Goal: Task Accomplishment & Management: Complete application form

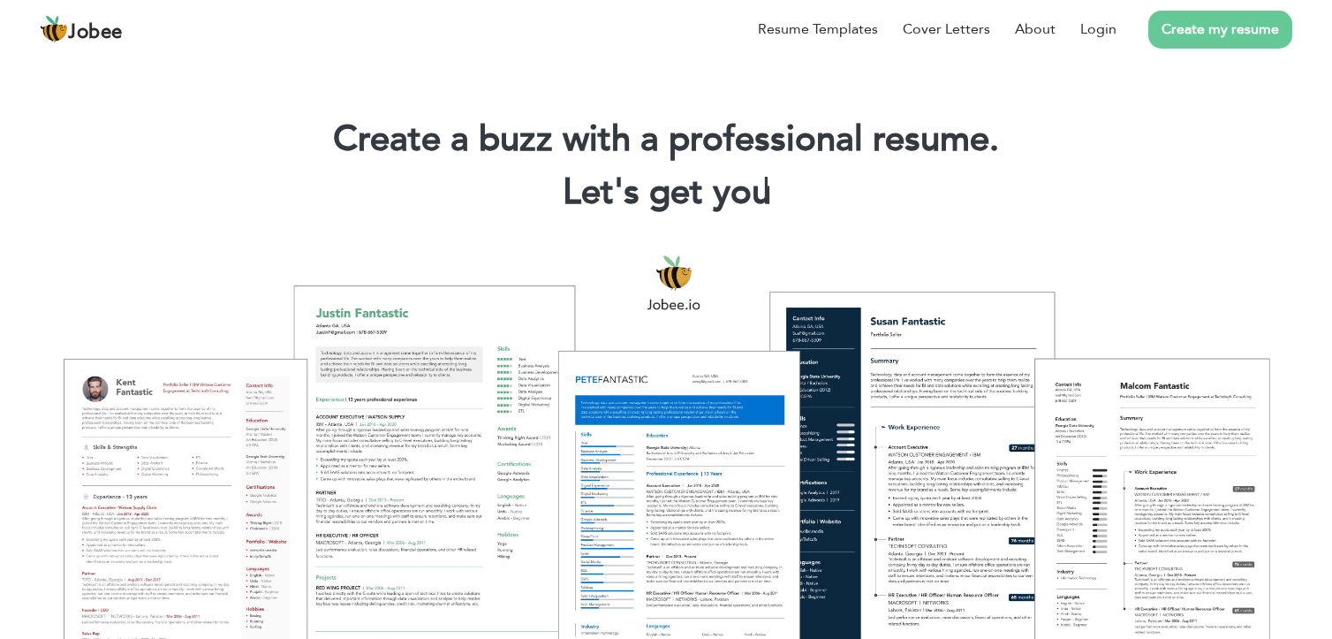
click at [1201, 21] on link "Create my resume" at bounding box center [1220, 30] width 144 height 38
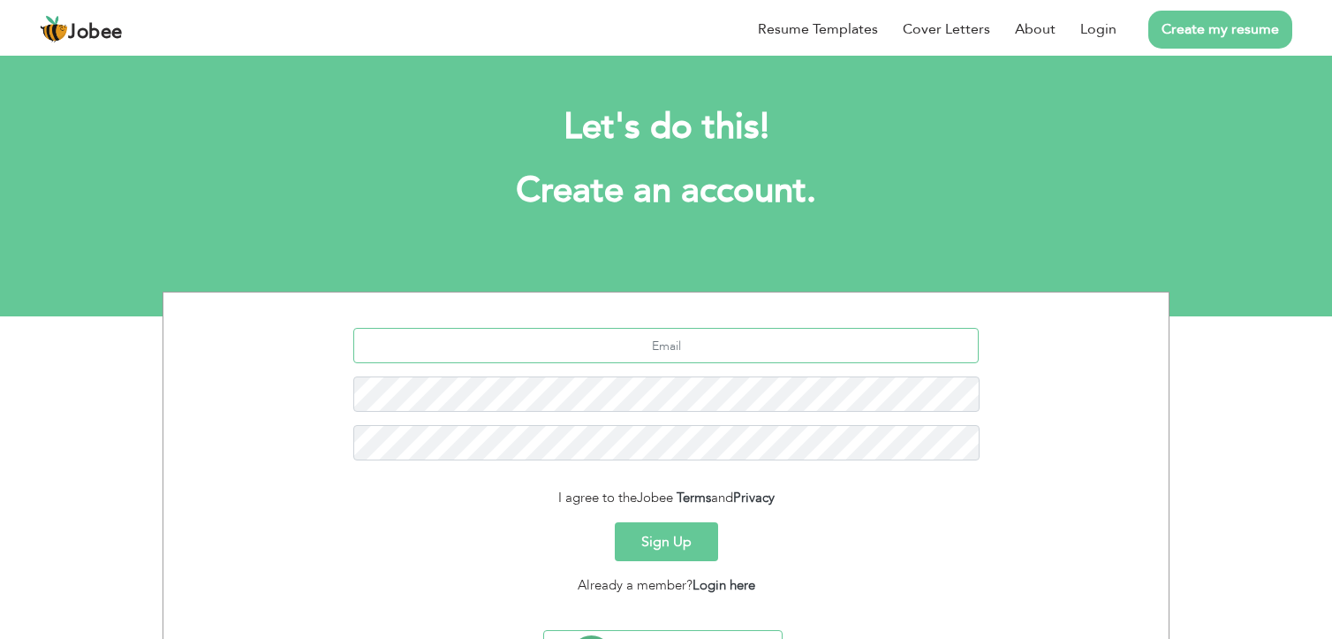
click at [664, 342] on input "text" at bounding box center [666, 345] width 626 height 35
type input "[EMAIL_ADDRESS][DOMAIN_NAME]"
click at [673, 538] on button "Sign Up" at bounding box center [666, 541] width 103 height 39
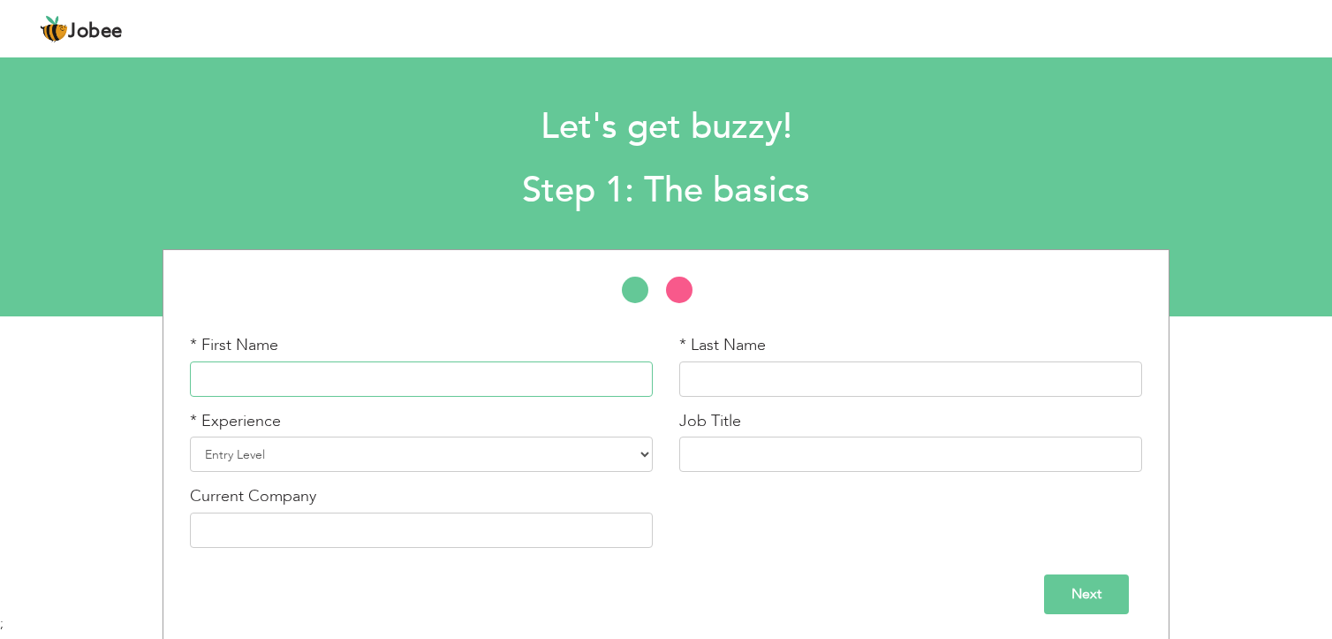
click at [346, 385] on input "text" at bounding box center [421, 378] width 463 height 35
type input "s"
type input "sadaf"
type input "zeeshan"
click at [321, 459] on select "Entry Level Less than 1 Year 1 Year 2 Years 3 Years 4 Years 5 Years 6 Years 7 Y…" at bounding box center [421, 453] width 463 height 35
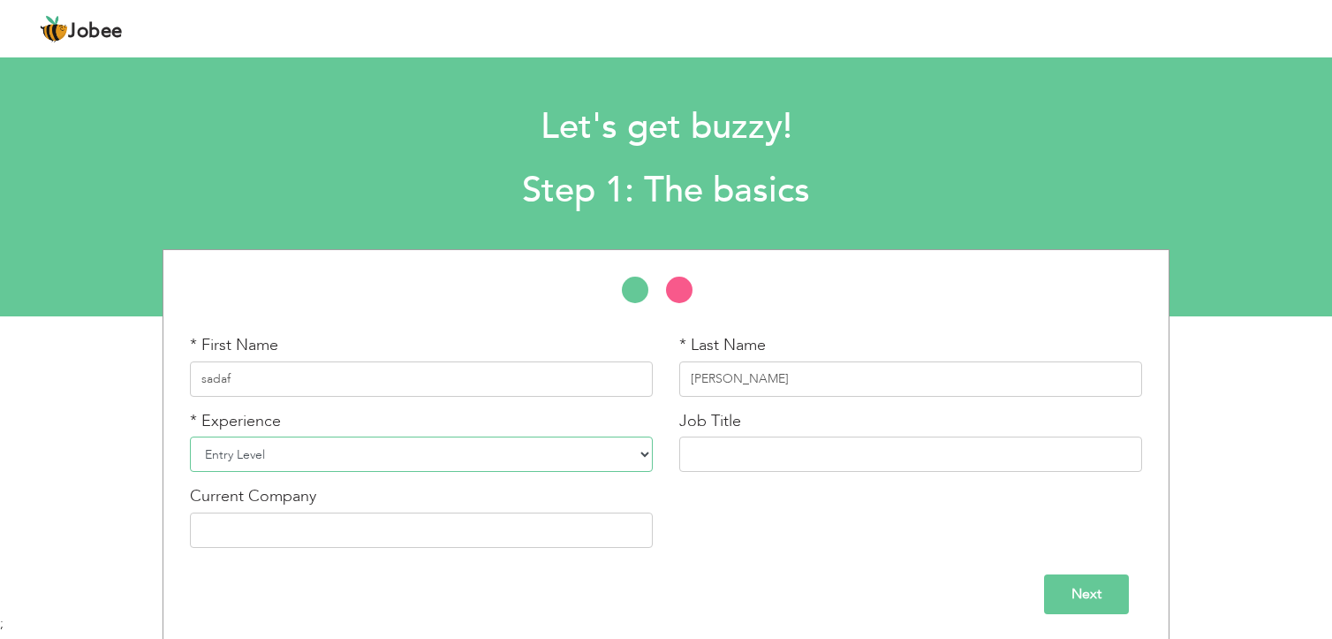
click at [321, 459] on select "Entry Level Less than 1 Year 1 Year 2 Years 3 Years 4 Years 5 Years 6 Years 7 Y…" at bounding box center [421, 453] width 463 height 35
click at [360, 457] on select "Entry Level Less than 1 Year 1 Year 2 Years 3 Years 4 Years 5 Years 6 Years 7 Y…" at bounding box center [421, 453] width 463 height 35
click at [190, 436] on select "Entry Level Less than 1 Year 1 Year 2 Years 3 Years 4 Years 5 Years 6 Years 7 Y…" at bounding box center [421, 453] width 463 height 35
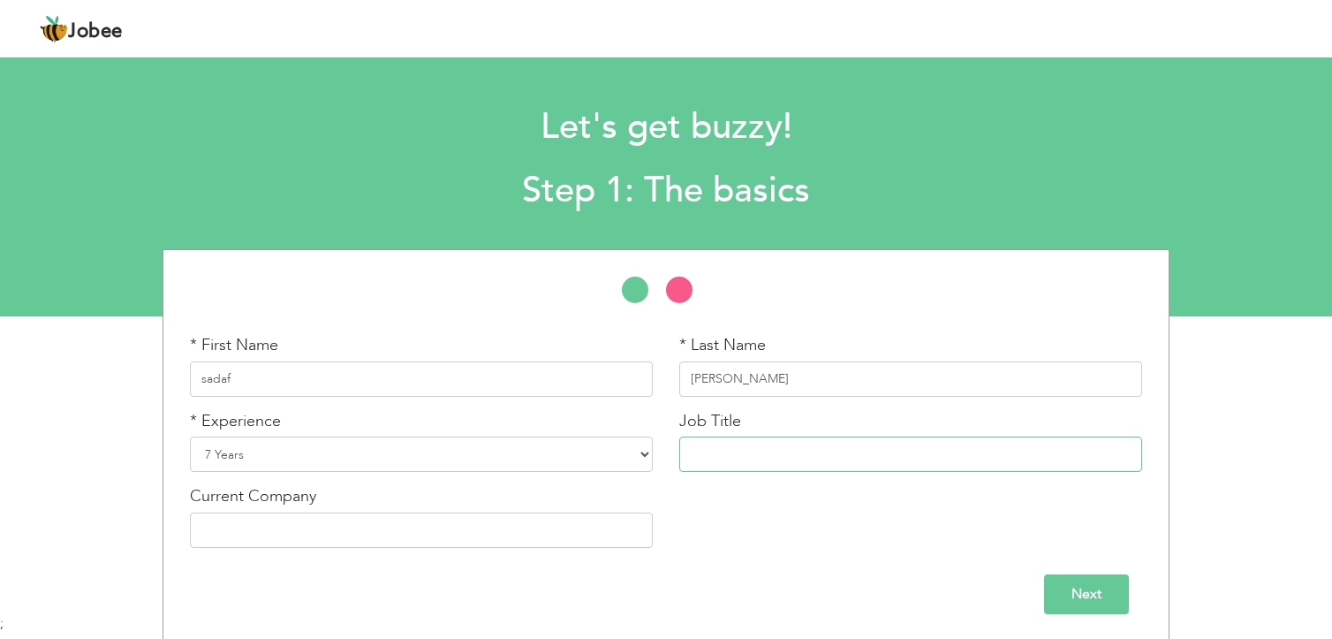
click at [765, 453] on input "text" at bounding box center [910, 453] width 463 height 35
click at [641, 452] on select "Entry Level Less than 1 Year 1 Year 2 Years 3 Years 4 Years 5 Years 6 Years 7 Y…" at bounding box center [421, 453] width 463 height 35
select select "11"
click at [190, 436] on select "Entry Level Less than 1 Year 1 Year 2 Years 3 Years 4 Years 5 Years 6 Years 7 Y…" at bounding box center [421, 453] width 463 height 35
click at [735, 459] on input "text" at bounding box center [910, 453] width 463 height 35
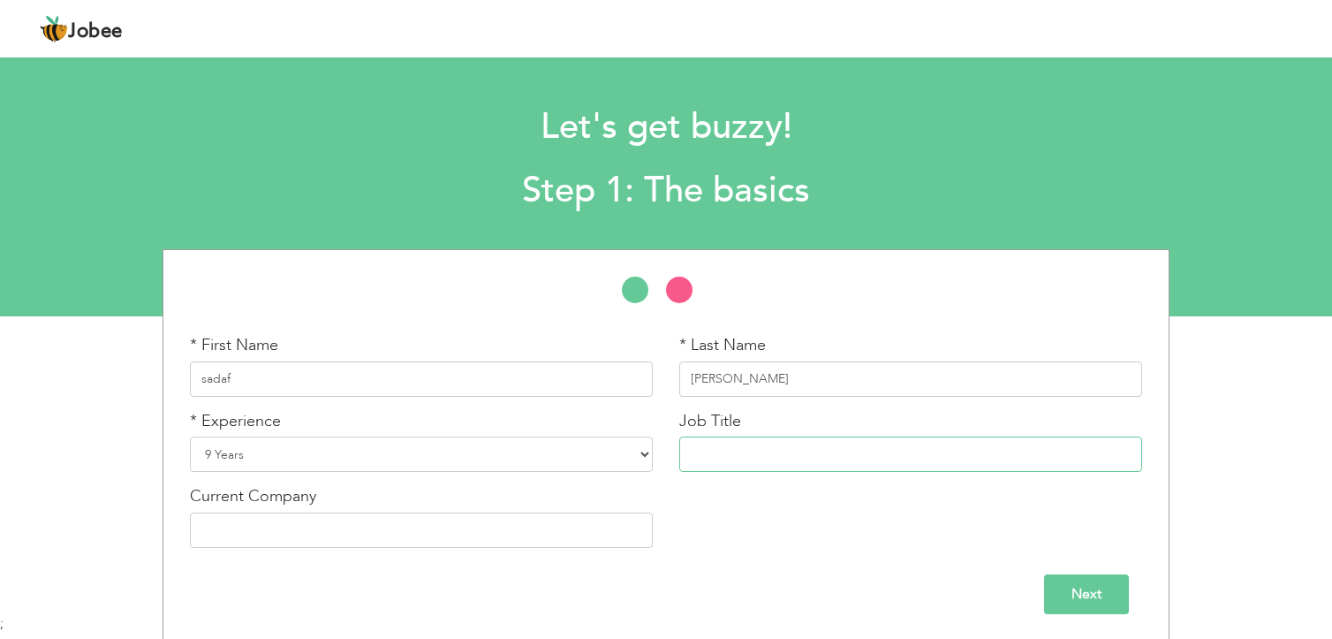
scroll to position [1, 0]
click at [424, 531] on input "text" at bounding box center [421, 528] width 463 height 35
click at [1074, 597] on input "Next" at bounding box center [1086, 593] width 85 height 40
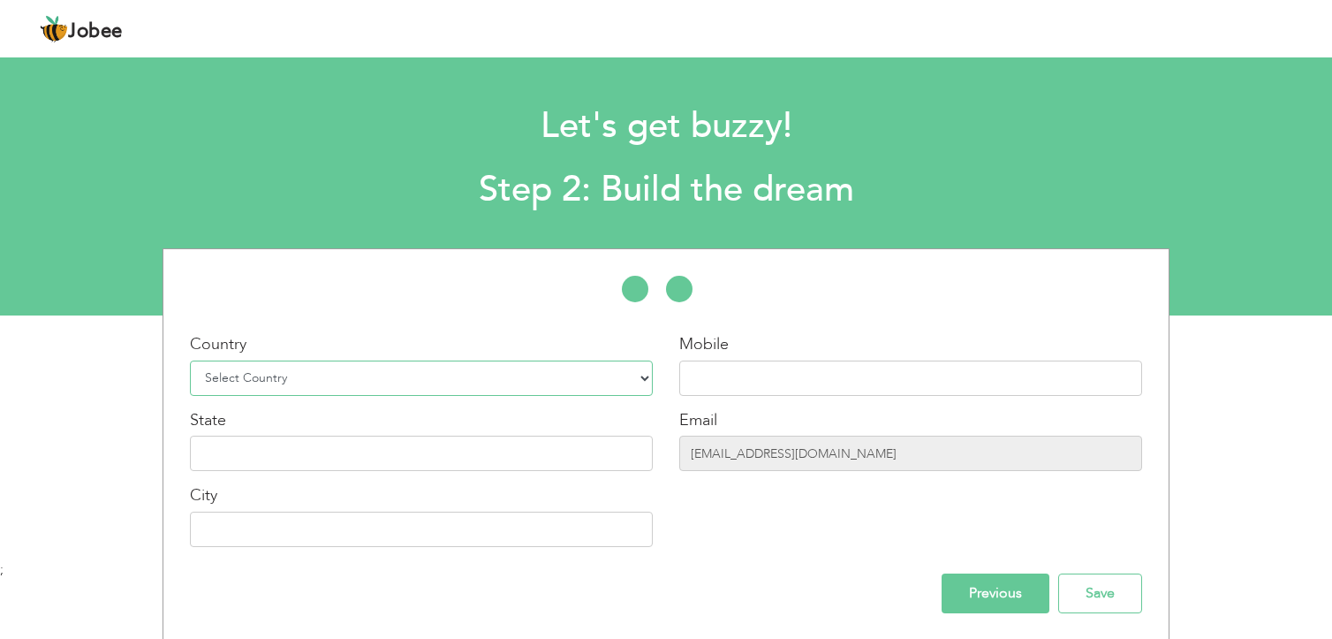
click at [433, 367] on select "Select Country Afghanistan Albania Algeria American Samoa Andorra Angola Anguil…" at bounding box center [421, 377] width 463 height 35
click at [716, 371] on input "text" at bounding box center [910, 377] width 463 height 35
click at [533, 376] on select "Select Country Afghanistan Albania Algeria American Samoa Andorra Angola Anguil…" at bounding box center [421, 377] width 463 height 35
select select "228"
click at [190, 360] on select "Select Country Afghanistan Albania Algeria American Samoa Andorra Angola Anguil…" at bounding box center [421, 377] width 463 height 35
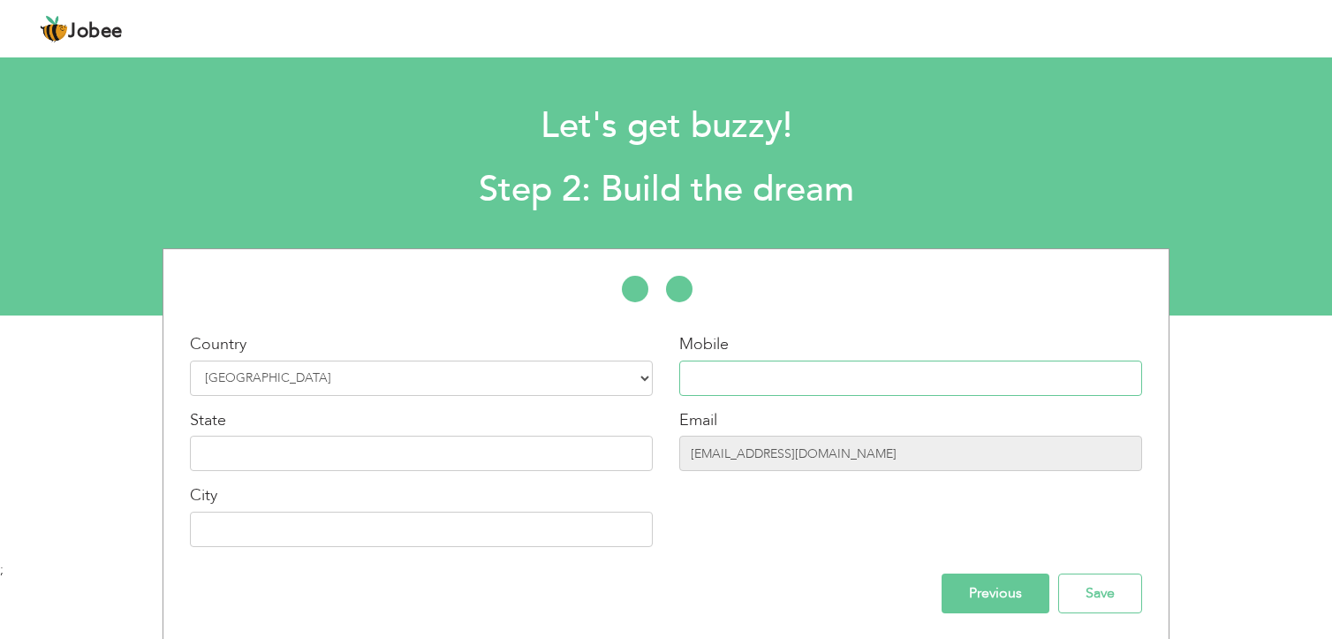
click at [694, 362] on input "text" at bounding box center [910, 377] width 463 height 35
click at [385, 449] on input "text" at bounding box center [421, 452] width 463 height 35
click at [792, 379] on input "text" at bounding box center [910, 377] width 463 height 35
type input "0569350902"
click at [299, 456] on input "text" at bounding box center [421, 452] width 463 height 35
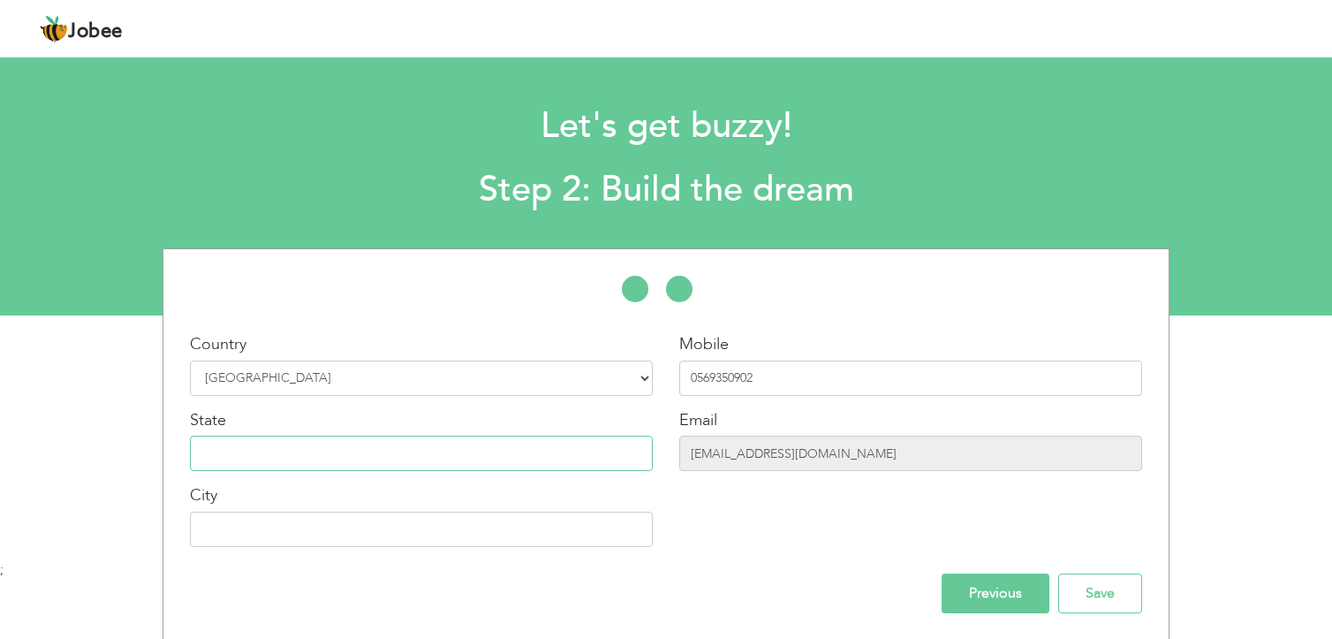
type input "d"
type input "[GEOGRAPHIC_DATA]"
click at [277, 527] on input "text" at bounding box center [421, 528] width 463 height 35
type input "[GEOGRAPHIC_DATA]"
click at [1085, 578] on input "Save" at bounding box center [1100, 593] width 84 height 40
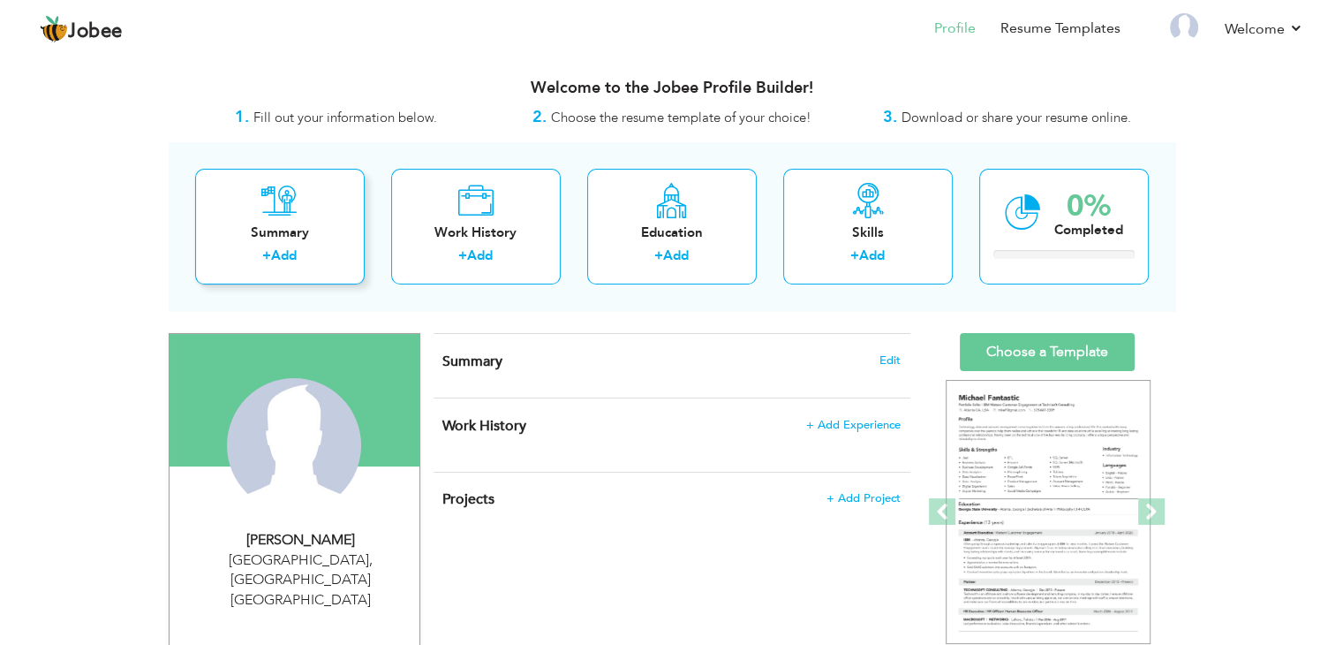
click at [299, 248] on div "+ Add" at bounding box center [279, 257] width 141 height 23
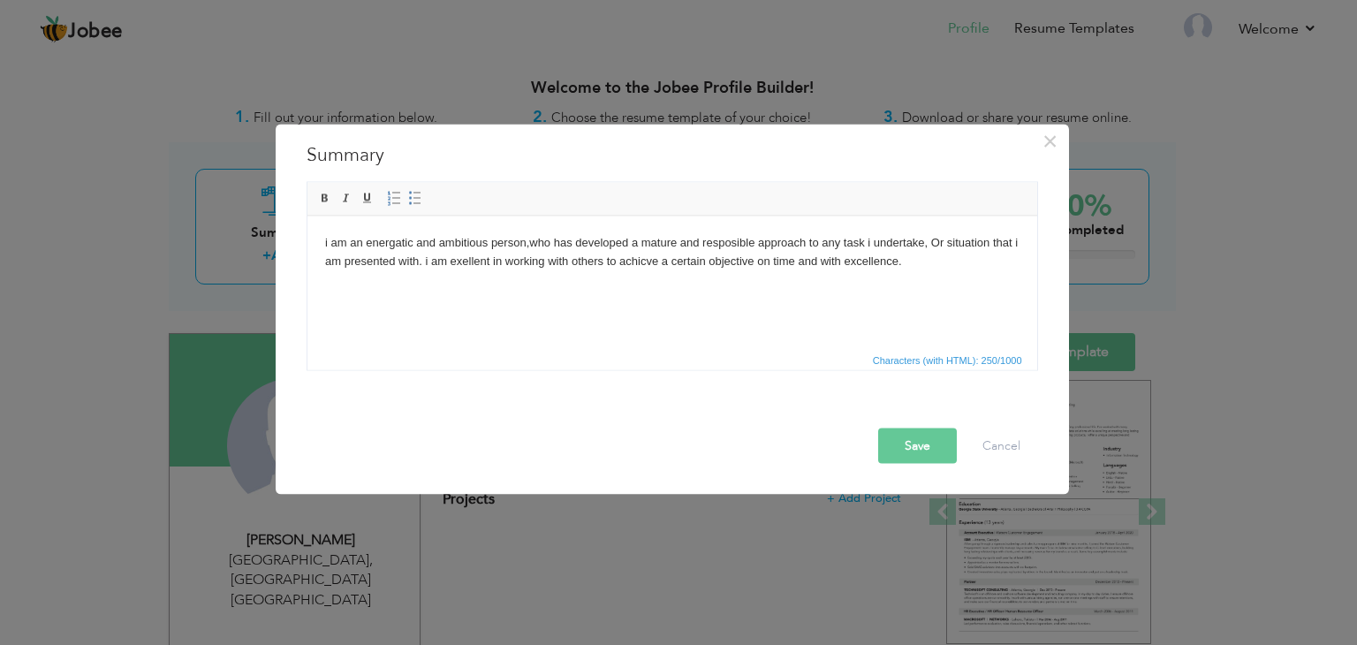
click at [917, 440] on button "Save" at bounding box center [917, 445] width 79 height 35
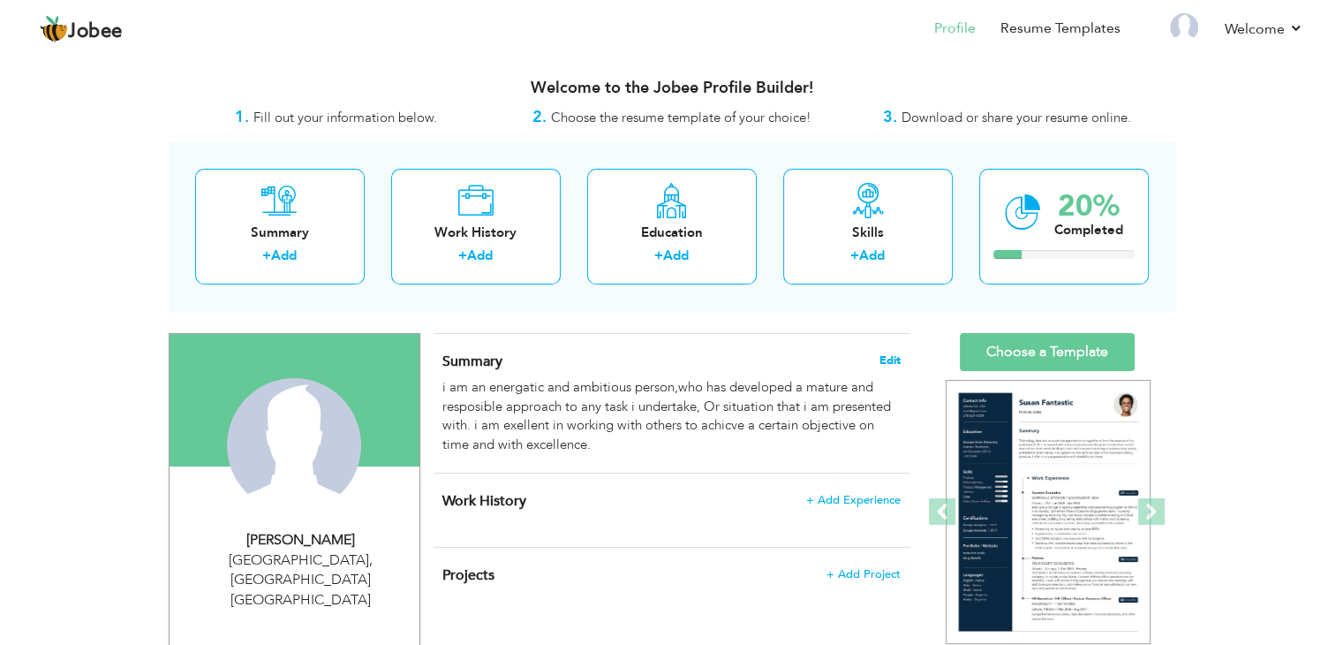
click at [880, 360] on span "Edit" at bounding box center [890, 360] width 21 height 12
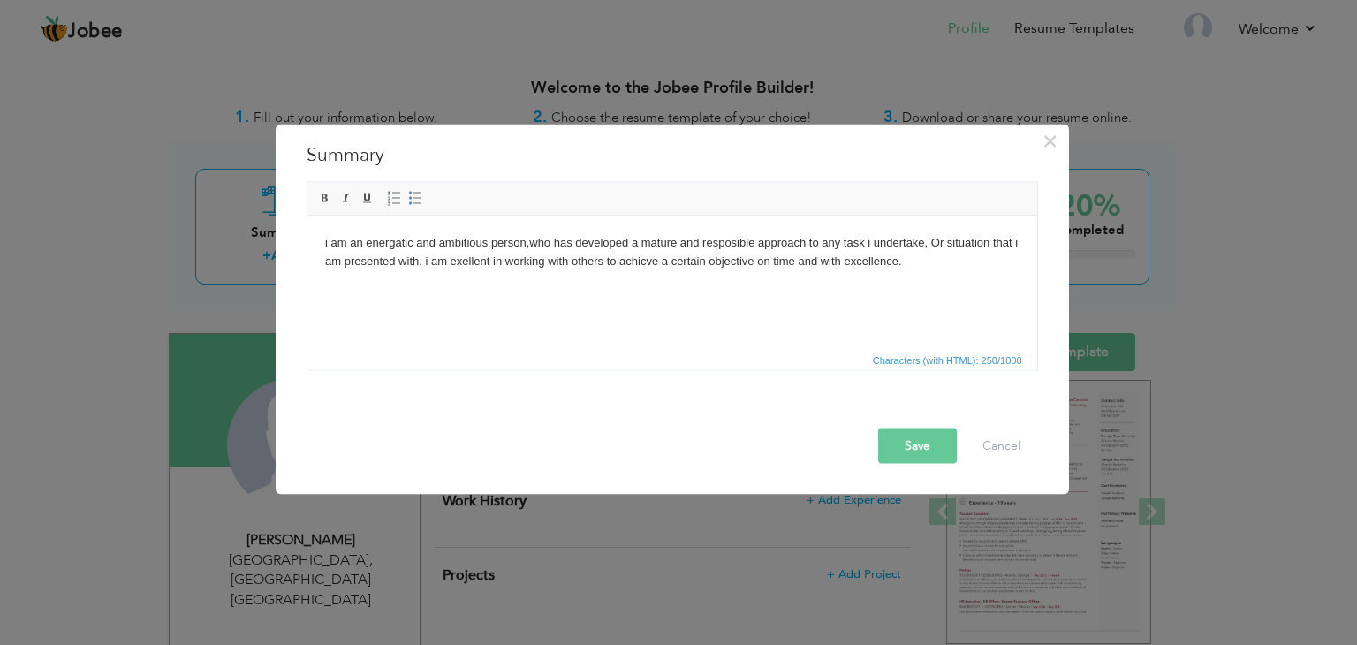
click at [331, 238] on body "i am an energatic and ambitious person,who has developed a mature and resposibl…" at bounding box center [671, 251] width 694 height 37
click at [930, 436] on button "Save" at bounding box center [917, 445] width 79 height 35
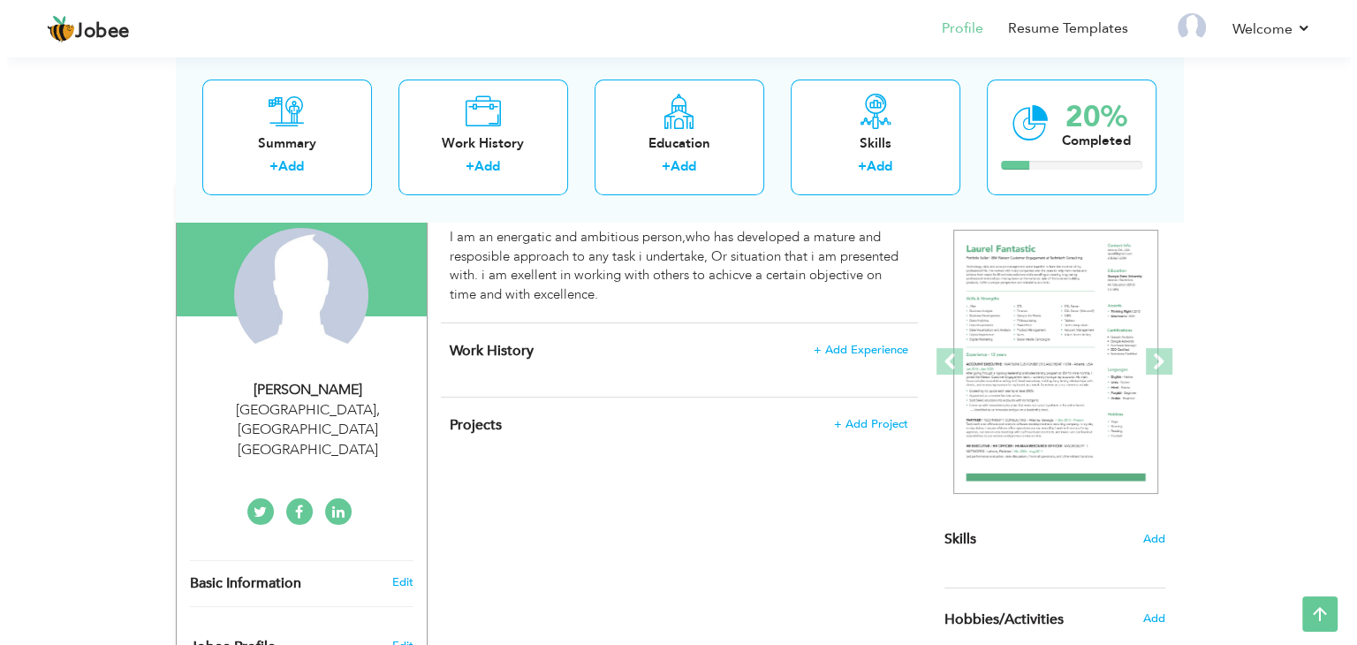
scroll to position [148, 0]
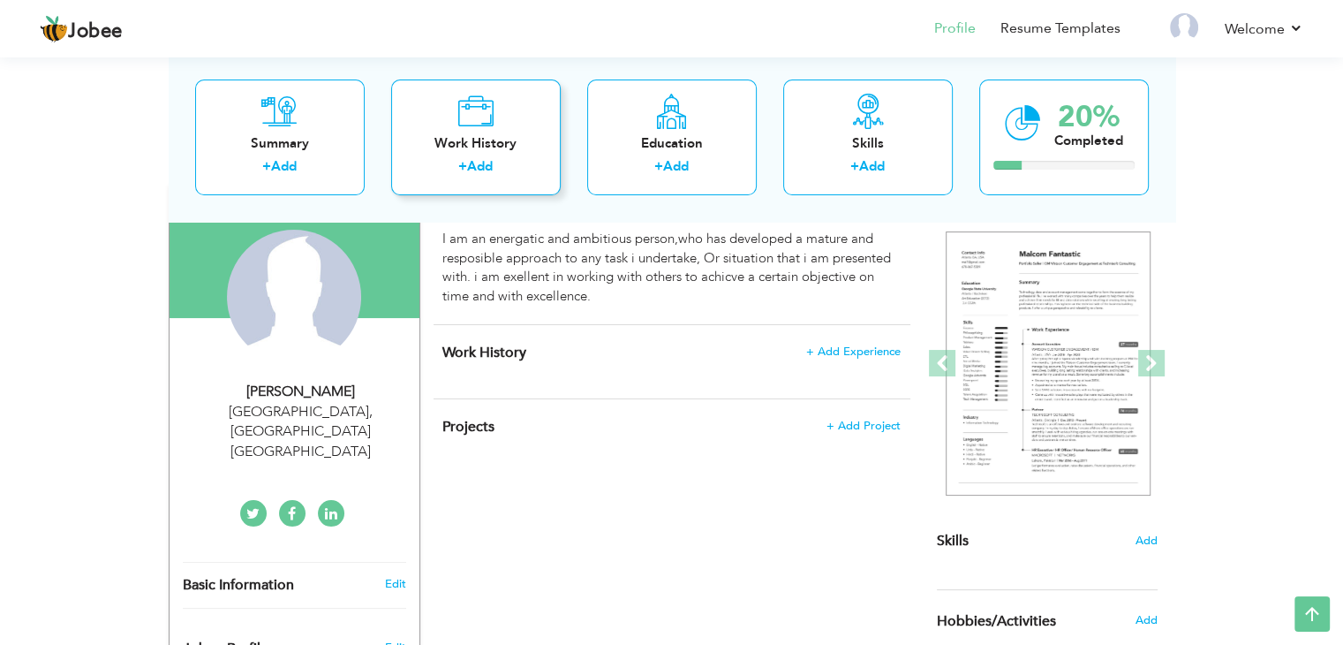
click at [484, 164] on link "Add" at bounding box center [480, 167] width 26 height 18
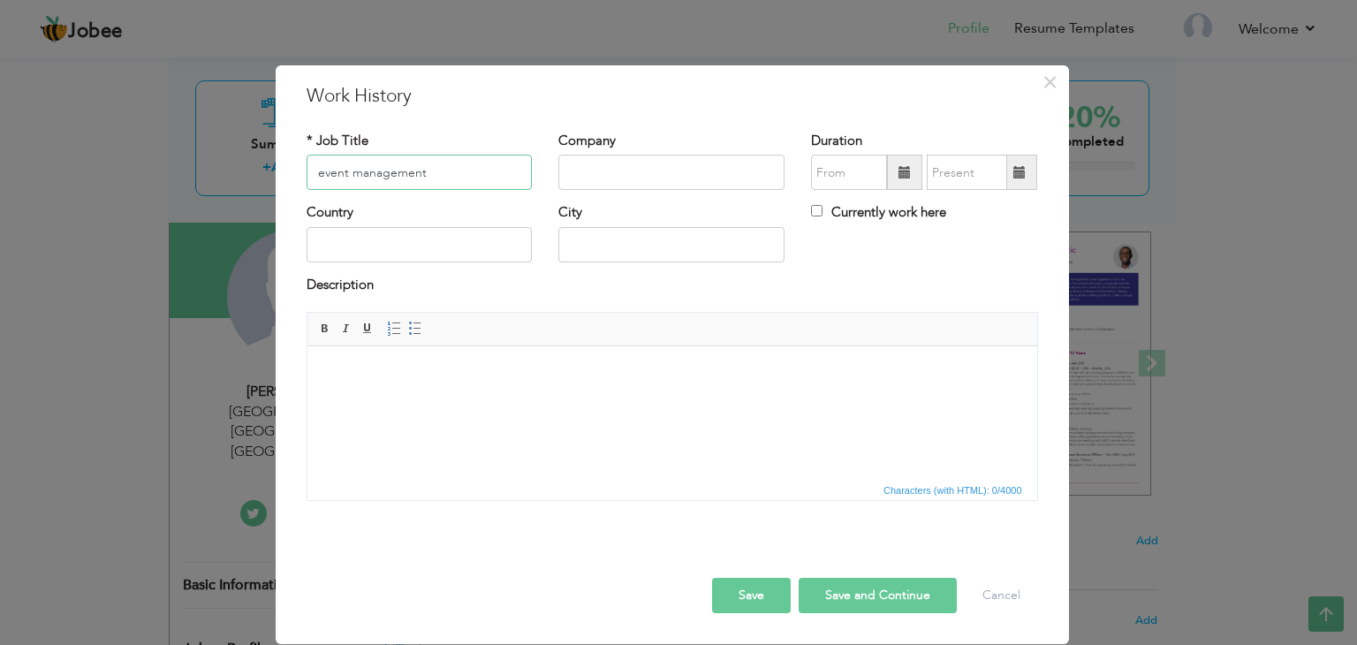
type input "event management"
click at [608, 172] on input "text" at bounding box center [671, 172] width 226 height 35
type input "u"
click at [612, 170] on input "prestom univerity" at bounding box center [671, 172] width 226 height 35
type input "[GEOGRAPHIC_DATA]"
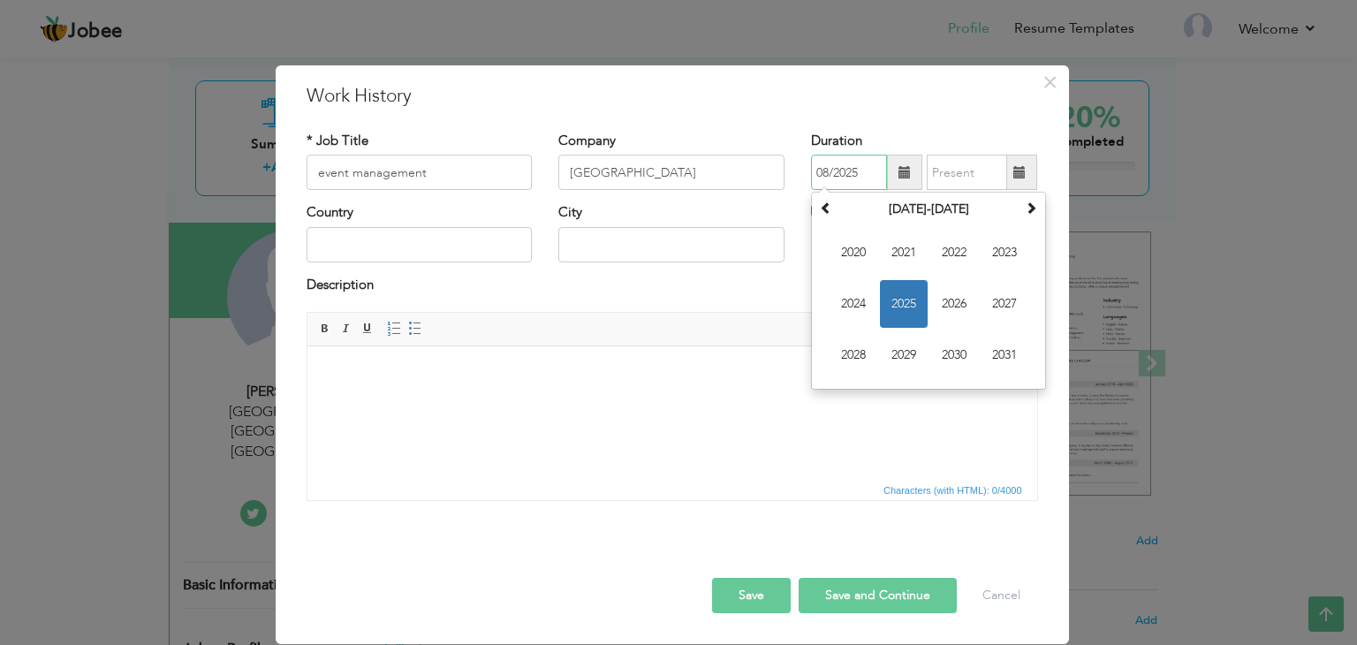
click at [858, 162] on input "08/2025" at bounding box center [849, 172] width 76 height 35
click at [823, 207] on span at bounding box center [826, 207] width 12 height 12
click at [913, 306] on span "2015" at bounding box center [904, 304] width 48 height 48
click at [864, 238] on span "Jan" at bounding box center [853, 253] width 48 height 48
type input "01/2015"
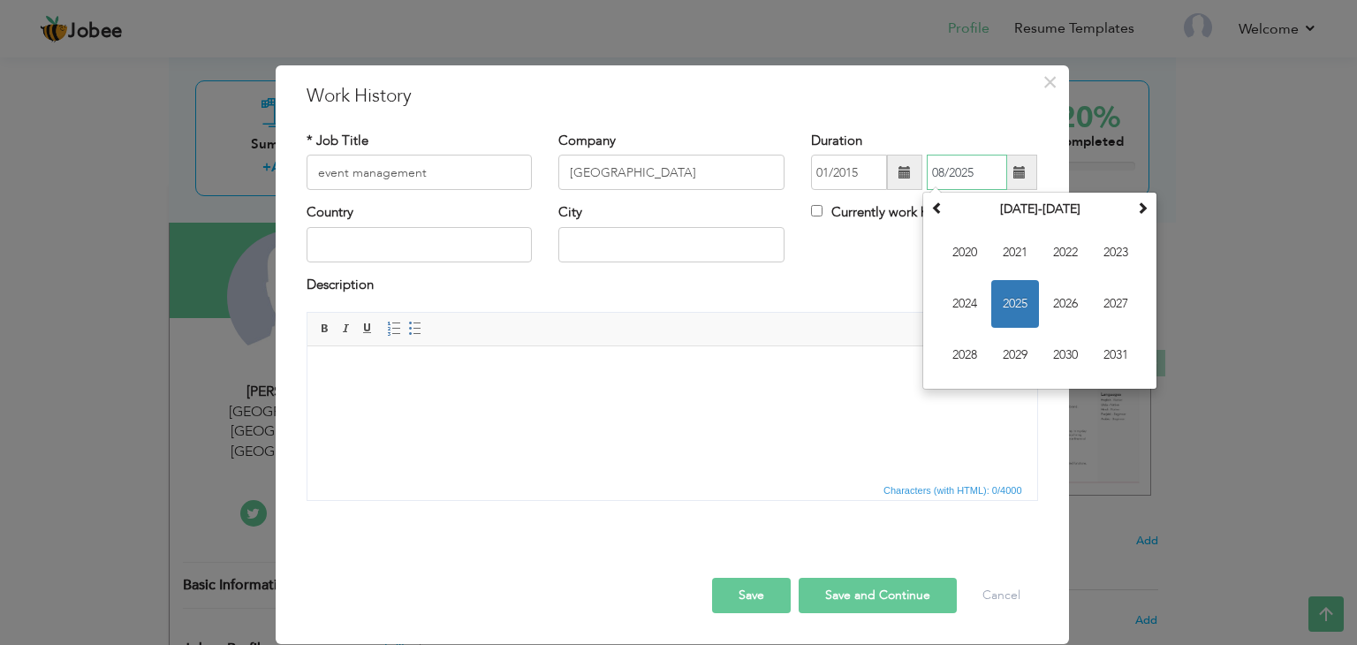
click at [968, 177] on input "08/2025" at bounding box center [966, 172] width 80 height 35
click at [936, 209] on span at bounding box center [937, 207] width 12 height 12
click at [1107, 306] on span "2017" at bounding box center [1116, 304] width 48 height 48
click at [1103, 355] on span "Dec" at bounding box center [1116, 355] width 48 height 48
type input "12/2017"
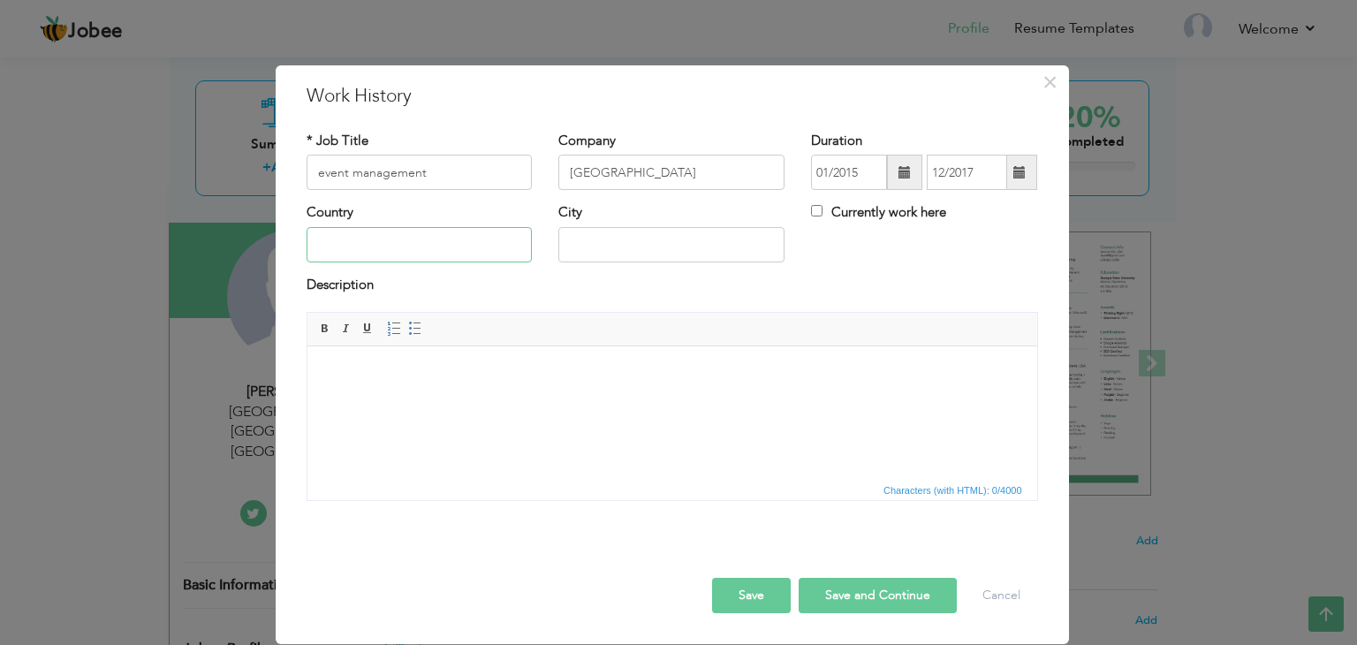
click at [374, 252] on input "text" at bounding box center [419, 244] width 226 height 35
type input "[GEOGRAPHIC_DATA]"
click at [443, 400] on html at bounding box center [670, 373] width 729 height 54
click at [1014, 185] on span at bounding box center [1019, 172] width 34 height 35
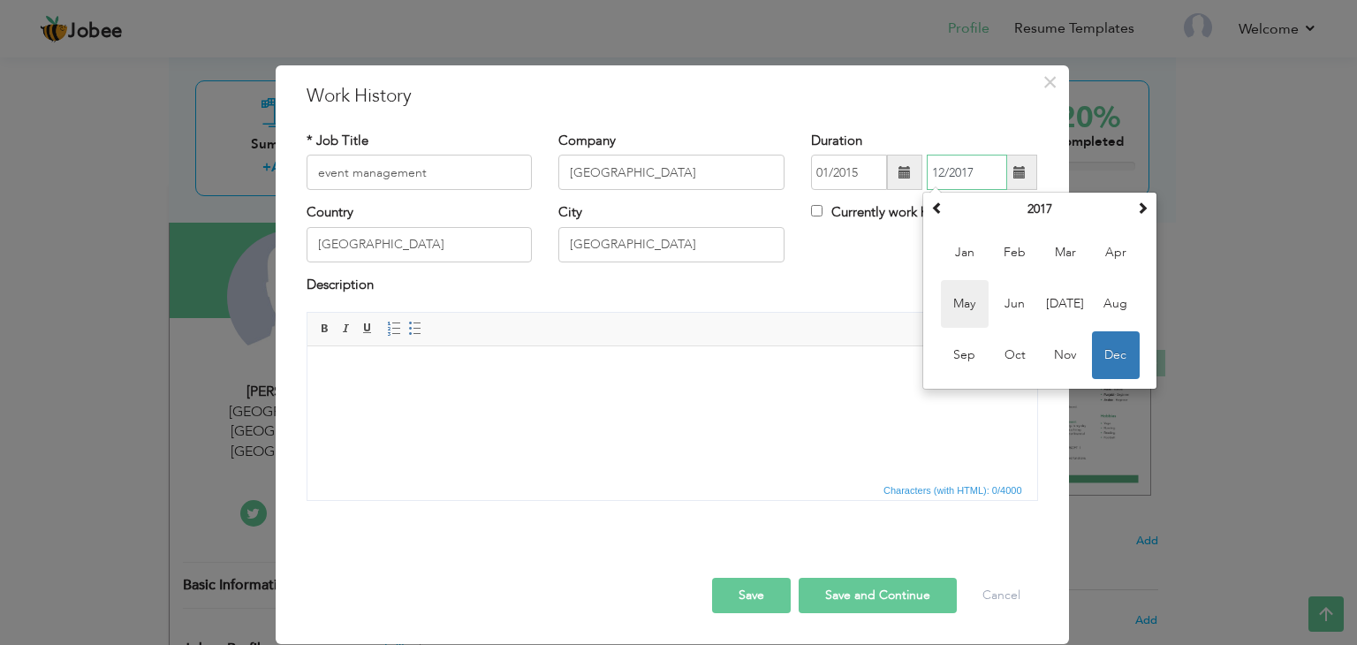
click at [979, 305] on span "May" at bounding box center [965, 304] width 48 height 48
type input "05/2017"
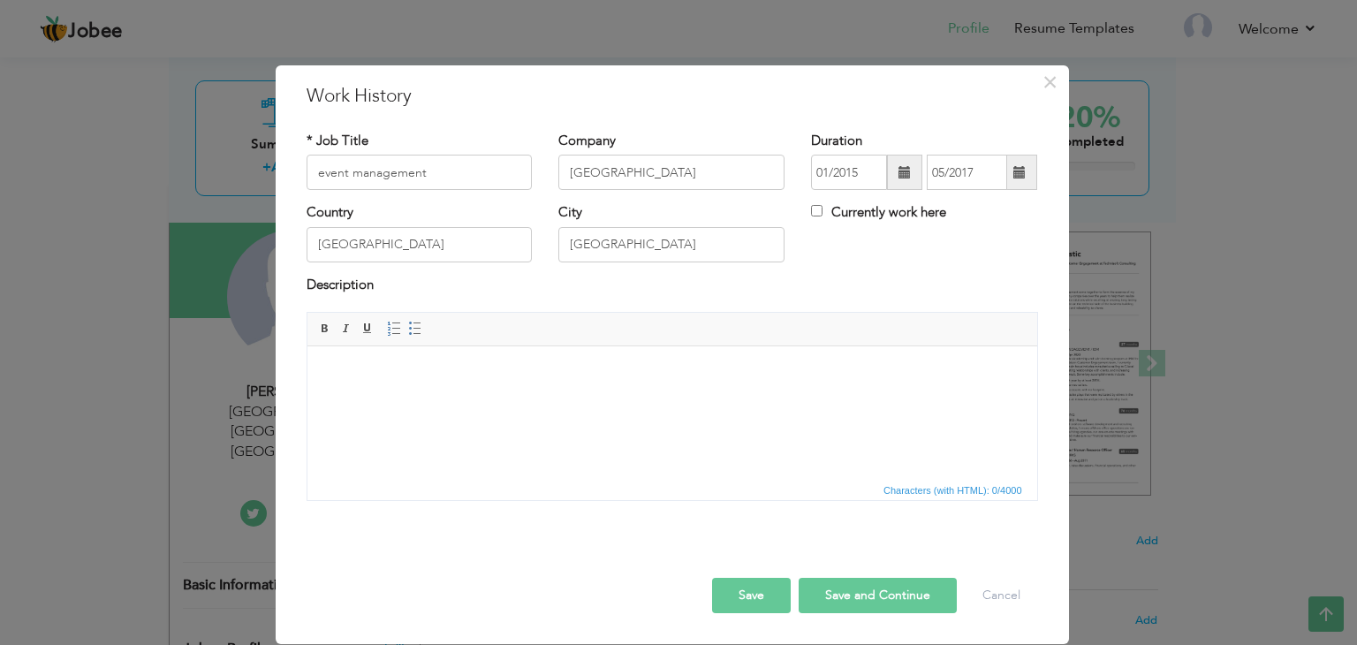
drag, startPoint x: 760, startPoint y: 639, endPoint x: 332, endPoint y: 426, distance: 477.5
click at [332, 400] on html at bounding box center [670, 373] width 729 height 54
click at [638, 373] on body "Assistant in the planing and execution of various events, suppporting a team of" at bounding box center [671, 373] width 694 height 19
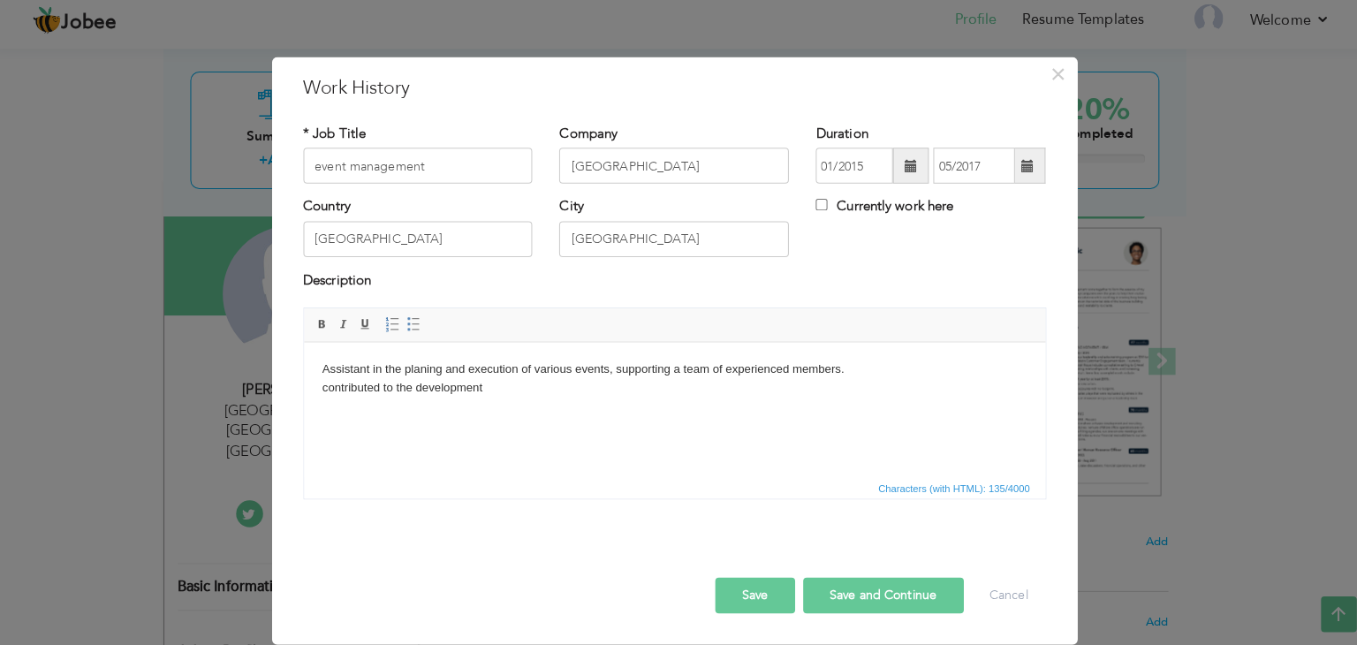
scroll to position [147, 0]
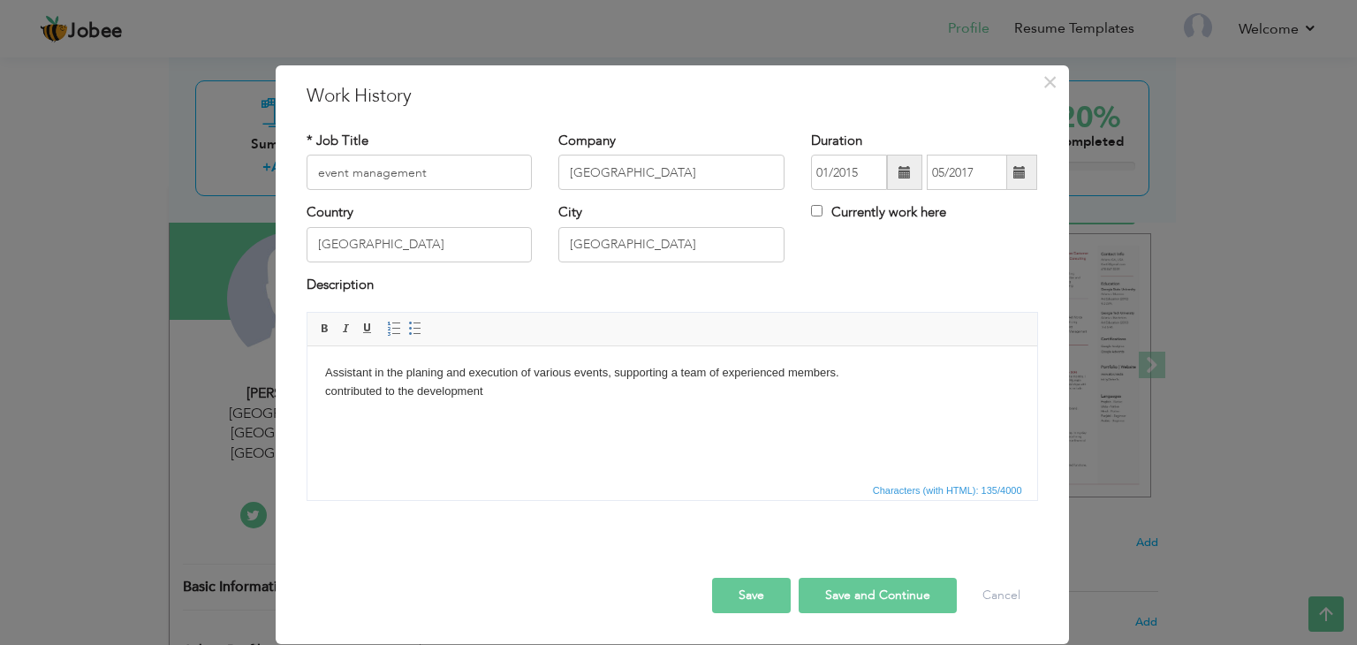
click at [321, 371] on html "Assistant in the planing and execution of various events, supporting a team of …" at bounding box center [670, 382] width 729 height 72
click at [508, 394] on body "Assistant in the planing and execution of various events, supporting a team of …" at bounding box center [671, 382] width 694 height 37
click at [331, 385] on body "Assistant in the planing and execution of various events, supporting a team of …" at bounding box center [671, 382] width 694 height 37
click at [712, 578] on button "Save" at bounding box center [751, 595] width 79 height 35
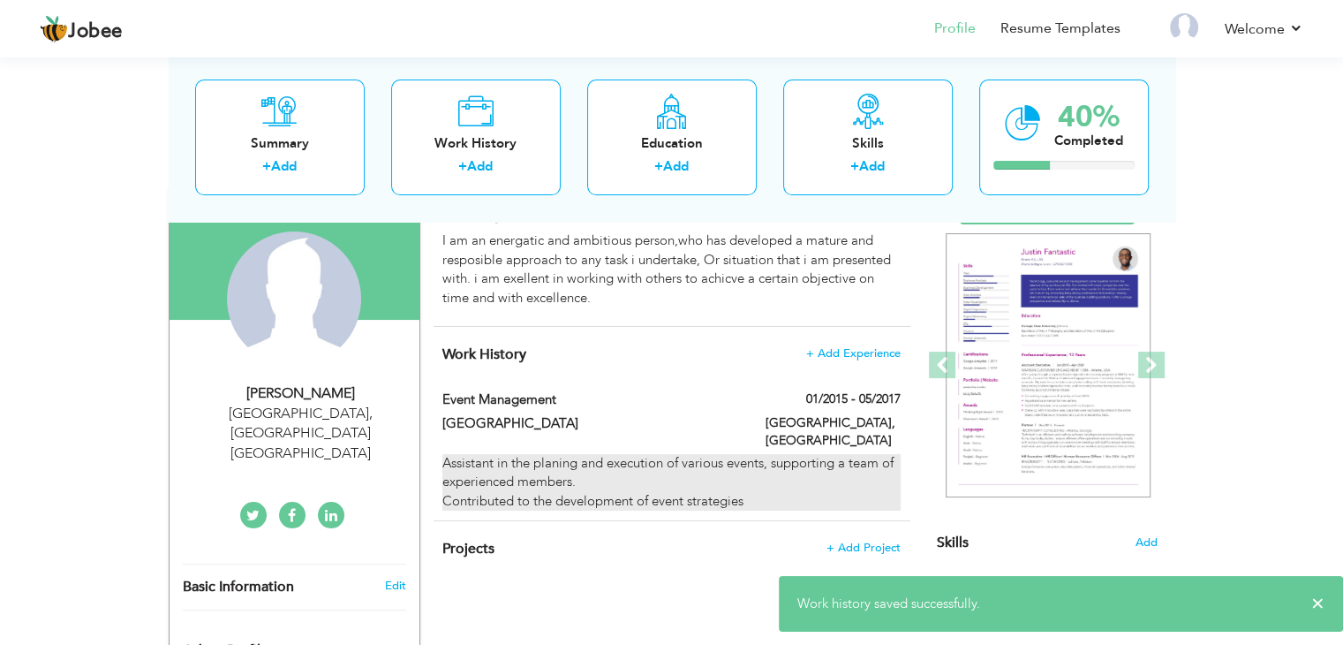
click at [756, 467] on div "Assistant in the planing and execution of various events, supporting a team of …" at bounding box center [670, 482] width 457 height 57
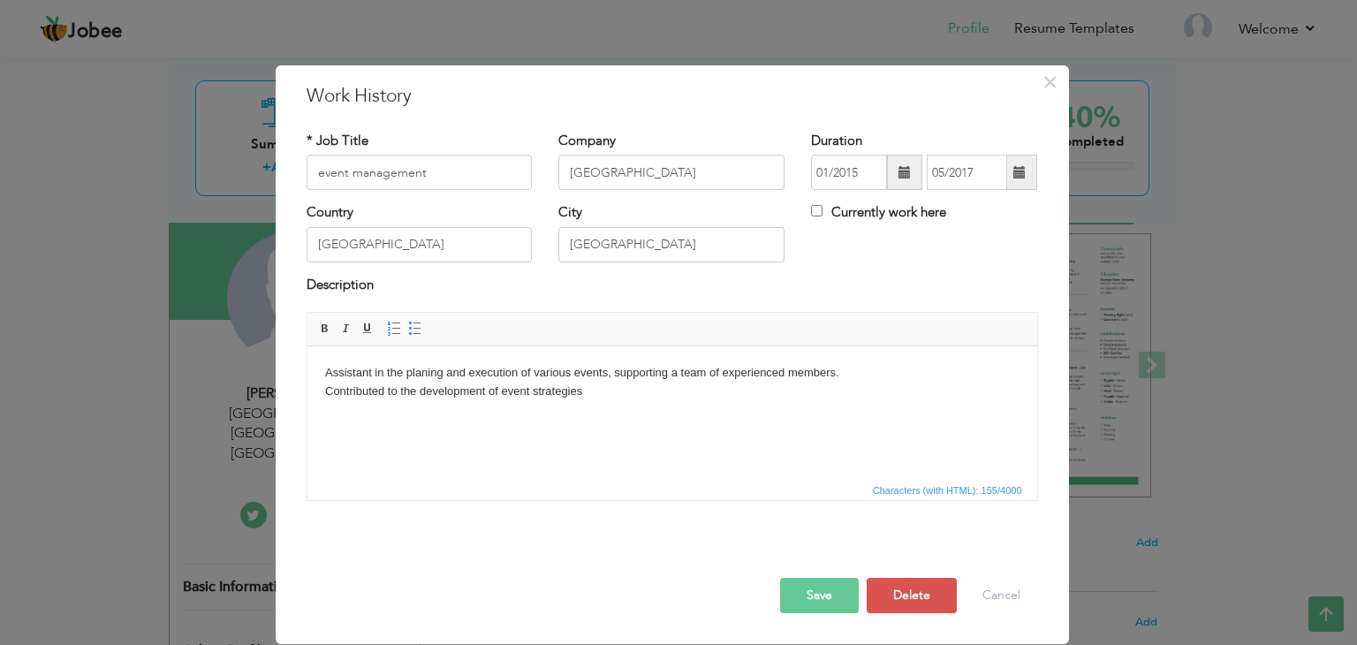
click at [635, 406] on html "Assistant in the planing and execution of various events, supporting a team of …" at bounding box center [670, 382] width 729 height 72
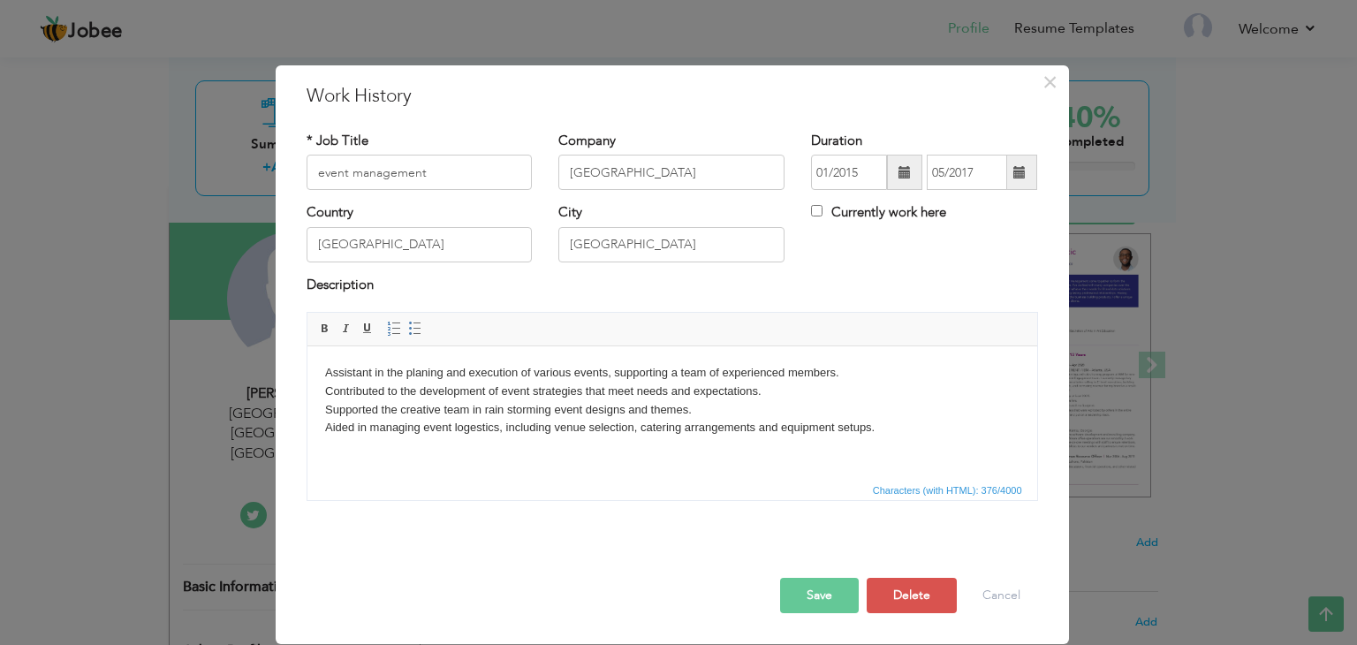
click at [813, 592] on button "Save" at bounding box center [819, 595] width 79 height 35
click at [813, 592] on button "Save" at bounding box center [812, 595] width 91 height 35
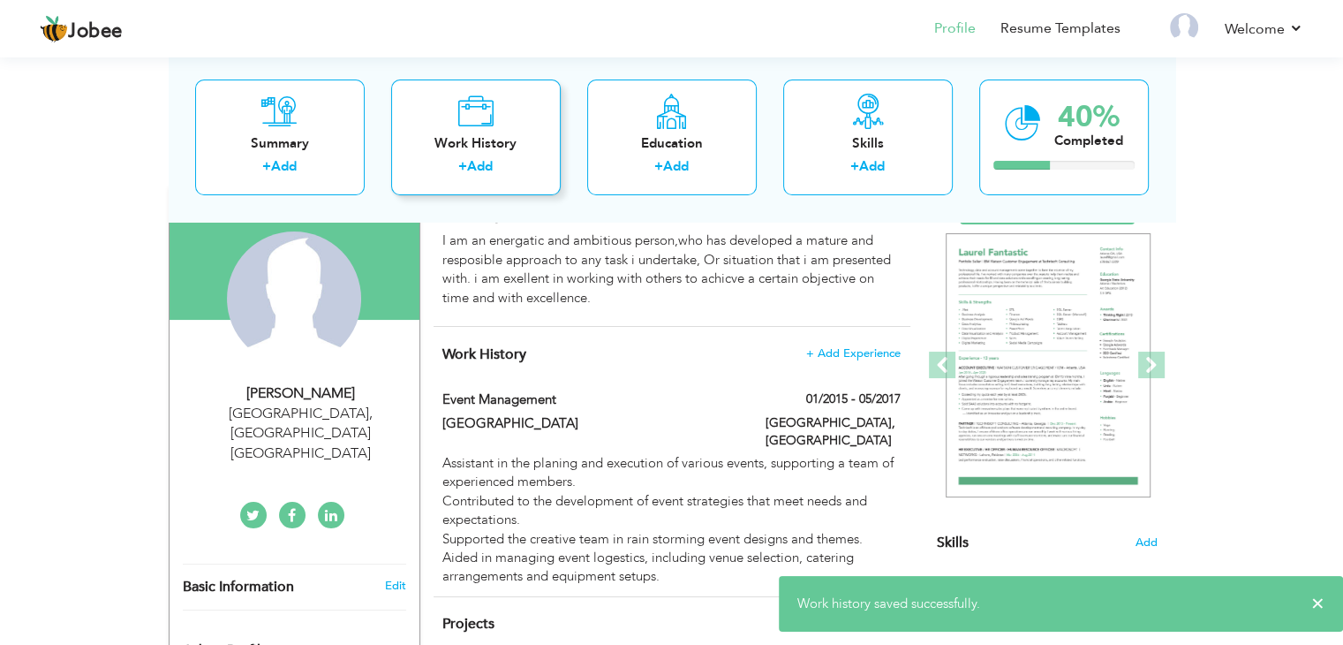
click at [492, 153] on div "Work History" at bounding box center [475, 143] width 141 height 19
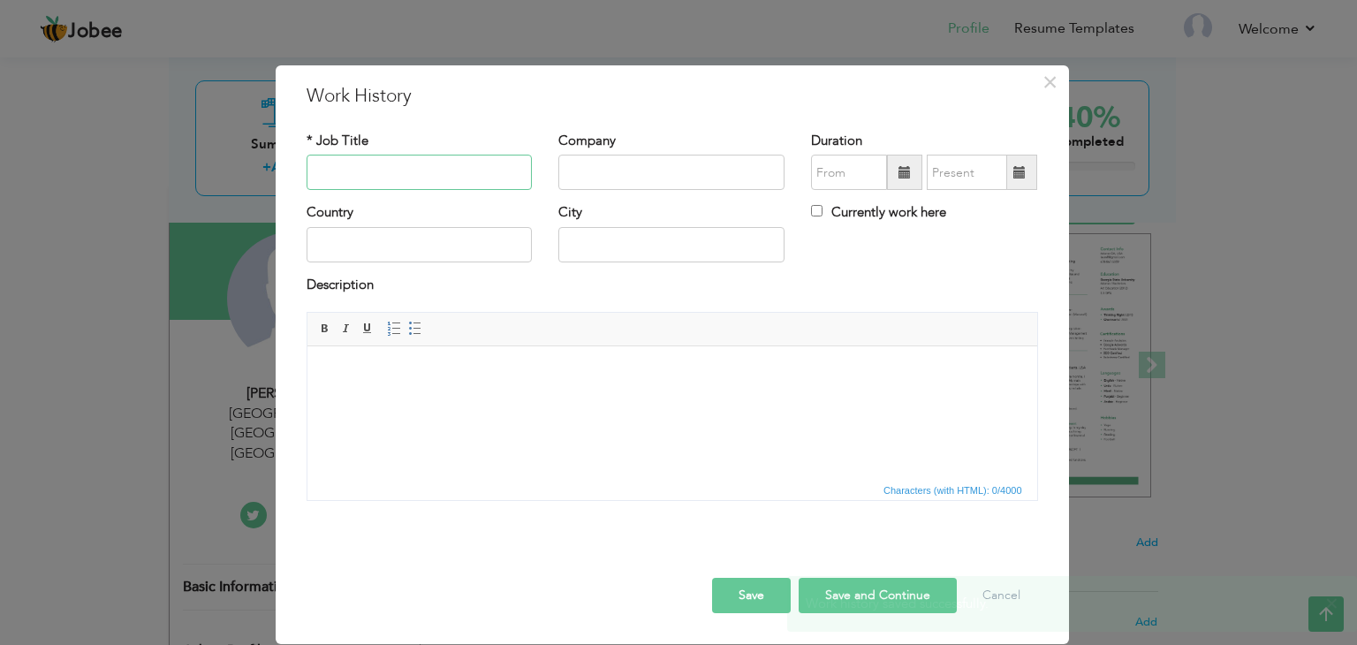
click at [455, 178] on input "text" at bounding box center [419, 172] width 226 height 35
type input "Fashion designer"
type input "12 avenue"
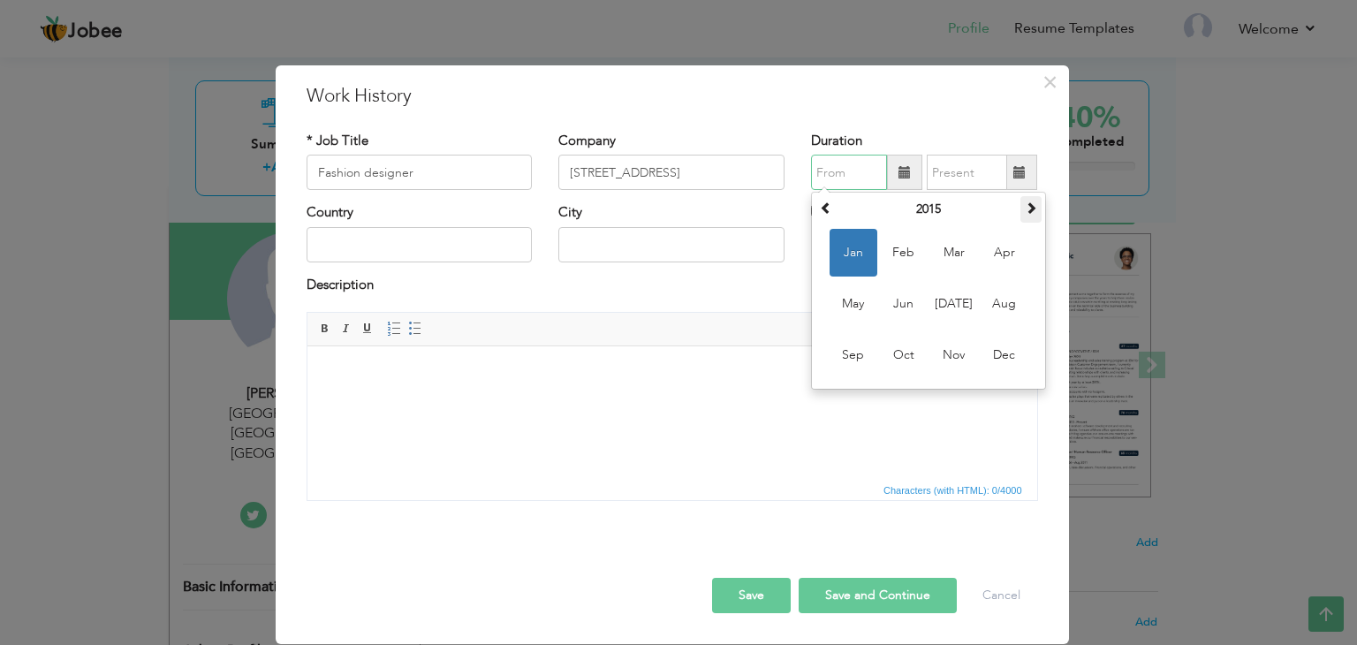
click at [1027, 206] on span at bounding box center [1030, 207] width 12 height 12
click at [862, 259] on span "Jan" at bounding box center [853, 253] width 48 height 48
type input "01/2016"
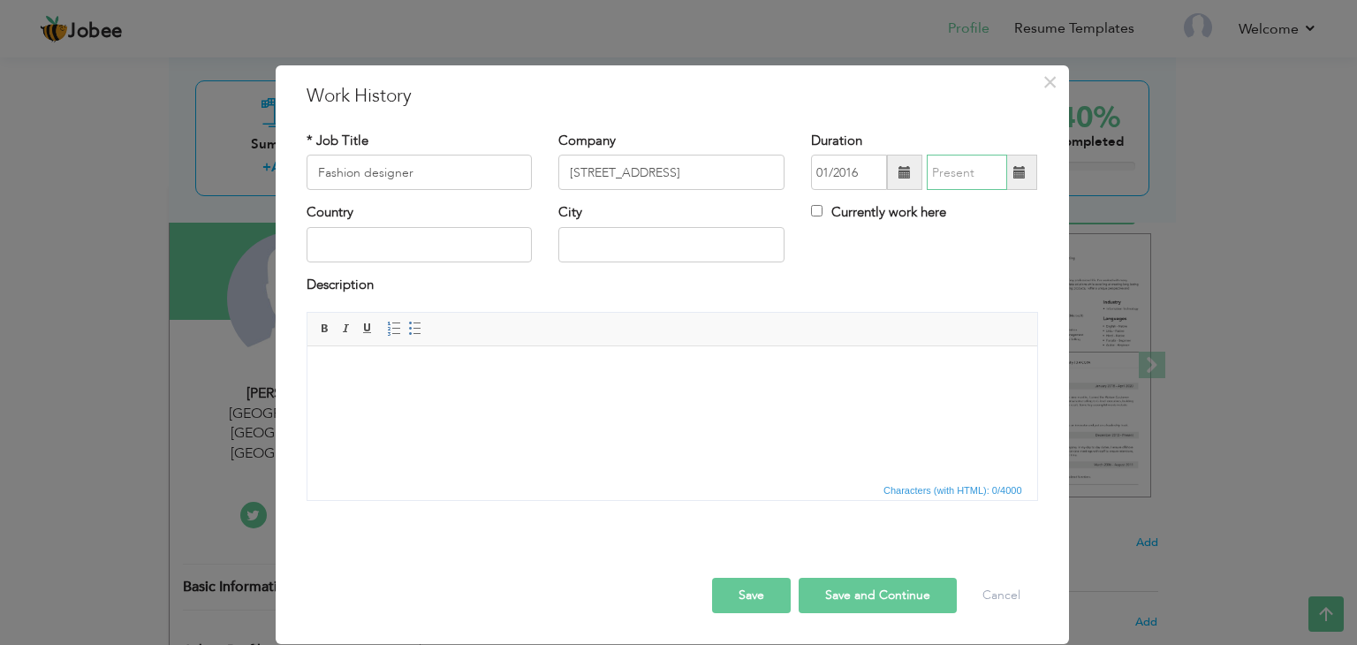
click at [996, 178] on input "text" at bounding box center [966, 172] width 80 height 35
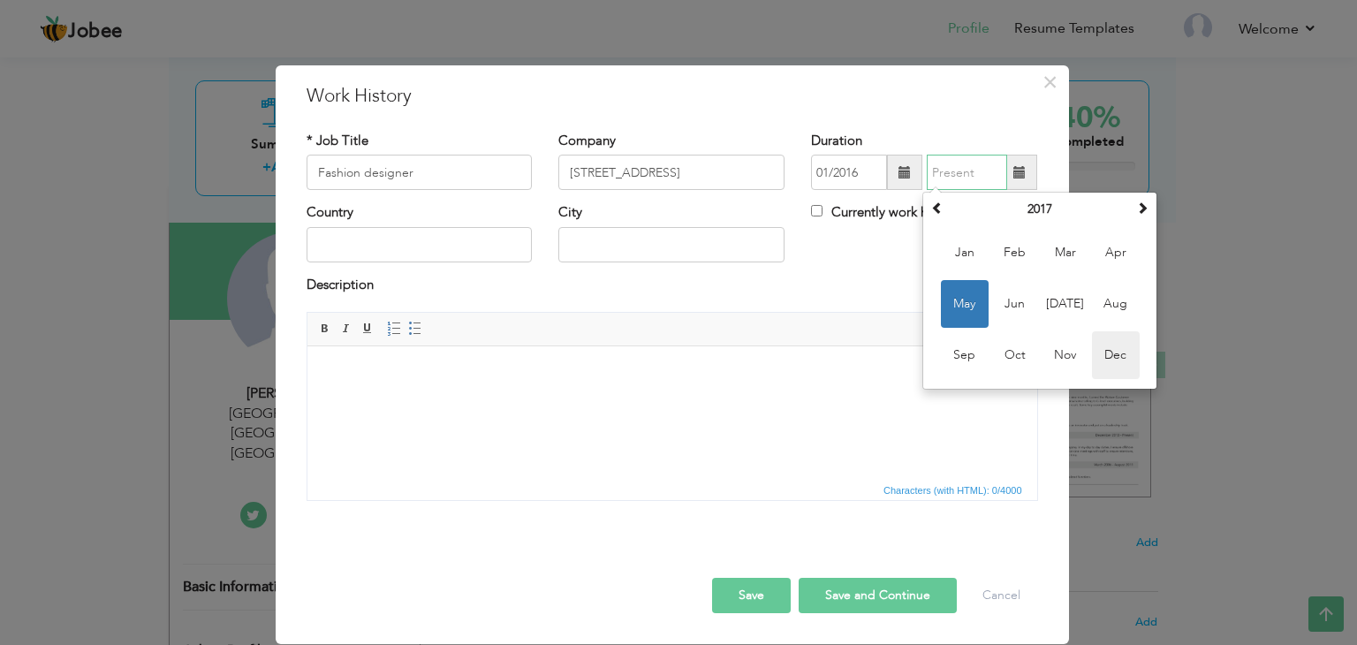
click at [1137, 364] on span "Dec" at bounding box center [1116, 355] width 48 height 48
type input "12/2017"
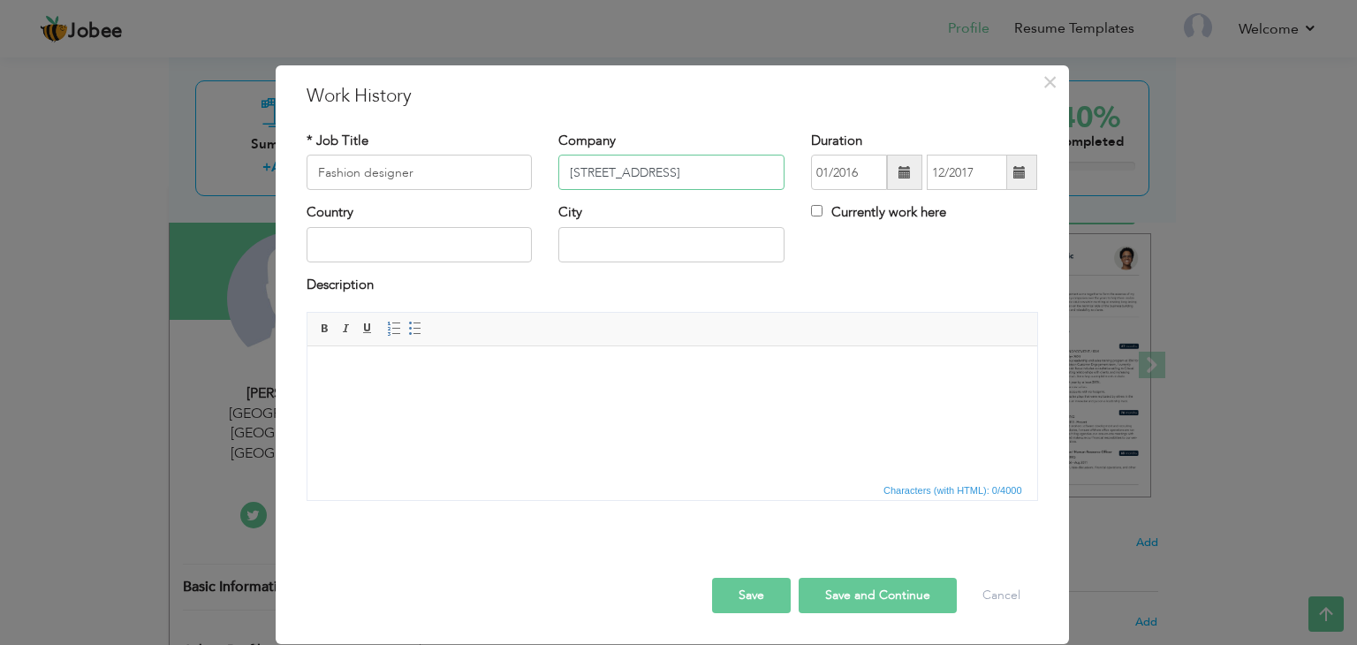
click at [583, 163] on input "12 avenue" at bounding box center [671, 172] width 226 height 35
click at [602, 175] on input "12th avenue" at bounding box center [671, 172] width 226 height 35
type input "[GEOGRAPHIC_DATA]"
click at [367, 173] on input "Fashion designer" at bounding box center [419, 172] width 226 height 35
type input "Fashion Designer"
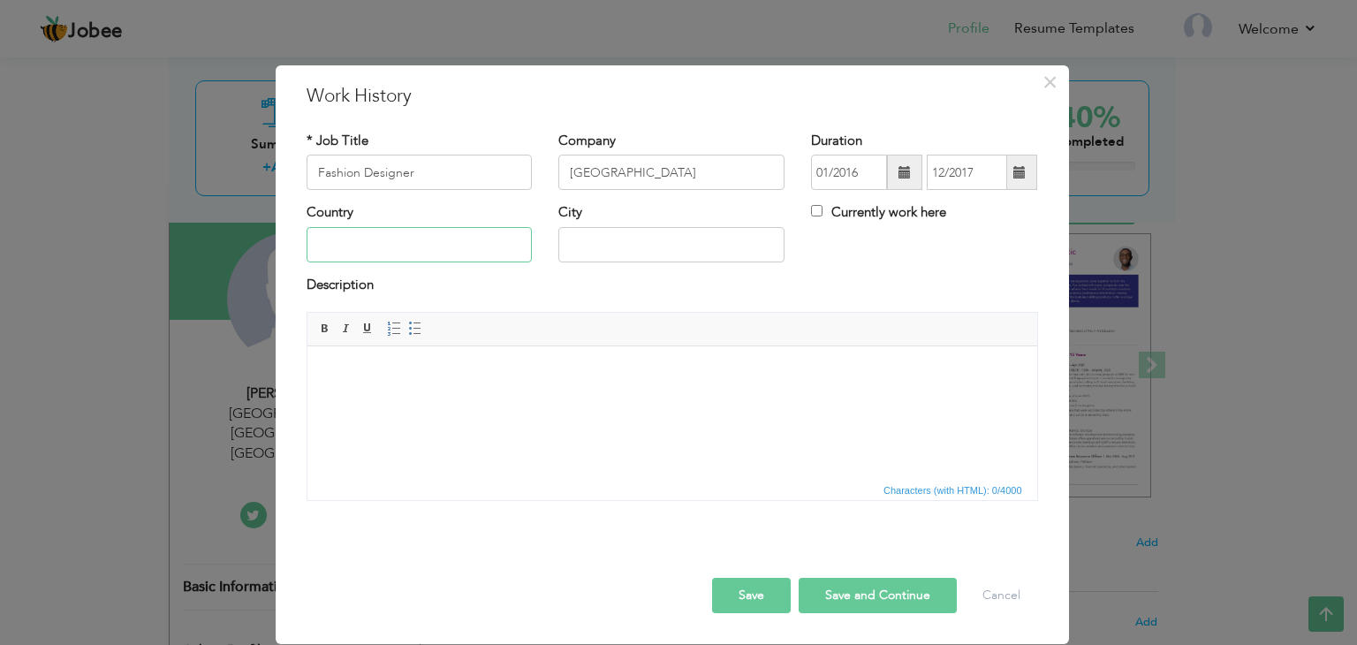
click at [396, 242] on input "text" at bounding box center [419, 244] width 226 height 35
type input "[GEOGRAPHIC_DATA]"
click at [419, 358] on html at bounding box center [670, 373] width 729 height 54
click at [323, 248] on input "[GEOGRAPHIC_DATA]" at bounding box center [419, 244] width 226 height 35
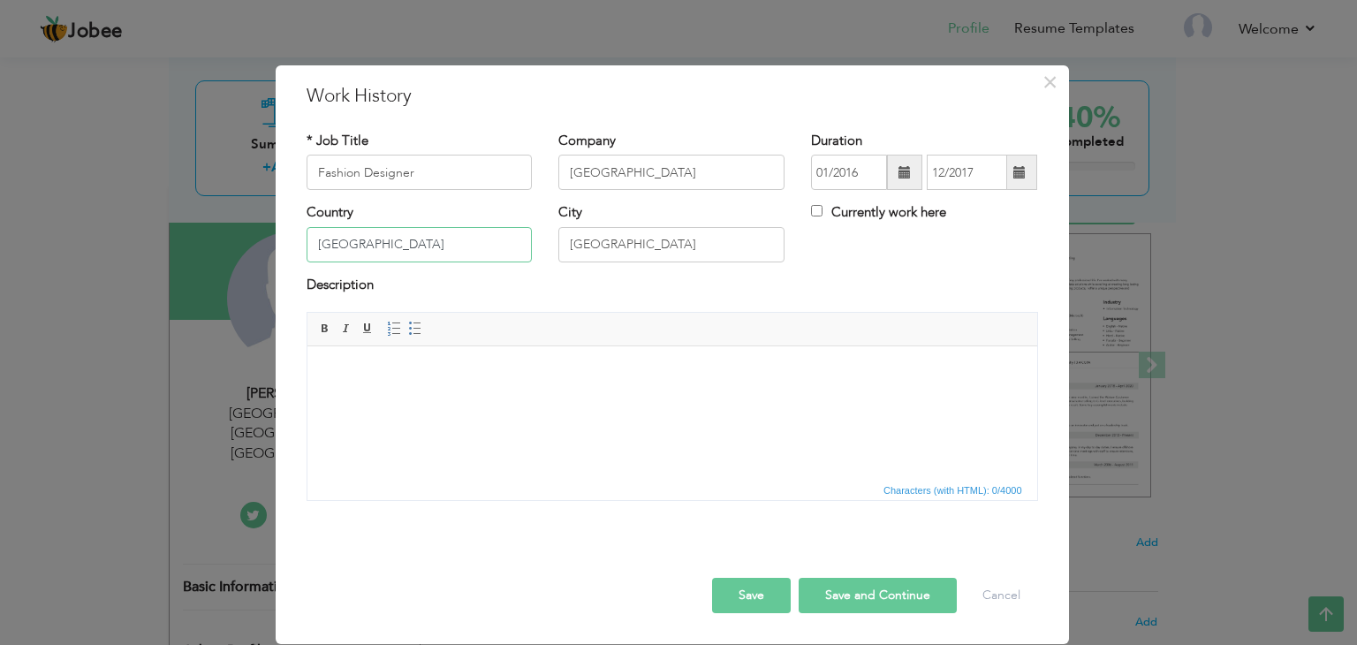
type input "[GEOGRAPHIC_DATA]"
click at [571, 247] on input "[GEOGRAPHIC_DATA]" at bounding box center [671, 244] width 226 height 35
type input "[GEOGRAPHIC_DATA]"
click at [540, 371] on body at bounding box center [671, 373] width 694 height 19
click at [367, 397] on body "Assistand head designer with all things throughout the creative process. Resear…" at bounding box center [671, 382] width 694 height 37
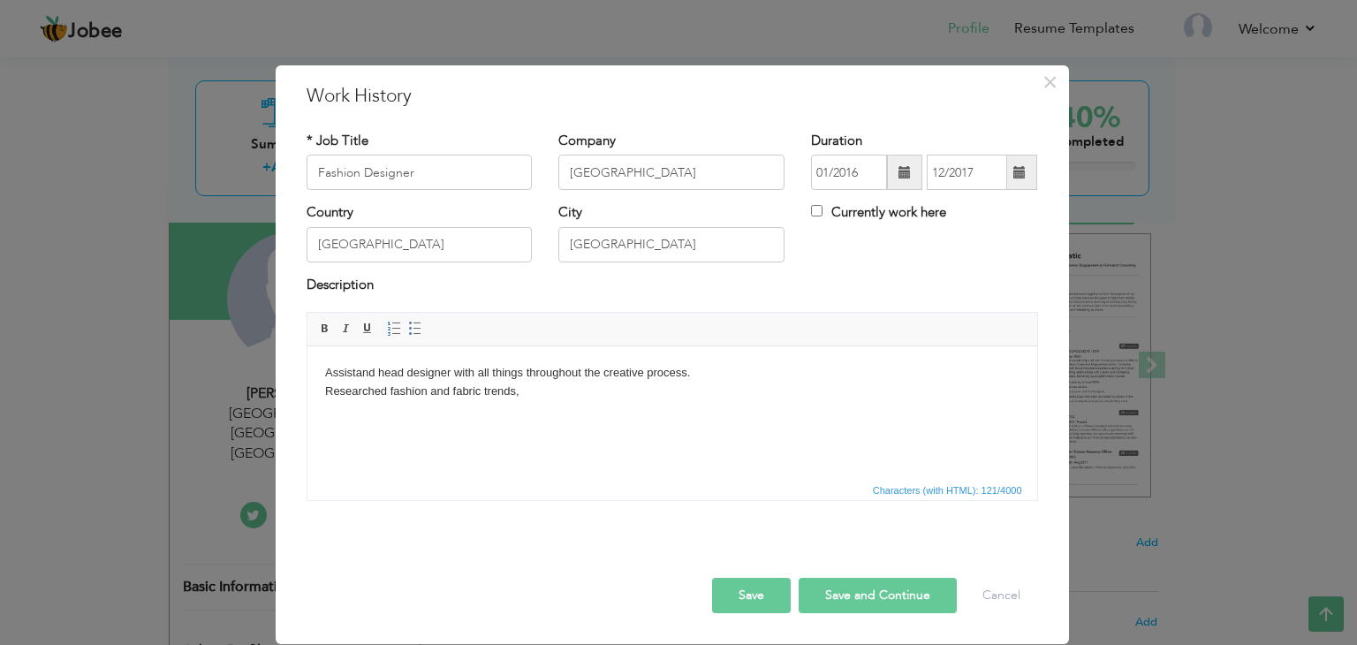
click at [547, 399] on body "Assistand head designer with all things throughout the creative process. Resear…" at bounding box center [671, 382] width 694 height 37
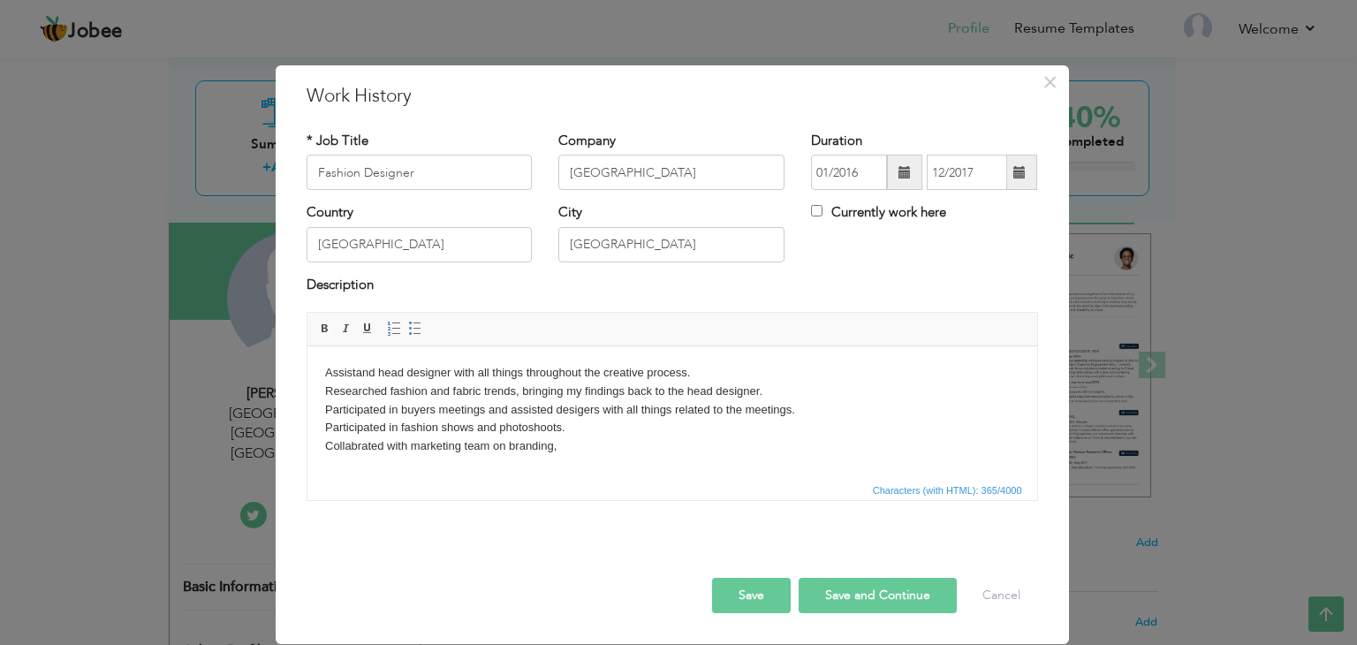
click at [755, 596] on button "Save" at bounding box center [751, 595] width 79 height 35
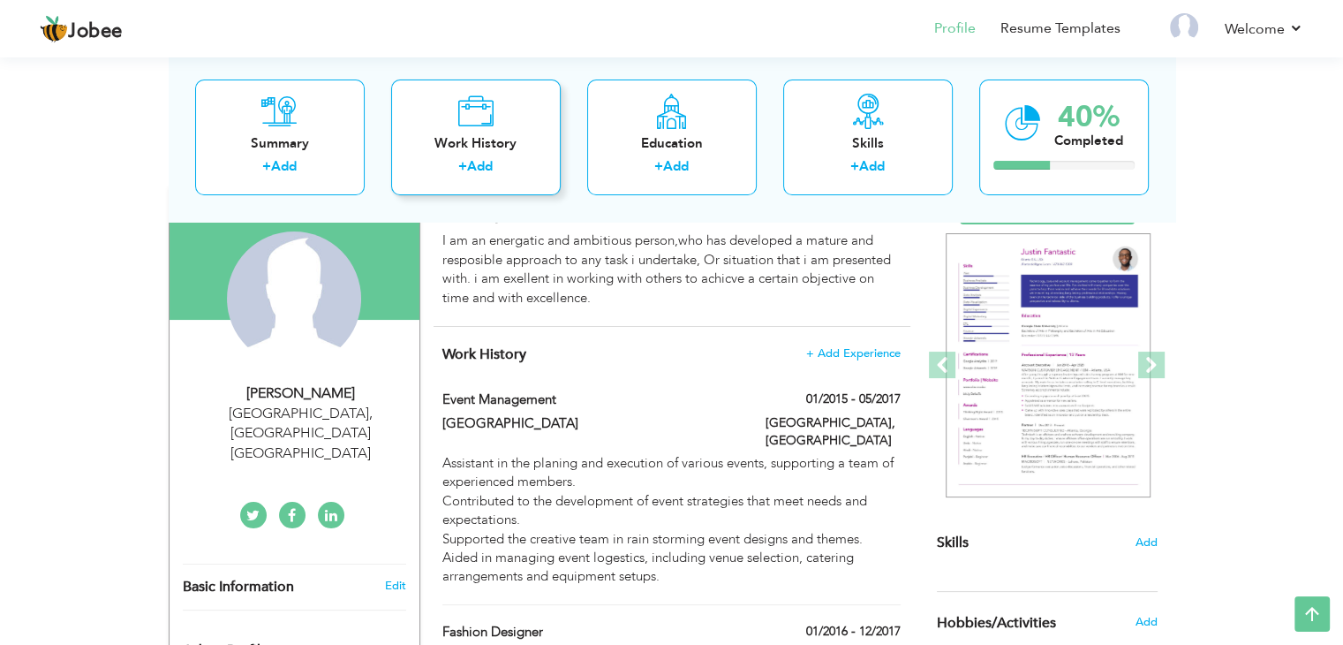
click at [477, 156] on div "Work History + Add" at bounding box center [476, 137] width 170 height 116
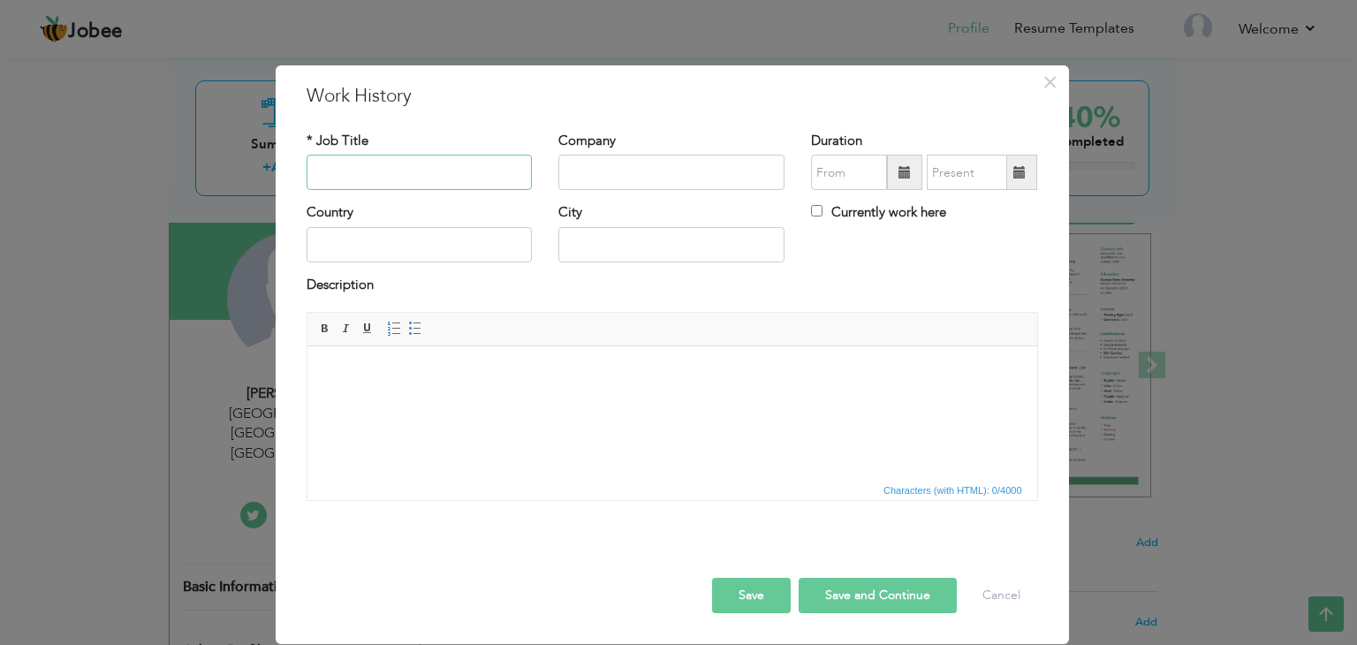
click at [438, 177] on input "text" at bounding box center [419, 172] width 226 height 35
type input "a"
type input "HR"
type input "[PERSON_NAME] and sons enterprises"
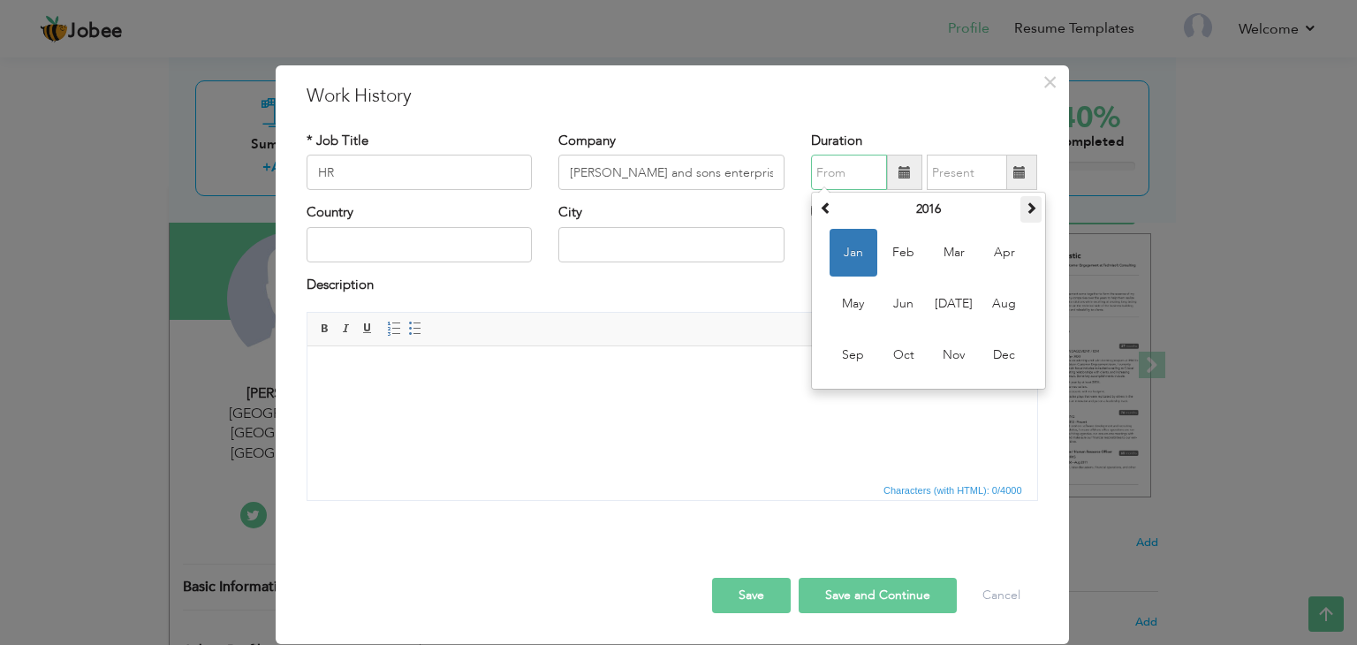
click at [1031, 204] on span at bounding box center [1030, 207] width 12 height 12
click at [849, 255] on span "Jan" at bounding box center [853, 253] width 48 height 48
type input "01/2018"
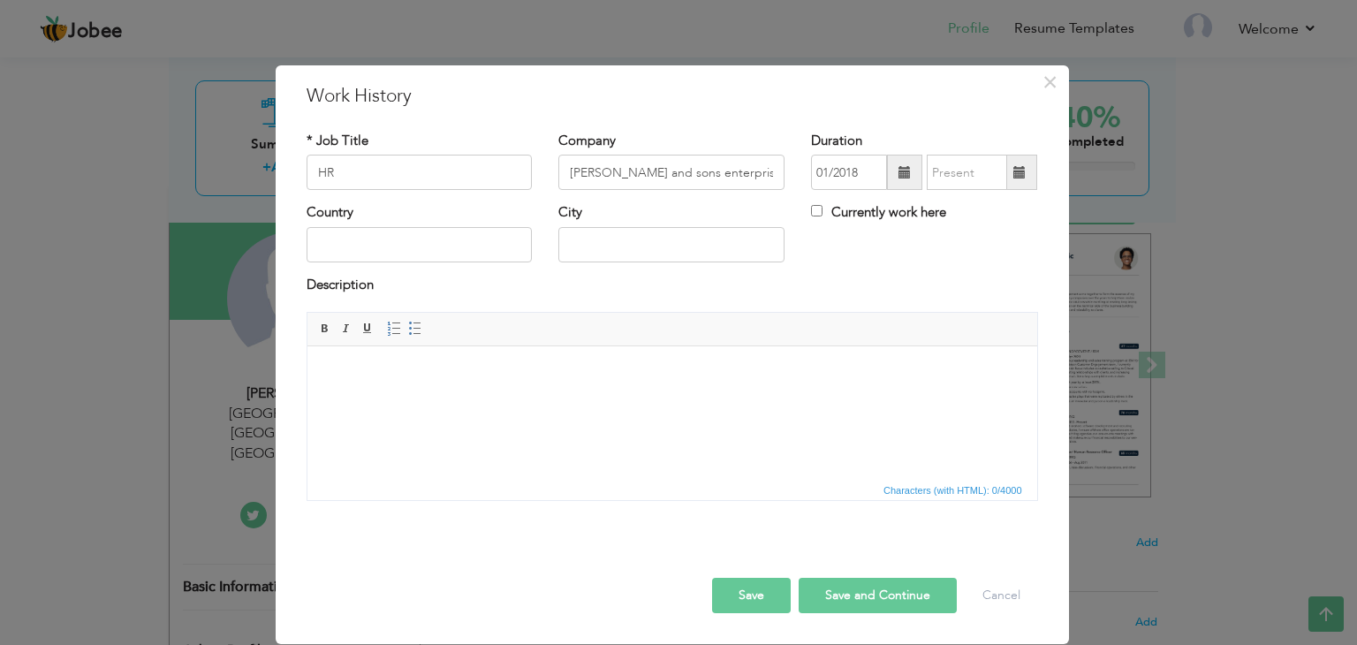
click at [1028, 172] on span at bounding box center [1019, 172] width 34 height 35
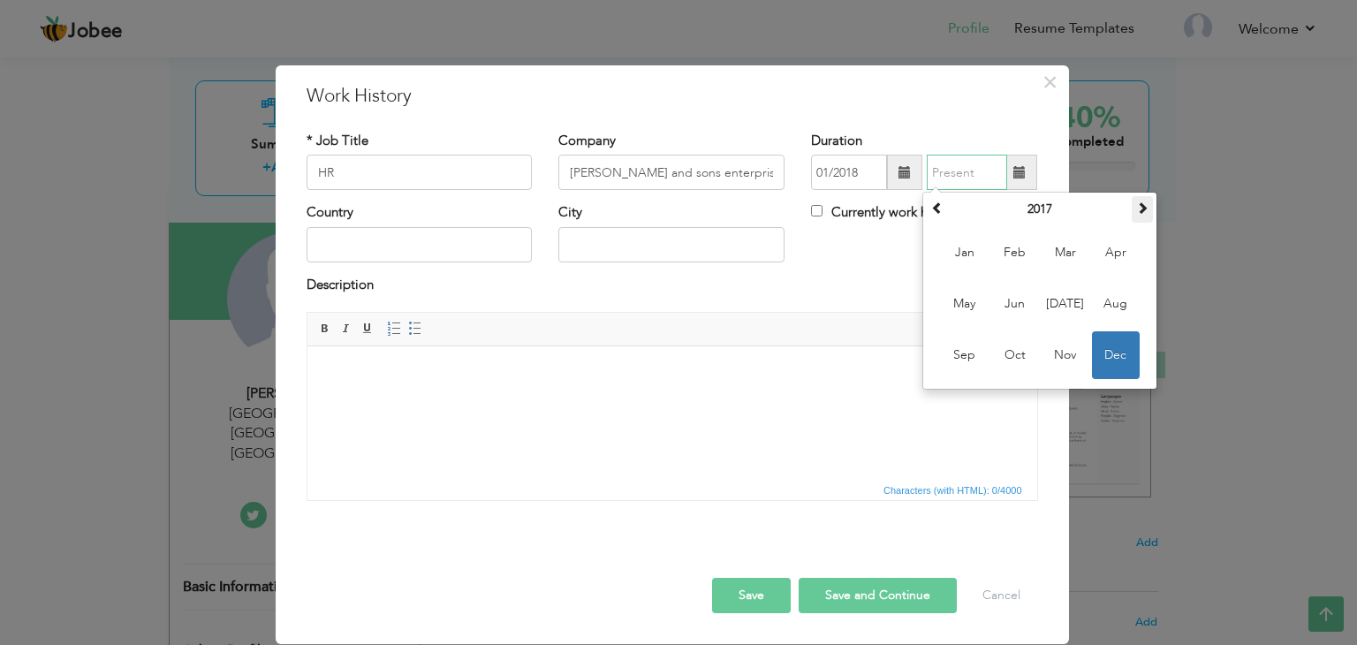
click at [1138, 216] on th at bounding box center [1141, 209] width 21 height 26
click at [1145, 212] on span at bounding box center [1142, 207] width 12 height 12
click at [1018, 344] on span "Oct" at bounding box center [1015, 355] width 48 height 48
type input "10/2019"
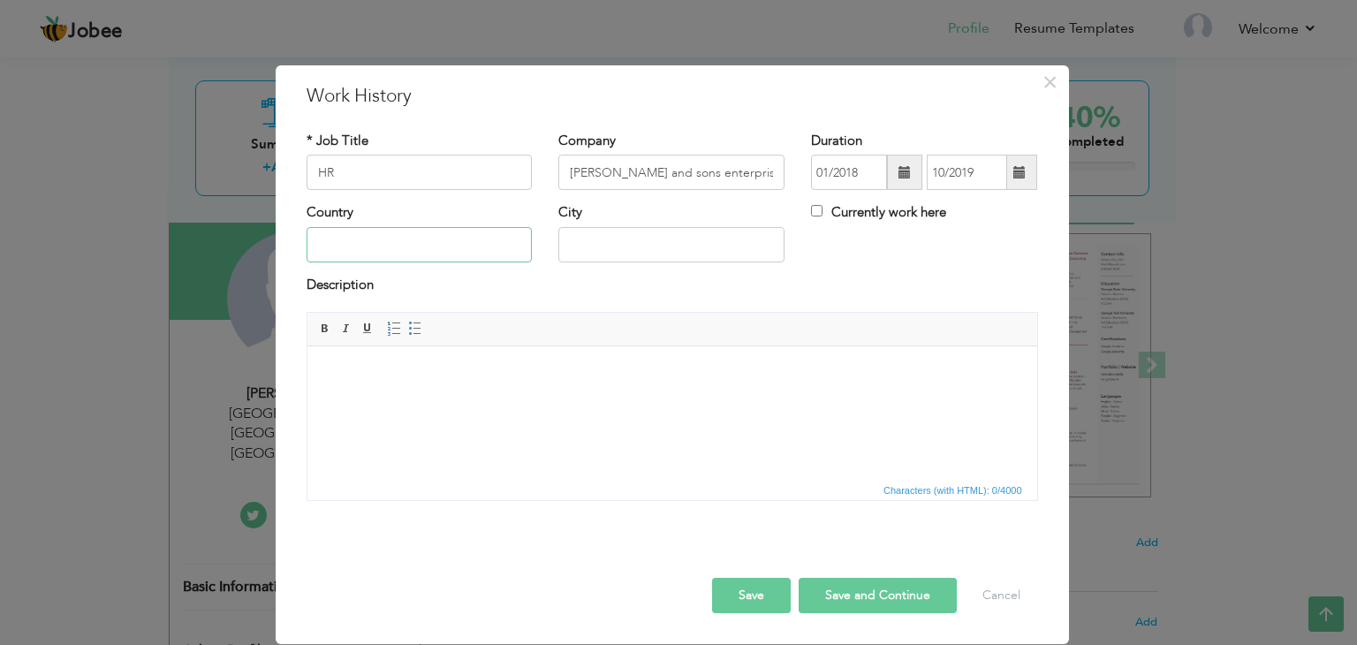
click at [482, 238] on input "text" at bounding box center [419, 244] width 226 height 35
type input "[GEOGRAPHIC_DATA]"
click at [462, 382] on body at bounding box center [671, 373] width 694 height 19
click at [462, 382] on body "Communicated" at bounding box center [671, 373] width 694 height 19
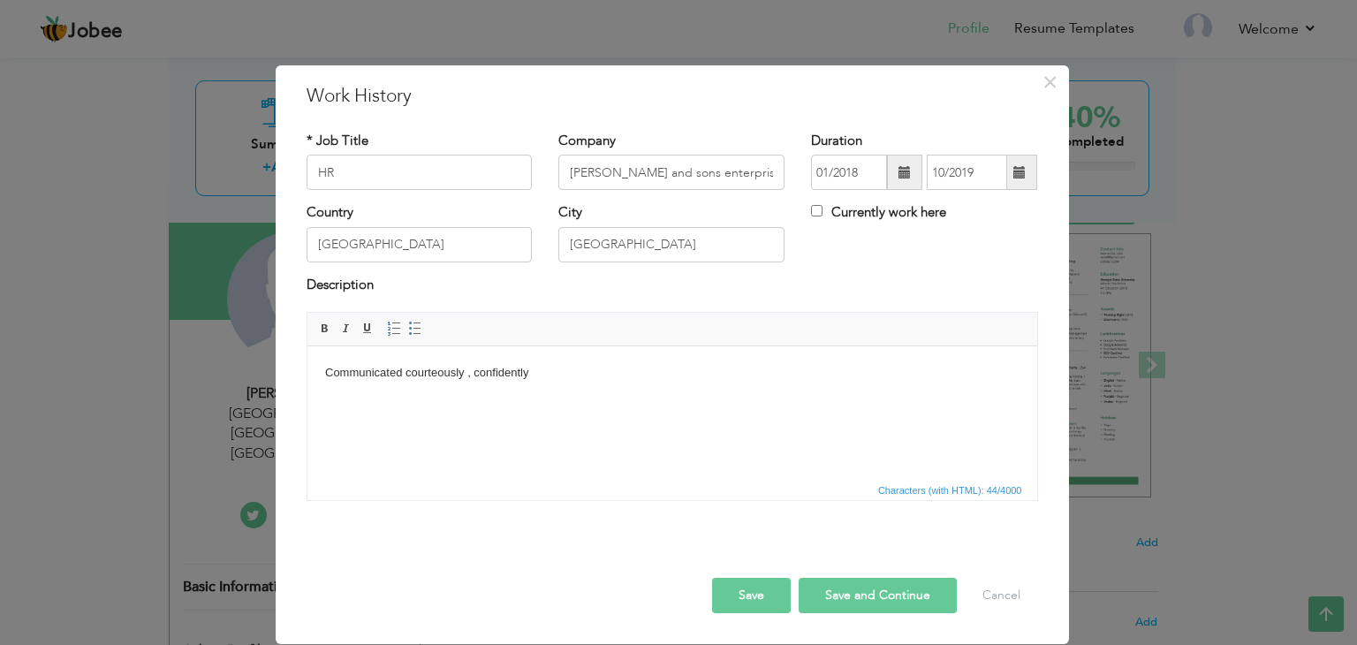
click at [478, 371] on body "Communicated courteously , confidently" at bounding box center [671, 373] width 694 height 19
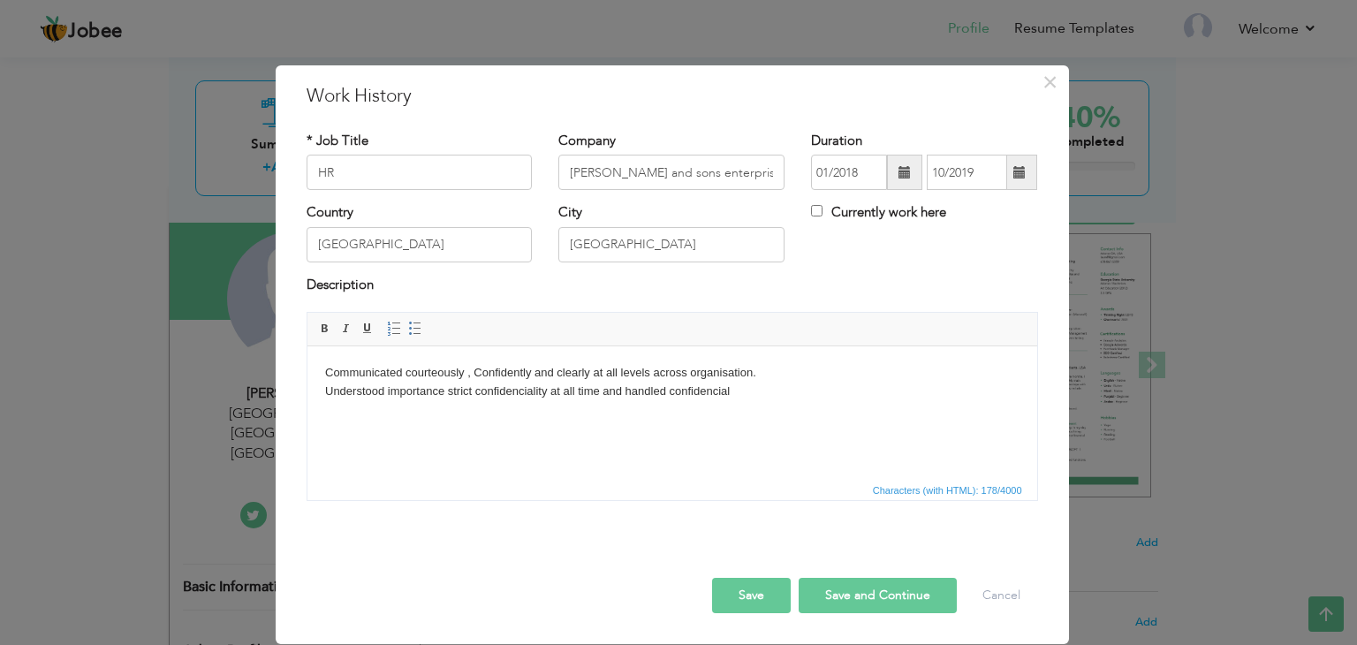
click at [596, 396] on body "Communicated courteously , Confidently and clearly at all levels across organis…" at bounding box center [671, 382] width 694 height 37
click at [424, 417] on body "Communicated courteously , Confidently and clearly at all levels across organis…" at bounding box center [671, 391] width 694 height 55
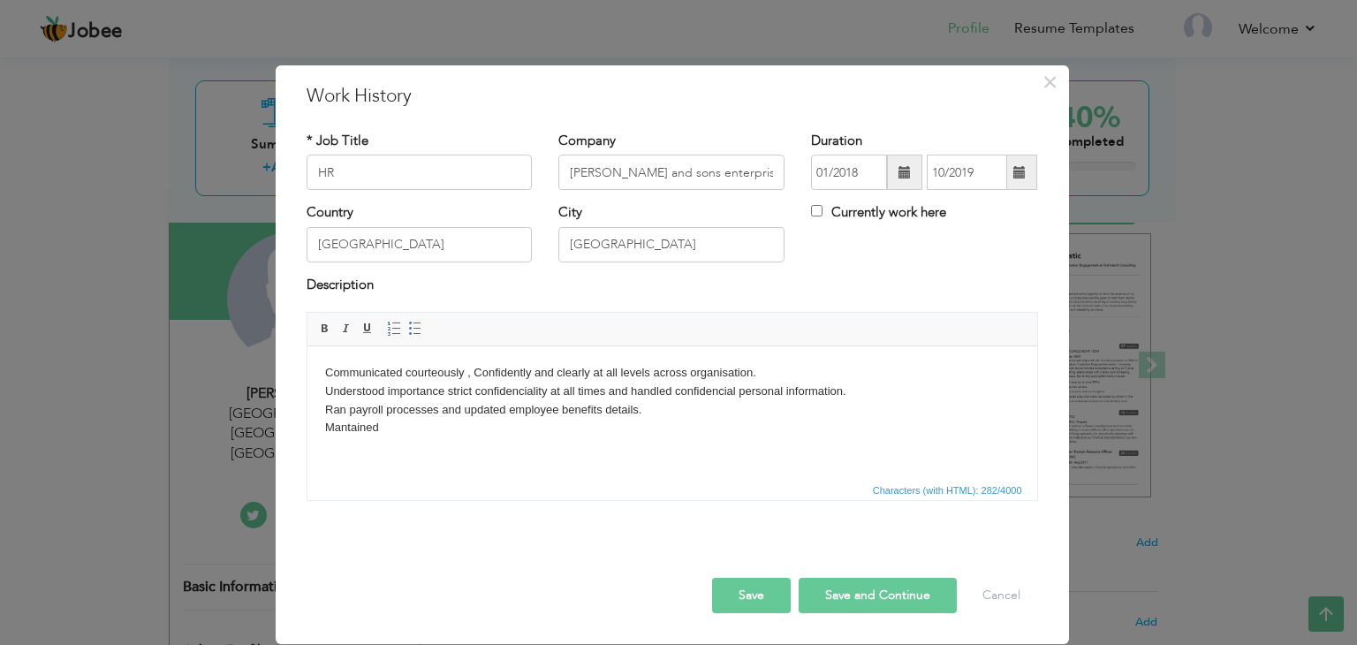
click at [397, 421] on body "Communicated courteously , Confidently and clearly at all levels across organis…" at bounding box center [671, 400] width 694 height 73
click at [494, 433] on body "Communicated courteously , Confidently and clearly at all levels across organis…" at bounding box center [671, 400] width 694 height 73
click at [556, 410] on body "Communicated courteously , Confidently and clearly at all levels across organis…" at bounding box center [671, 400] width 694 height 73
click at [499, 435] on body "Communicated courteously , Confidently and clearly at all levels across organis…" at bounding box center [671, 400] width 694 height 73
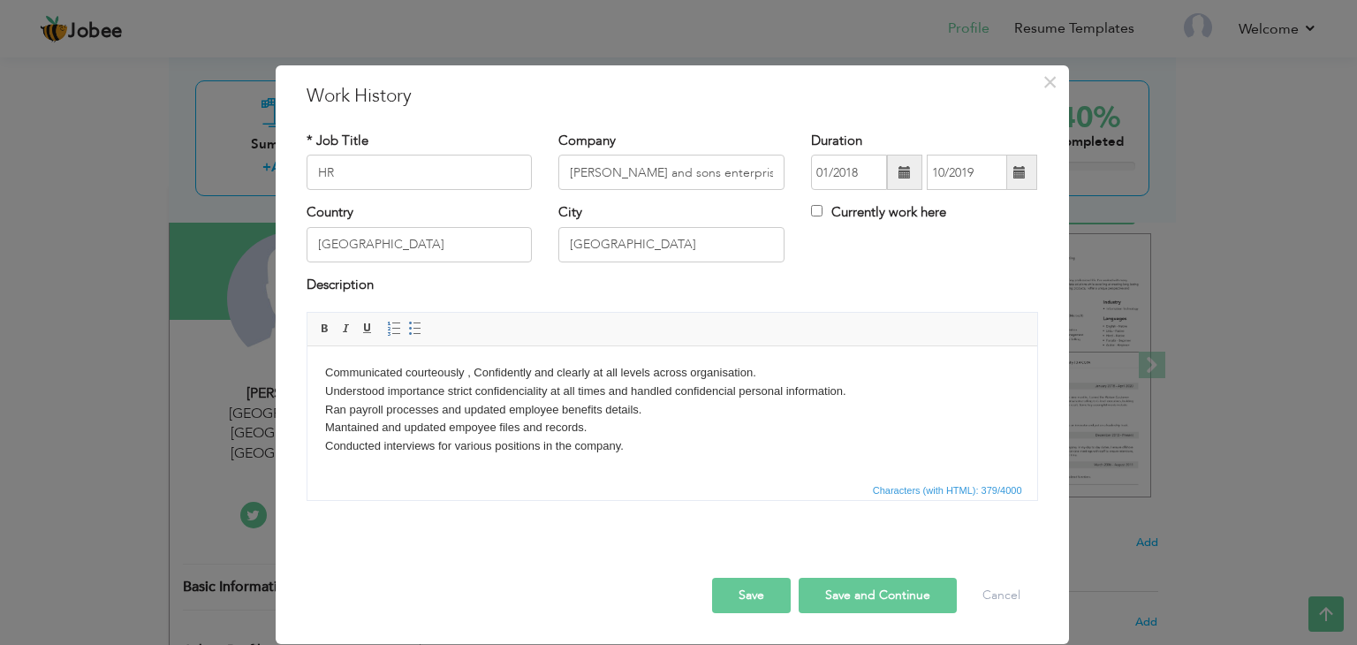
click at [753, 586] on button "Save" at bounding box center [751, 595] width 79 height 35
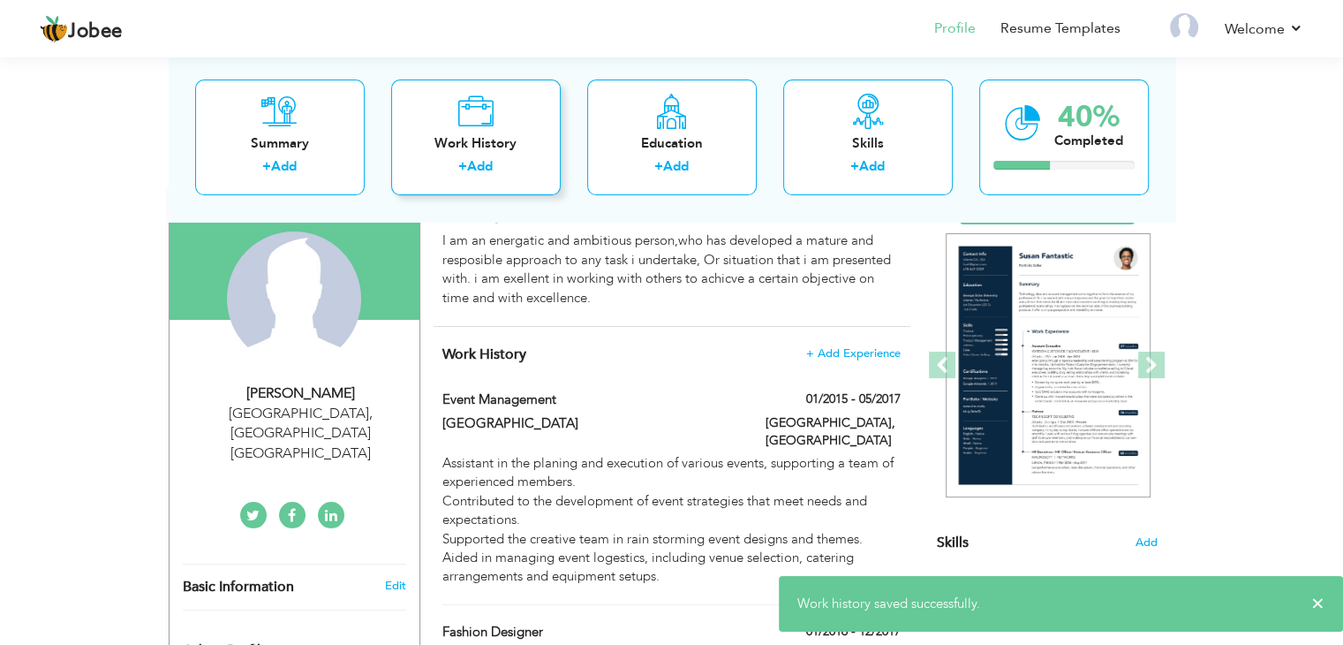
click at [473, 155] on div "Work History + Add" at bounding box center [476, 137] width 170 height 116
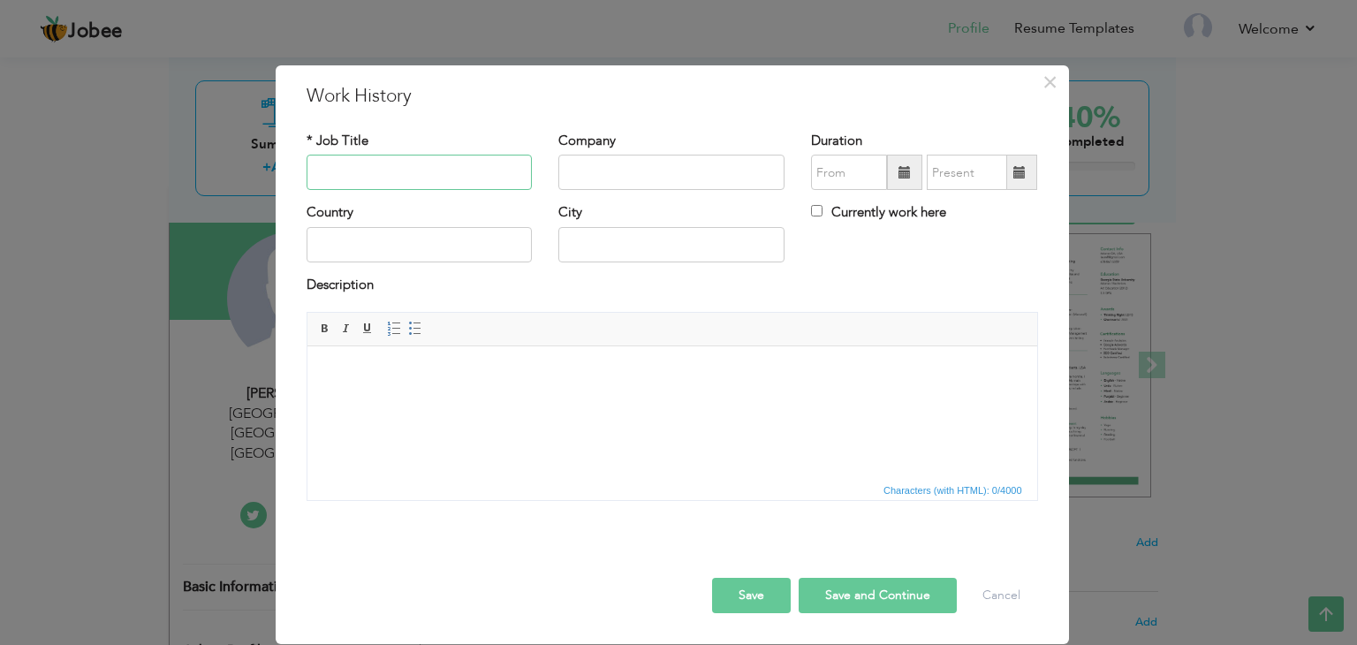
click at [415, 174] on input "text" at bounding box center [419, 172] width 226 height 35
type input "trainee as teacher"
type input "educator school system"
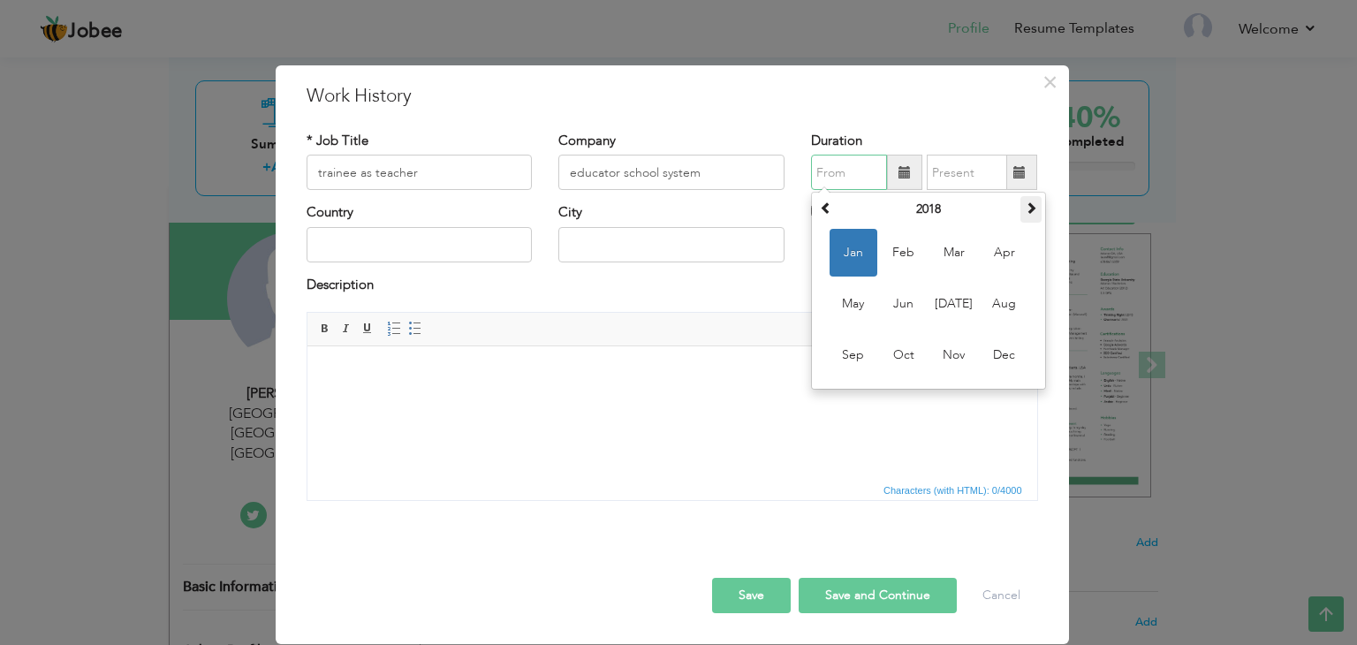
click at [1039, 206] on th at bounding box center [1030, 209] width 21 height 26
click at [915, 248] on span "Feb" at bounding box center [904, 253] width 48 height 48
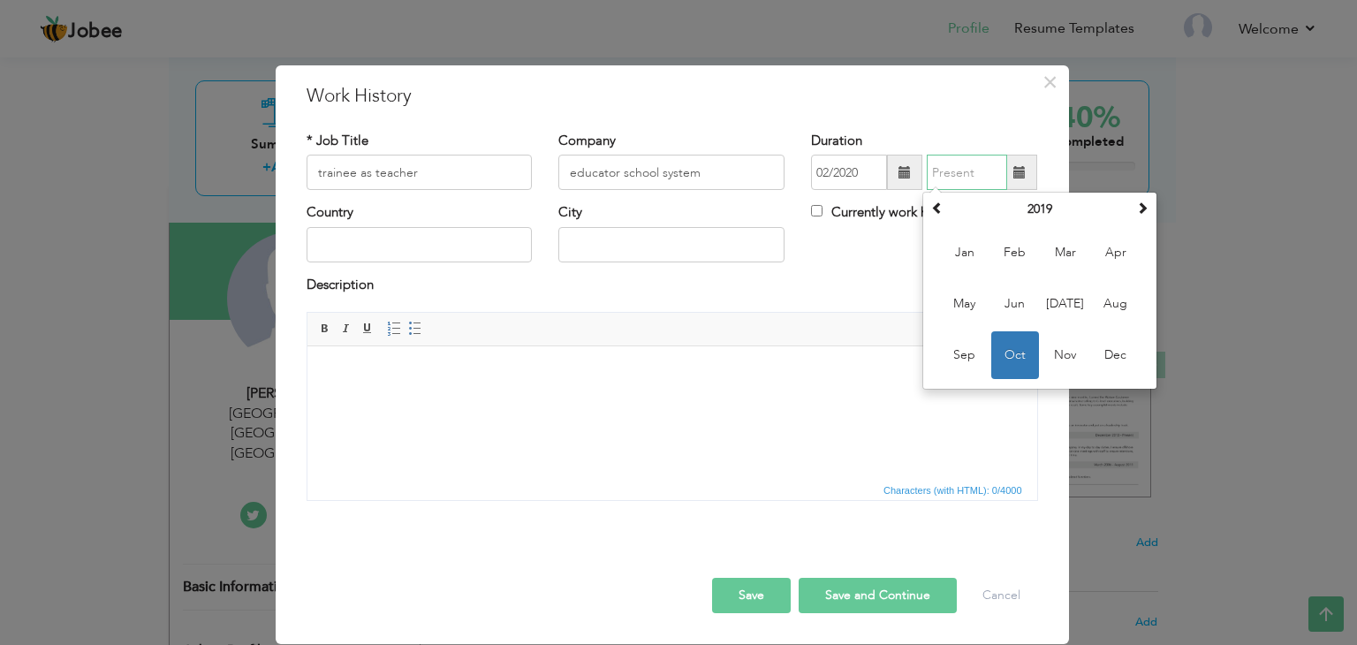
click at [1003, 181] on input "text" at bounding box center [966, 172] width 80 height 35
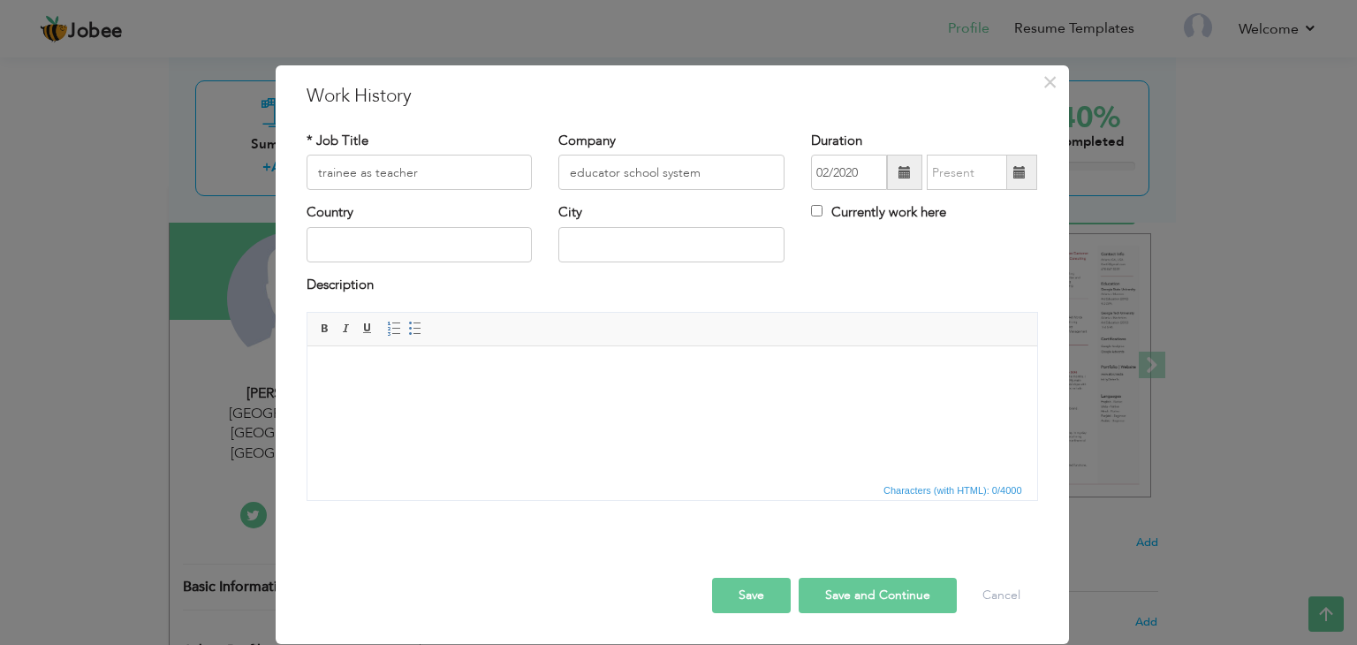
click at [888, 182] on span at bounding box center [904, 172] width 35 height 35
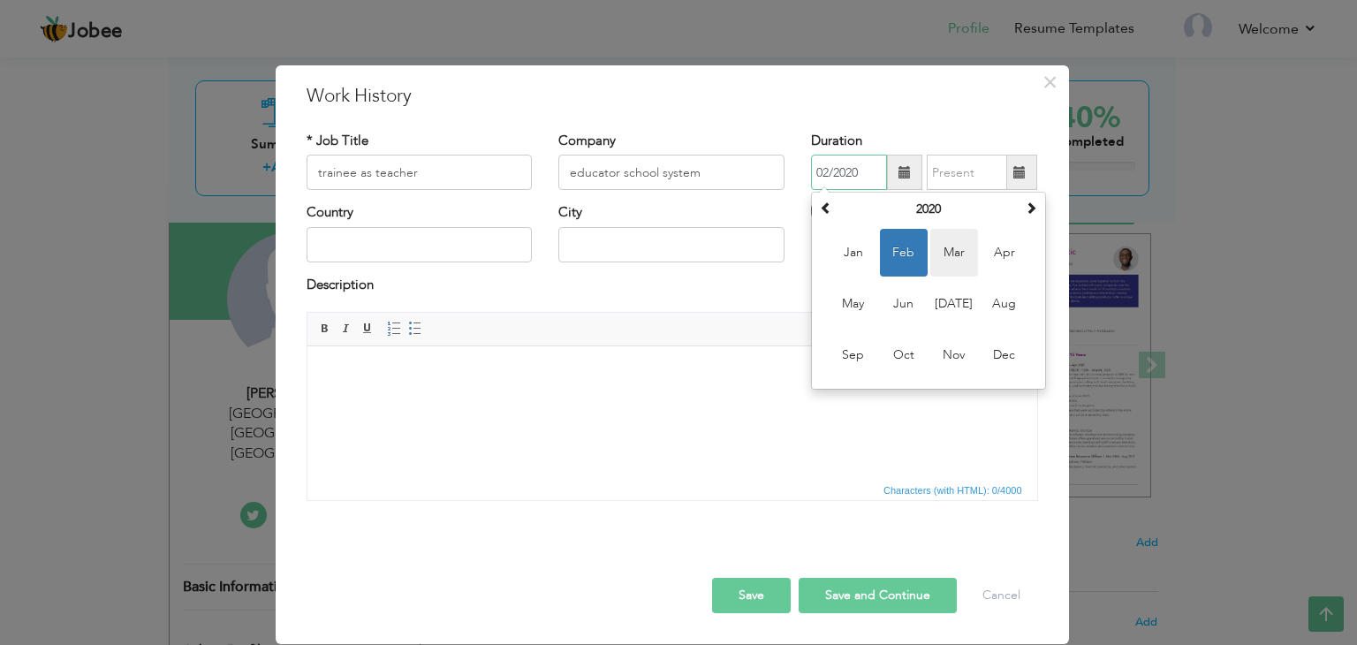
click at [954, 252] on span "Mar" at bounding box center [954, 253] width 48 height 48
type input "03/2020"
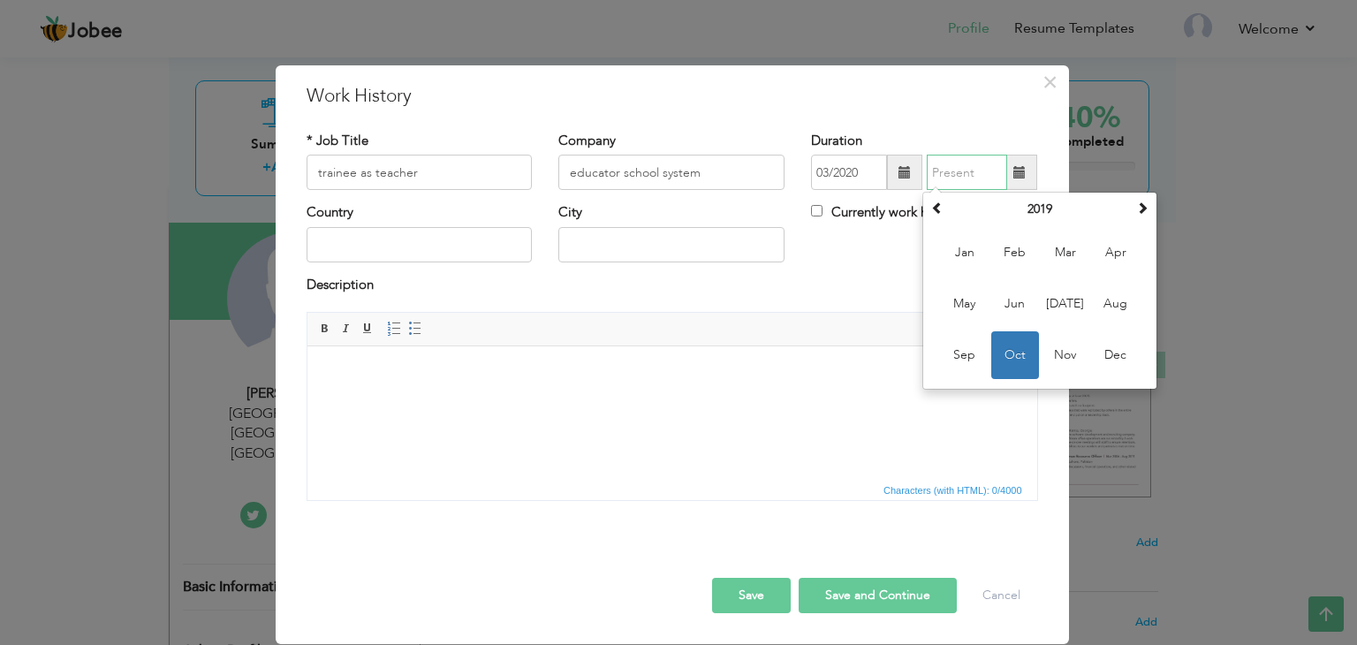
click at [989, 181] on input "text" at bounding box center [966, 172] width 80 height 35
click at [964, 296] on span "May" at bounding box center [965, 304] width 48 height 48
type input "05/2019"
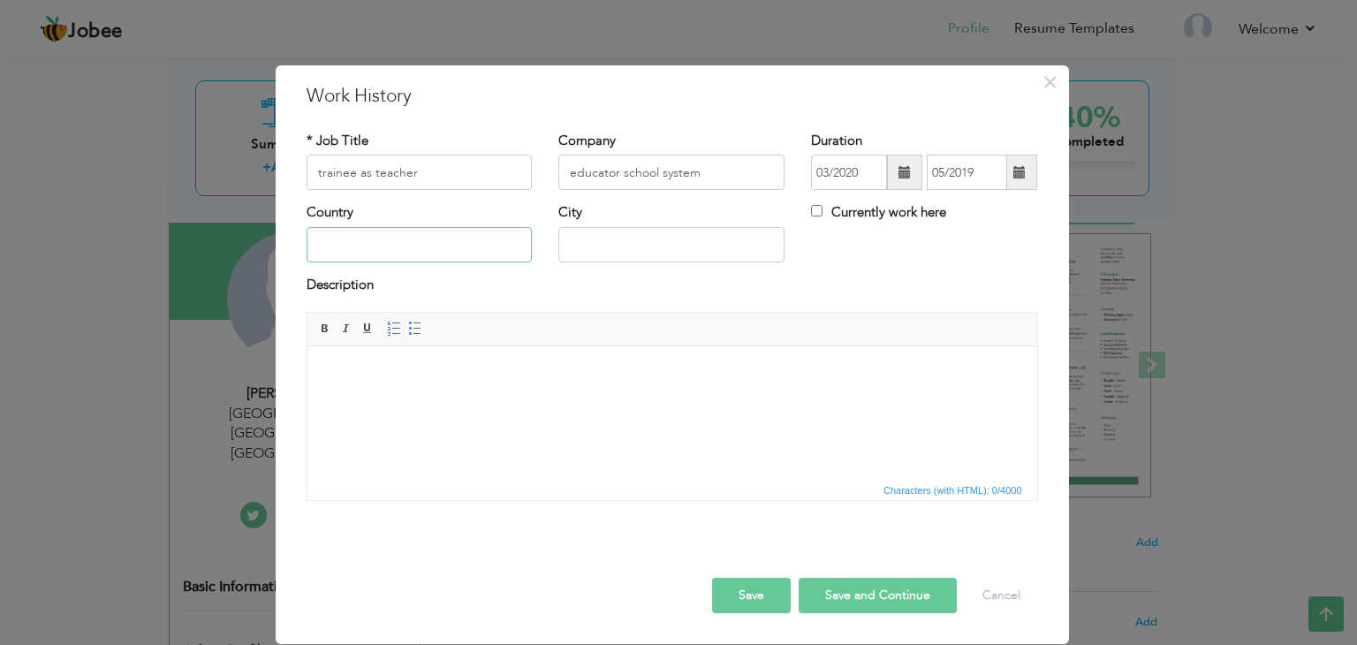
click at [470, 246] on input "text" at bounding box center [419, 244] width 226 height 35
type input "[GEOGRAPHIC_DATA]"
click at [396, 374] on body at bounding box center [671, 373] width 694 height 19
click at [320, 170] on input "trainee as teacher" at bounding box center [419, 172] width 226 height 35
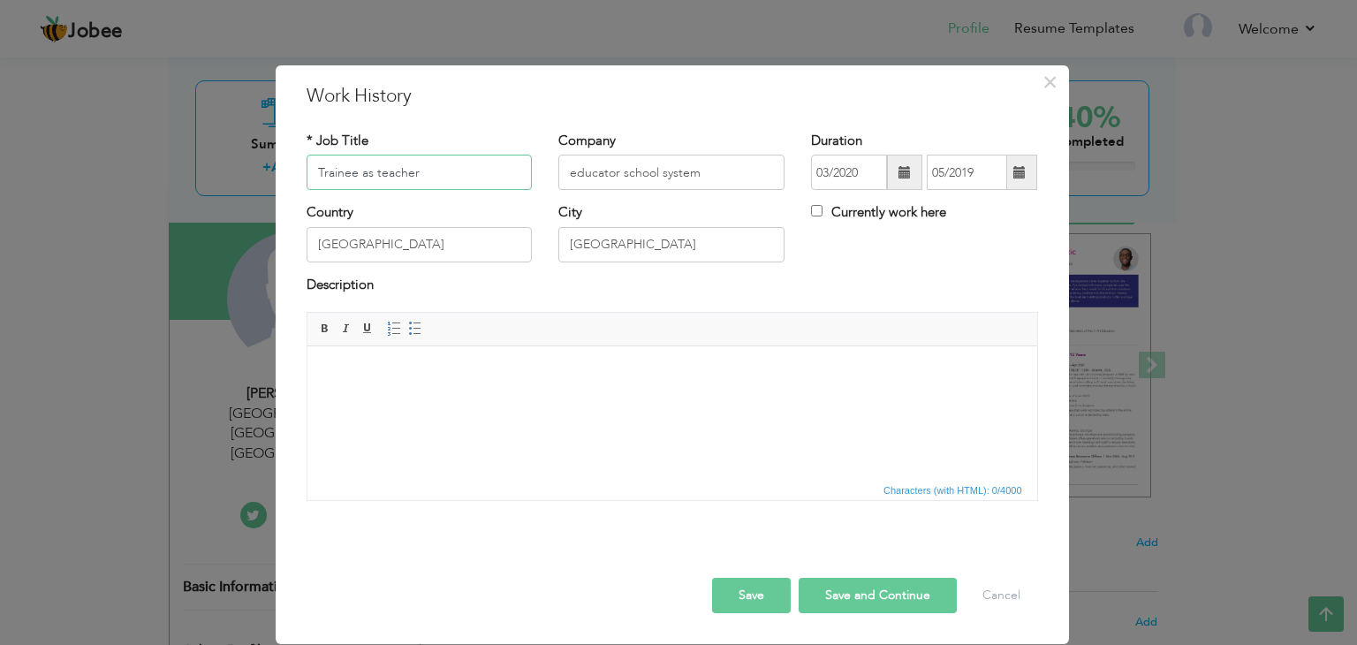
click at [378, 171] on input "Trainee as teacher" at bounding box center [419, 172] width 226 height 35
click at [365, 172] on input "Trainee as Teacher" at bounding box center [419, 172] width 226 height 35
type input "Trainee As Teacher"
click at [527, 385] on html at bounding box center [670, 373] width 729 height 54
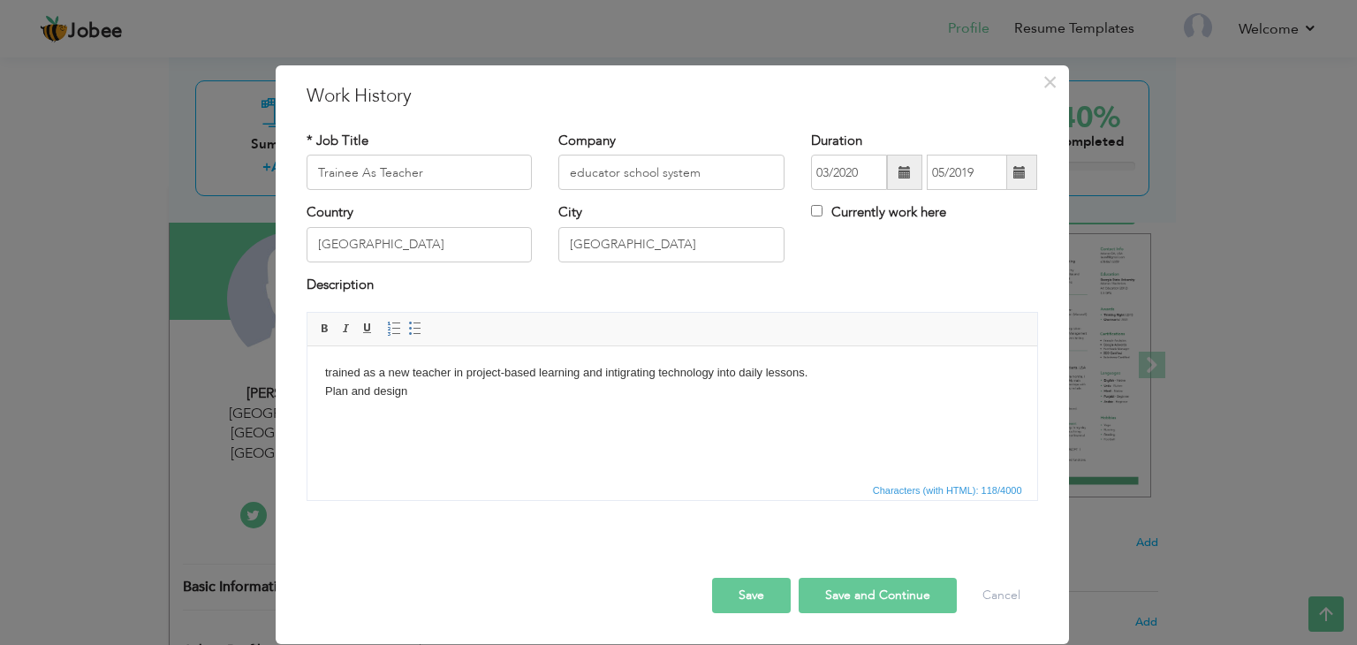
click at [326, 374] on body "trained as a new teacher in project-based learning and intigrating technology i…" at bounding box center [671, 382] width 694 height 37
click at [420, 401] on html "Trained as a new teacher in project-based learning and intigrating technology i…" at bounding box center [670, 382] width 729 height 72
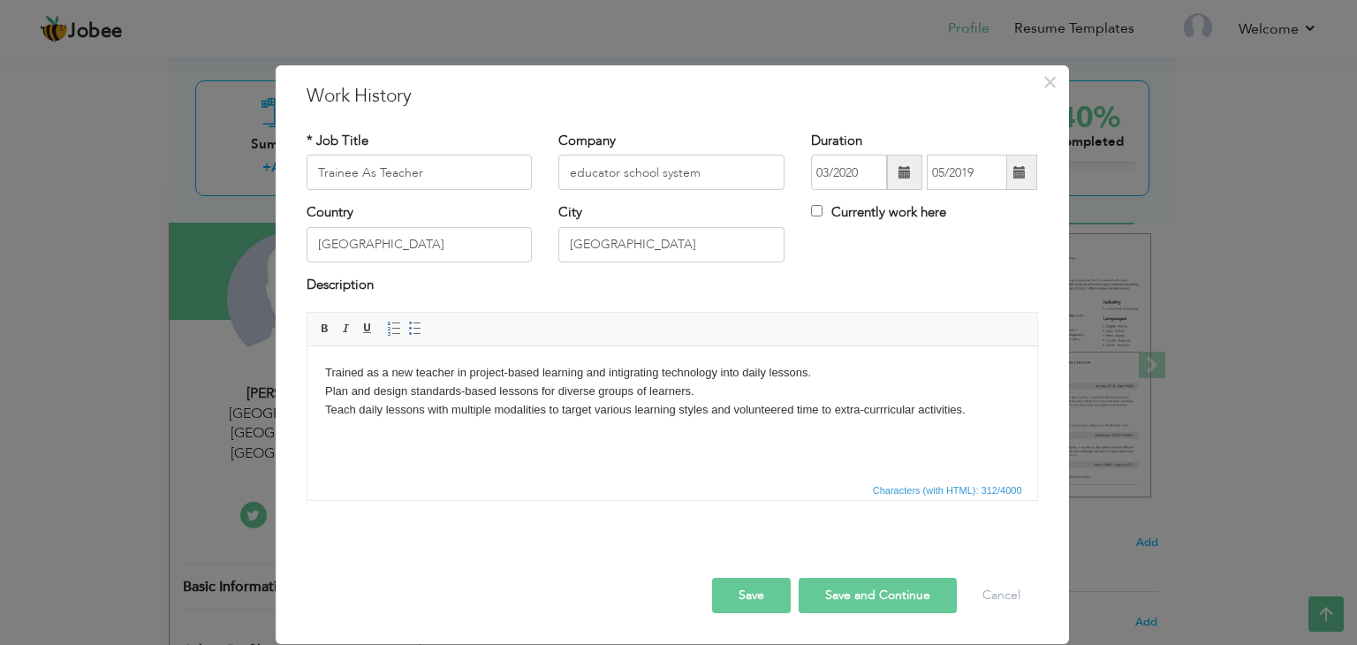
click at [742, 592] on button "Save" at bounding box center [751, 595] width 79 height 35
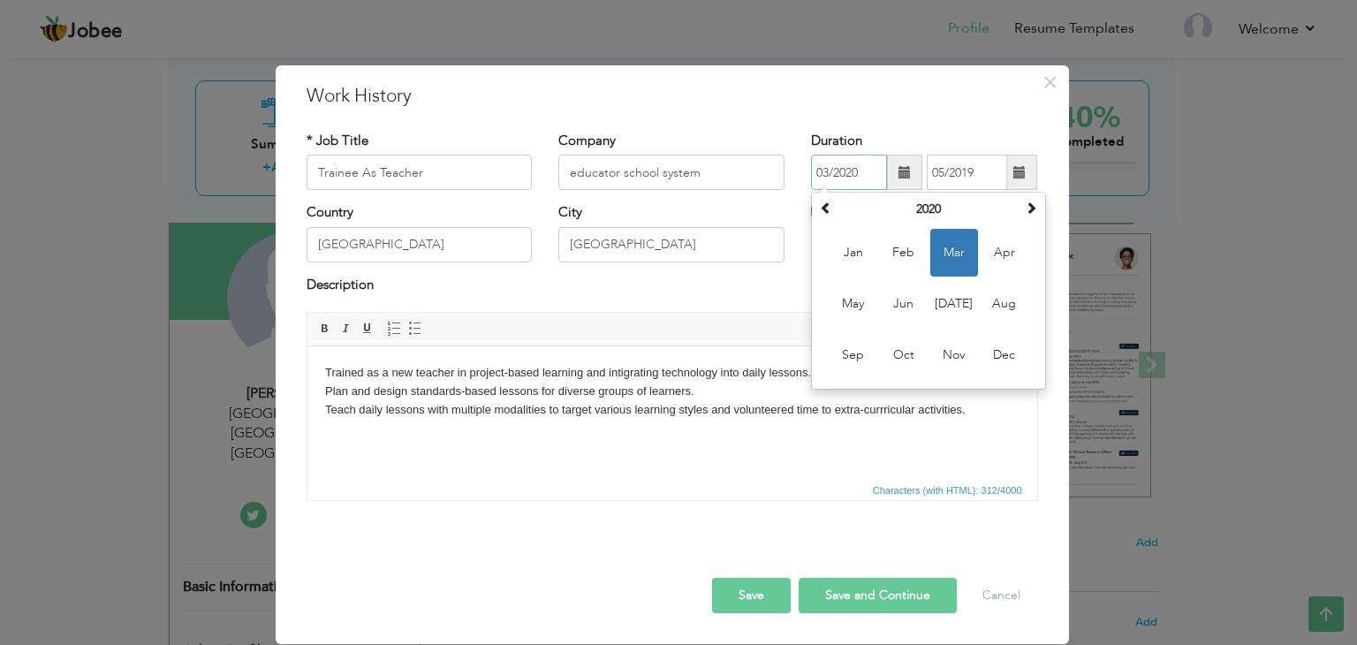
click at [880, 174] on input "03/2020" at bounding box center [849, 172] width 76 height 35
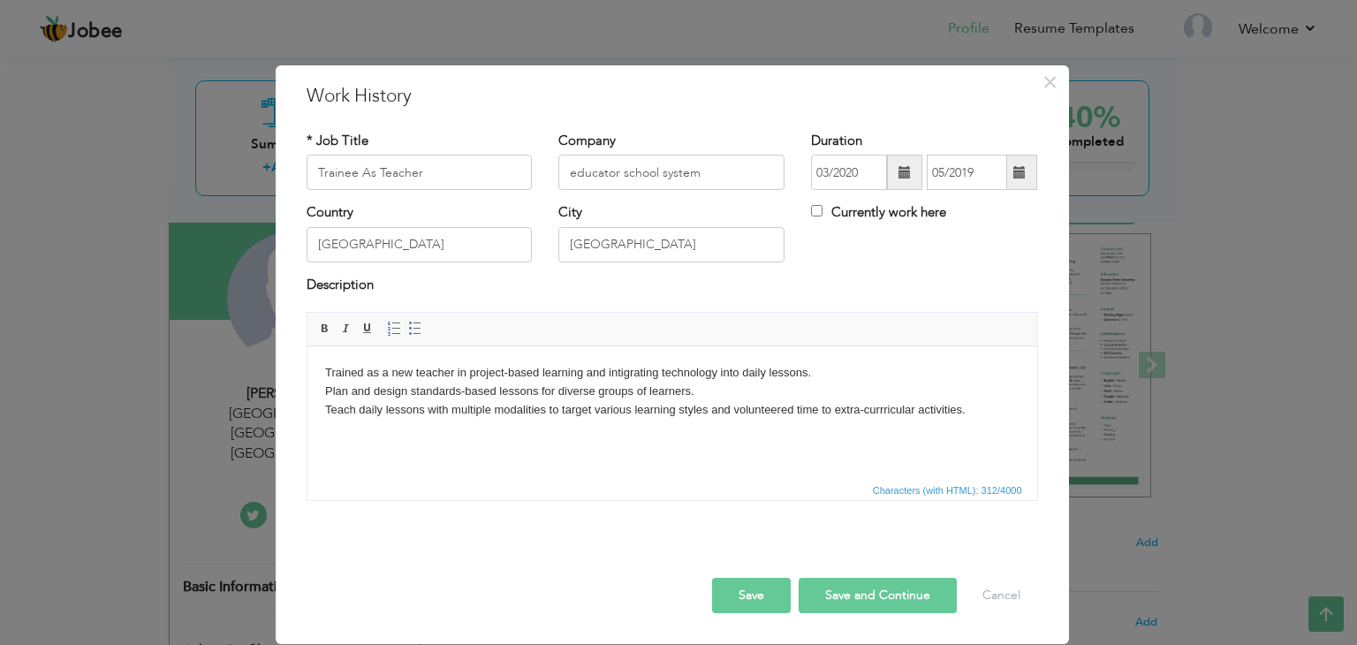
click at [1021, 179] on span at bounding box center [1019, 172] width 34 height 35
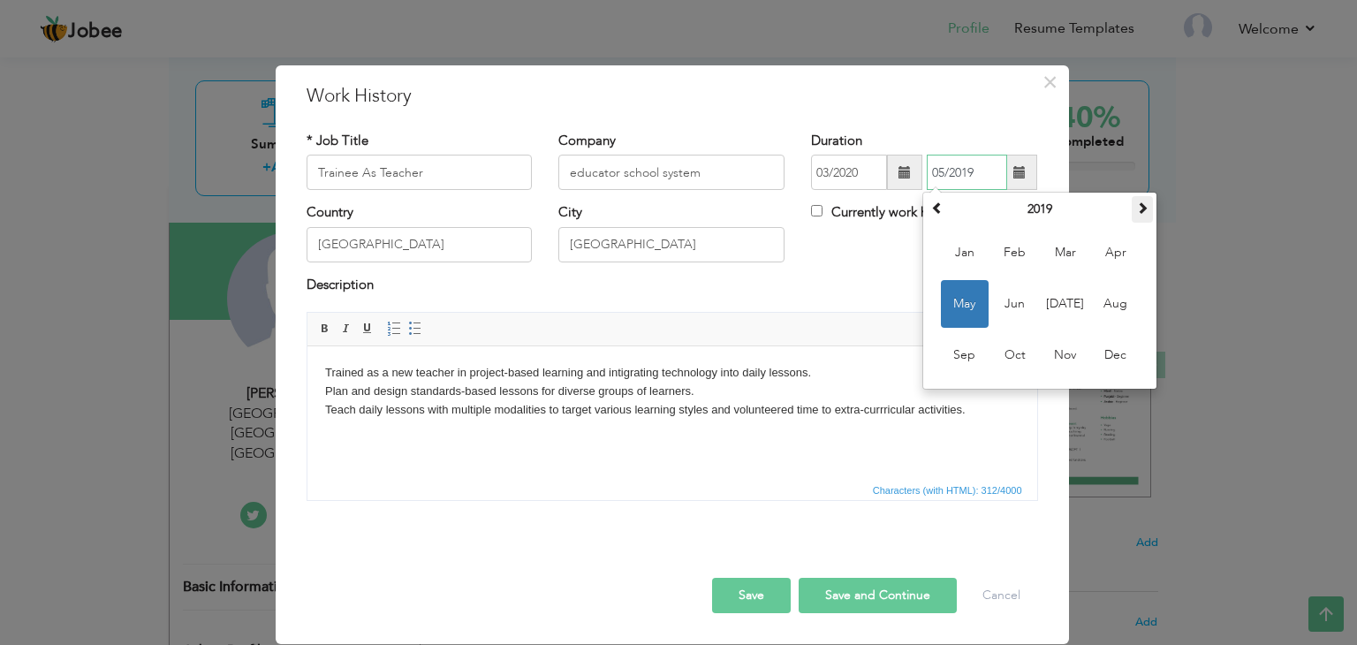
click at [1144, 205] on span at bounding box center [1142, 207] width 12 height 12
click at [962, 301] on span "May" at bounding box center [965, 304] width 48 height 48
type input "05/2020"
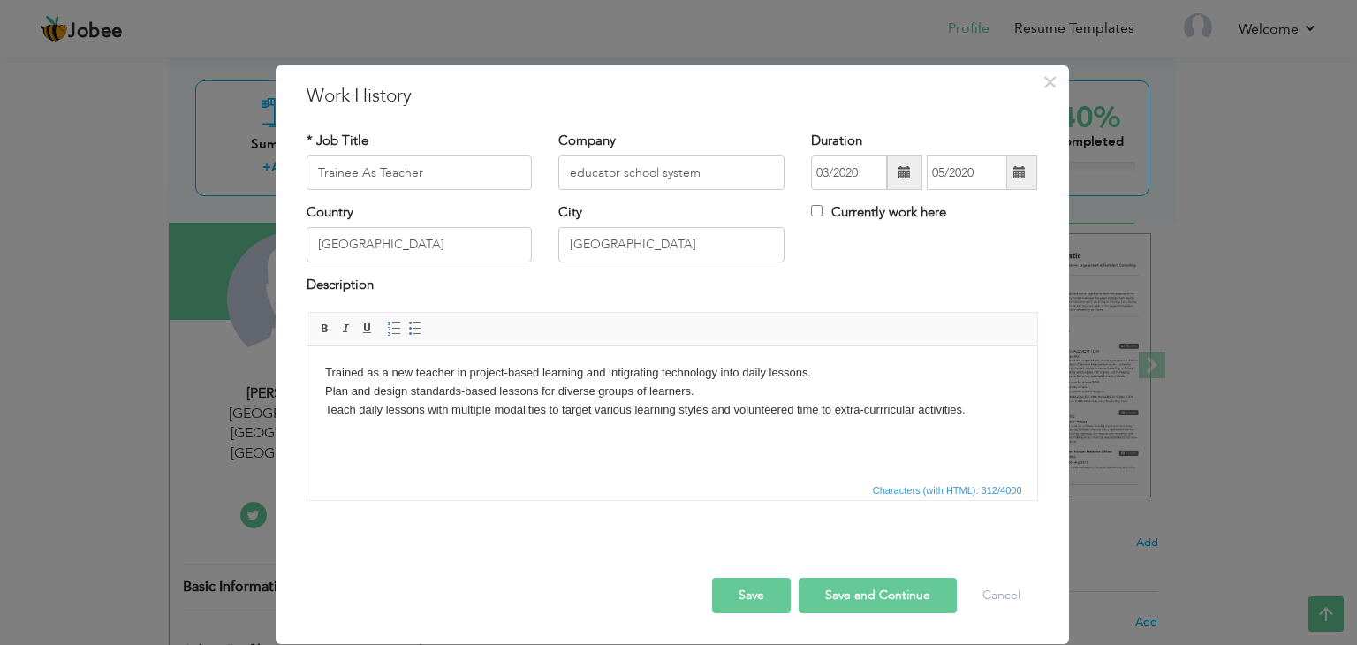
click at [754, 594] on button "Save" at bounding box center [751, 595] width 79 height 35
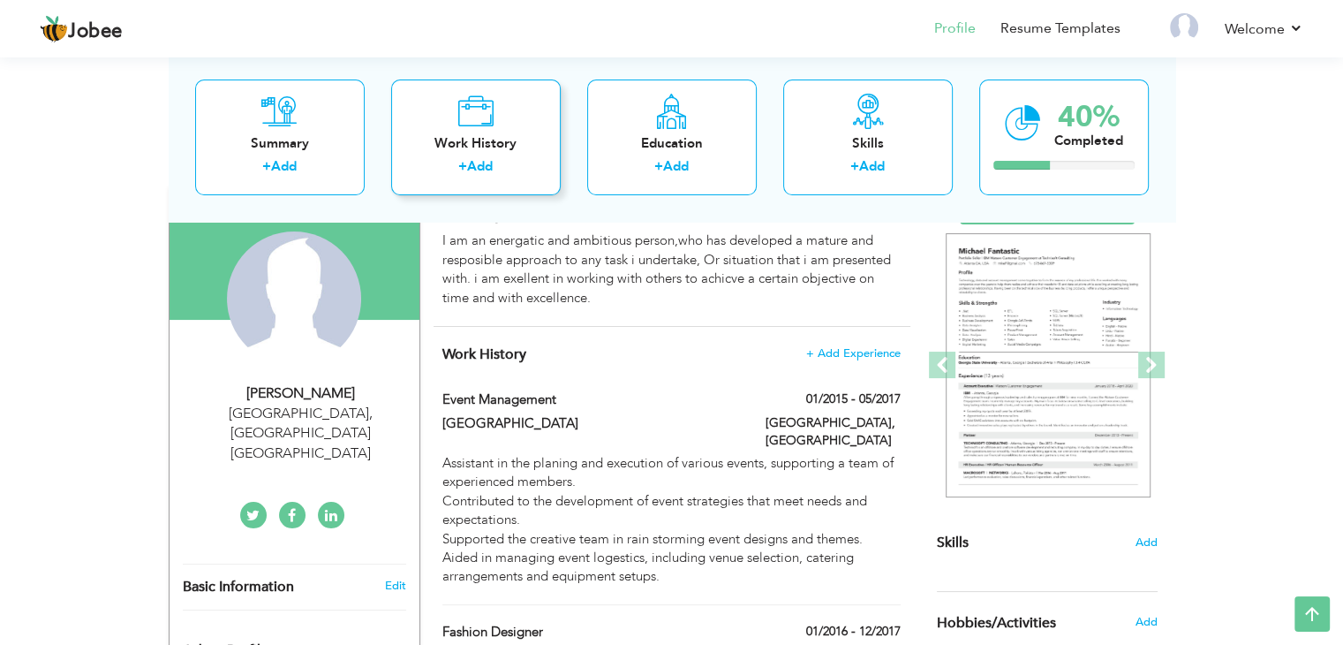
click at [497, 181] on div "Work History + Add" at bounding box center [476, 137] width 170 height 116
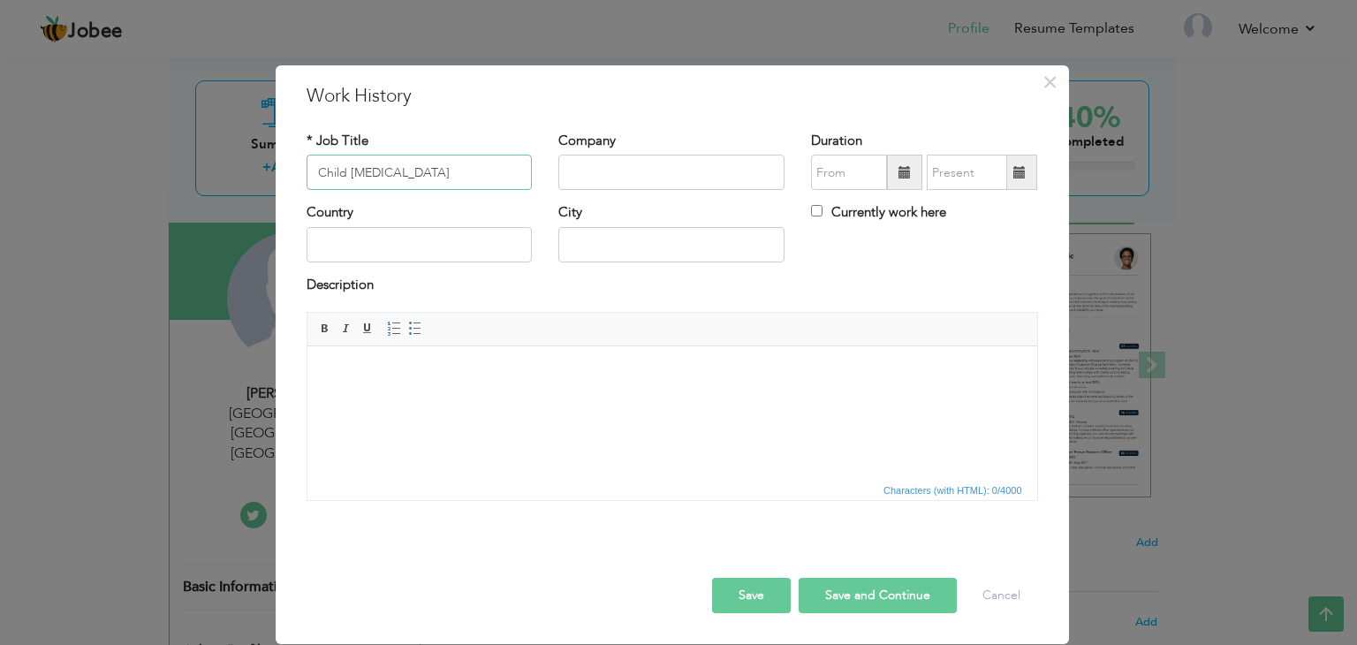
type input "Child psychologist"
type input "fazaia internation school system"
click at [452, 173] on input "Child psychologist" at bounding box center [419, 172] width 226 height 35
type input "Child [MEDICAL_DATA] & Art Cordinator"
click at [730, 168] on input "fazaia internation school system" at bounding box center [671, 172] width 226 height 35
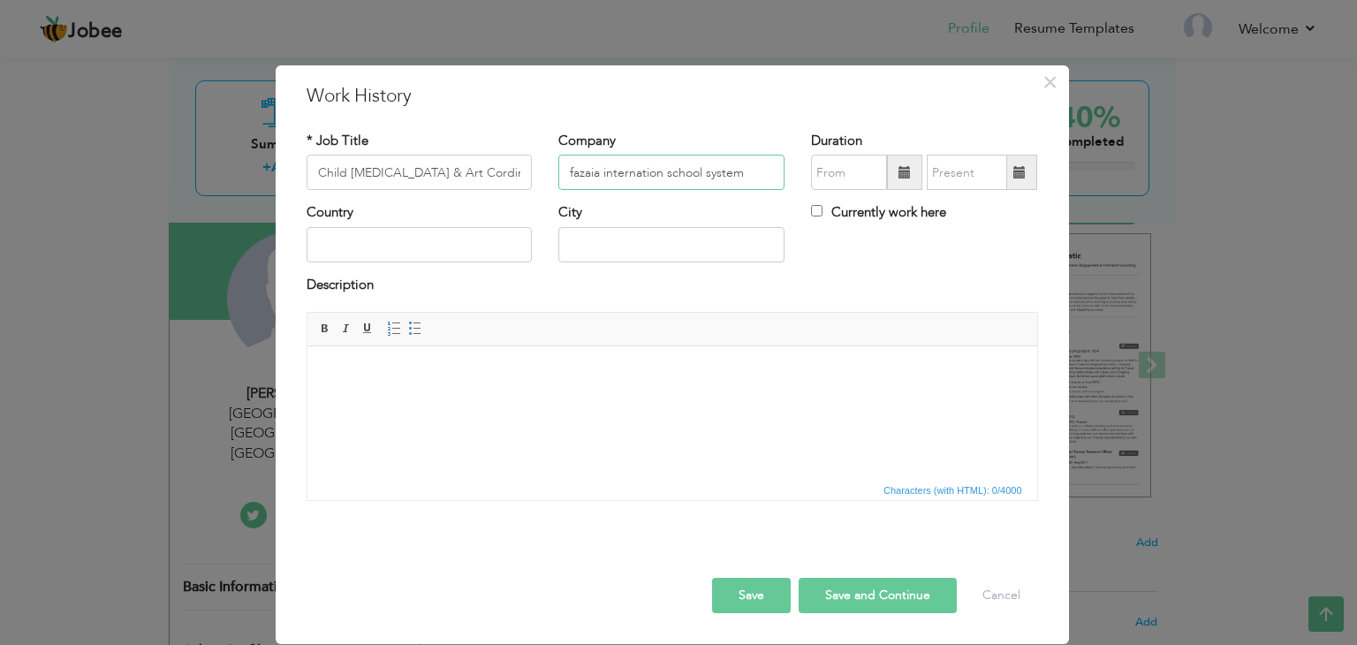
click at [669, 167] on input "fazaia internation school system" at bounding box center [671, 172] width 226 height 35
click at [755, 162] on input "fazaia education school system" at bounding box center [671, 172] width 226 height 35
type input "fazaia education school system (FESS)"
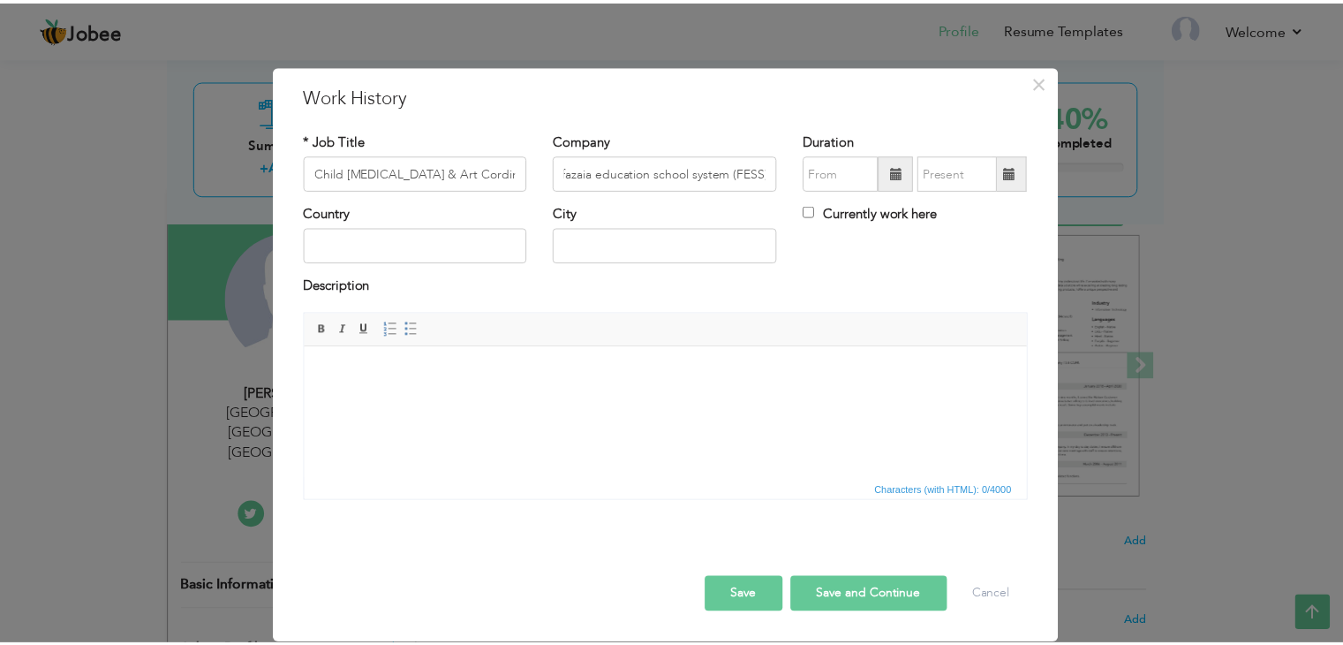
scroll to position [0, 0]
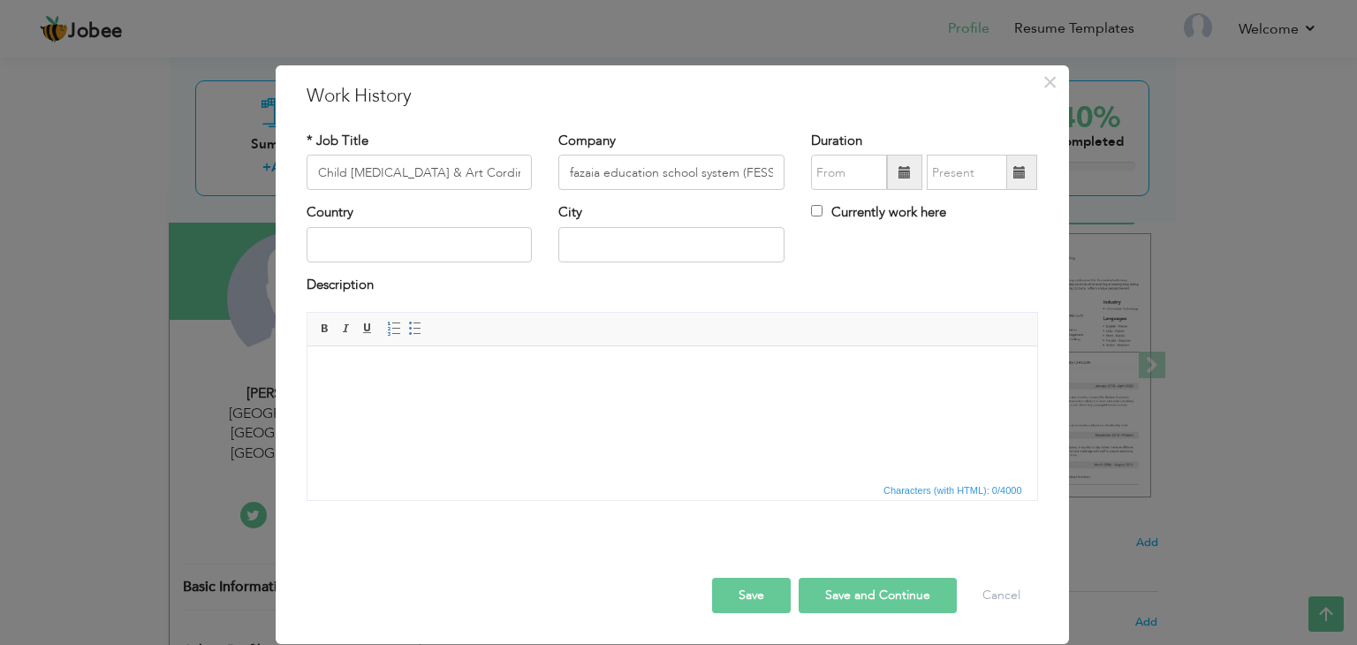
click at [891, 173] on span at bounding box center [904, 172] width 35 height 35
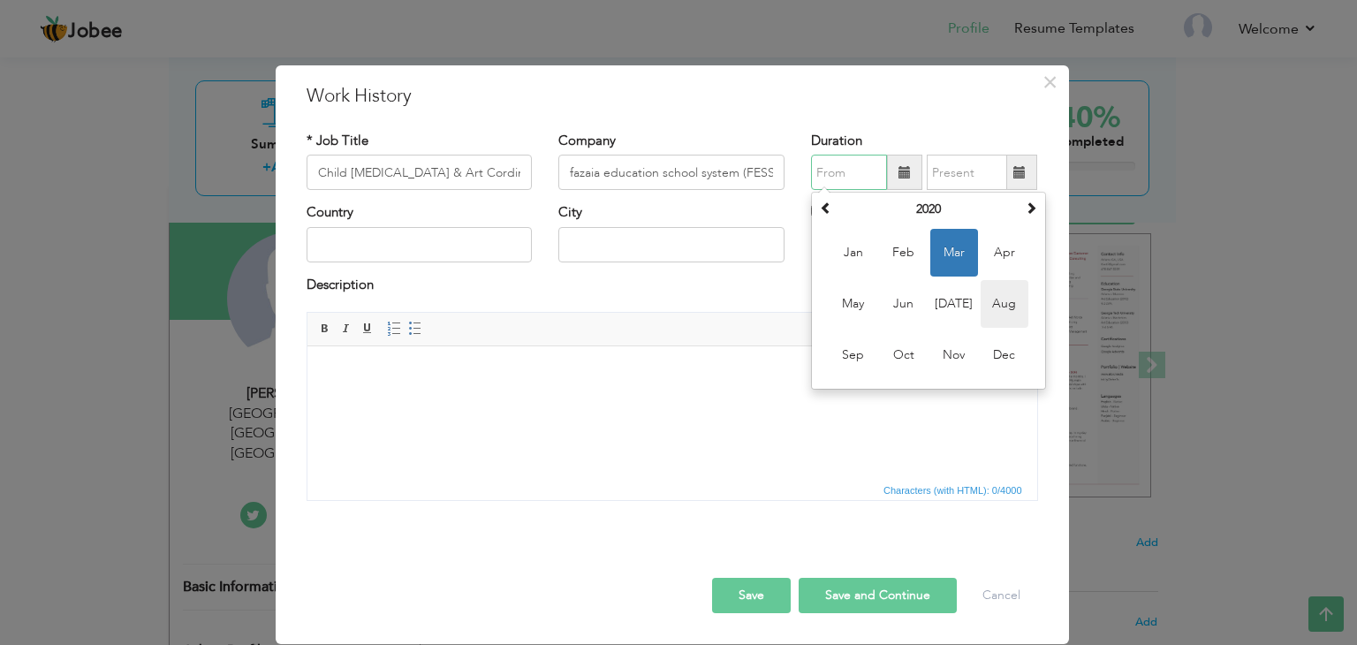
click at [1010, 311] on span "Aug" at bounding box center [1004, 304] width 48 height 48
type input "08/2020"
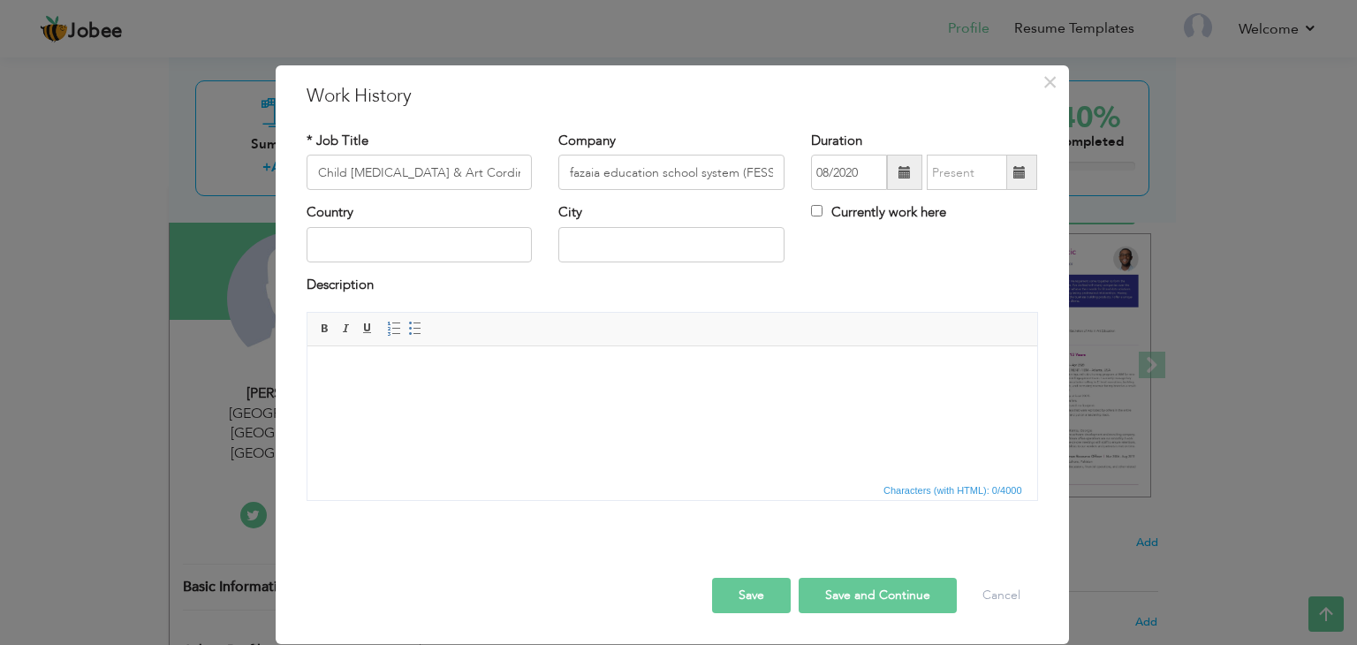
click at [1010, 171] on span at bounding box center [1019, 172] width 34 height 35
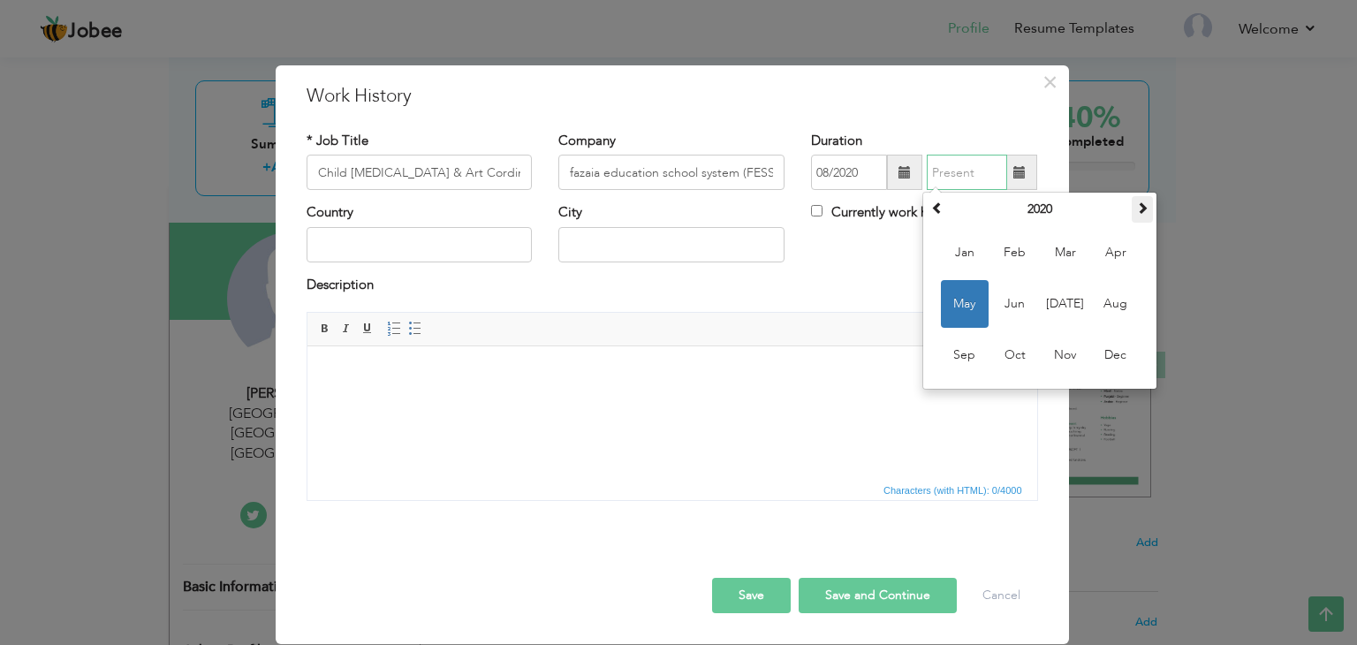
click at [1145, 208] on span at bounding box center [1142, 207] width 12 height 12
click at [1140, 211] on span at bounding box center [1142, 207] width 12 height 12
click at [1117, 360] on span "Dec" at bounding box center [1116, 355] width 48 height 48
type input "12/2023"
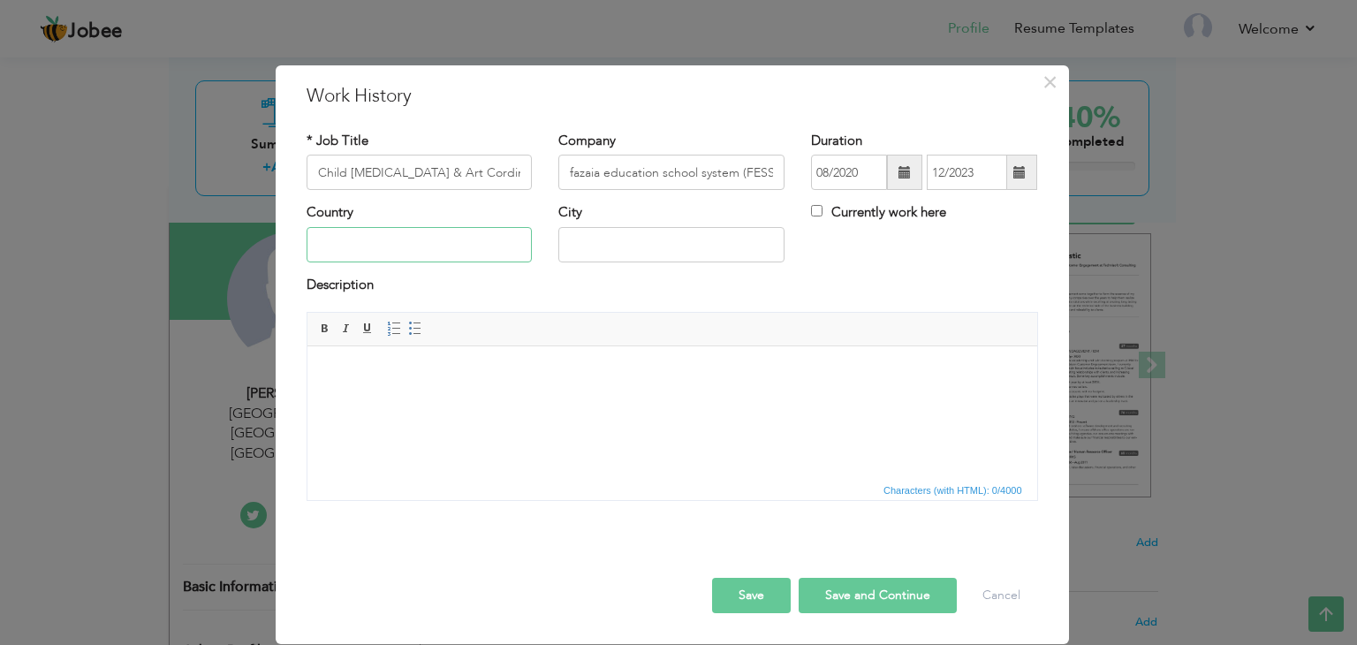
click at [442, 252] on input "text" at bounding box center [419, 244] width 226 height 35
type input "[GEOGRAPHIC_DATA]"
click at [417, 370] on body at bounding box center [671, 373] width 694 height 19
click at [712, 578] on button "Save" at bounding box center [751, 595] width 79 height 35
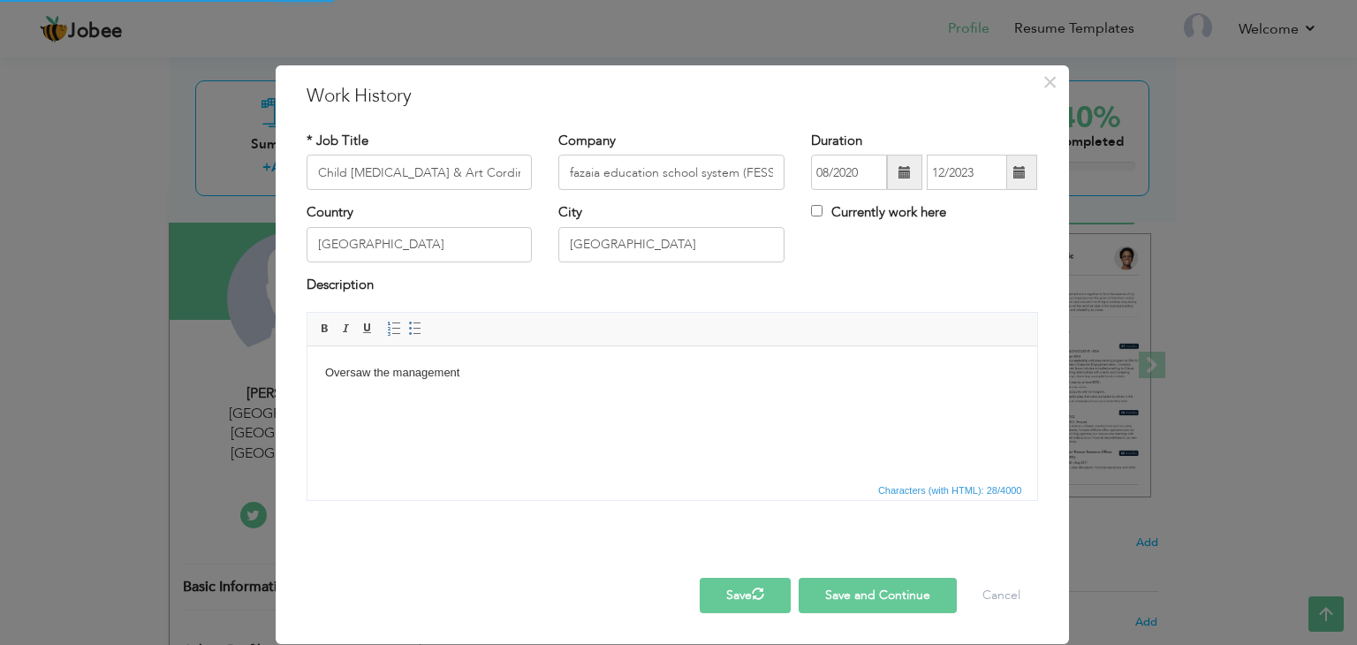
click at [494, 372] on body "Oversaw the management" at bounding box center [671, 373] width 694 height 19
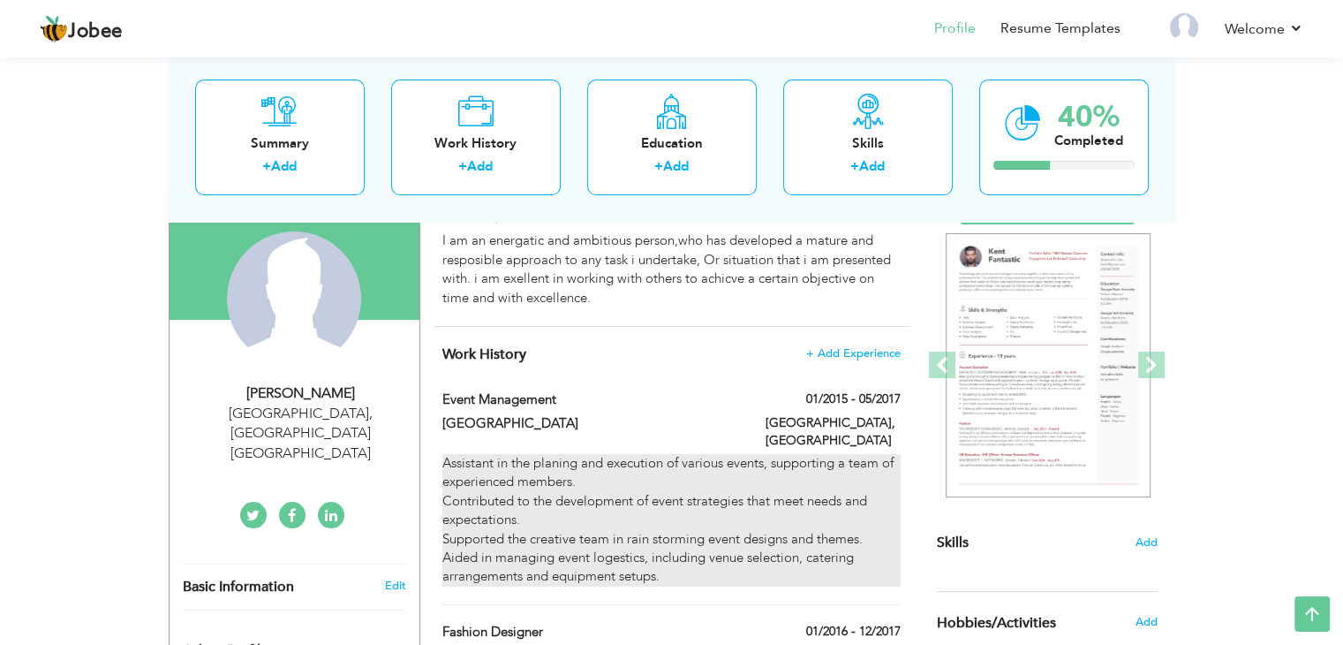
drag, startPoint x: 906, startPoint y: 513, endPoint x: 717, endPoint y: 502, distance: 189.3
click at [717, 502] on div "Assistant in the planing and execution of various events, supporting a team of …" at bounding box center [671, 520] width 484 height 132
type input "event management"
type input "[GEOGRAPHIC_DATA]"
type input "01/2015"
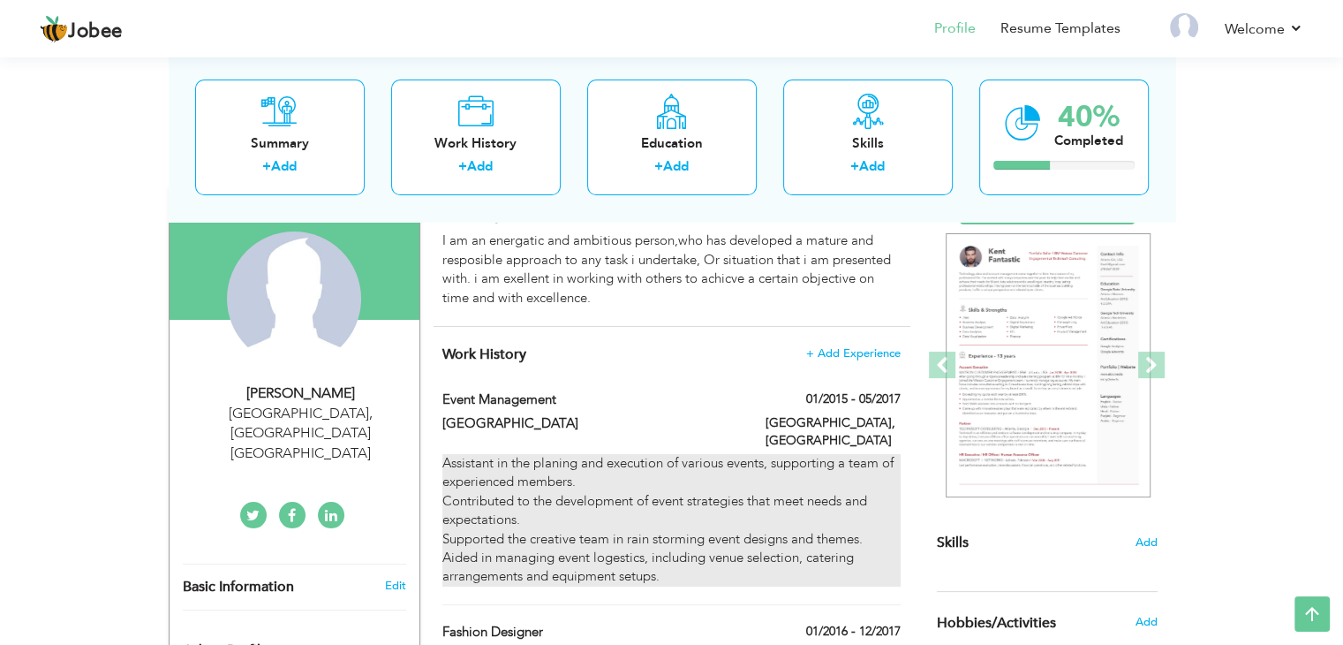
type input "05/2017"
type input "[GEOGRAPHIC_DATA]"
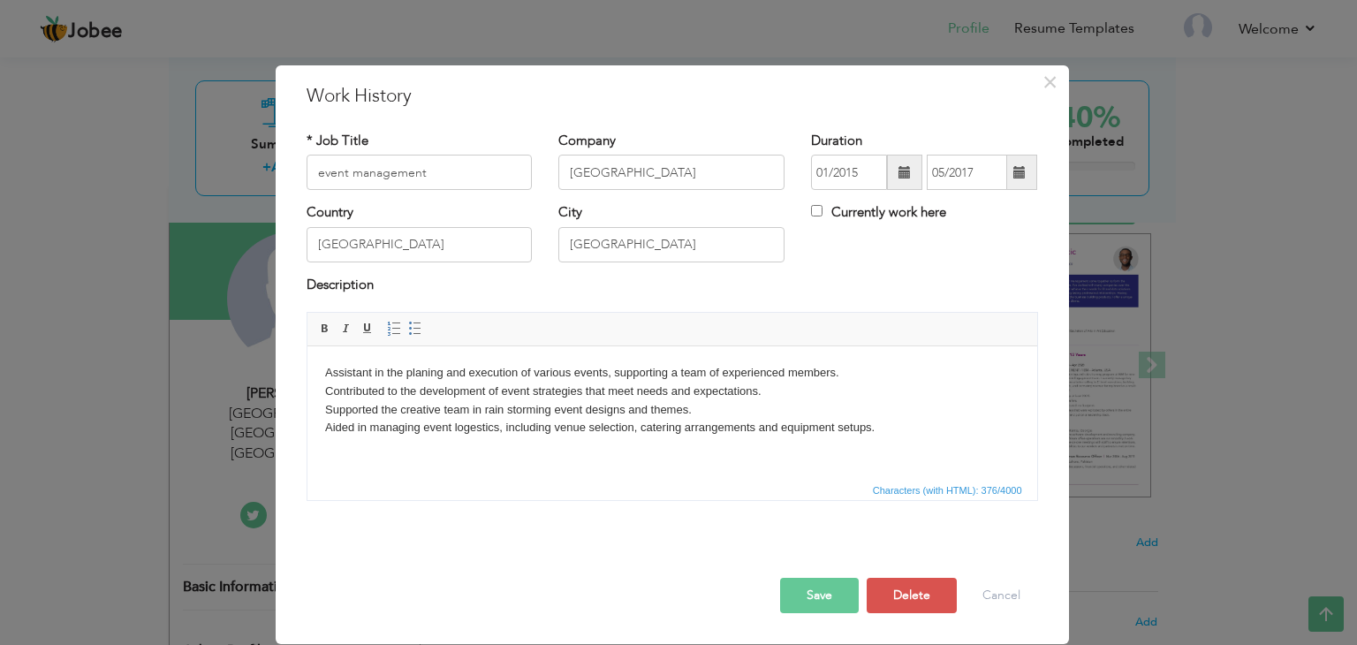
click at [835, 598] on button "Save" at bounding box center [819, 595] width 79 height 35
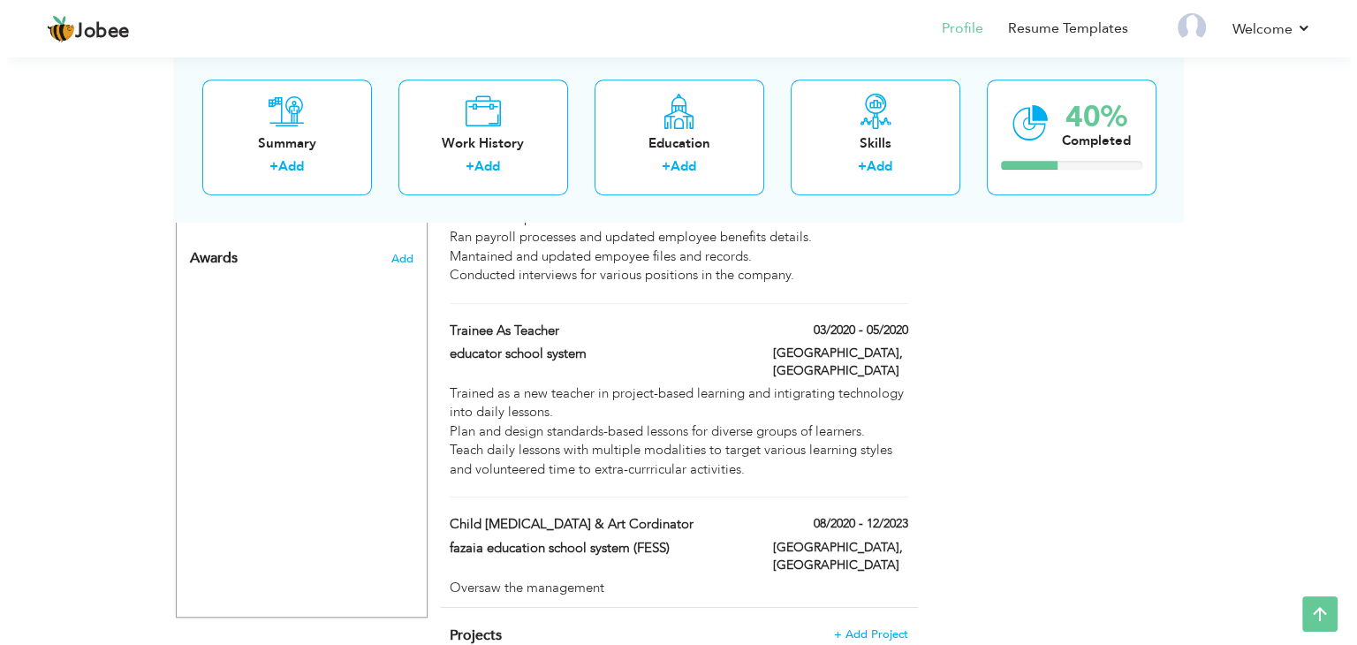
scroll to position [932, 0]
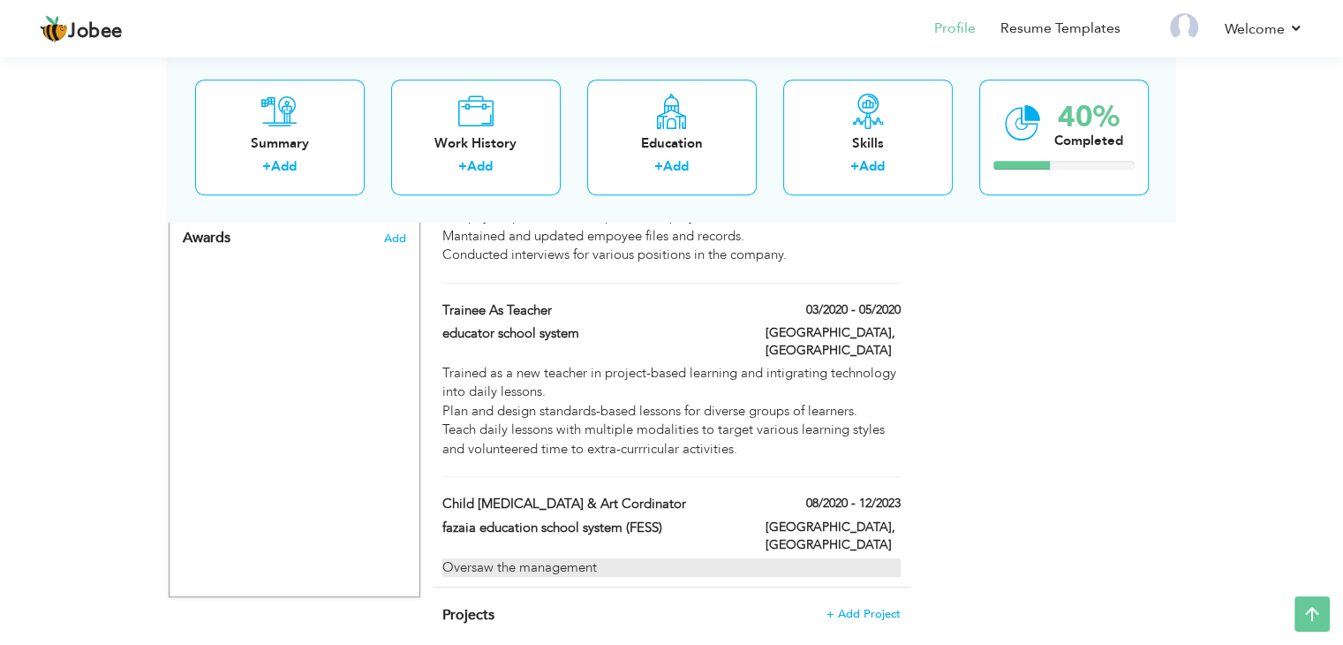
click at [589, 558] on div "Oversaw the management" at bounding box center [670, 567] width 457 height 19
type input "Child [MEDICAL_DATA] & Art Cordinator"
type input "fazaia education school system (FESS)"
type input "08/2020"
type input "12/2023"
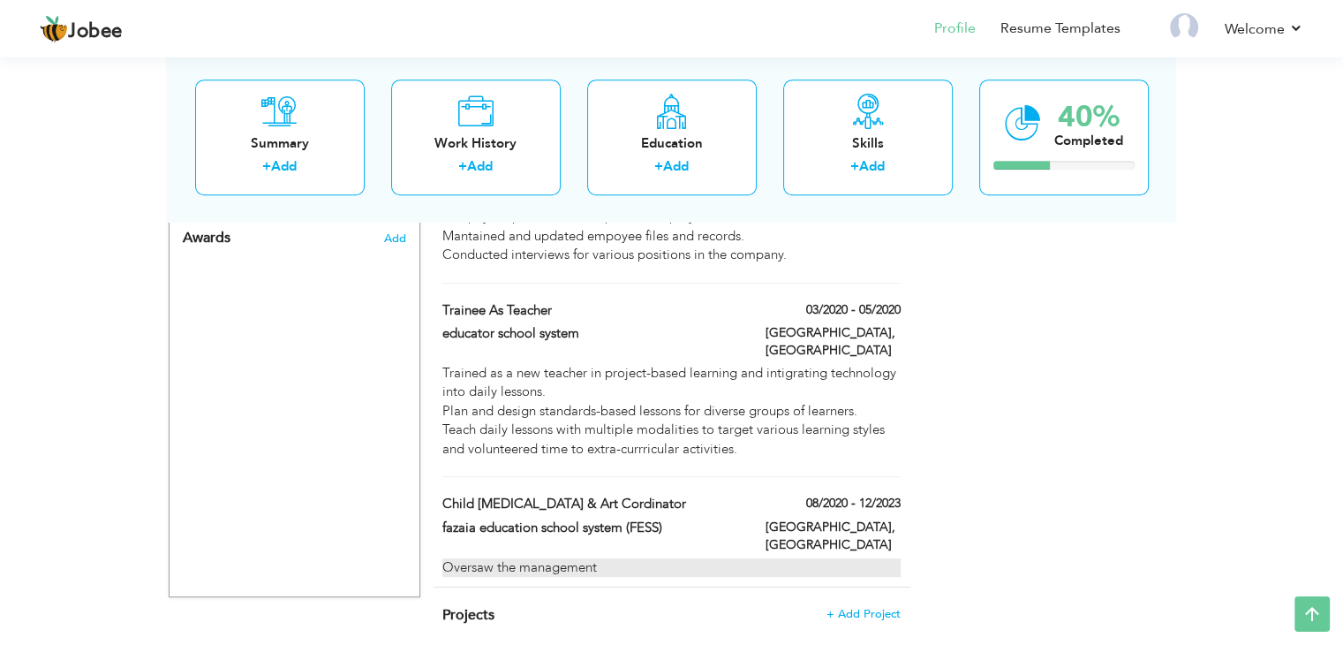
type input "[GEOGRAPHIC_DATA]"
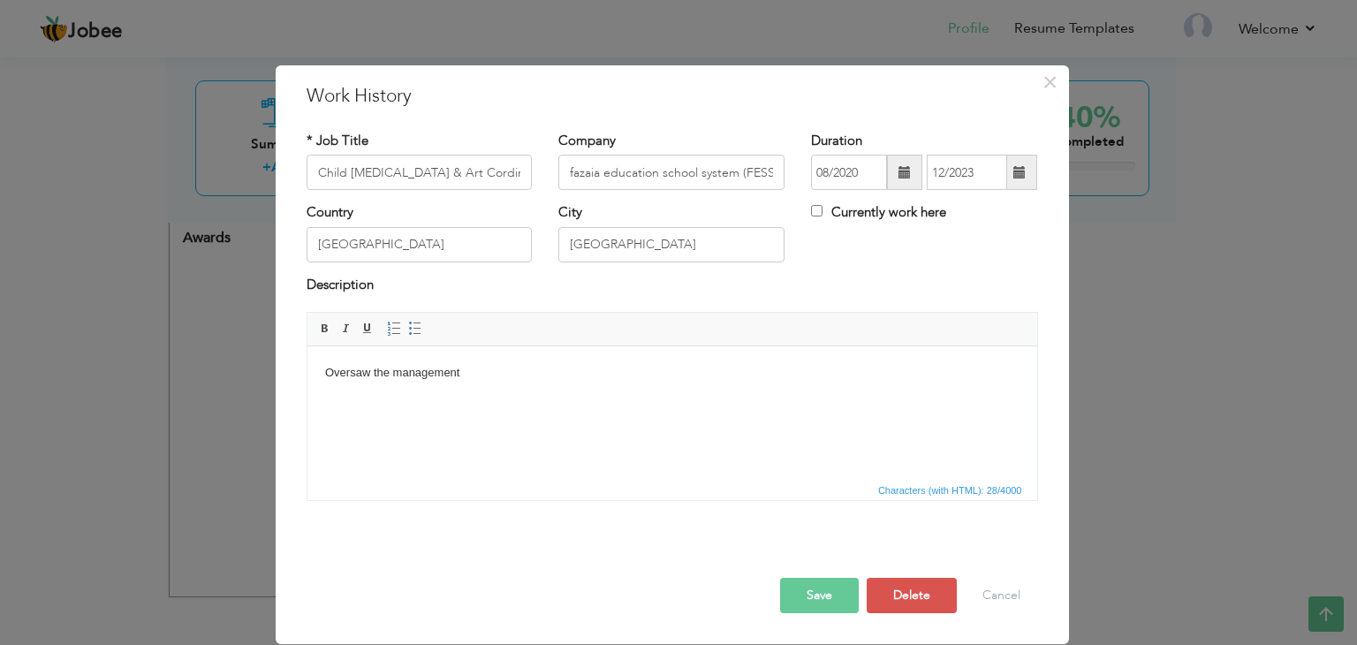
click at [514, 379] on body "Oversaw the management" at bounding box center [671, 373] width 694 height 19
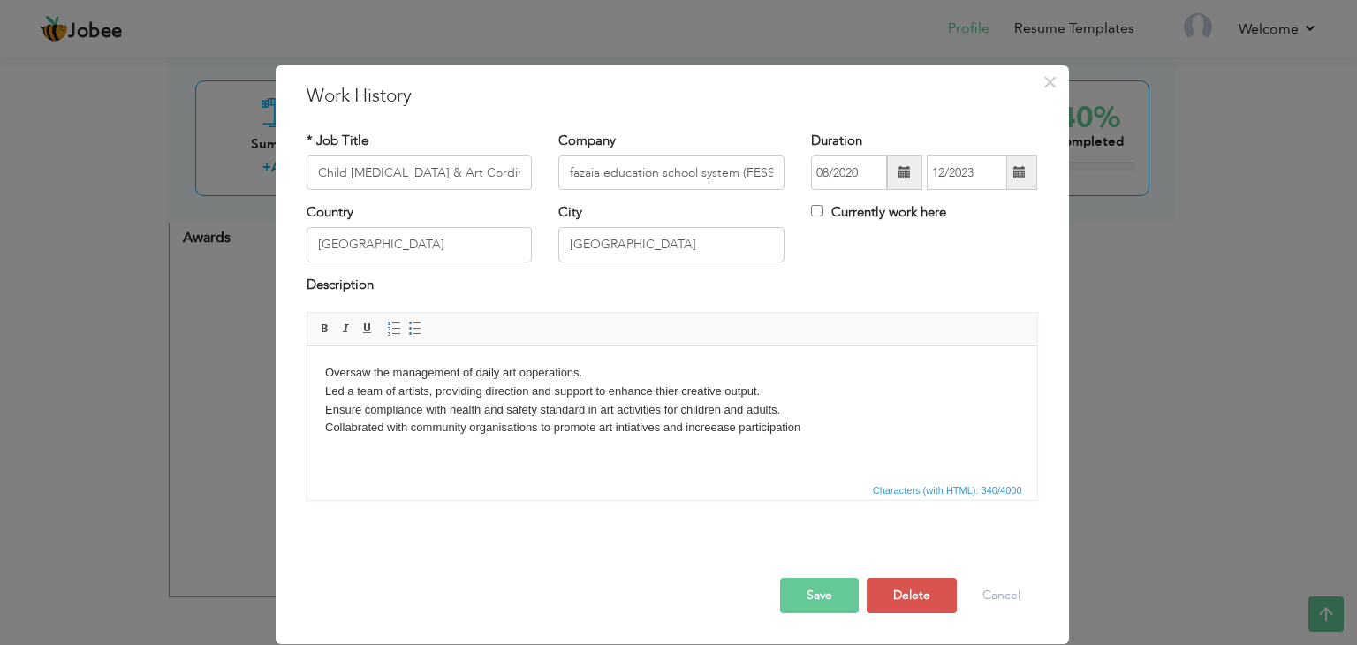
click at [713, 428] on body "Oversaw the management of daily art opperations. Led a team of artists, providi…" at bounding box center [671, 400] width 694 height 73
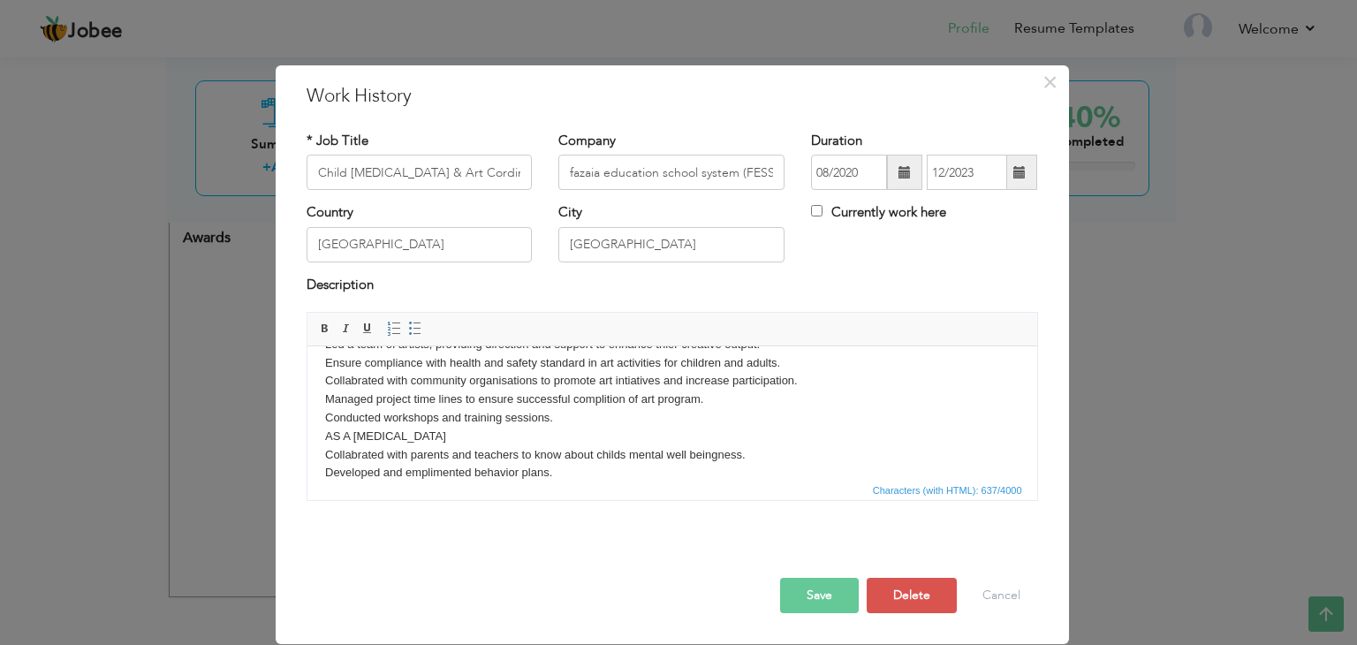
scroll to position [65, 0]
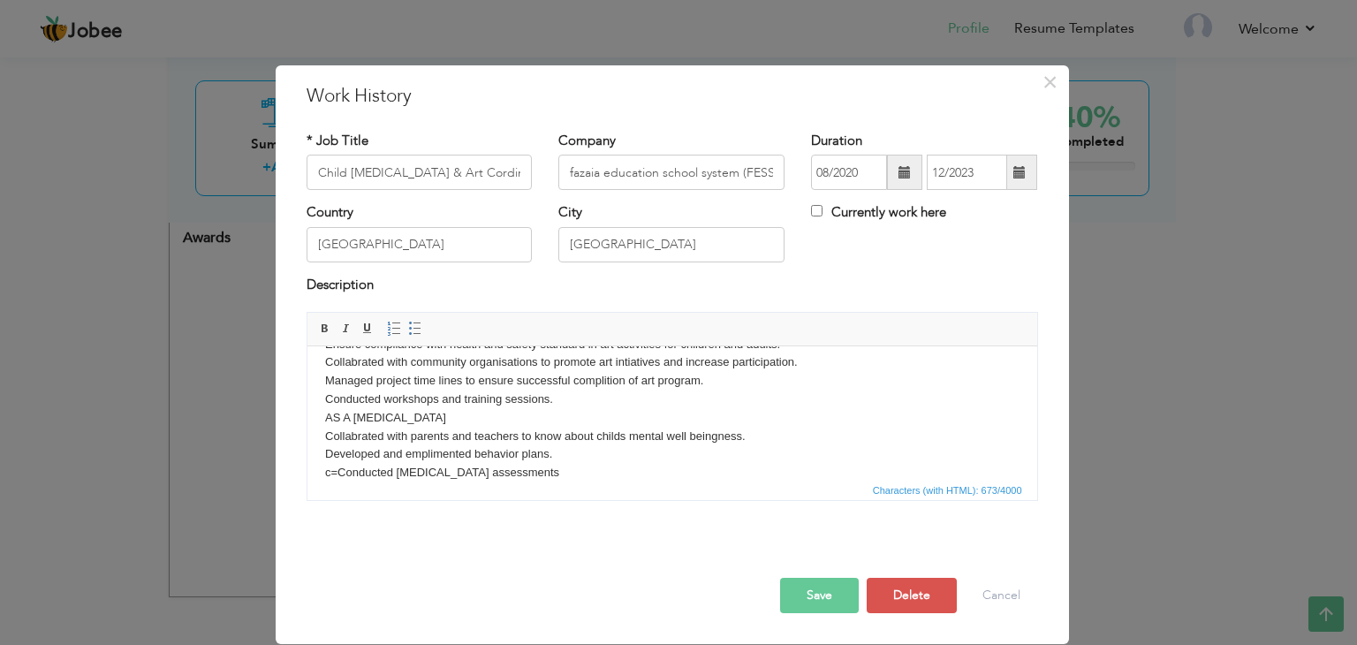
click at [336, 473] on body "Oversaw the management of daily art opperations. Led a team of artists, providi…" at bounding box center [671, 391] width 694 height 184
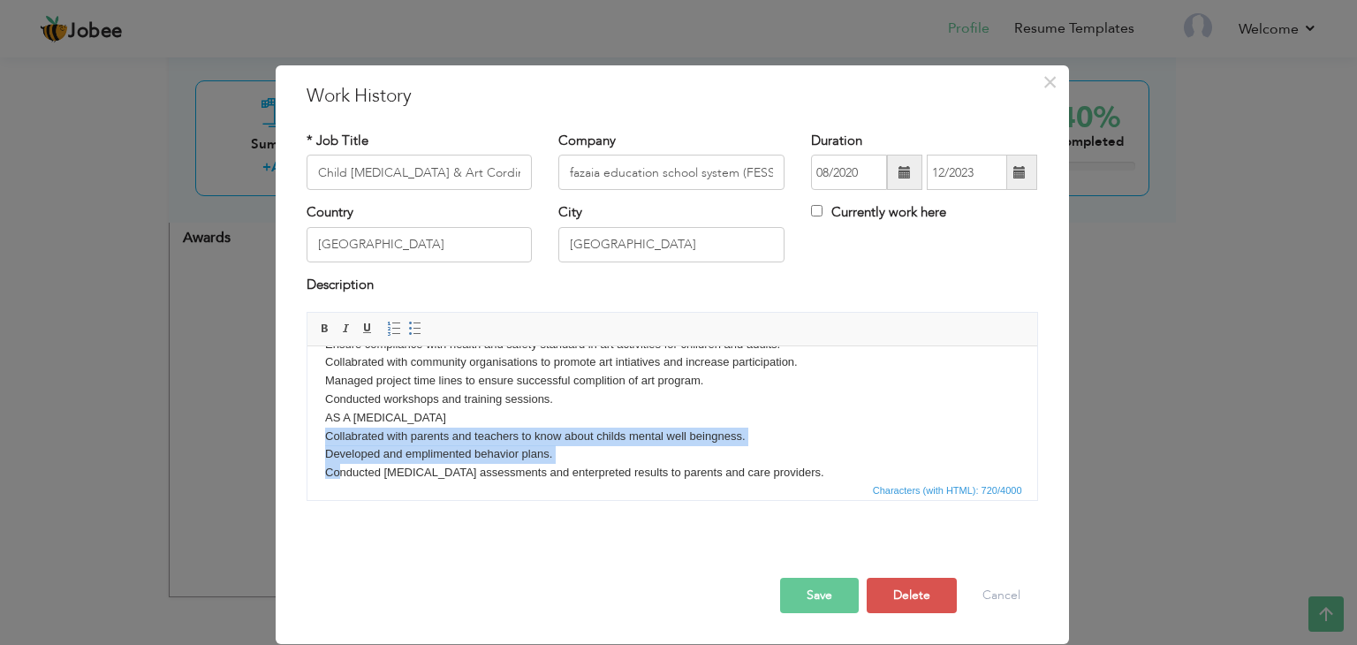
scroll to position [70, 0]
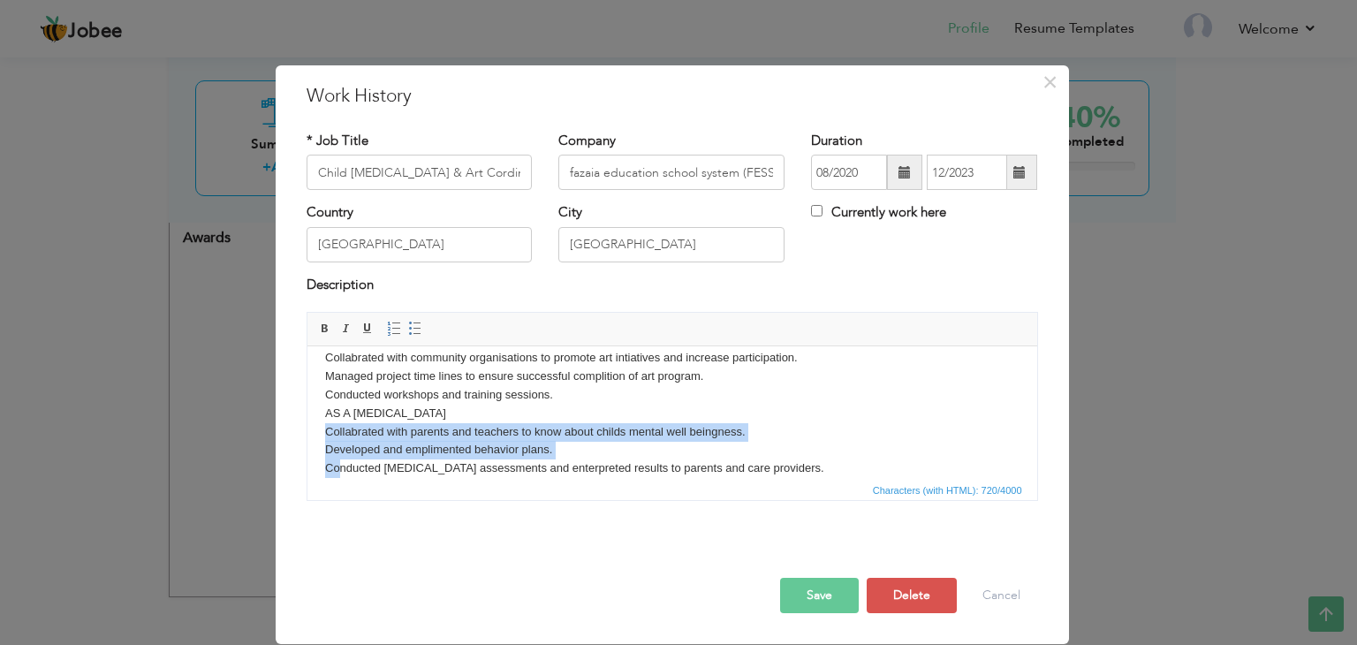
drag, startPoint x: 336, startPoint y: 473, endPoint x: -1, endPoint y: 434, distance: 339.7
click at [306, 434] on html "Oversaw the management of daily art opperations. Led a team of artists, providi…" at bounding box center [670, 385] width 729 height 219
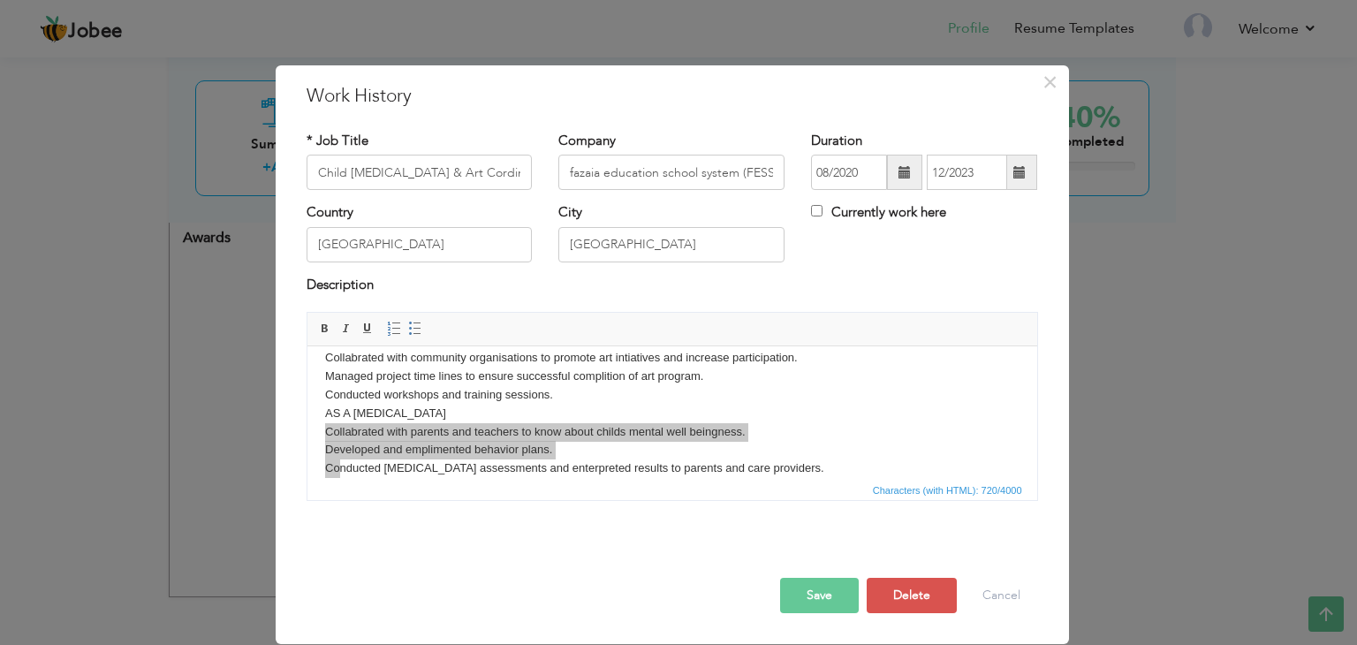
click at [544, 499] on div "Rich Text Editor, workEditor Editor toolbars Basic Styles Bold Italic Underline…" at bounding box center [671, 406] width 731 height 189
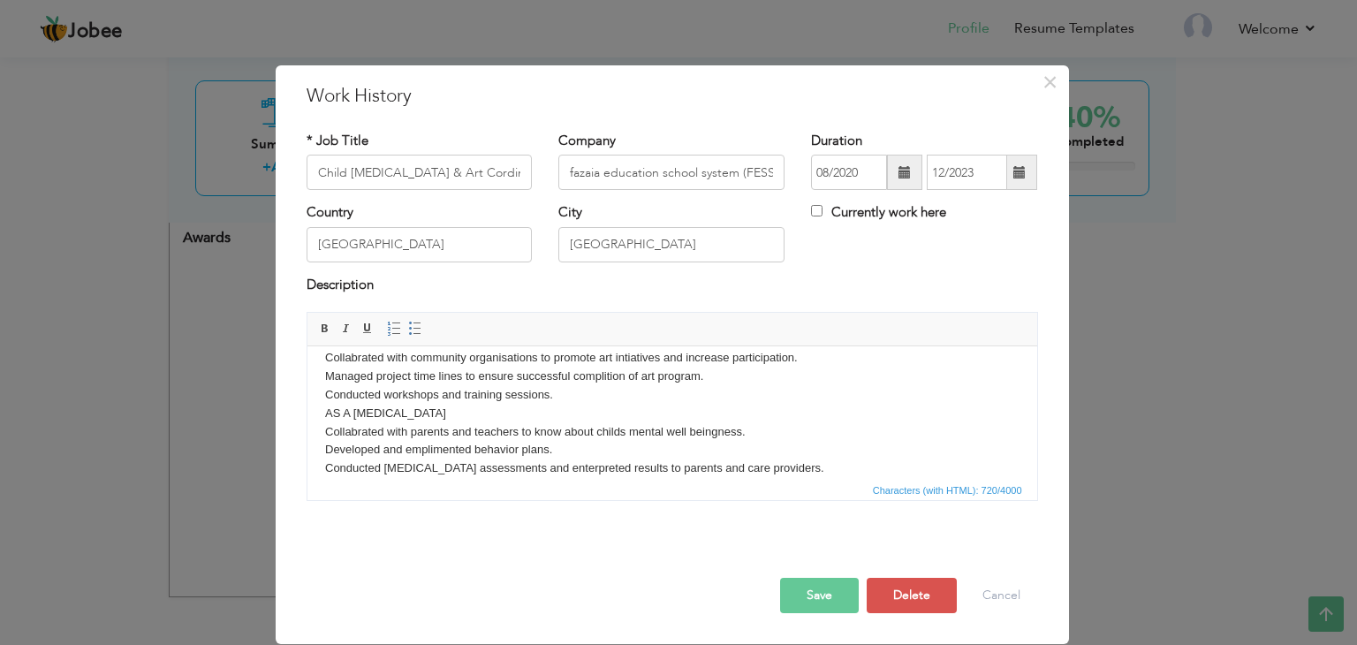
click at [813, 466] on body "Oversaw the management of daily art opperations. Led a team of artists, providi…" at bounding box center [671, 386] width 694 height 184
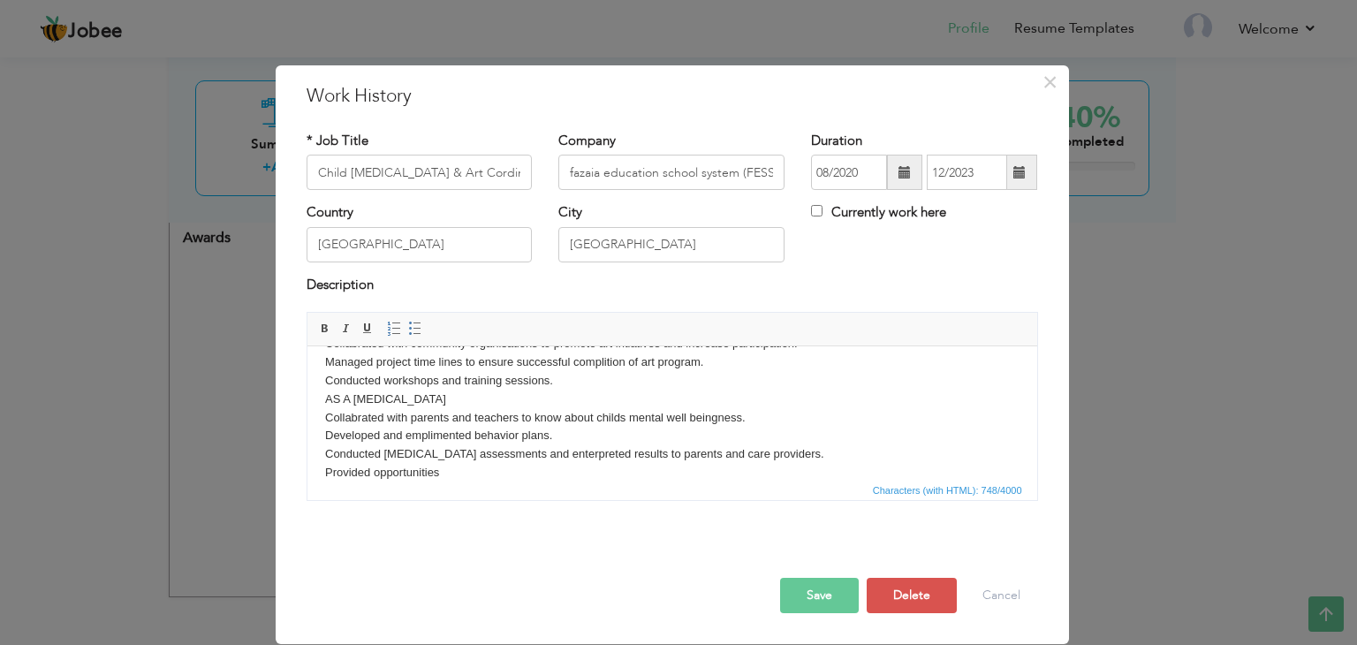
click at [780, 578] on button "Save" at bounding box center [819, 595] width 79 height 35
click at [678, 484] on span "Characters (with HTML): 748/4000" at bounding box center [671, 489] width 729 height 21
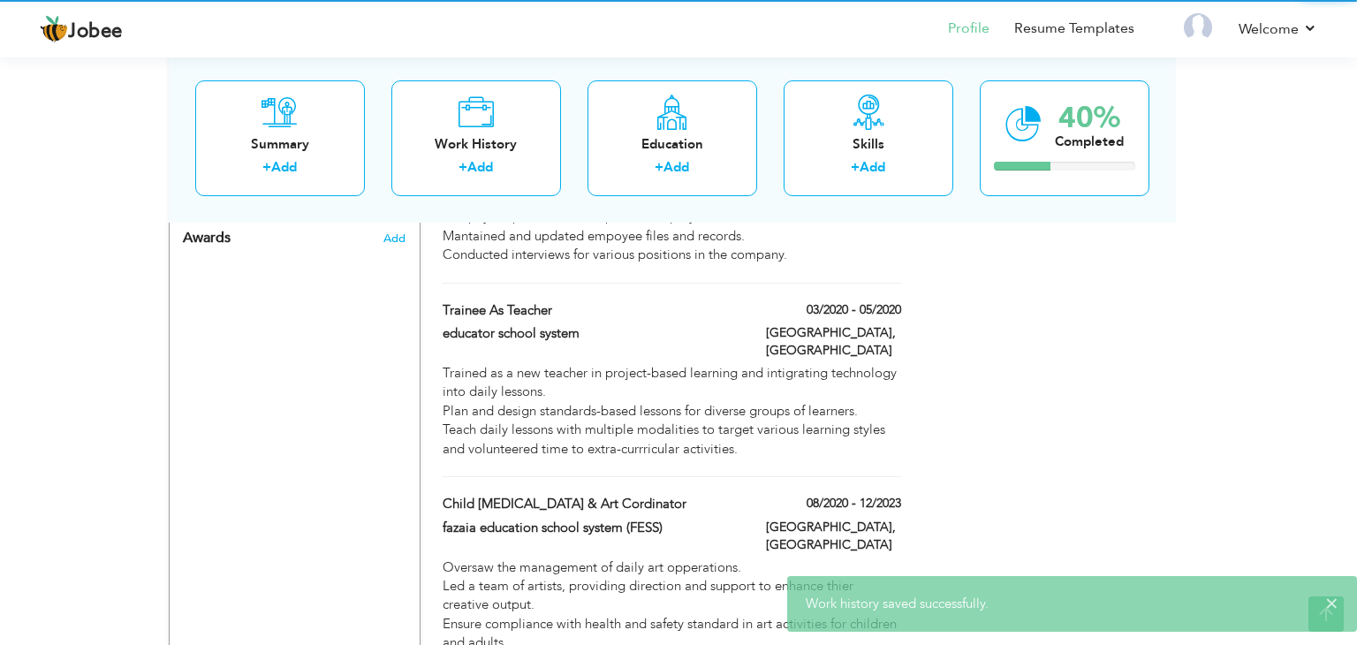
click at [678, 484] on body "Jobee Profile Resume Templates Resume Templates Cover Letters About My Resume W…" at bounding box center [678, 26] width 1357 height 1916
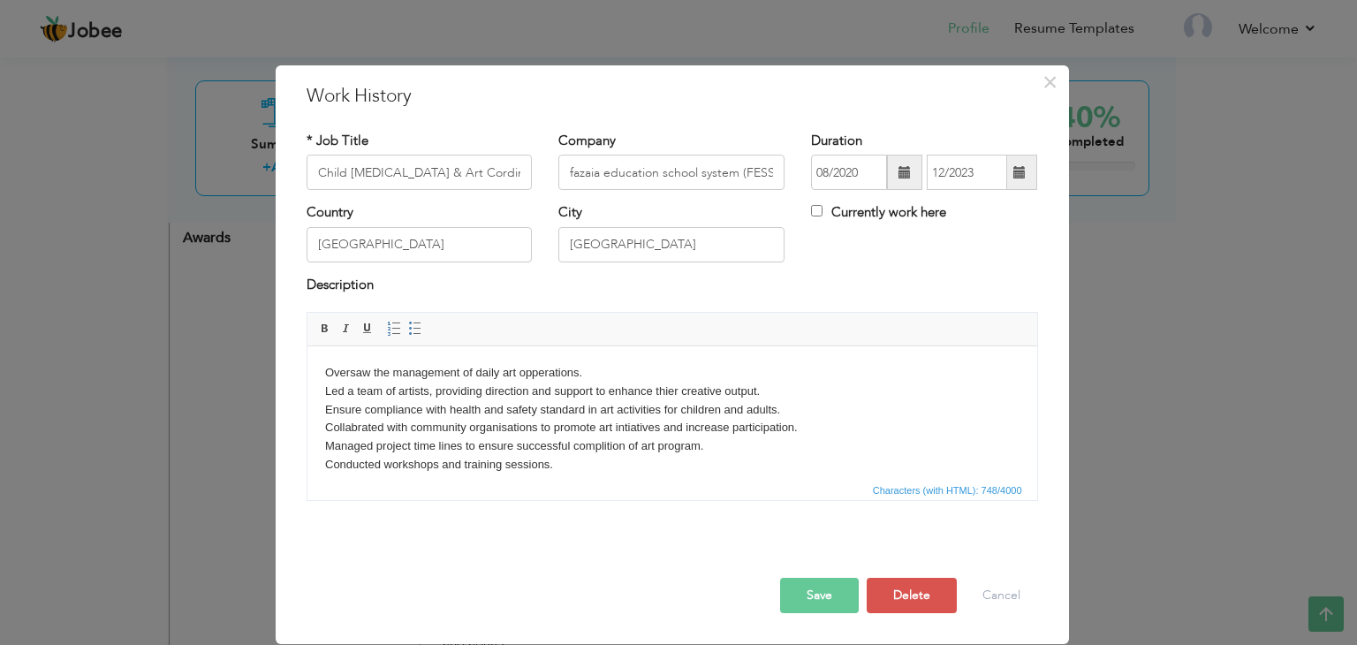
click at [516, 481] on span "Characters (with HTML): 748/4000" at bounding box center [671, 489] width 729 height 21
click at [582, 465] on body "Oversaw the management of daily art opperations. Led a team of artists, providi…" at bounding box center [671, 465] width 694 height 202
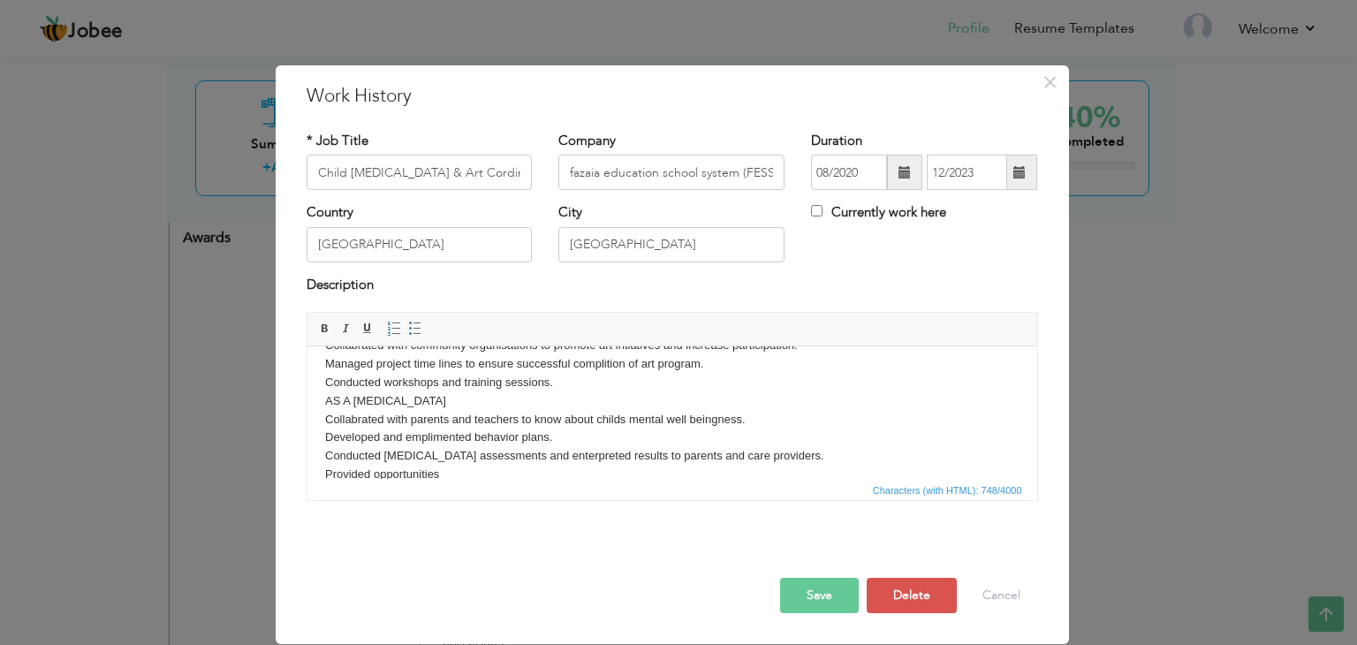
scroll to position [104, 0]
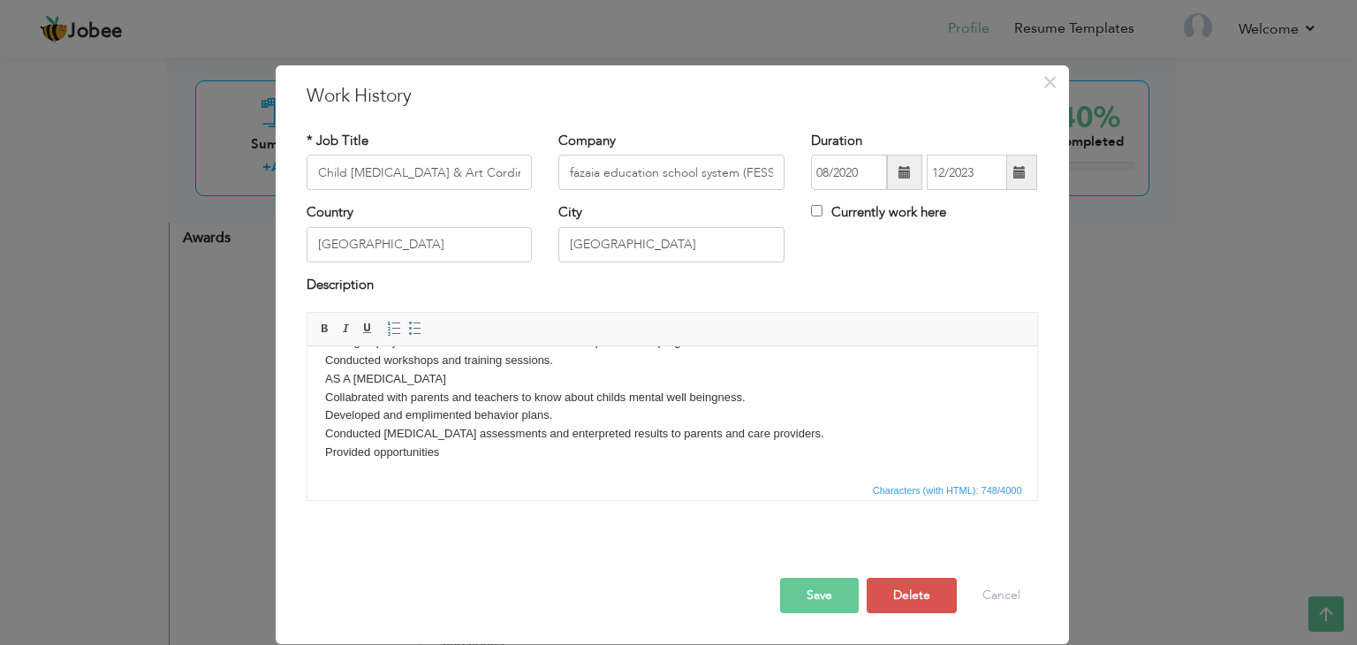
drag, startPoint x: 1026, startPoint y: 390, endPoint x: 1317, endPoint y: 828, distance: 524.9
click at [478, 458] on body "Oversaw the management of daily art opperations. Led a team of artists, providi…" at bounding box center [671, 361] width 694 height 202
click at [731, 453] on body "Oversaw the management of daily art opperations. Led a team of artists, providi…" at bounding box center [671, 370] width 694 height 221
click at [676, 475] on body "Oversaw the management of daily art opperations. Led a team of artists, providi…" at bounding box center [671, 370] width 694 height 221
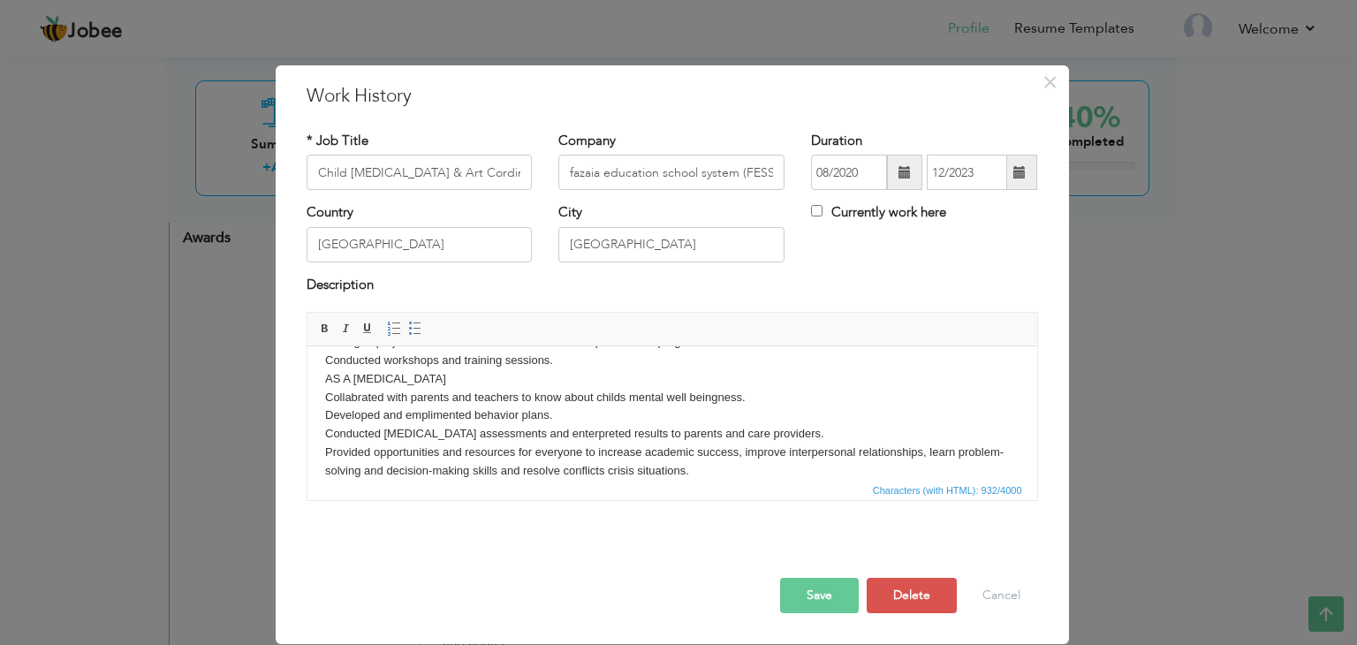
click at [816, 587] on button "Save" at bounding box center [819, 595] width 79 height 35
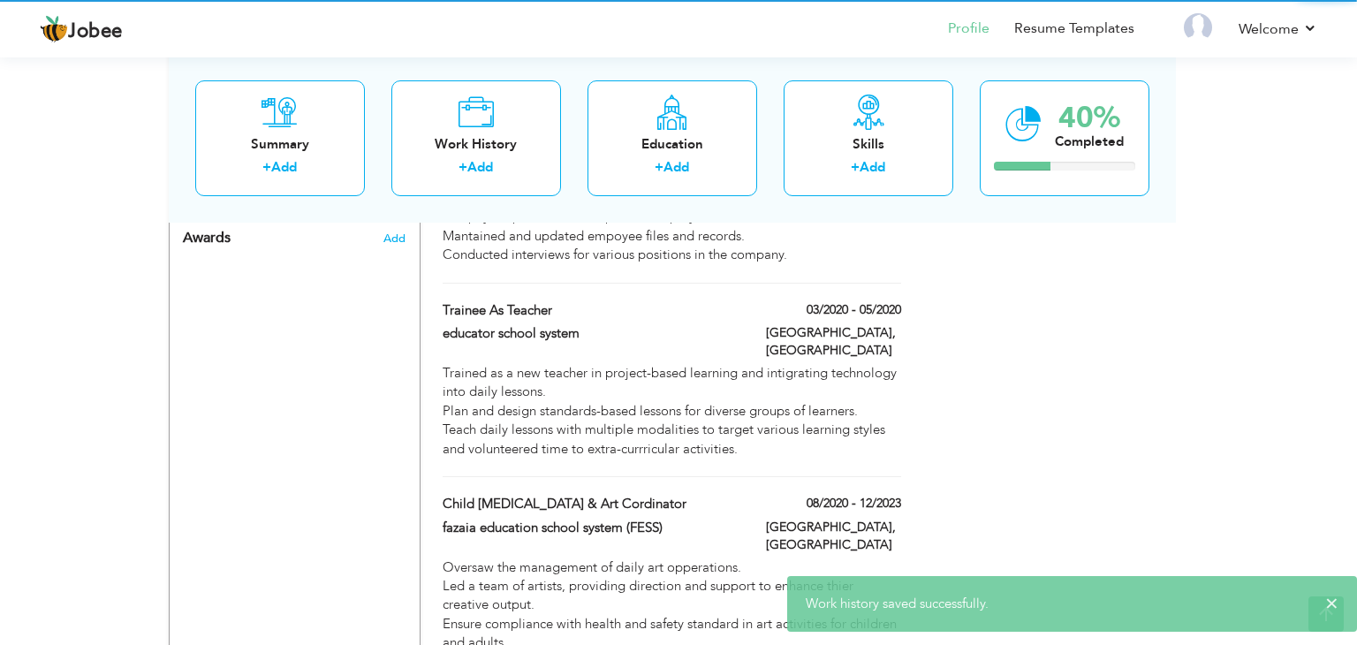
scroll to position [0, 0]
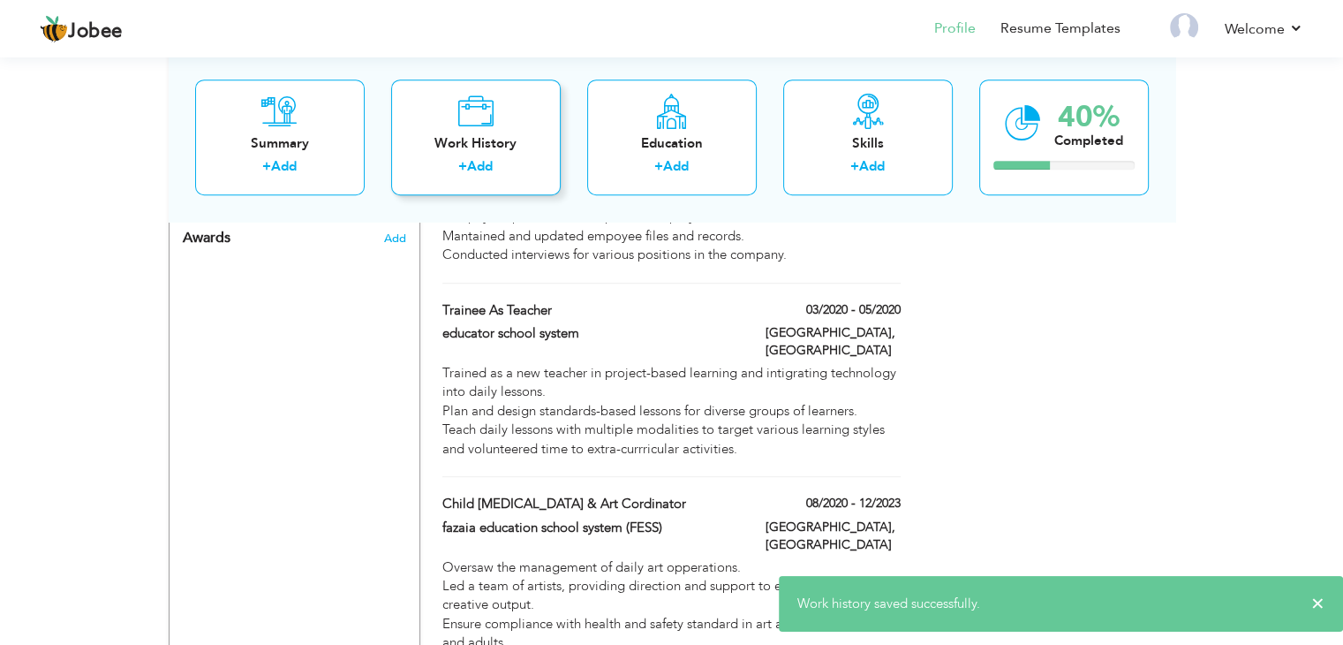
click at [495, 152] on div "Work History" at bounding box center [475, 143] width 141 height 19
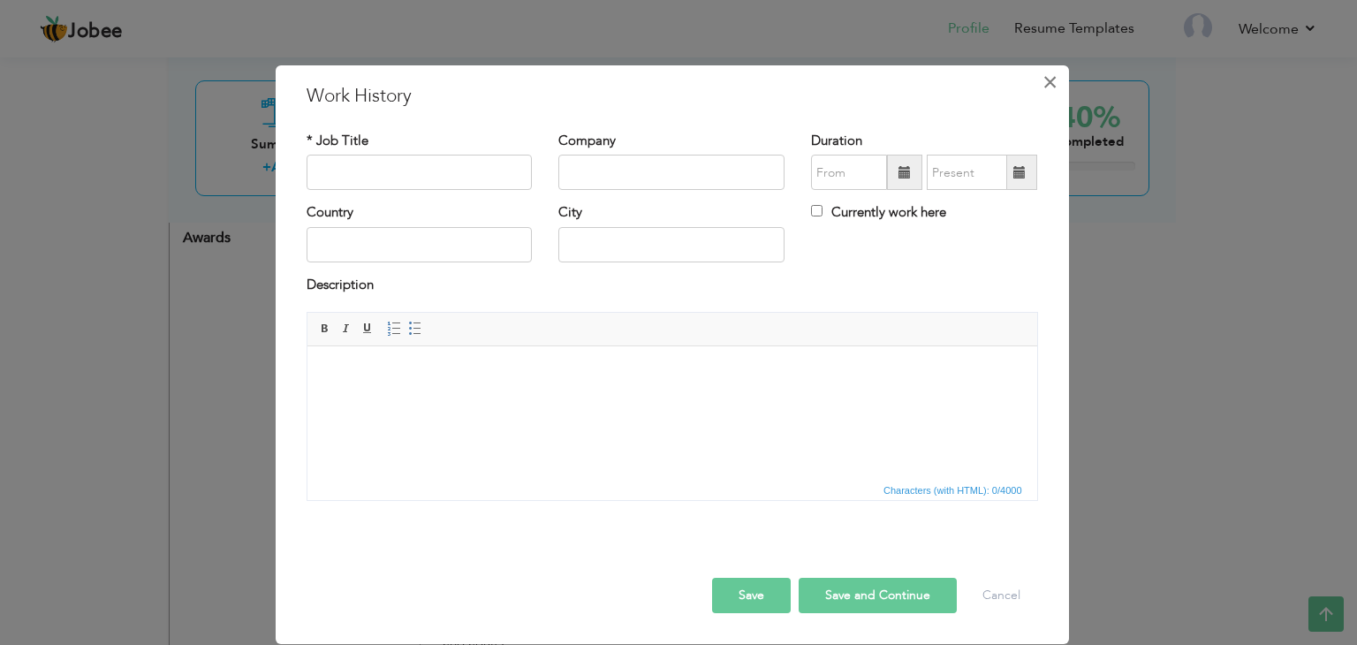
click at [1049, 81] on span "×" at bounding box center [1049, 82] width 15 height 32
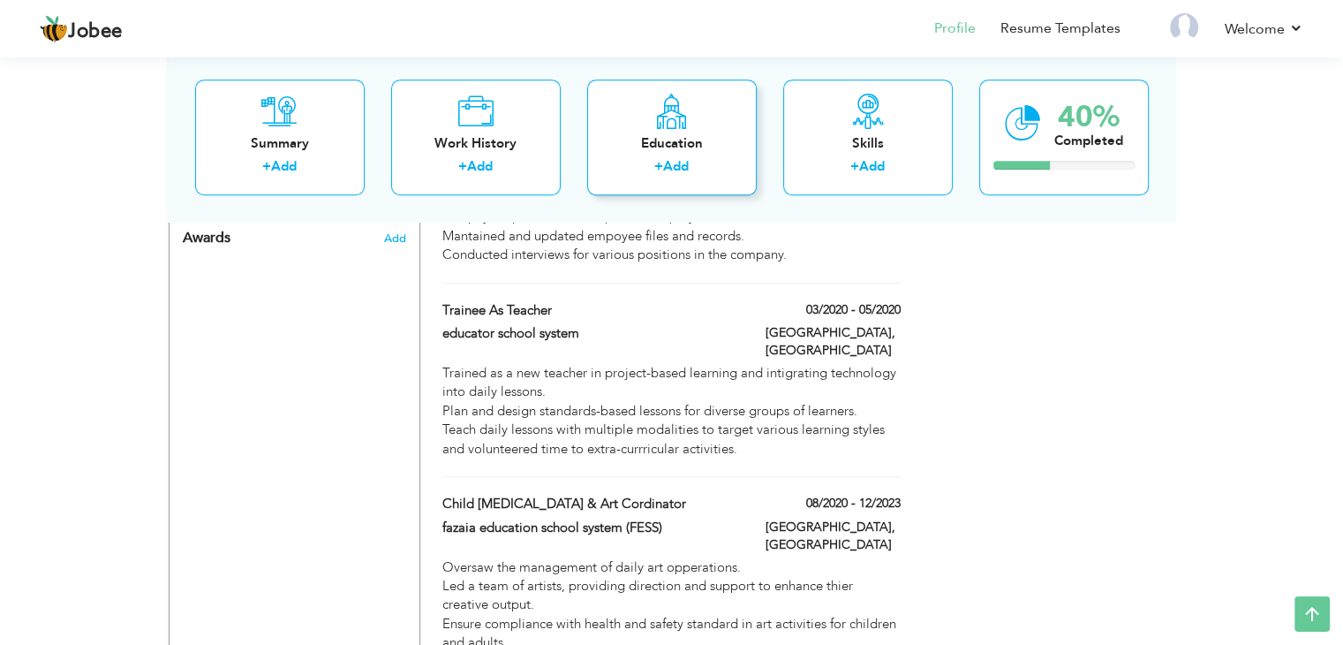
click at [659, 149] on div "Education" at bounding box center [671, 143] width 141 height 19
radio input "true"
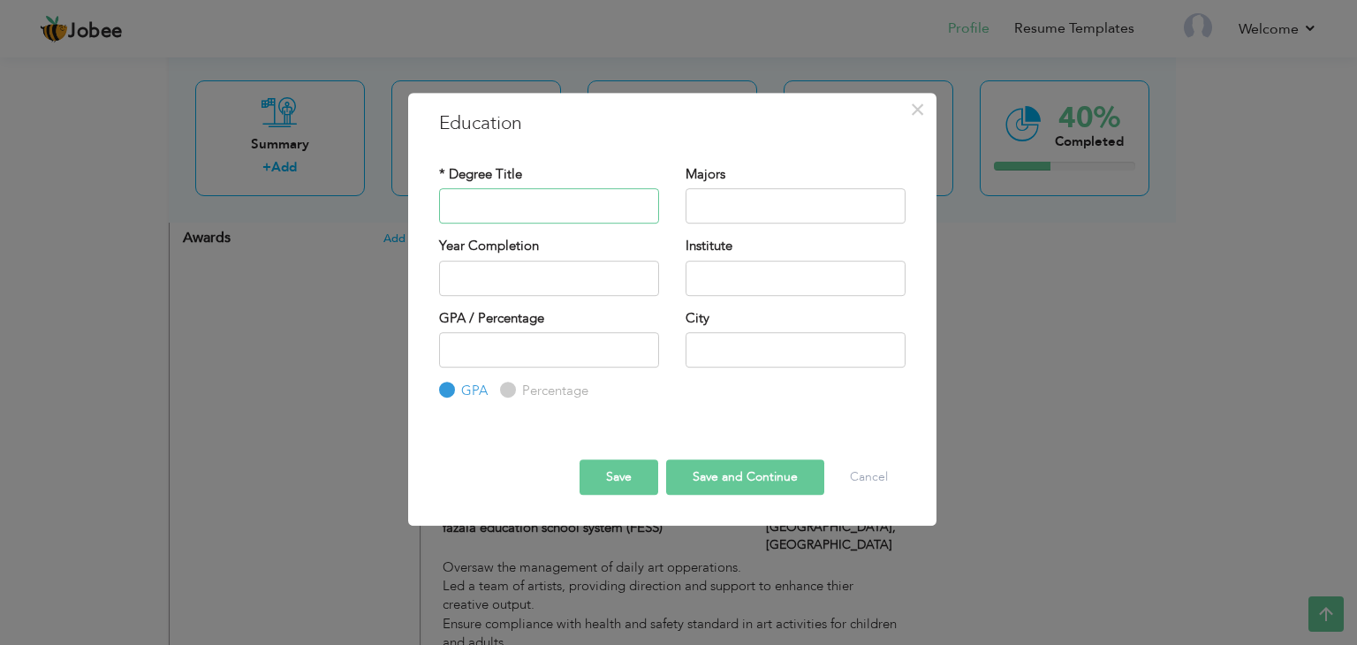
click at [501, 204] on input "text" at bounding box center [549, 205] width 220 height 35
type input "m"
type input "Matric"
type input "arts"
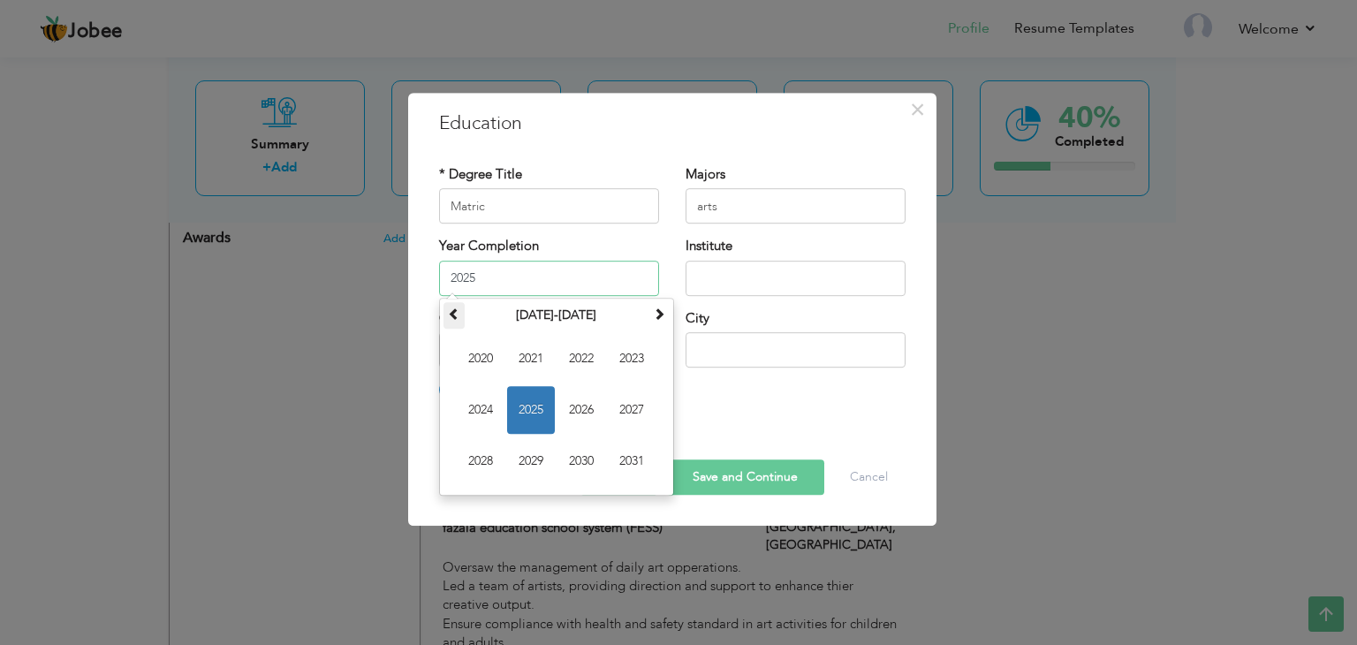
click at [451, 314] on span at bounding box center [454, 313] width 12 height 12
click at [616, 347] on span "2013" at bounding box center [632, 359] width 48 height 48
type input "2013"
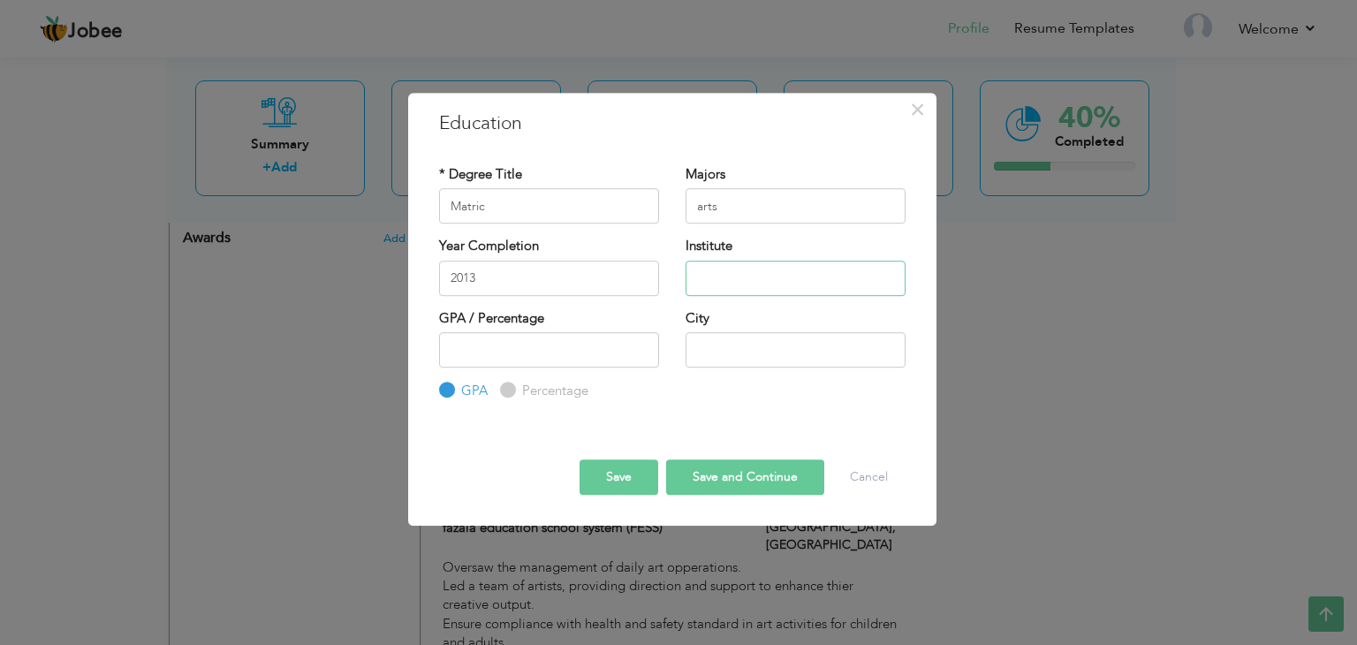
click at [737, 278] on input "text" at bounding box center [795, 278] width 220 height 35
click at [548, 342] on input "number" at bounding box center [549, 349] width 220 height 35
click at [834, 286] on input "fedral board [GEOGRAPHIC_DATA]" at bounding box center [795, 278] width 220 height 35
type input "fedral board"
click at [788, 329] on div "City" at bounding box center [795, 338] width 220 height 58
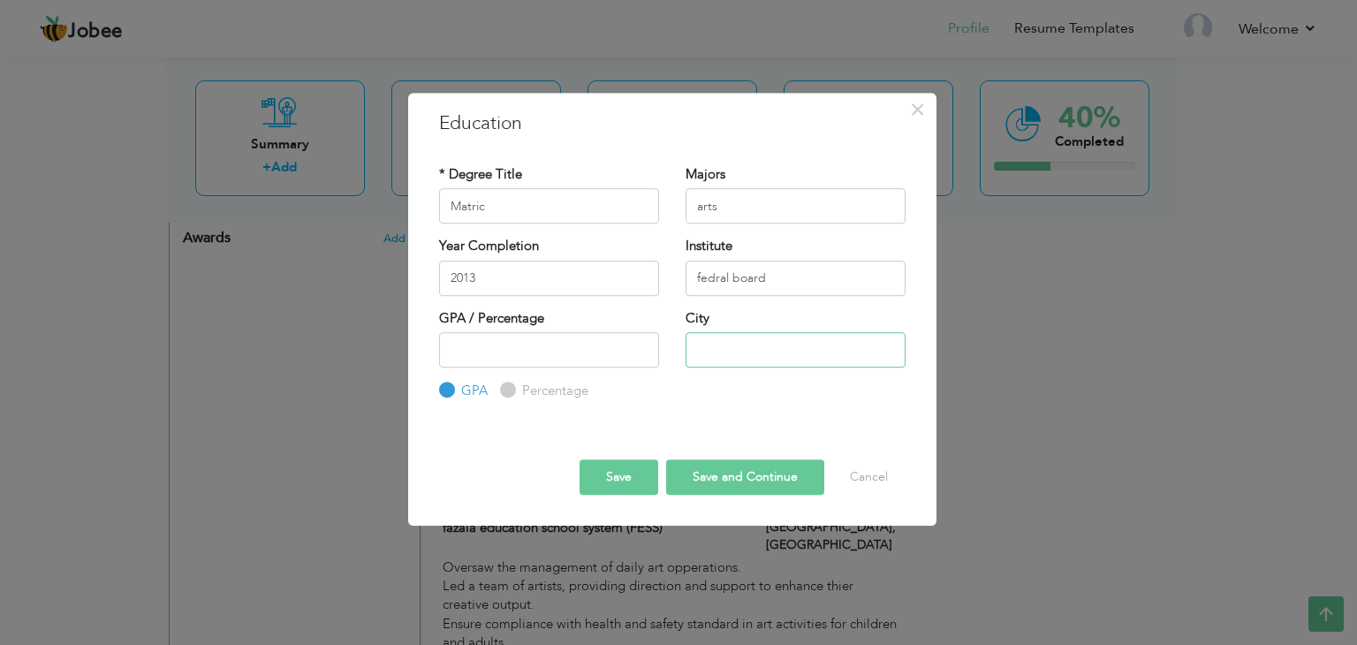
click at [781, 348] on input "text" at bounding box center [795, 349] width 220 height 35
type input "[GEOGRAPHIC_DATA]"
click at [553, 344] on input "number" at bounding box center [549, 349] width 220 height 35
click at [518, 387] on label "Percentage" at bounding box center [553, 391] width 71 height 19
click at [511, 387] on input "Percentage" at bounding box center [505, 390] width 11 height 11
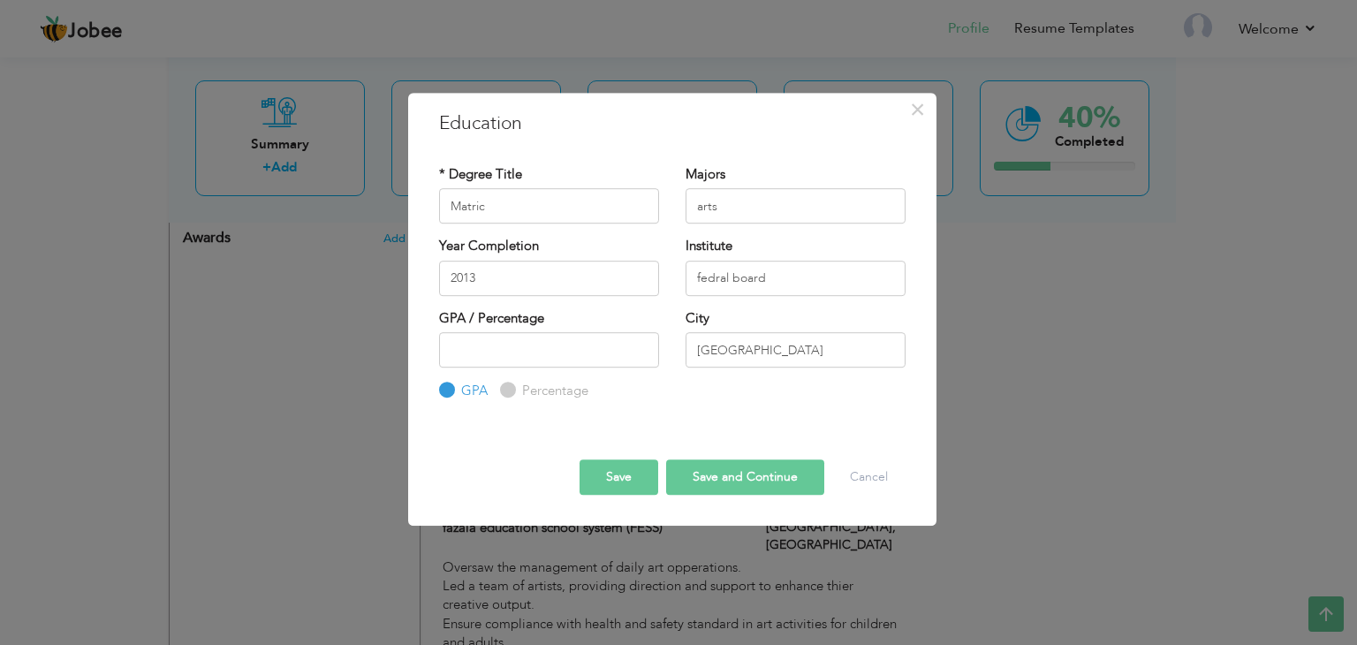
radio input "true"
click at [701, 480] on button "Save and Continue" at bounding box center [745, 476] width 158 height 35
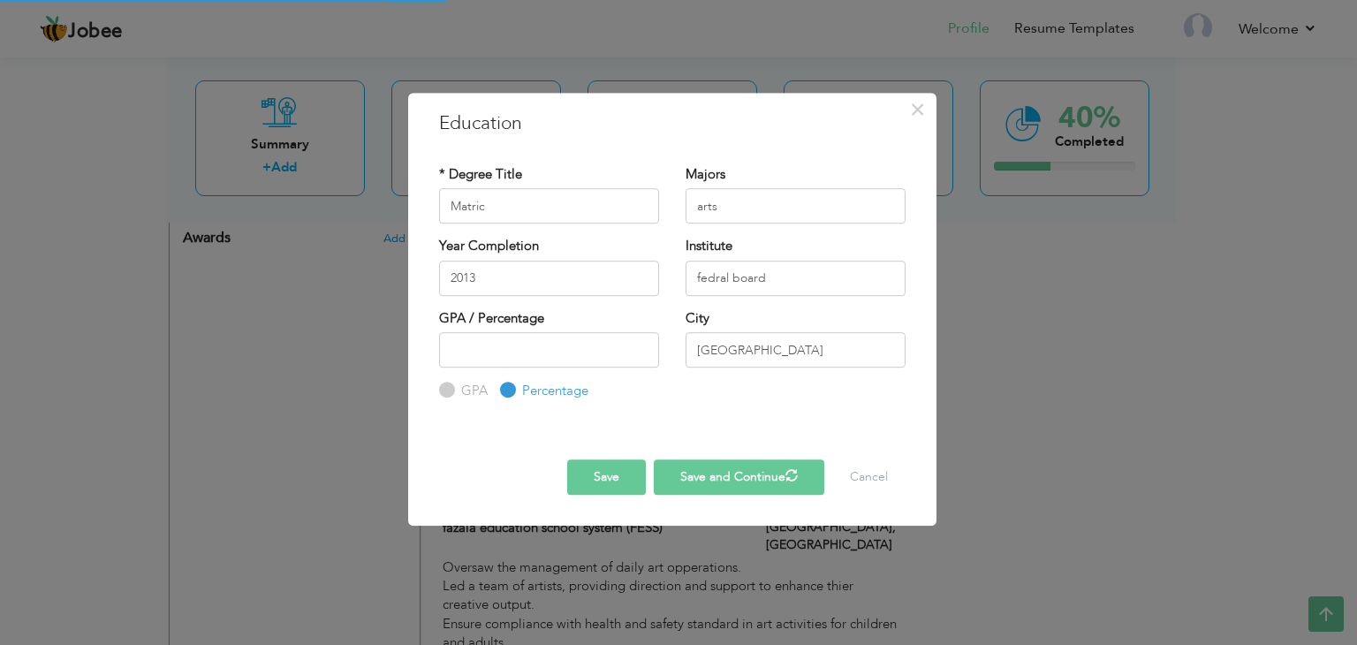
radio input "true"
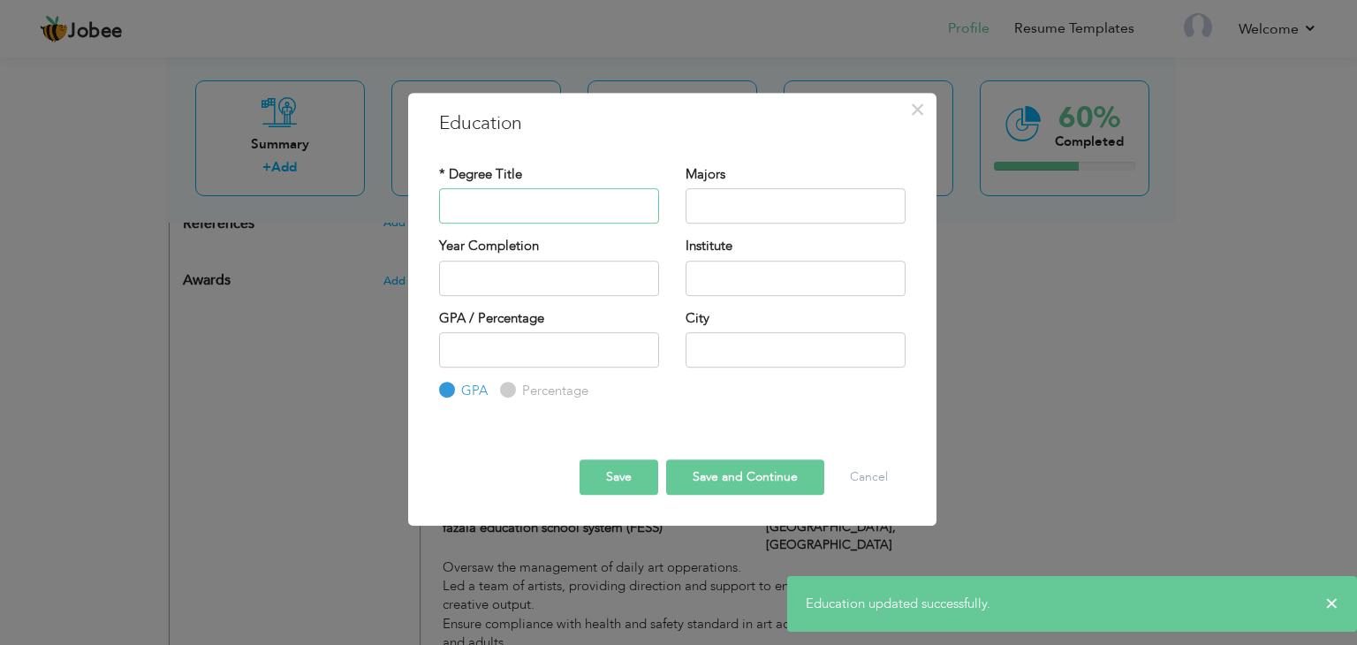
click at [489, 208] on input "text" at bounding box center [549, 205] width 220 height 35
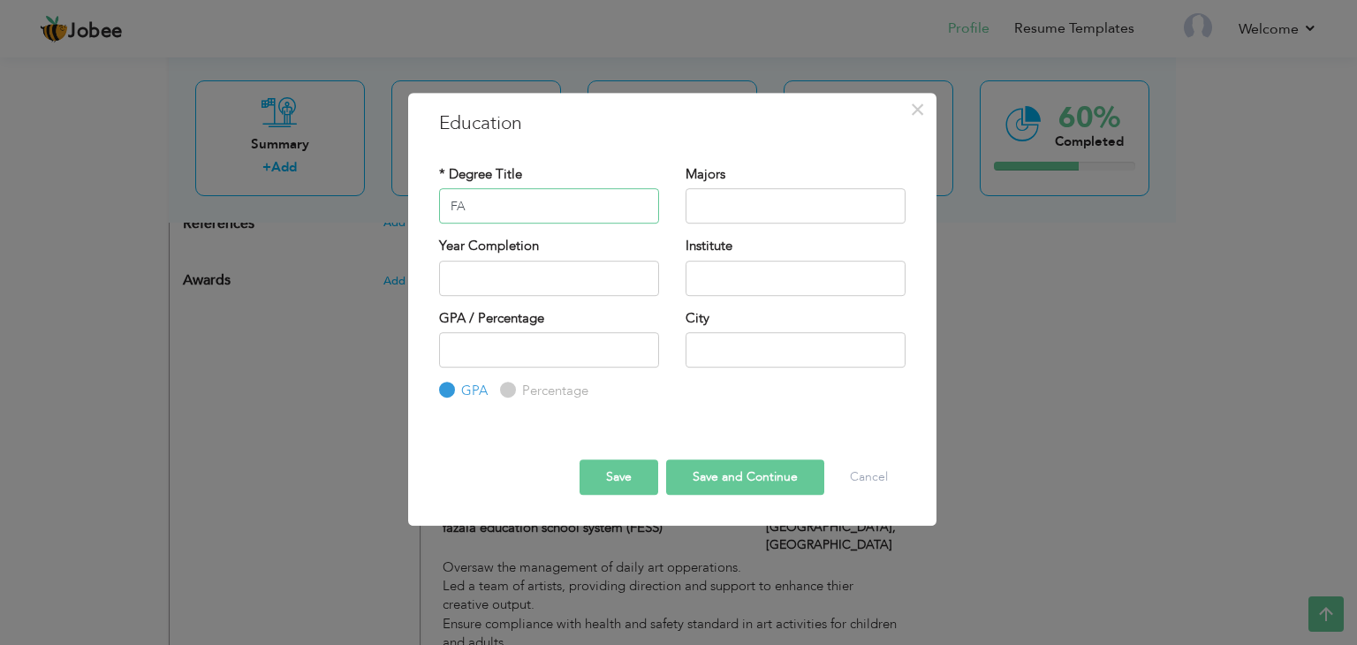
type input "FA"
click at [724, 210] on input "psycology" at bounding box center [795, 205] width 220 height 35
click at [788, 206] on input "psychology socialogy" at bounding box center [795, 205] width 220 height 35
type input "psychology sociology education"
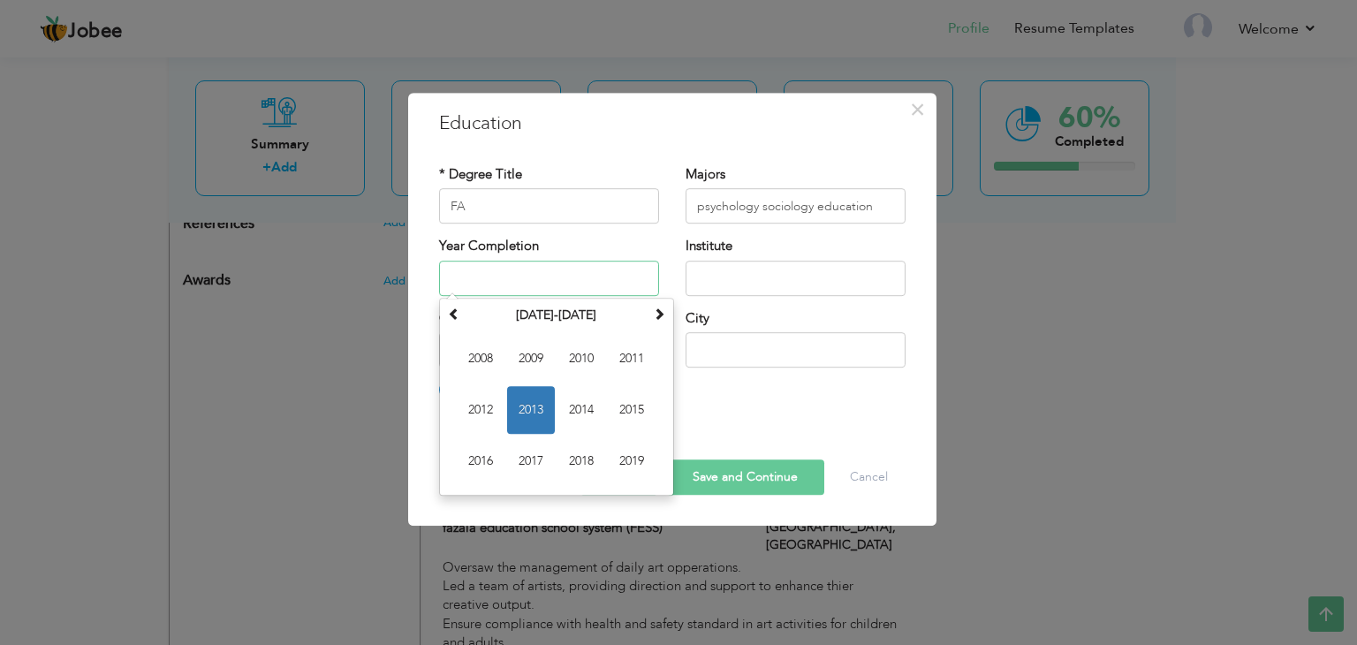
click at [531, 262] on input "text" at bounding box center [549, 278] width 220 height 35
click at [643, 406] on span "2015" at bounding box center [632, 410] width 48 height 48
type input "2015"
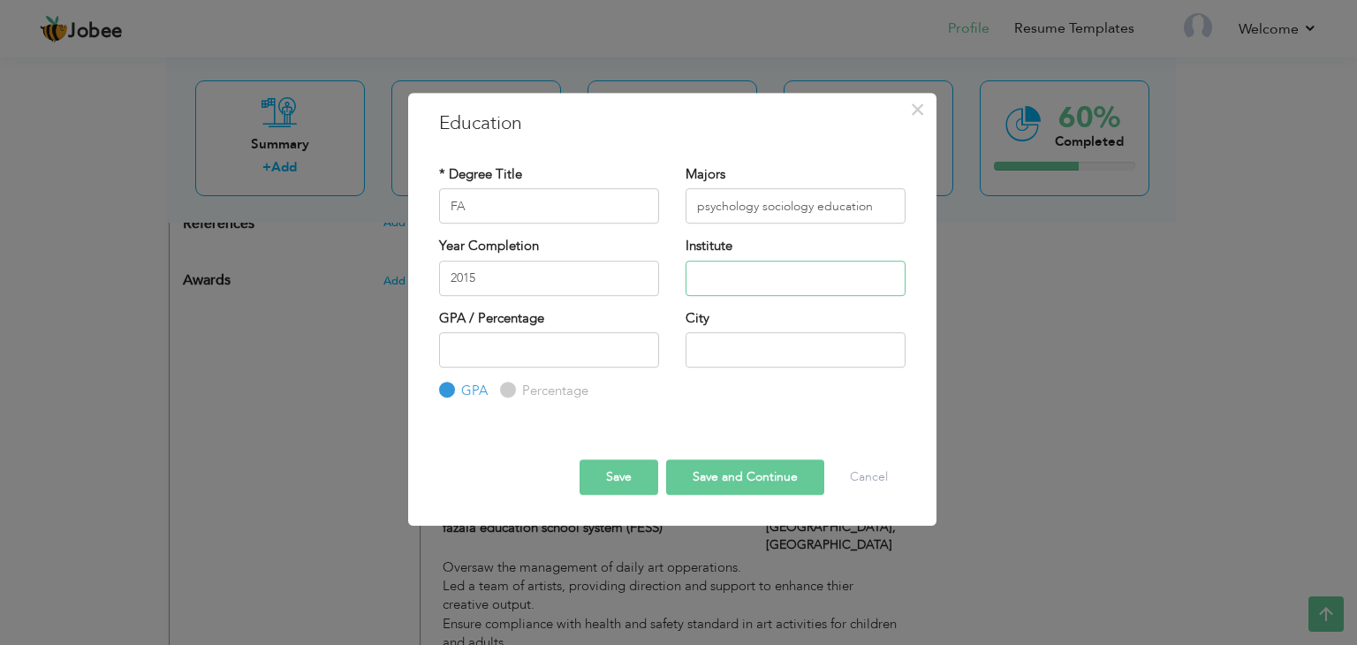
click at [770, 280] on input "text" at bounding box center [795, 278] width 220 height 35
type input "f"
type input "F"
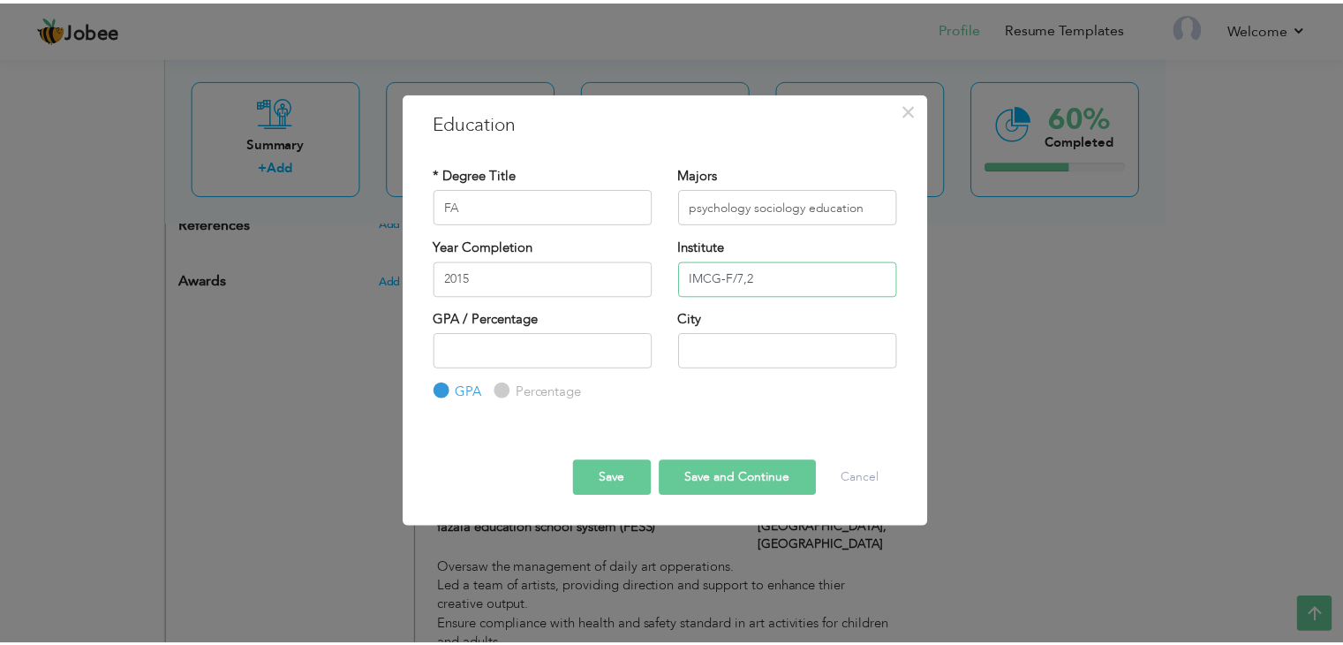
scroll to position [932, 0]
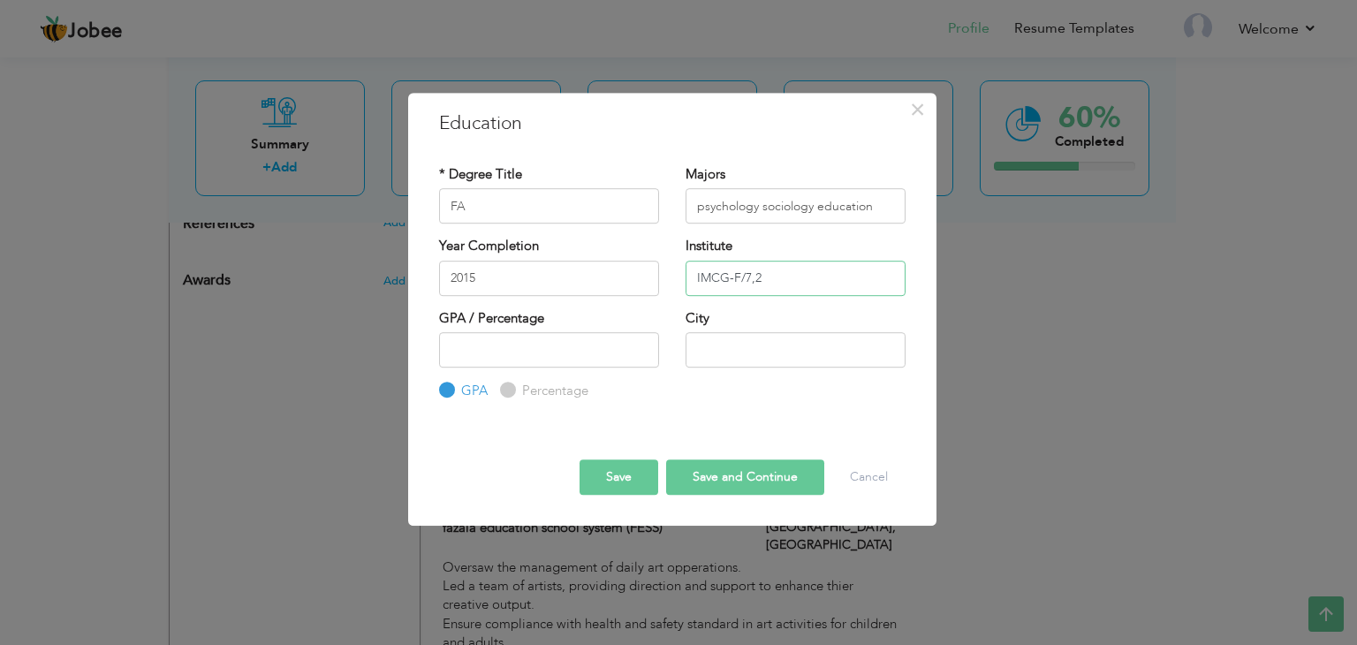
type input "IMCG-F/7,2"
click at [519, 390] on label "Percentage" at bounding box center [553, 391] width 71 height 19
click at [511, 390] on input "Percentage" at bounding box center [505, 390] width 11 height 11
radio input "true"
click at [519, 390] on label "Percentage" at bounding box center [553, 391] width 71 height 19
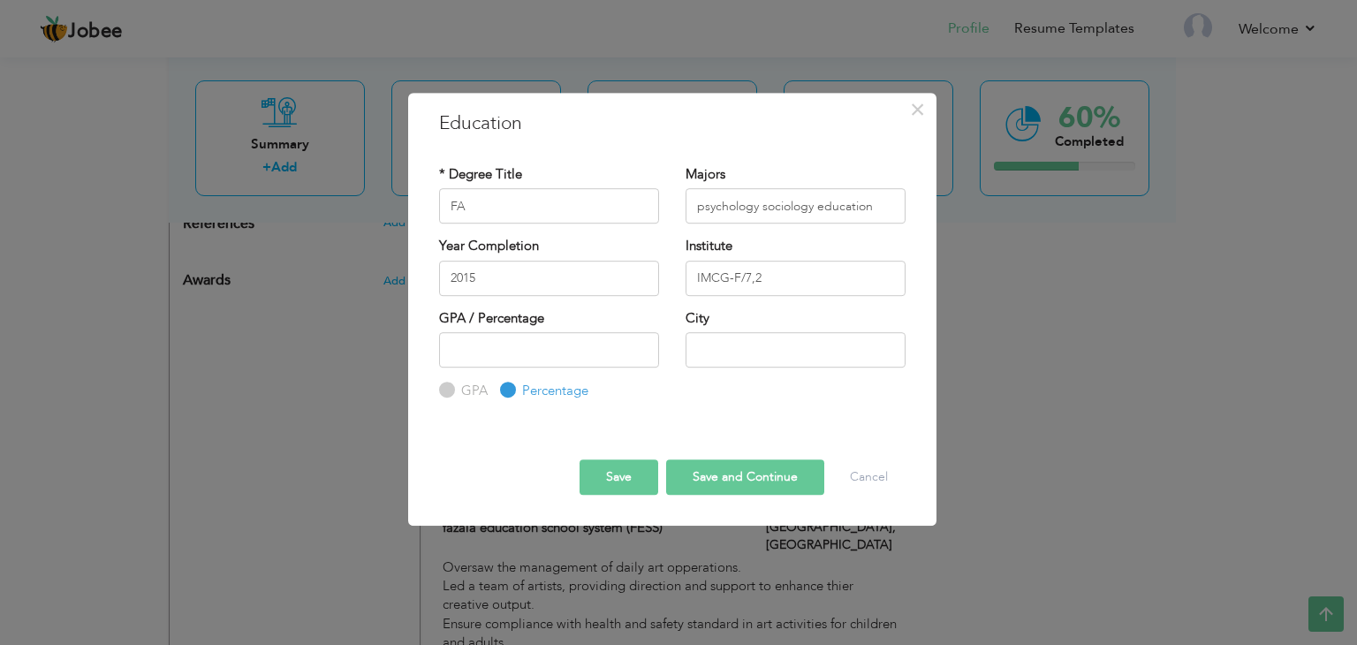
click at [511, 390] on input "Percentage" at bounding box center [505, 390] width 11 height 11
click at [468, 391] on label "GPA" at bounding box center [472, 391] width 31 height 19
click at [450, 391] on input "GPA" at bounding box center [444, 390] width 11 height 11
radio input "true"
click at [698, 352] on input "text" at bounding box center [795, 349] width 220 height 35
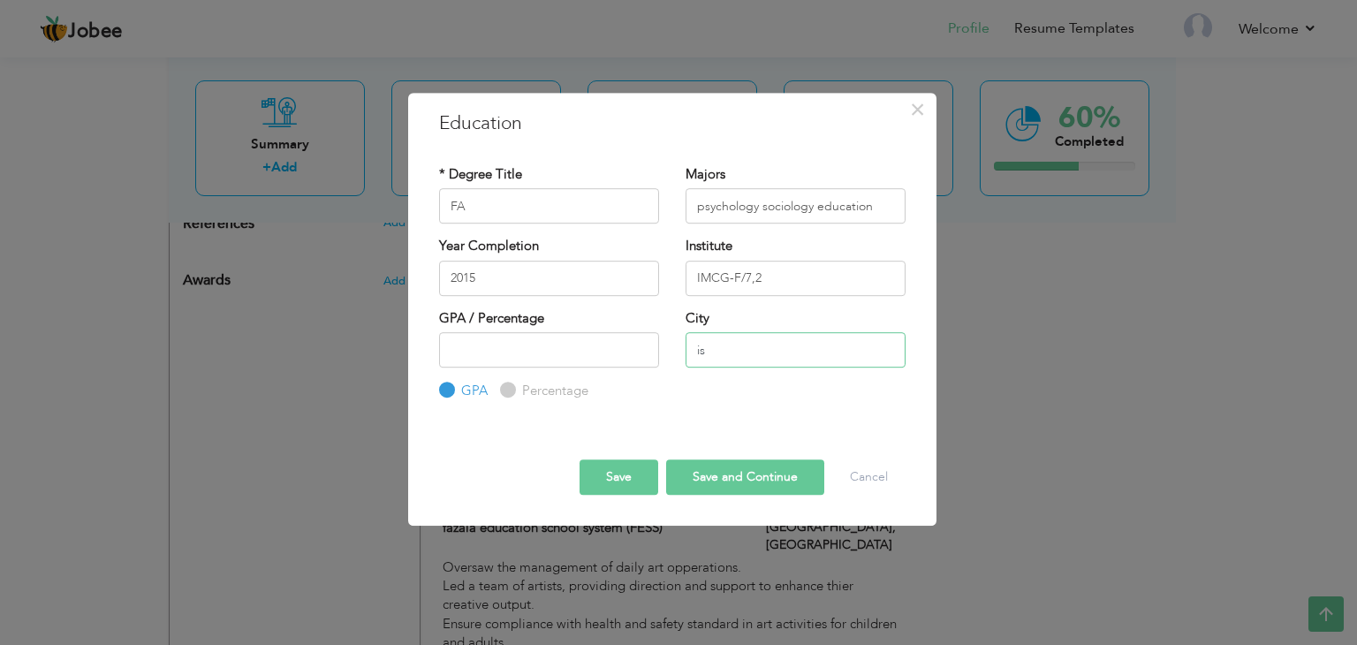
type input "i"
type input "fedral board [GEOGRAPHIC_DATA]"
click at [612, 478] on button "Save" at bounding box center [618, 476] width 79 height 35
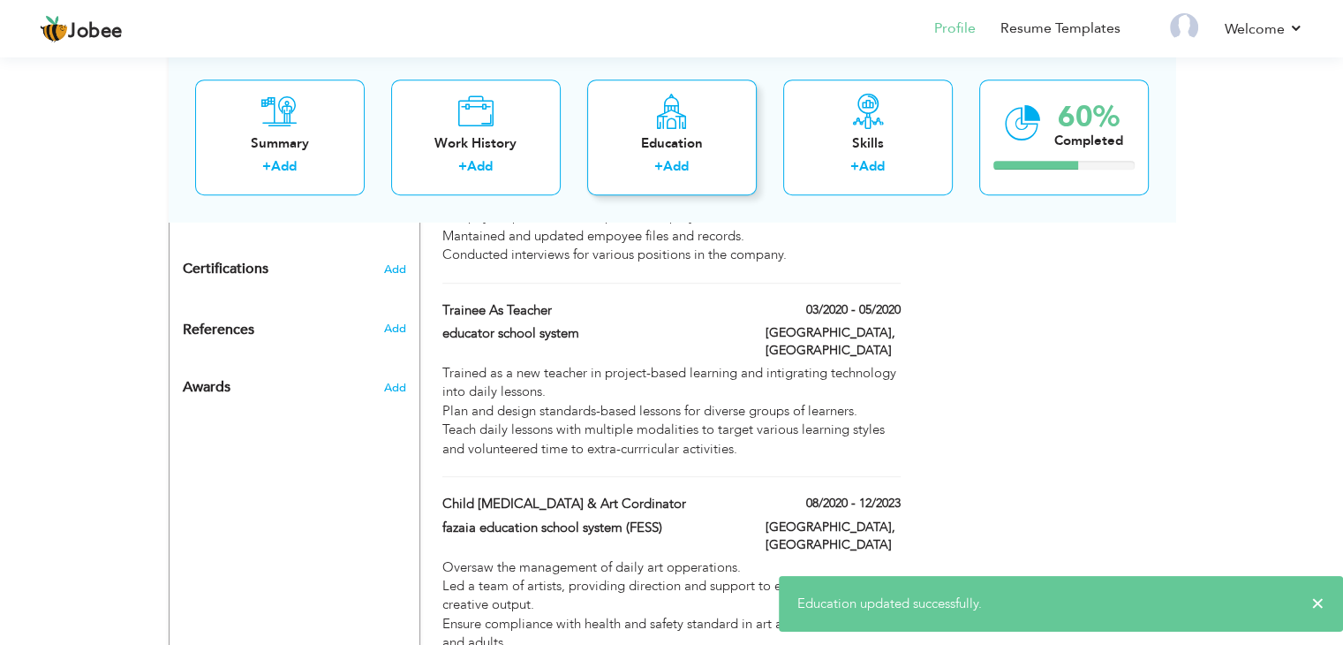
click at [657, 154] on div "Education + Add" at bounding box center [672, 137] width 170 height 116
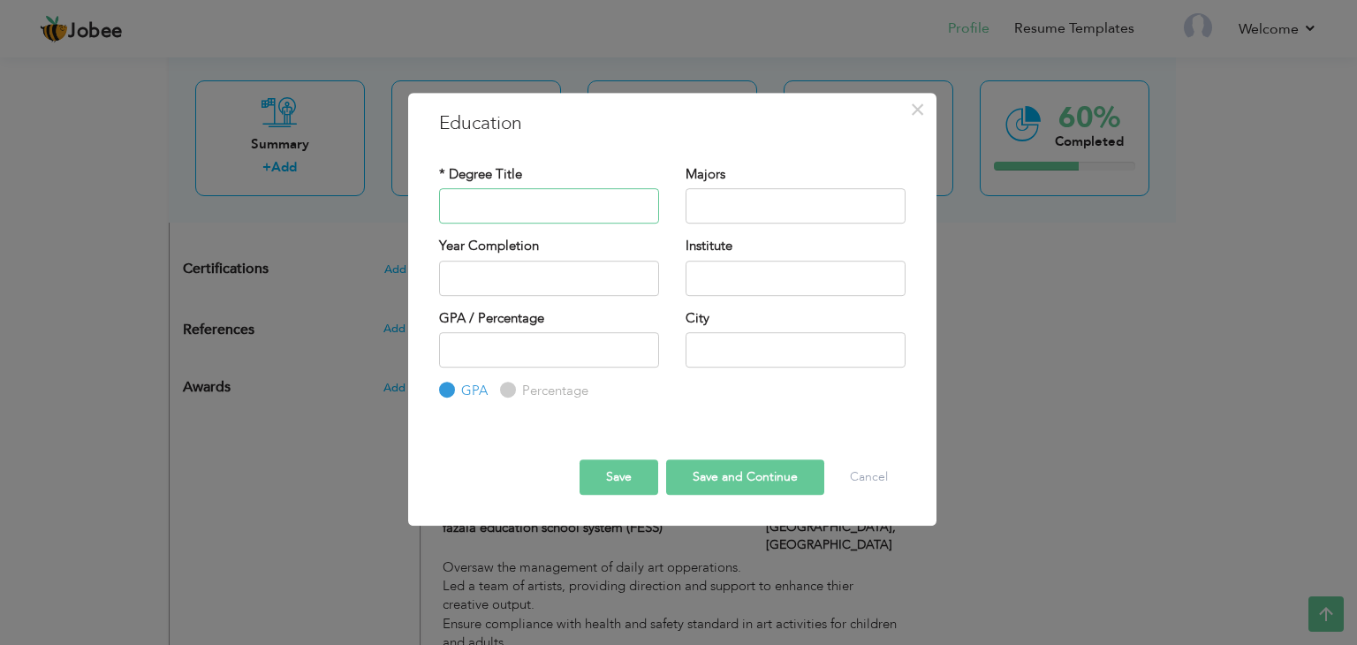
click at [525, 207] on input "text" at bounding box center [549, 205] width 220 height 35
click at [473, 207] on input "BS honors" at bounding box center [549, 205] width 220 height 35
click at [540, 209] on input "BS honors" at bounding box center [549, 205] width 220 height 35
type input "BS"
type input "psychology"
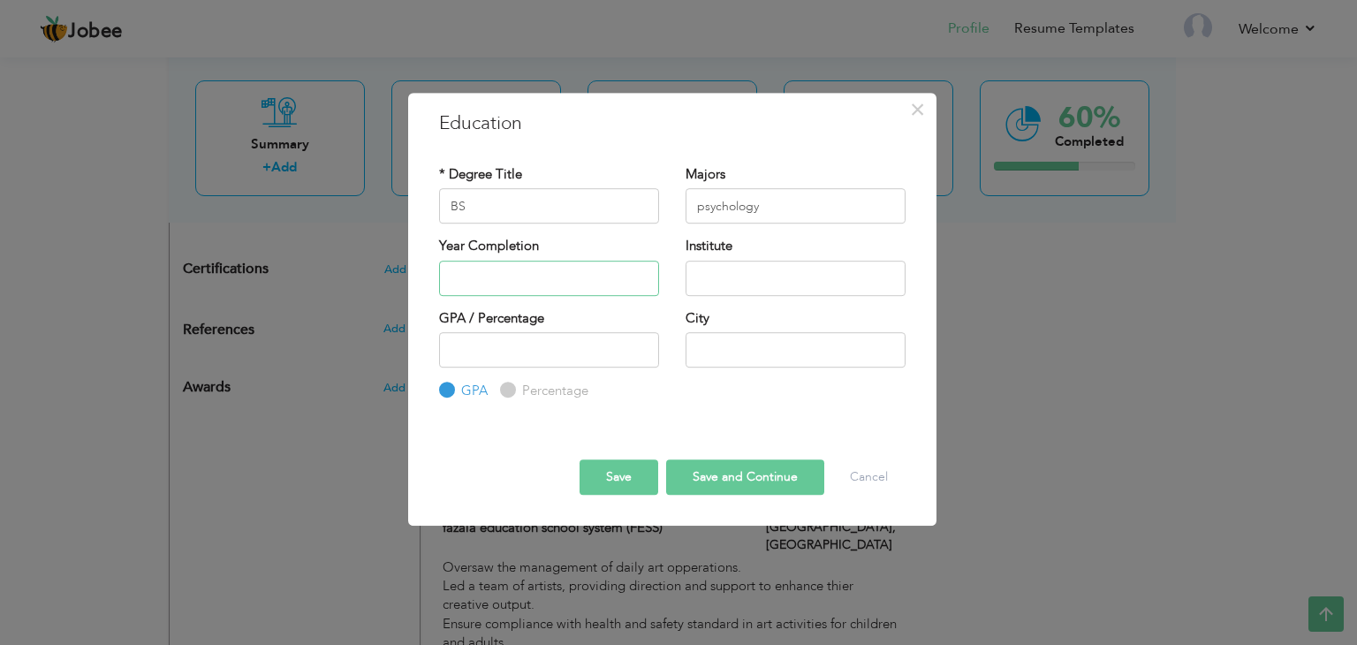
click at [492, 273] on input "text" at bounding box center [549, 278] width 220 height 35
click at [756, 272] on input "text" at bounding box center [795, 278] width 220 height 35
type input "[GEOGRAPHIC_DATA]"
click at [715, 351] on input "text" at bounding box center [795, 349] width 220 height 35
click at [698, 350] on input "[GEOGRAPHIC_DATA]" at bounding box center [795, 349] width 220 height 35
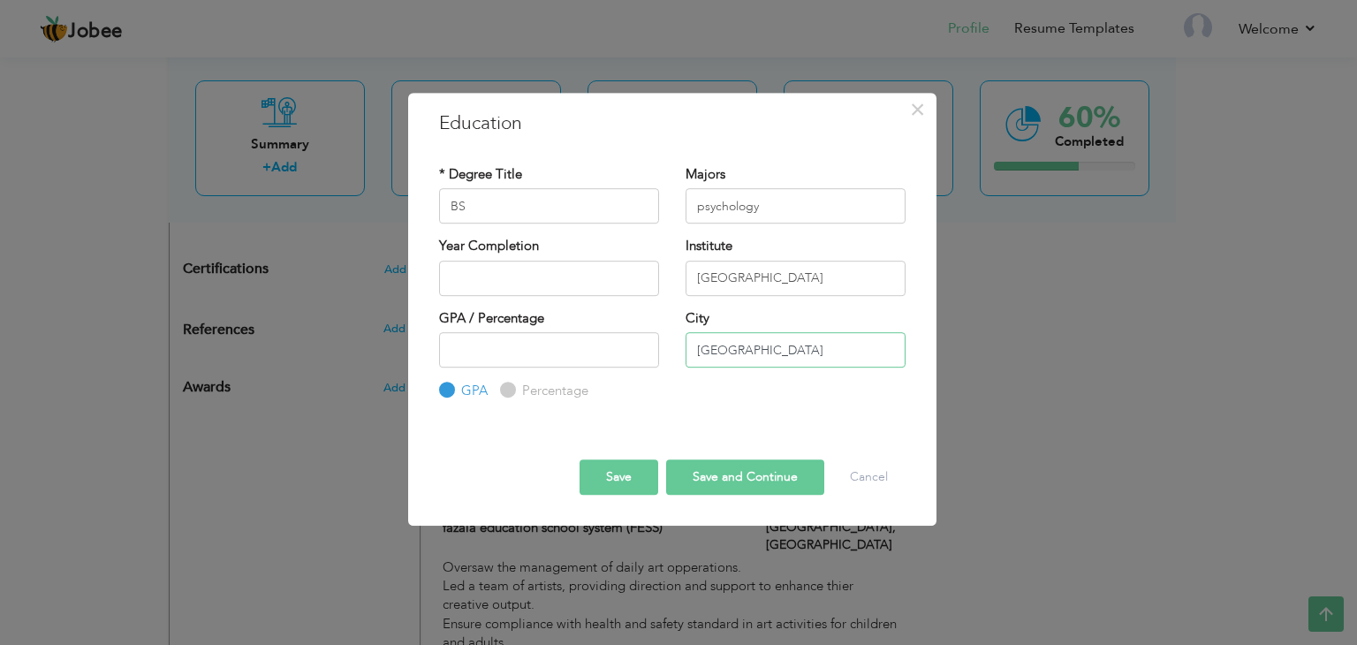
click at [698, 350] on input "[GEOGRAPHIC_DATA]" at bounding box center [795, 349] width 220 height 35
type input "[GEOGRAPHIC_DATA]"
click at [626, 471] on button "Save" at bounding box center [618, 476] width 79 height 35
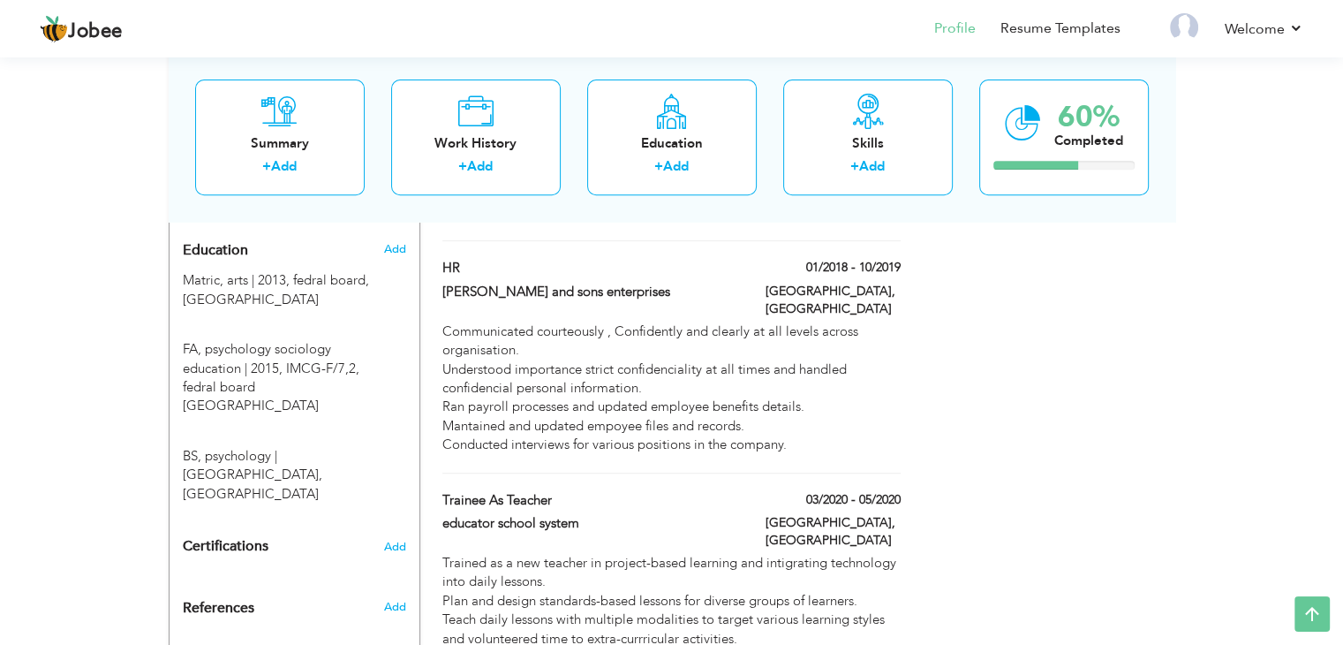
scroll to position [745, 0]
click at [392, 538] on span "Add" at bounding box center [394, 544] width 23 height 12
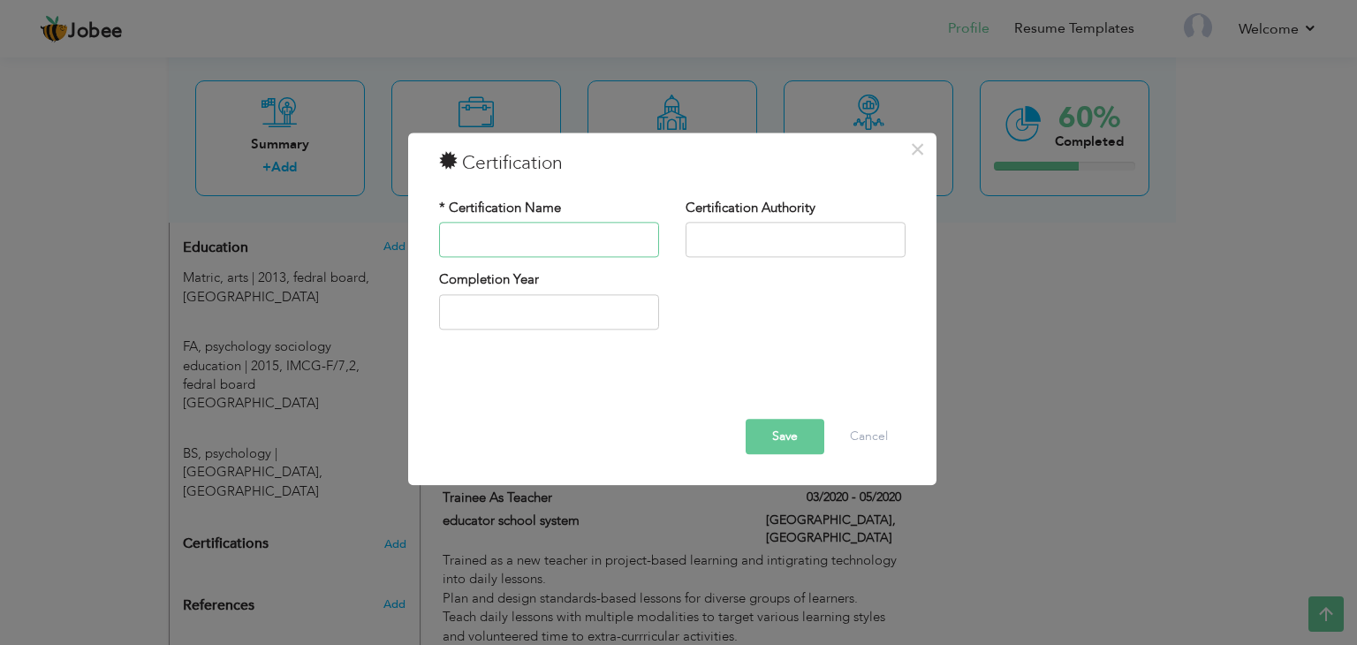
click at [525, 231] on input "text" at bounding box center [549, 240] width 220 height 35
type input "Dress show management"
type input "islamabad model college for girlsl"
click at [502, 325] on input "2025" at bounding box center [549, 311] width 220 height 35
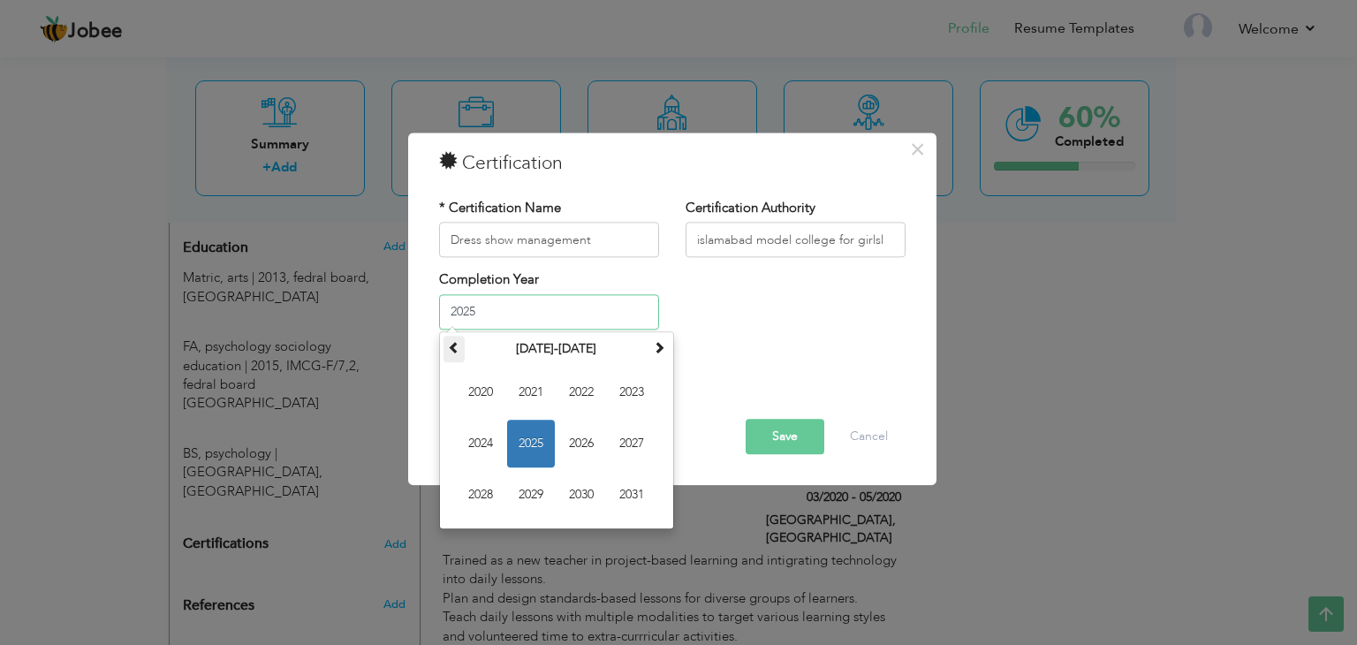
click at [453, 351] on span at bounding box center [454, 347] width 12 height 12
click at [578, 389] on span "2012" at bounding box center [581, 392] width 48 height 48
type input "2012"
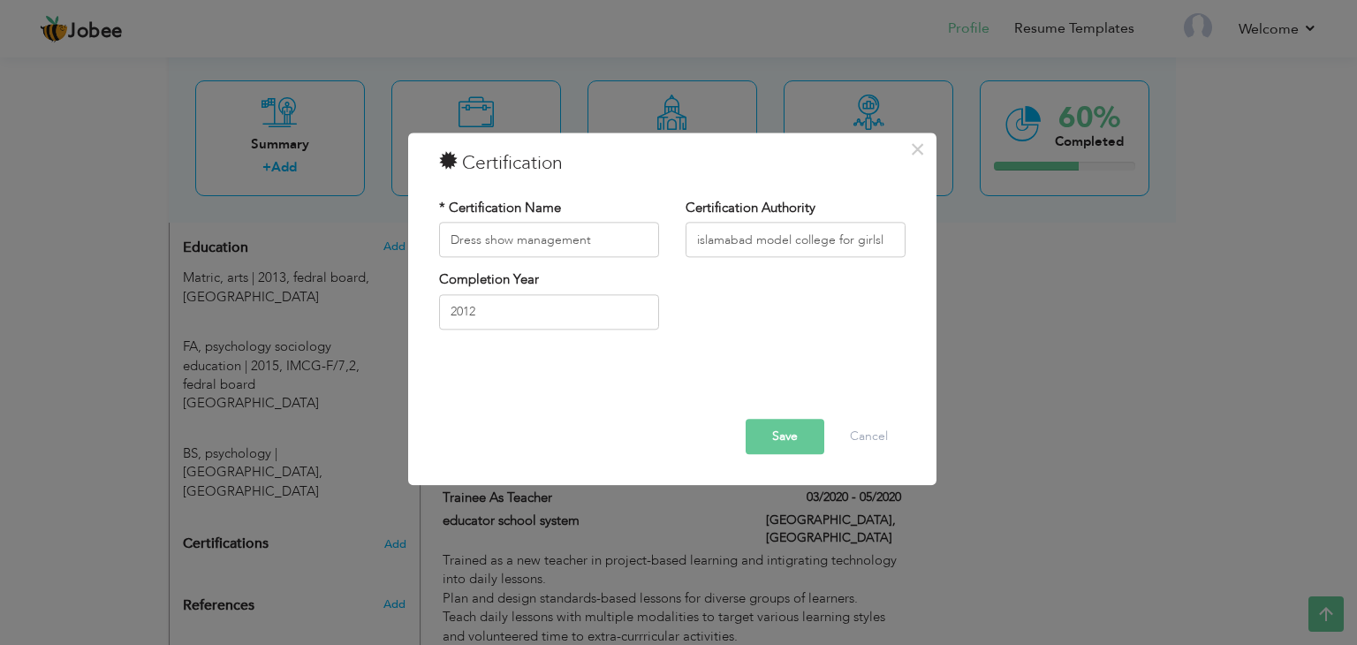
click at [765, 433] on button "Save" at bounding box center [784, 437] width 79 height 35
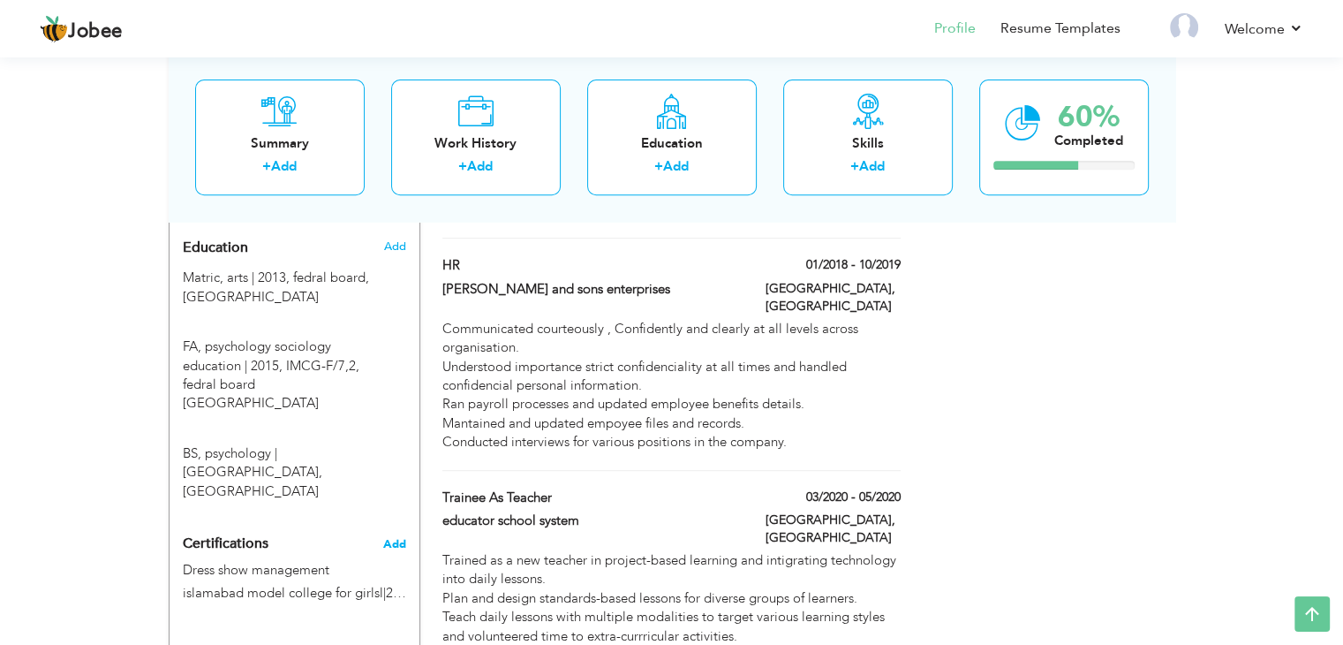
click at [398, 538] on span "Add" at bounding box center [394, 544] width 23 height 12
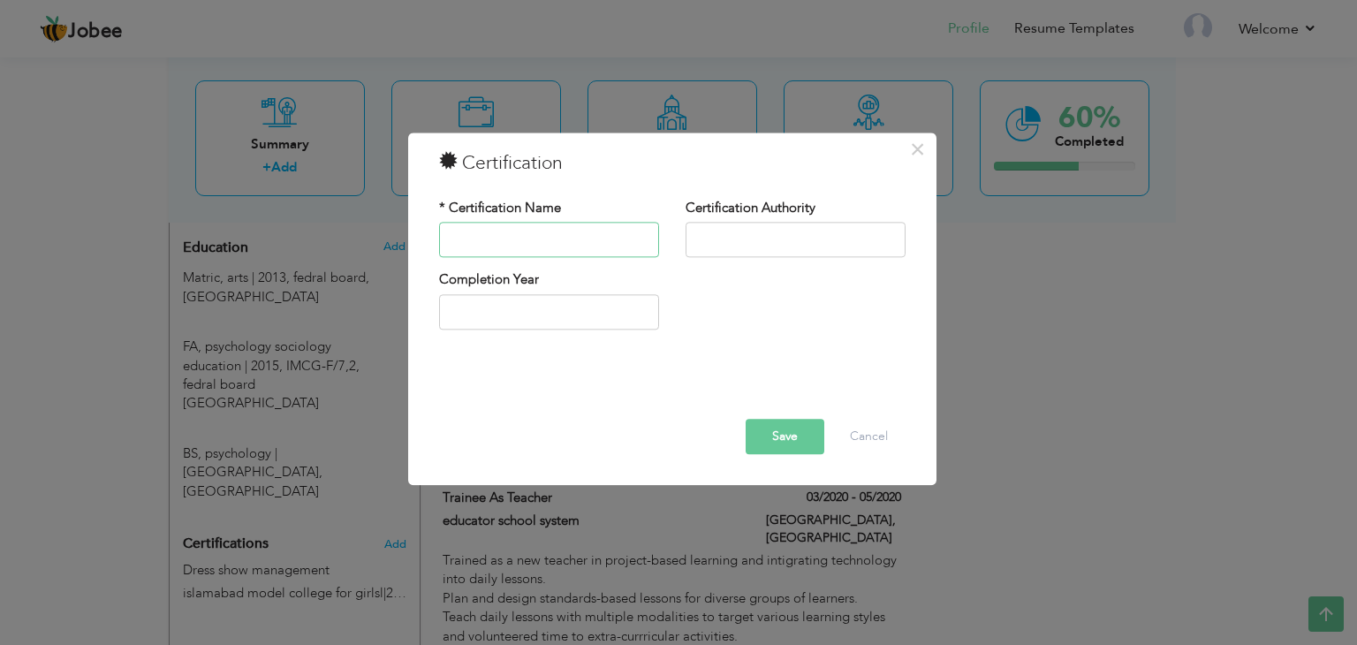
click at [516, 245] on input "text" at bounding box center [549, 240] width 220 height 35
click at [573, 238] on input "Chinar Alpine Club Compaign" at bounding box center [549, 240] width 220 height 35
type input "Chinar Alpine Club Campaign"
click at [721, 225] on input "text" at bounding box center [795, 240] width 220 height 35
type input "i"
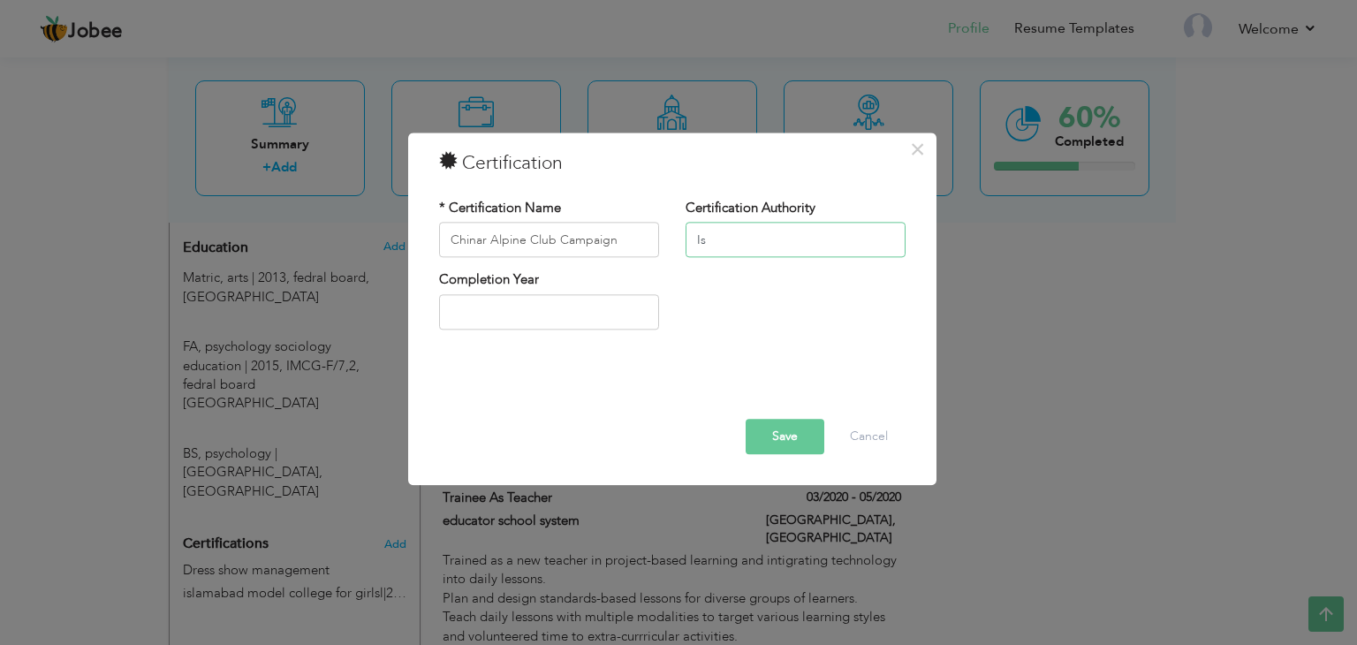
type input "I"
click at [753, 238] on input "Universal adventure Alpine Club" at bounding box center [795, 240] width 220 height 35
type input "Universal Adventure Alpine Club"
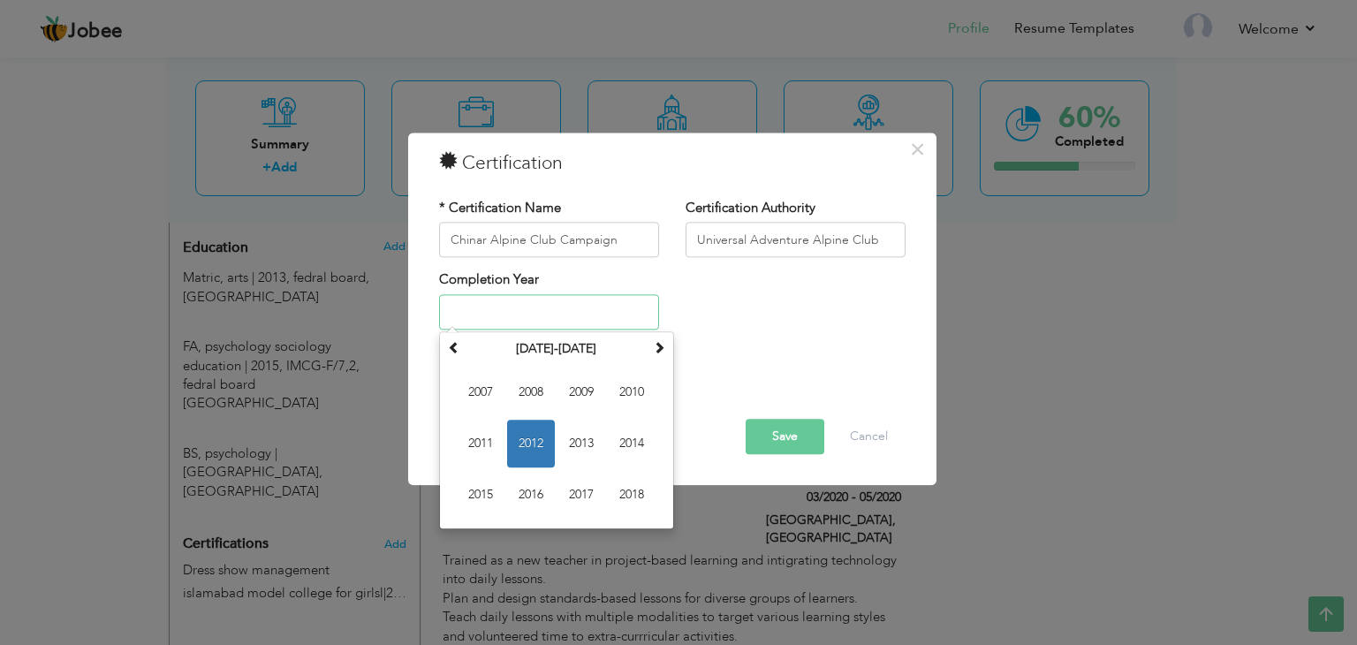
click at [526, 314] on input "text" at bounding box center [549, 311] width 220 height 35
click at [492, 487] on span "2015" at bounding box center [481, 495] width 48 height 48
type input "2015"
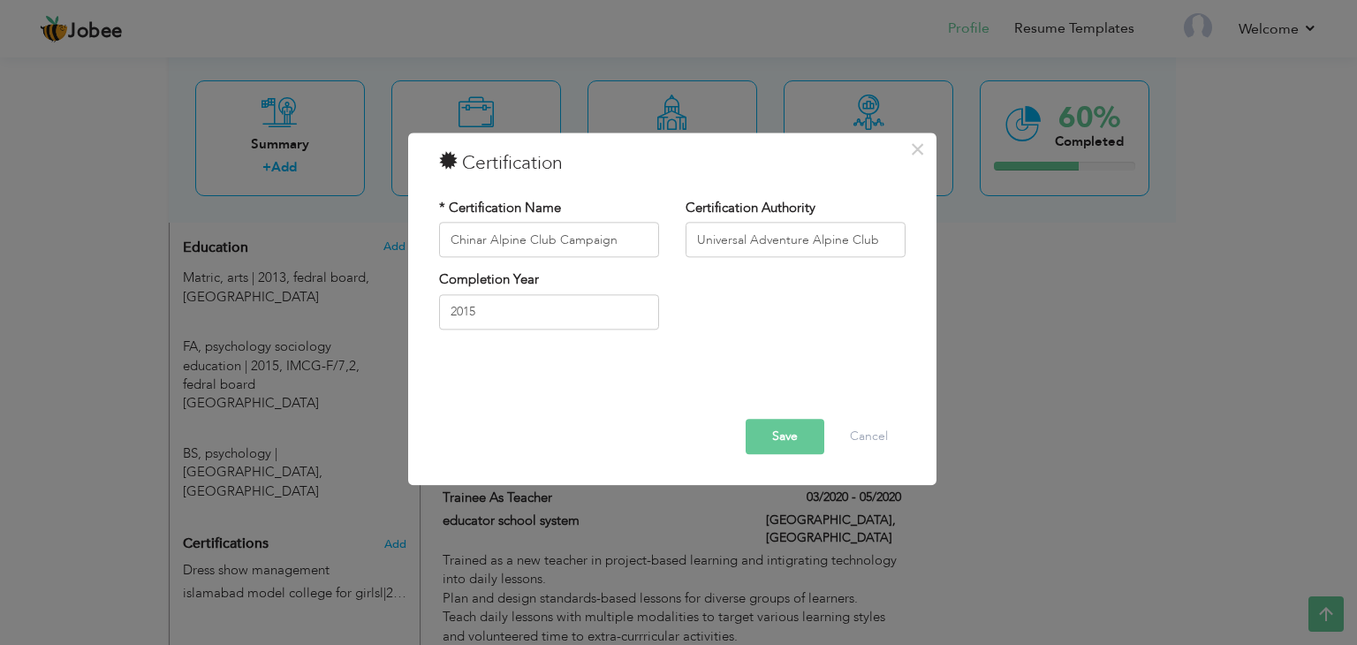
click at [789, 436] on button "Save" at bounding box center [784, 437] width 79 height 35
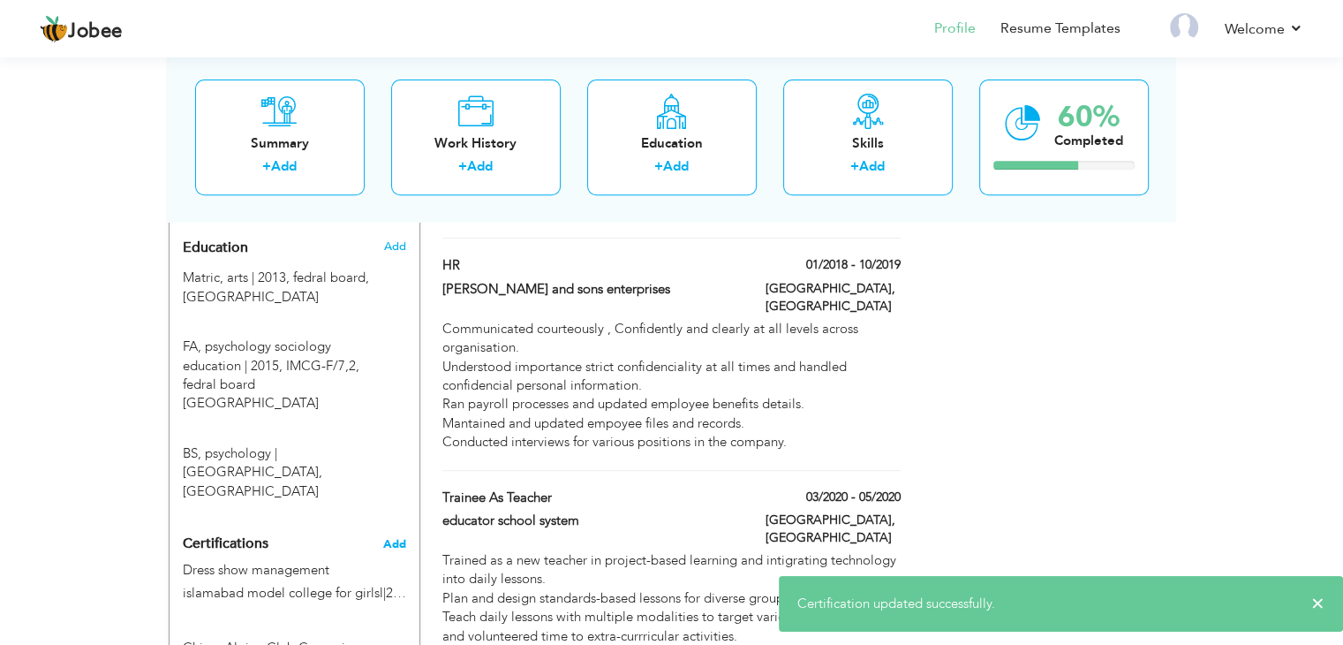
click at [394, 538] on span "Add" at bounding box center [394, 544] width 23 height 12
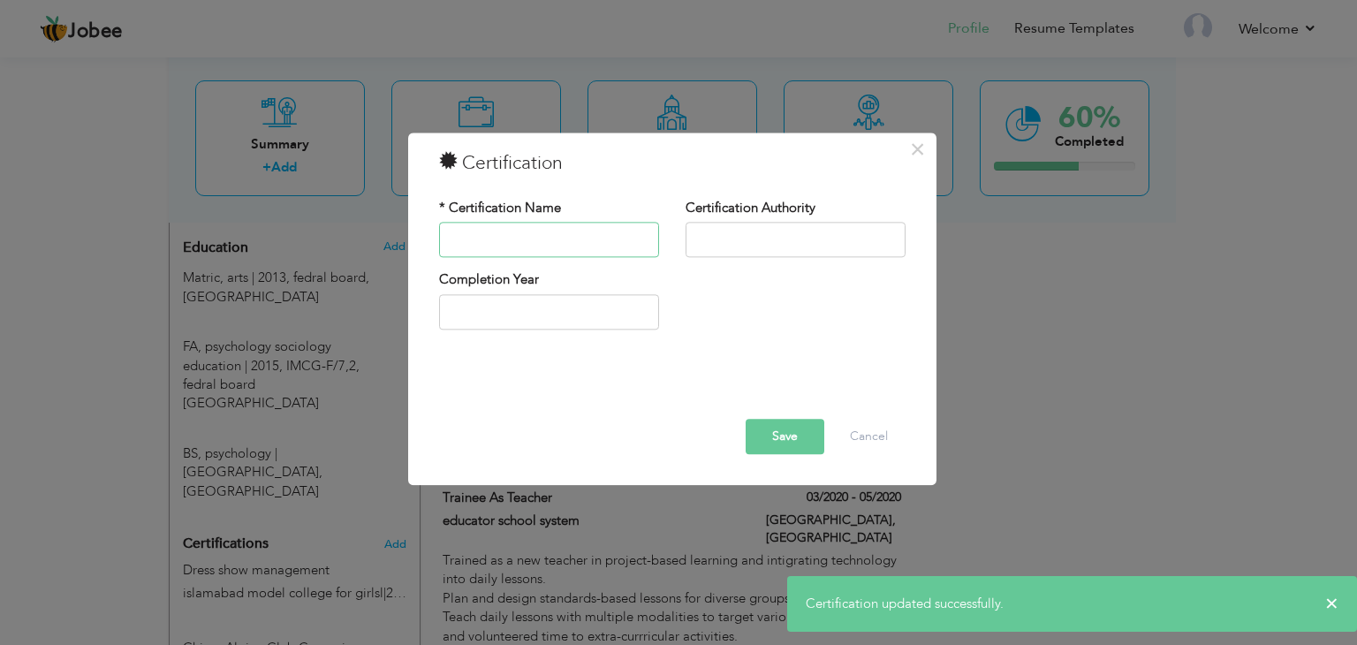
click at [482, 238] on input "text" at bounding box center [549, 240] width 220 height 35
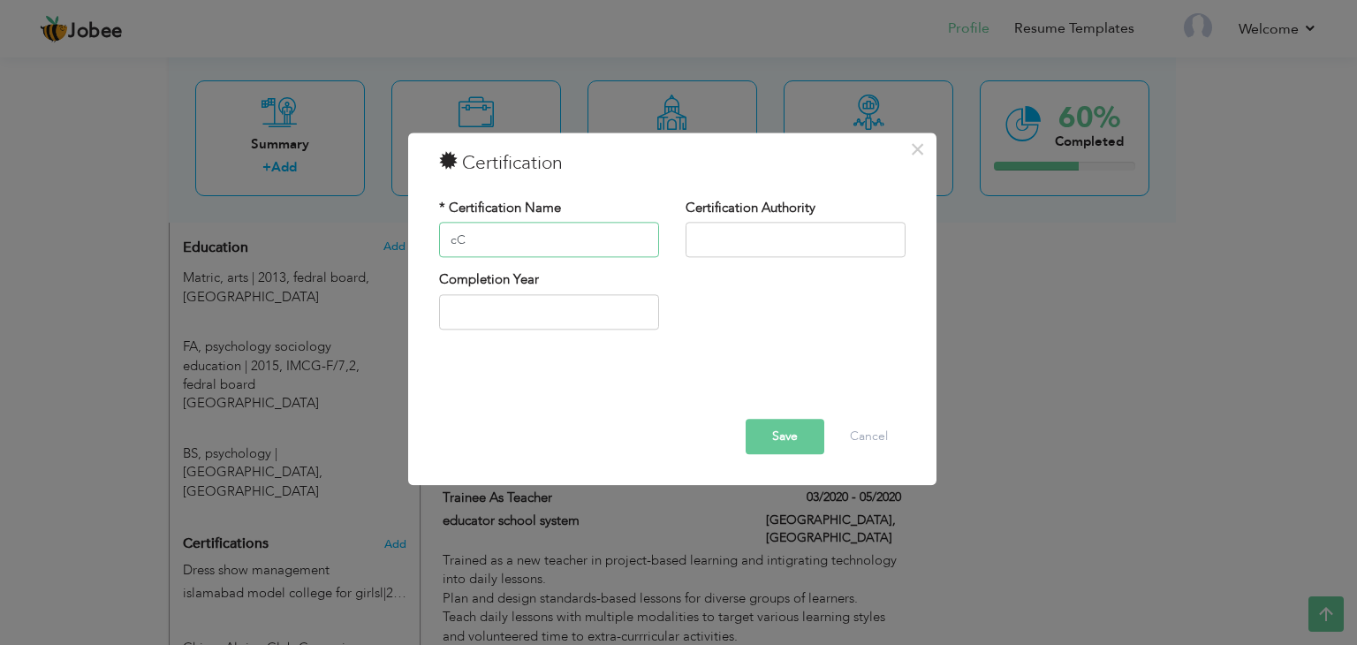
type input "c"
type input "Climate Change"
type input "CDA"
click at [491, 302] on input "text" at bounding box center [549, 311] width 220 height 35
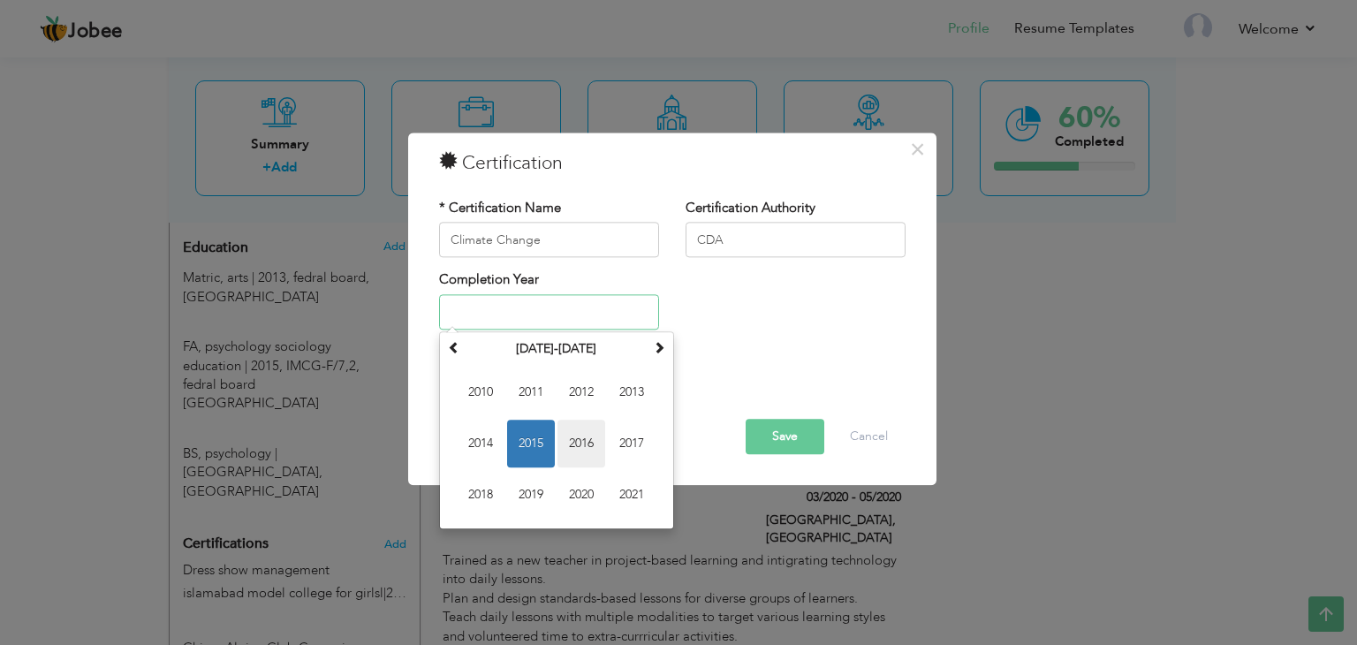
click at [586, 444] on span "2016" at bounding box center [581, 444] width 48 height 48
type input "2016"
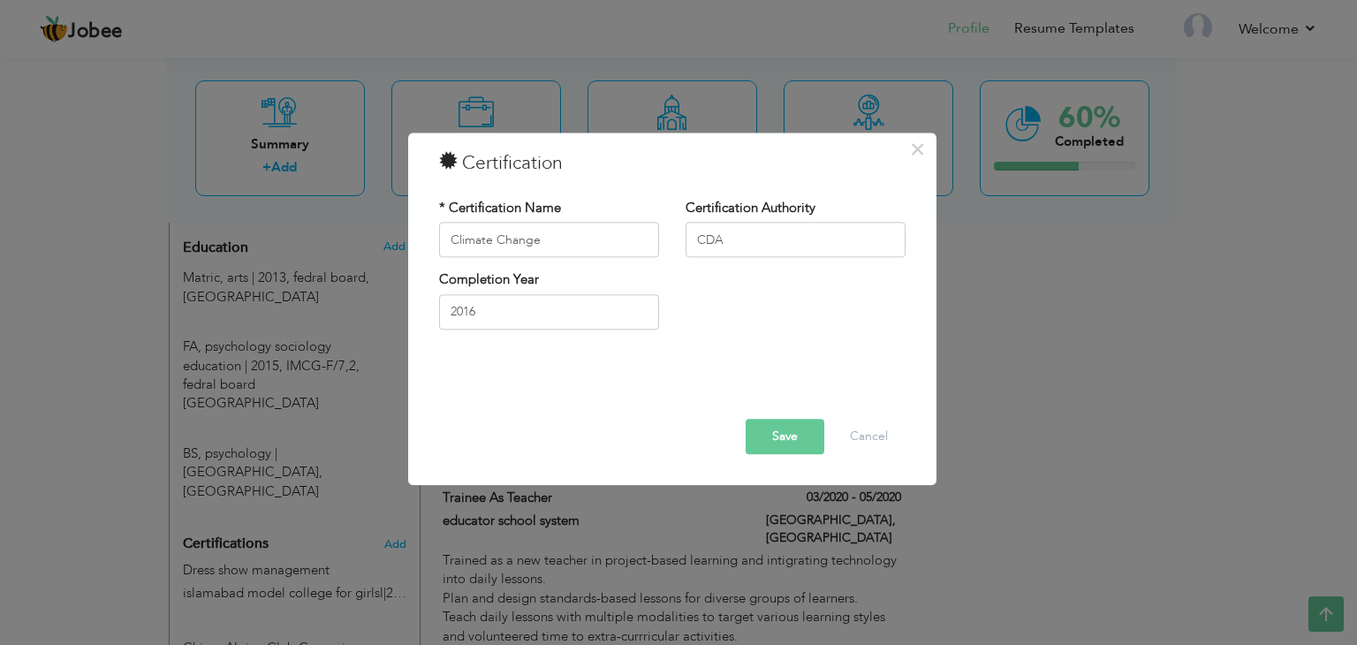
click at [768, 442] on button "Save" at bounding box center [784, 437] width 79 height 35
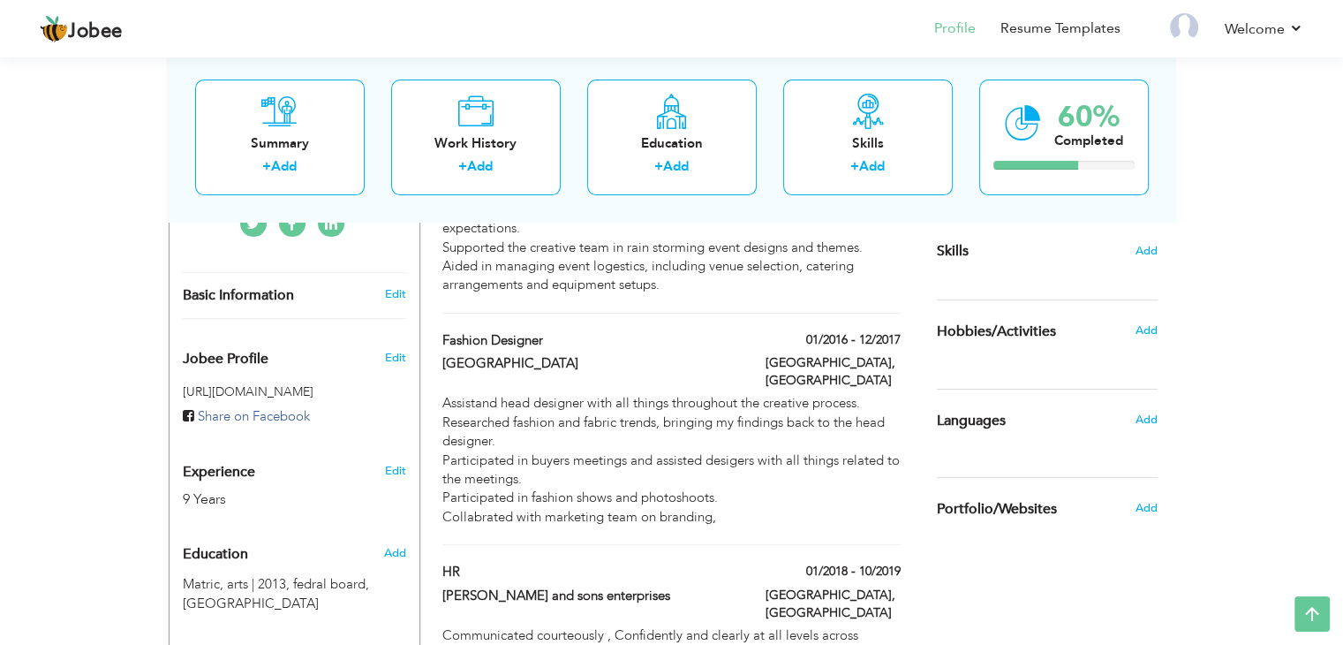
scroll to position [442, 0]
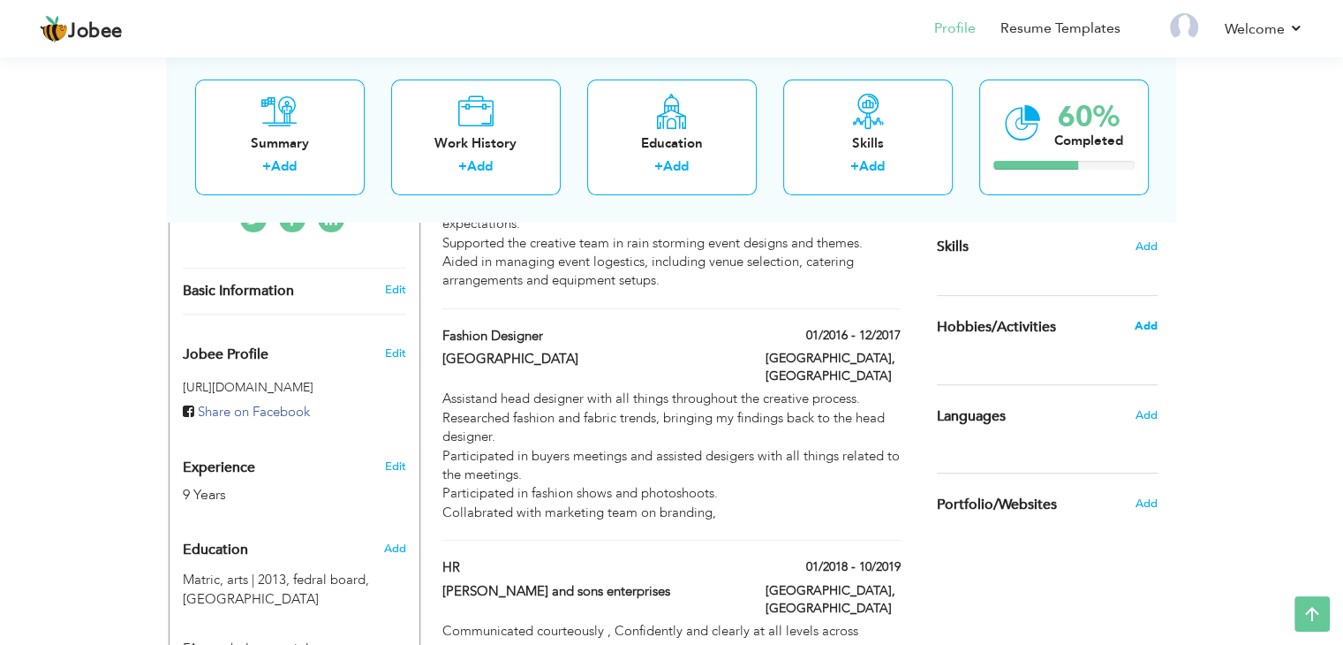
click at [1145, 324] on span "Add" at bounding box center [1145, 326] width 23 height 16
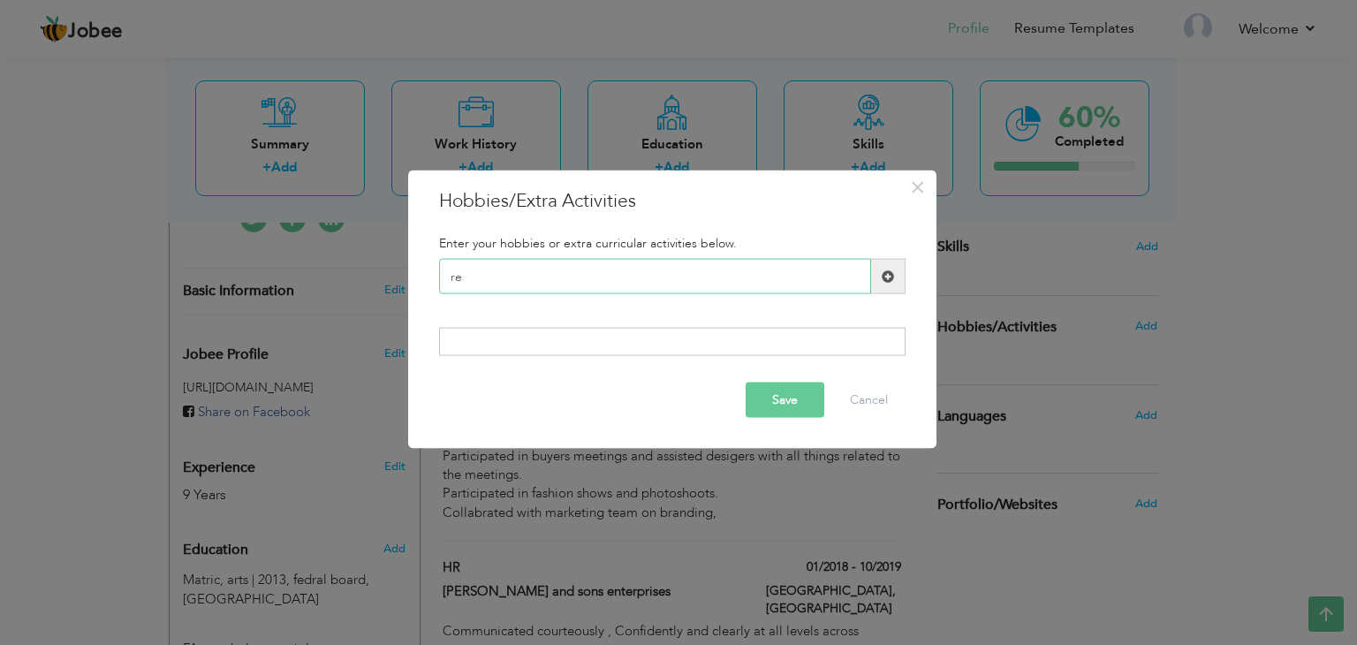
type input "r"
type input "Reading novels"
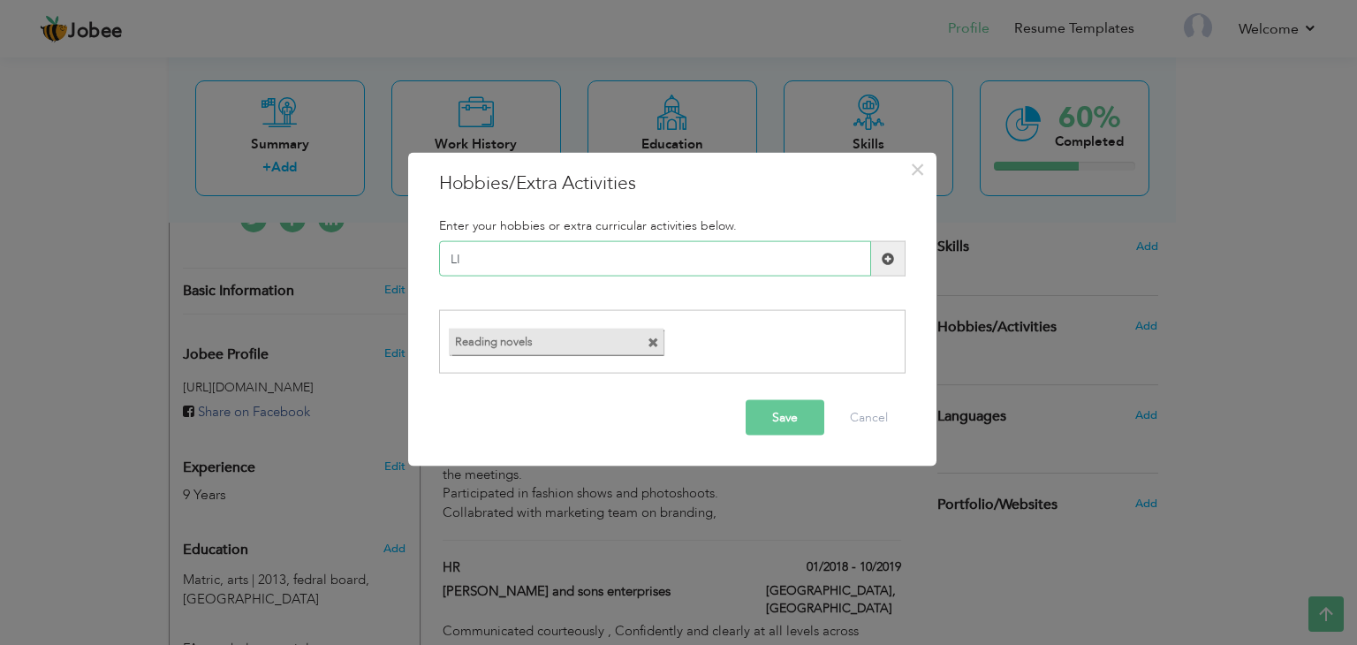
type input "L"
type input "Traveling"
type input "t"
type input "Team support"
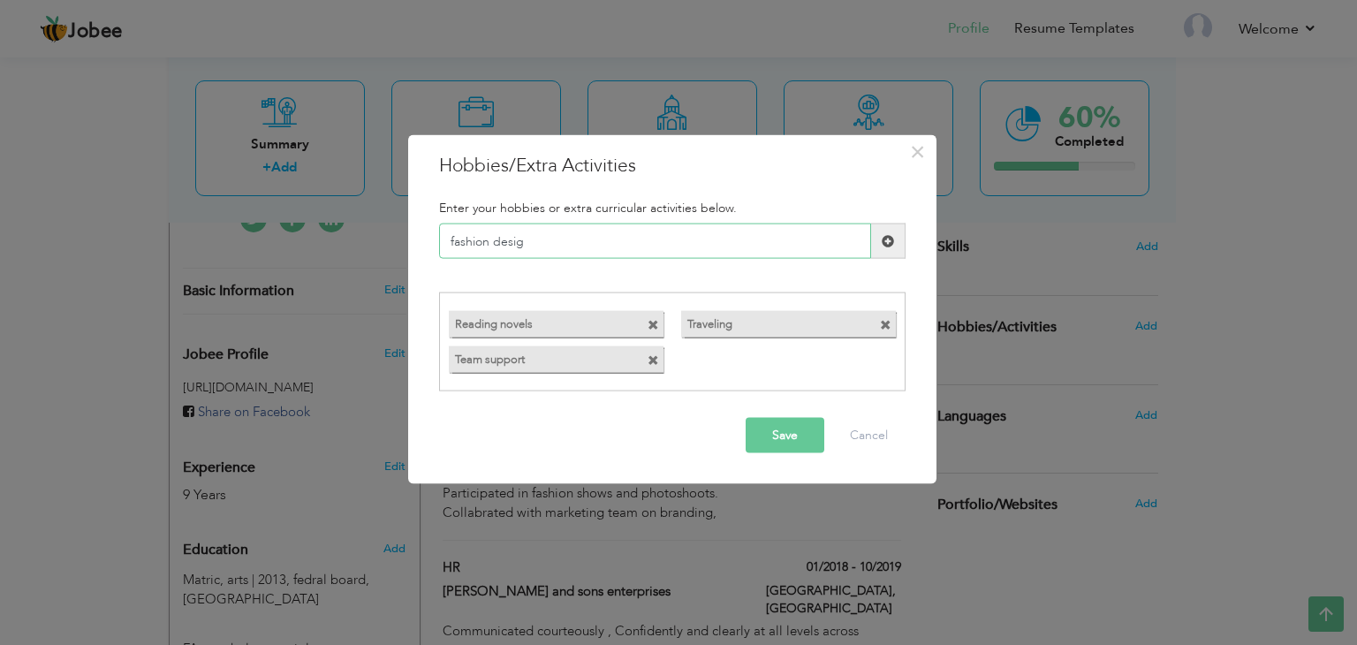
type input "fashion design"
type input "r"
type input "Listening songs"
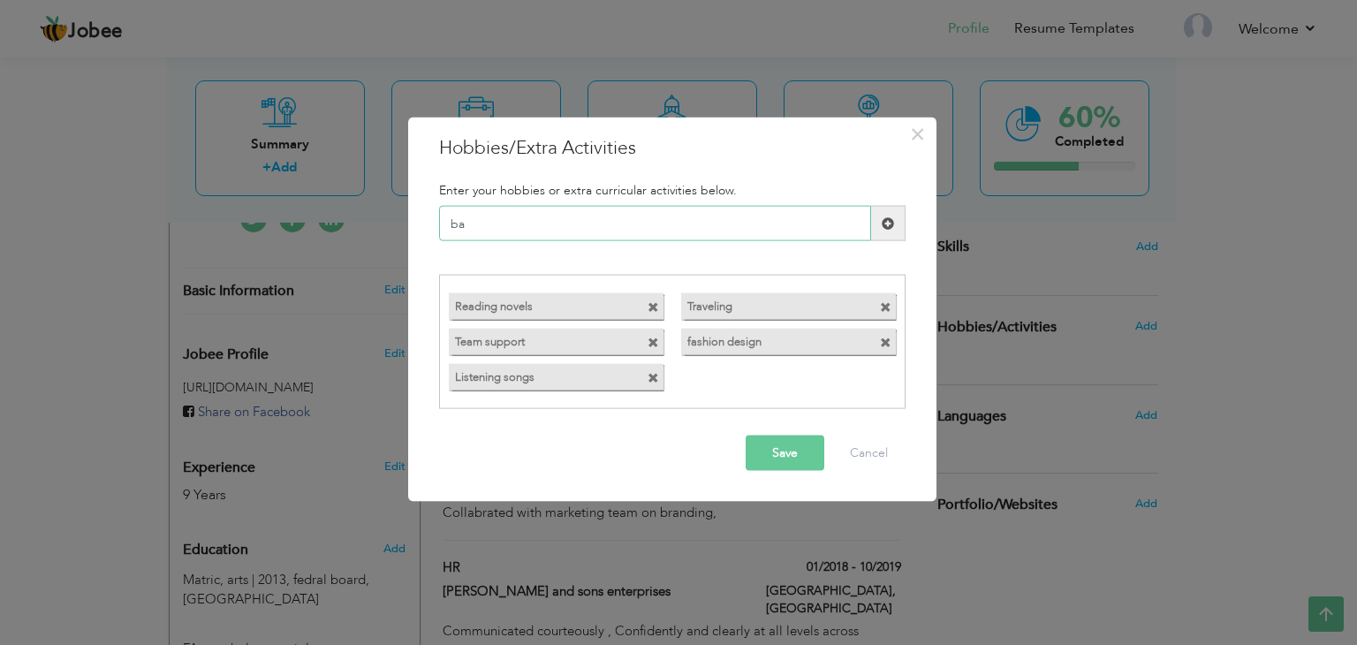
type input "b"
type input "p"
type input "b"
type input "playing basket ball"
type input "b"
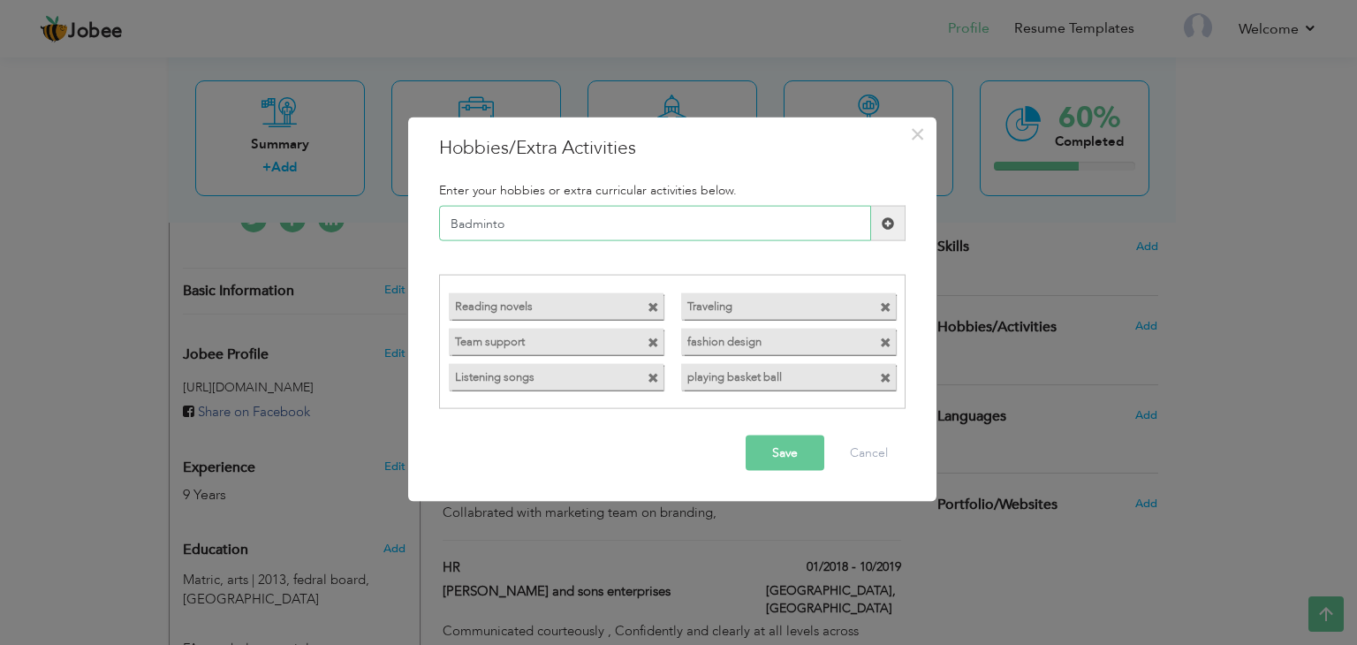
type input "Badminton"
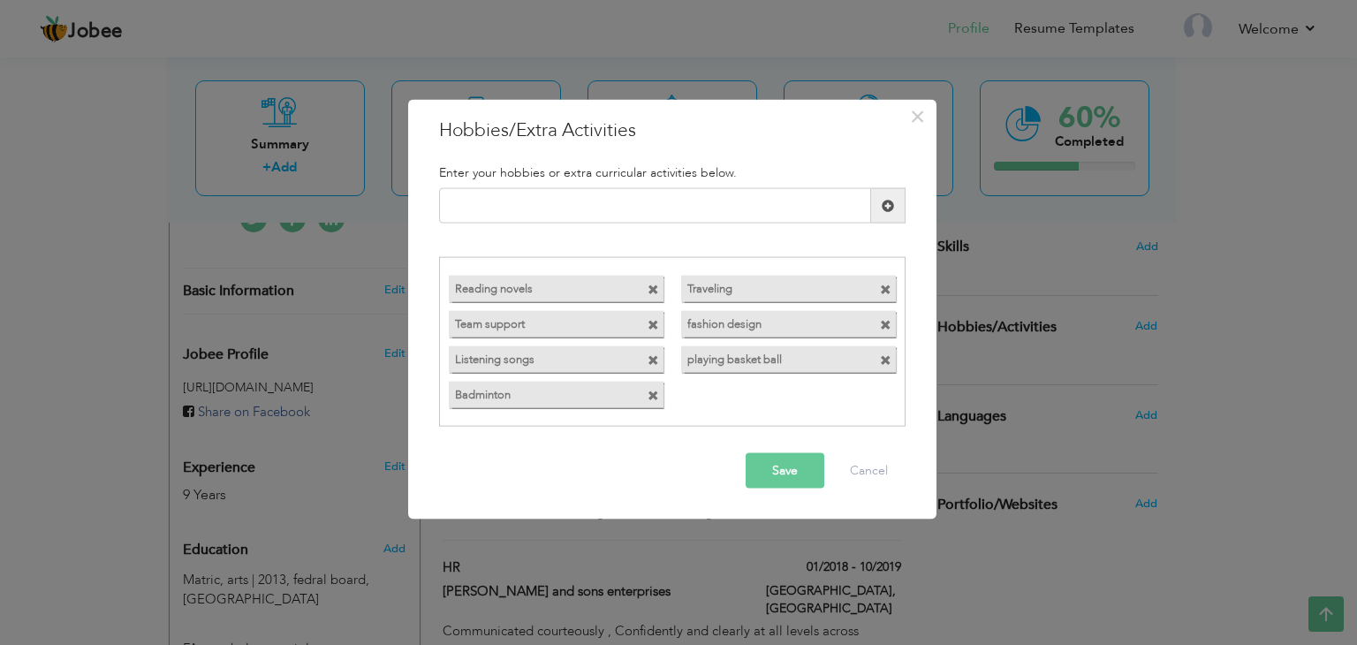
click at [738, 364] on label "playing basket ball" at bounding box center [772, 356] width 183 height 22
click at [791, 467] on button "Save" at bounding box center [784, 469] width 79 height 35
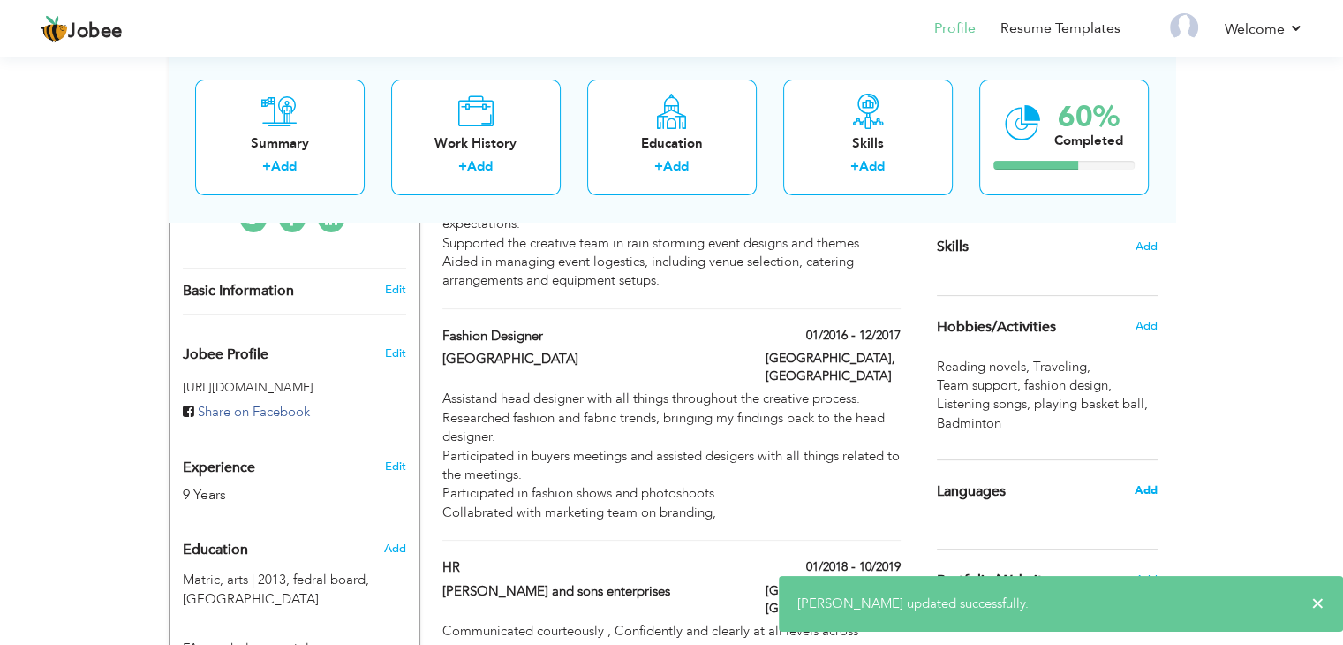
click at [1148, 488] on span "Add" at bounding box center [1145, 490] width 23 height 16
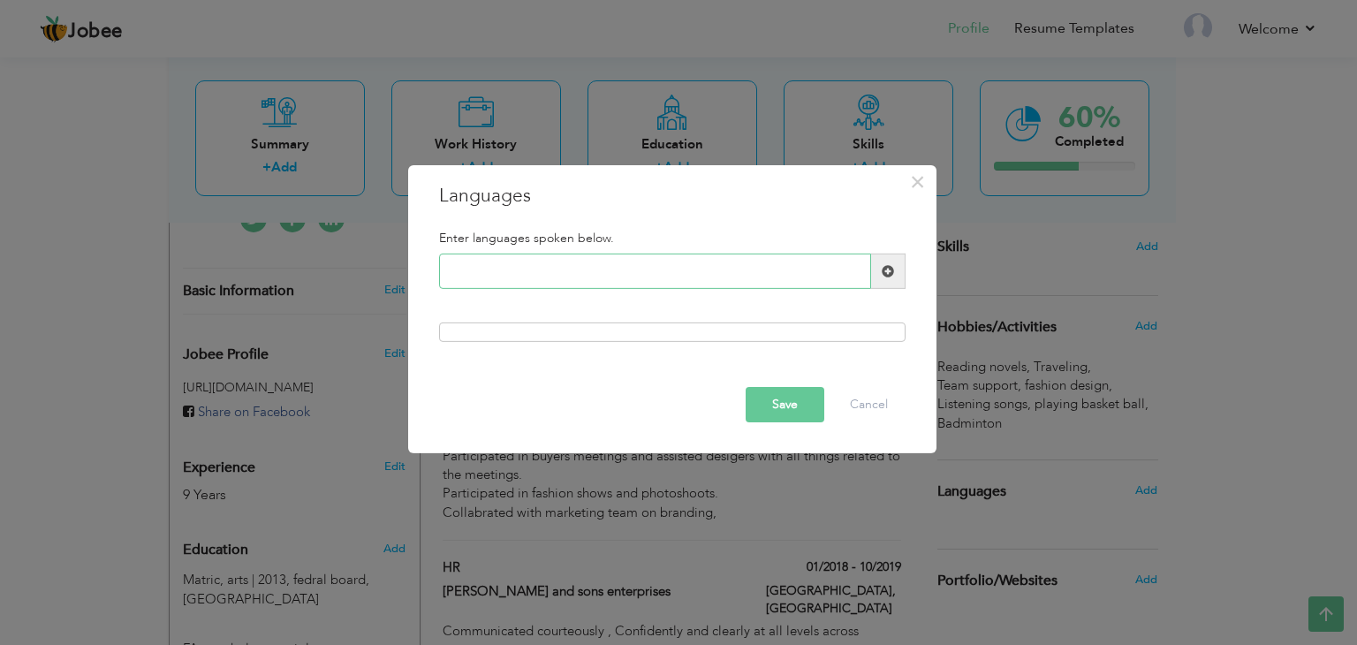
click at [506, 281] on input "text" at bounding box center [655, 270] width 432 height 35
type input "e"
type input "English"
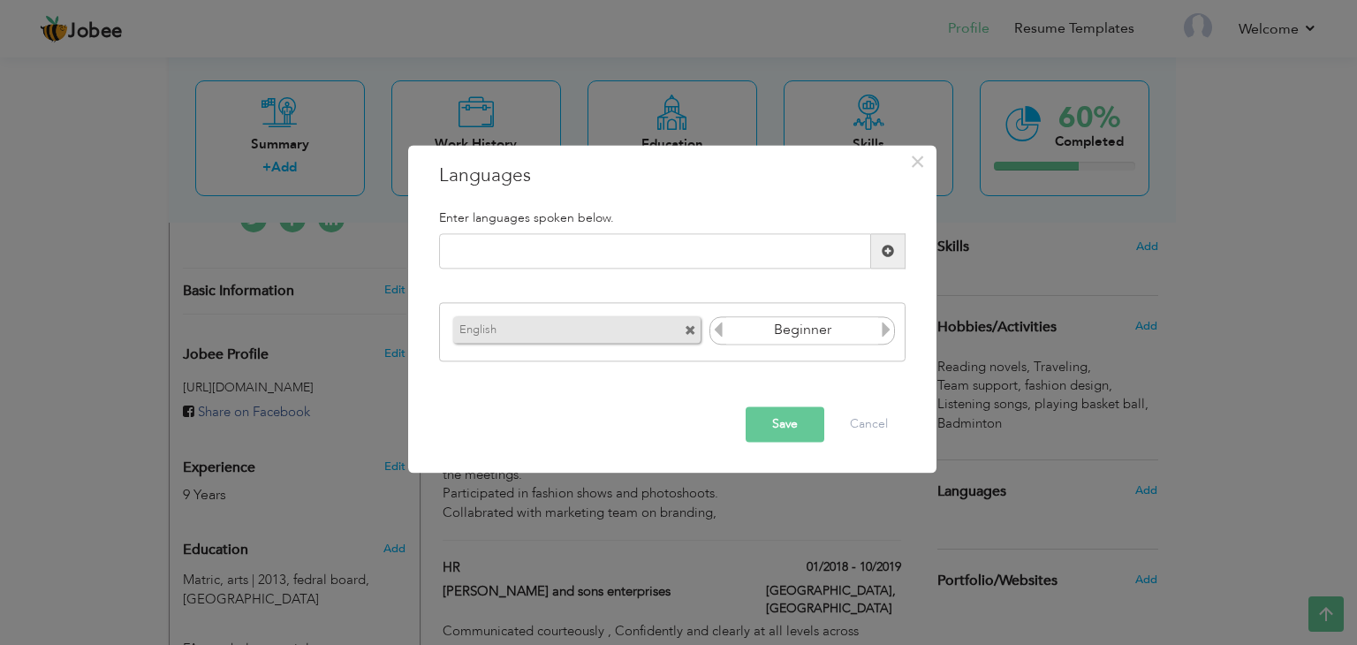
click at [887, 331] on icon at bounding box center [886, 329] width 16 height 16
click at [588, 252] on input "text" at bounding box center [655, 251] width 432 height 35
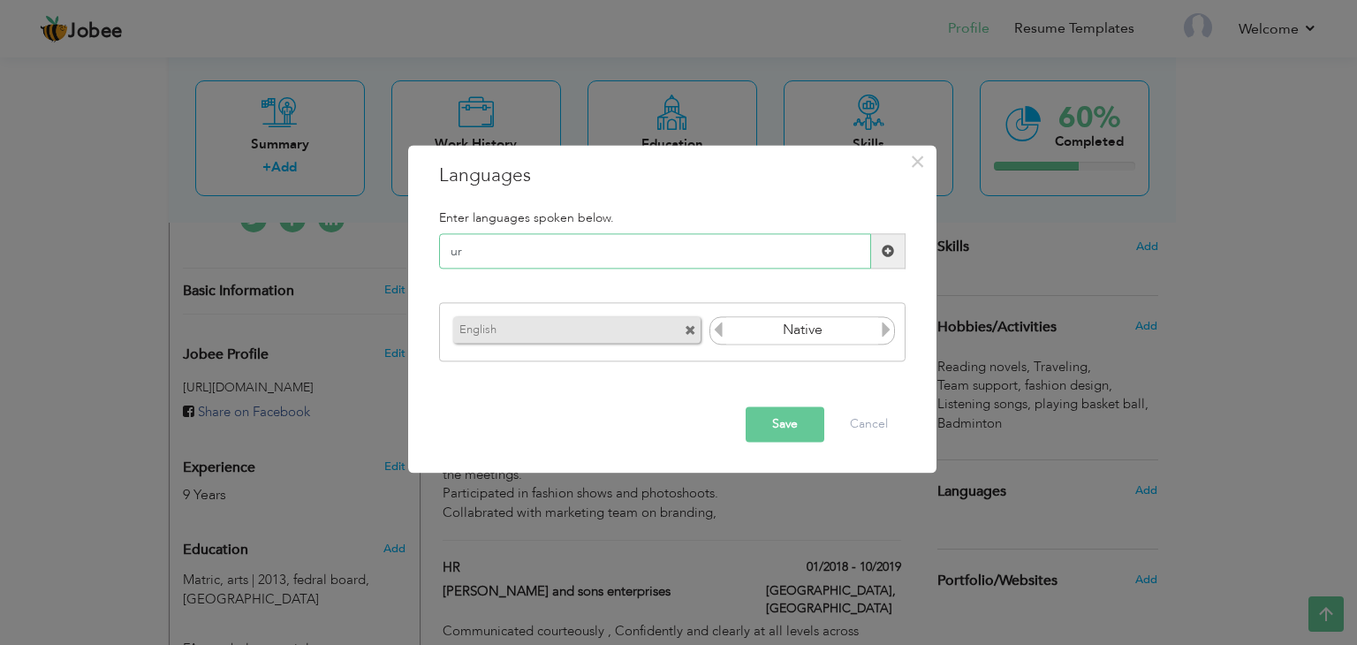
type input "u"
type input "Urdu"
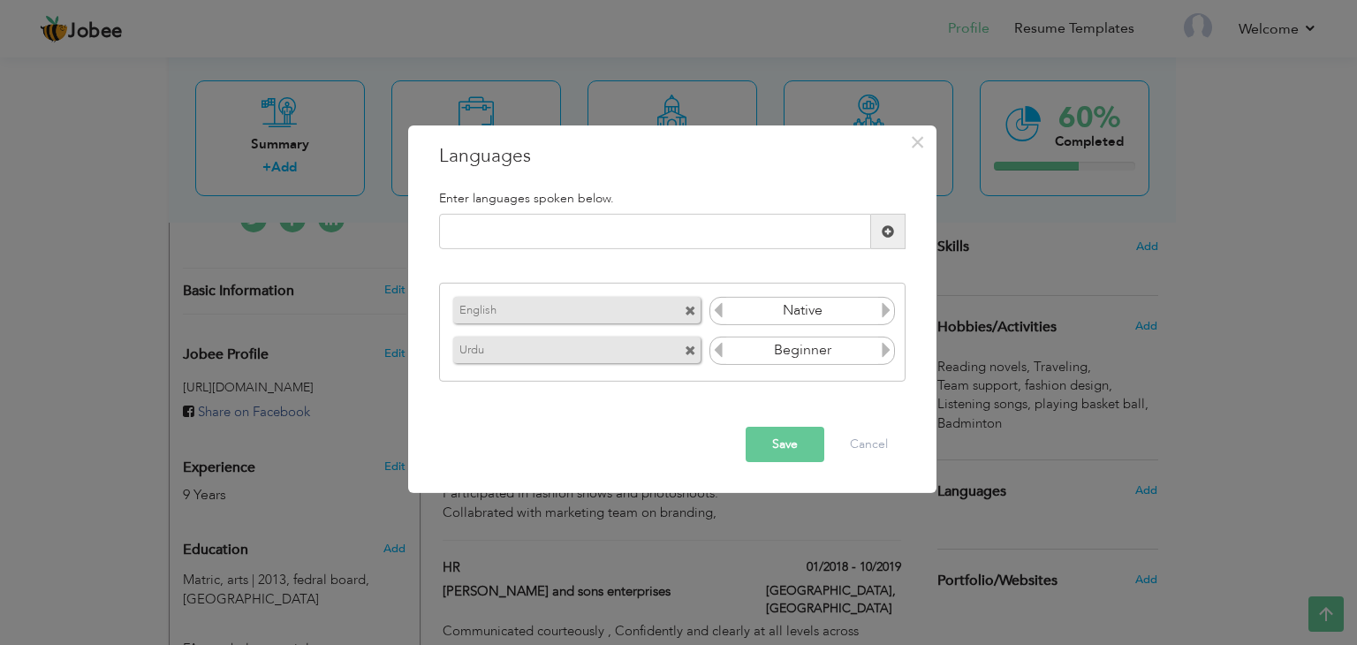
click at [887, 351] on icon at bounding box center [886, 350] width 16 height 16
click at [589, 233] on input "text" at bounding box center [655, 231] width 432 height 35
type input "p"
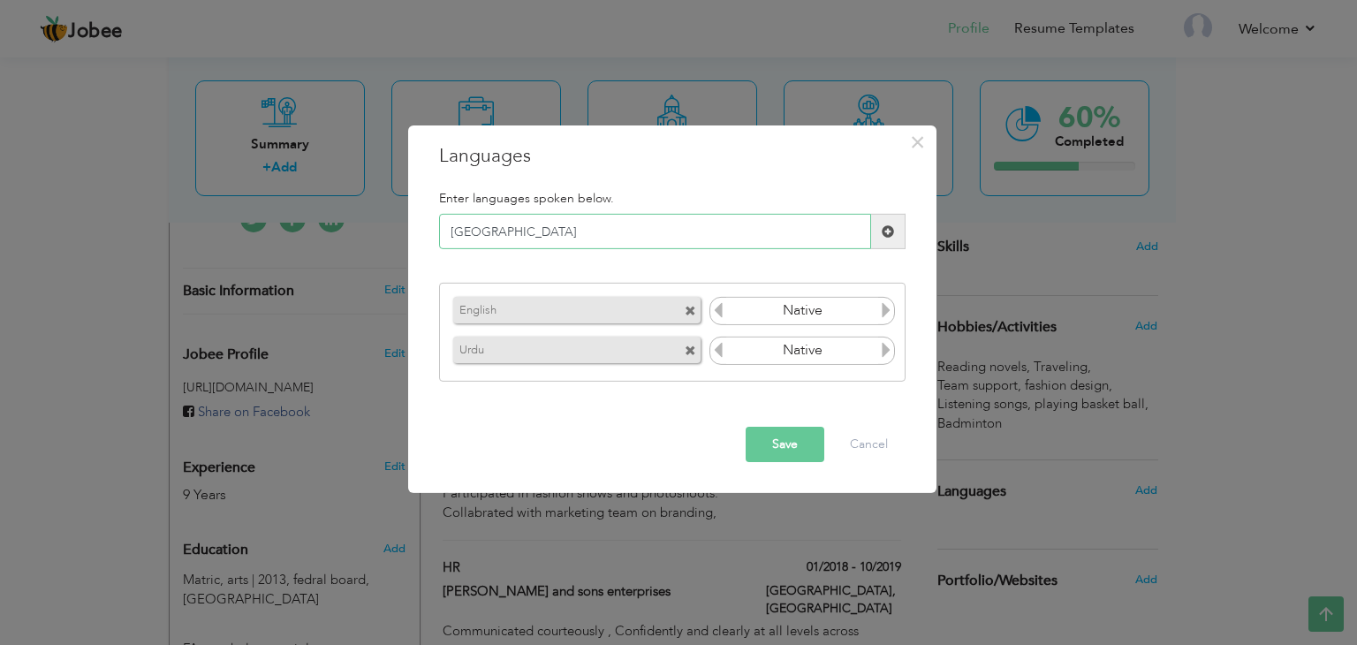
type input "Punjabi"
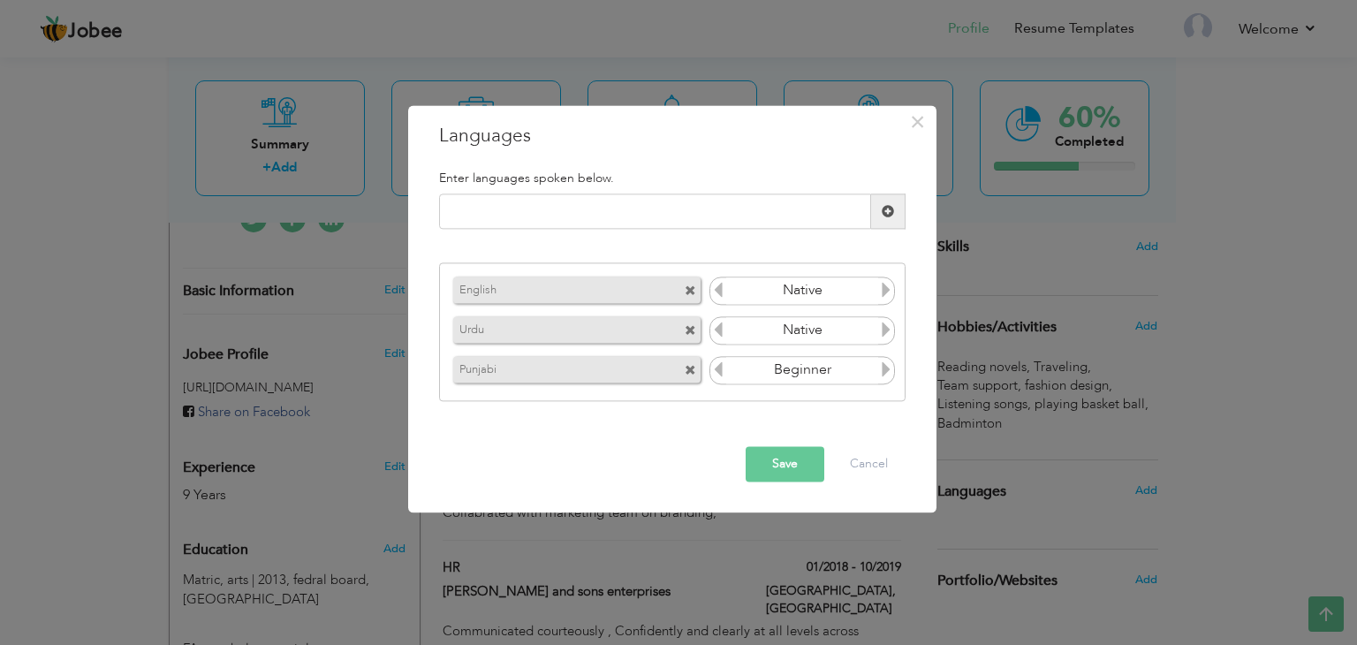
click at [887, 367] on icon at bounding box center [886, 369] width 16 height 16
click at [796, 472] on button "Save" at bounding box center [784, 464] width 79 height 35
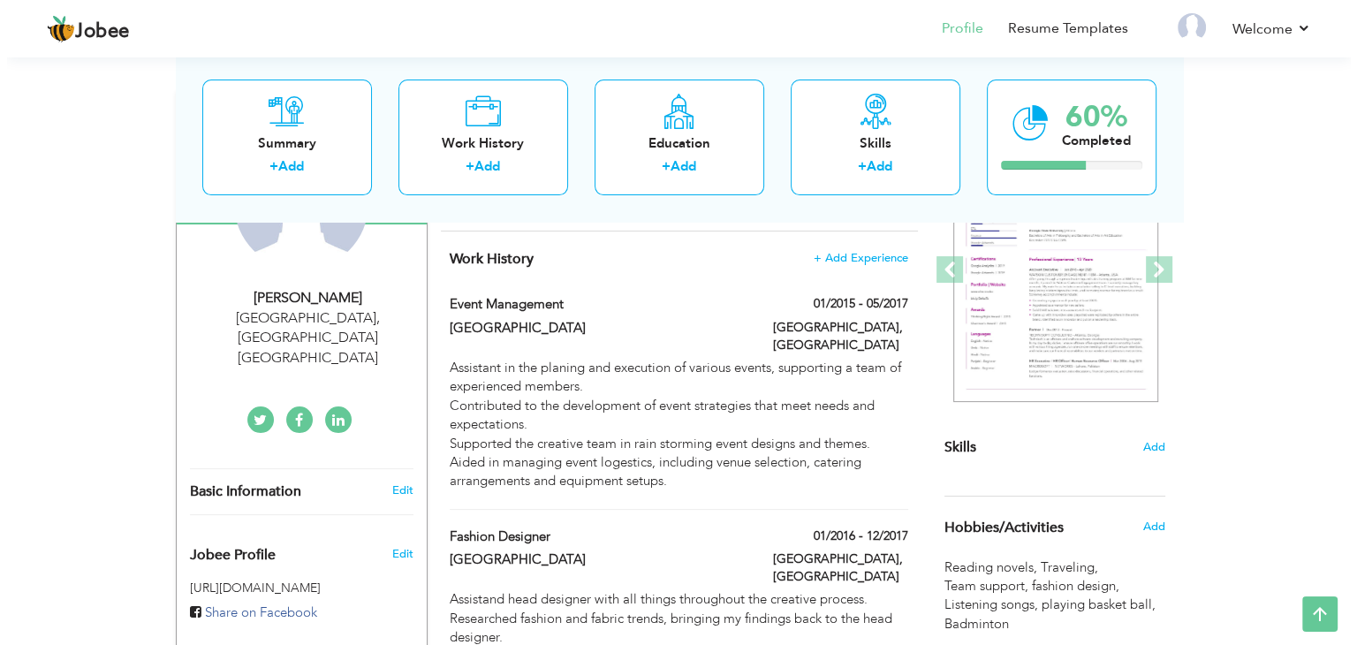
scroll to position [253, 0]
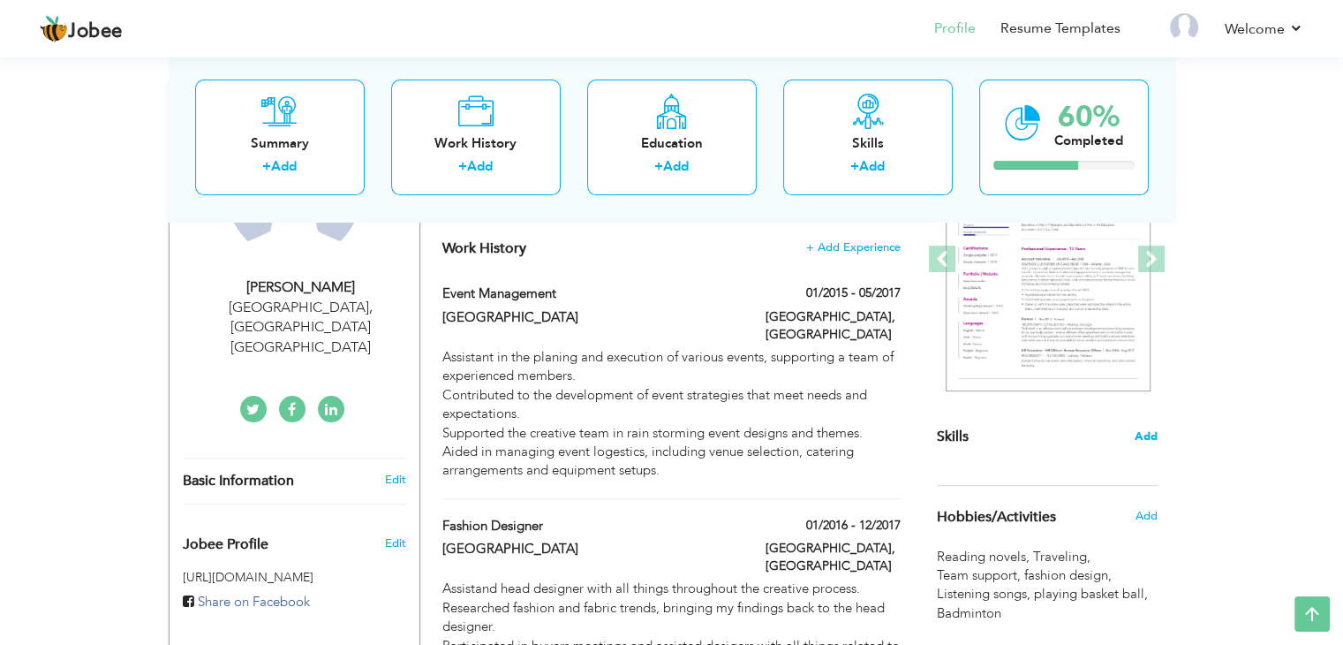
click at [1141, 436] on span "Add" at bounding box center [1146, 436] width 23 height 17
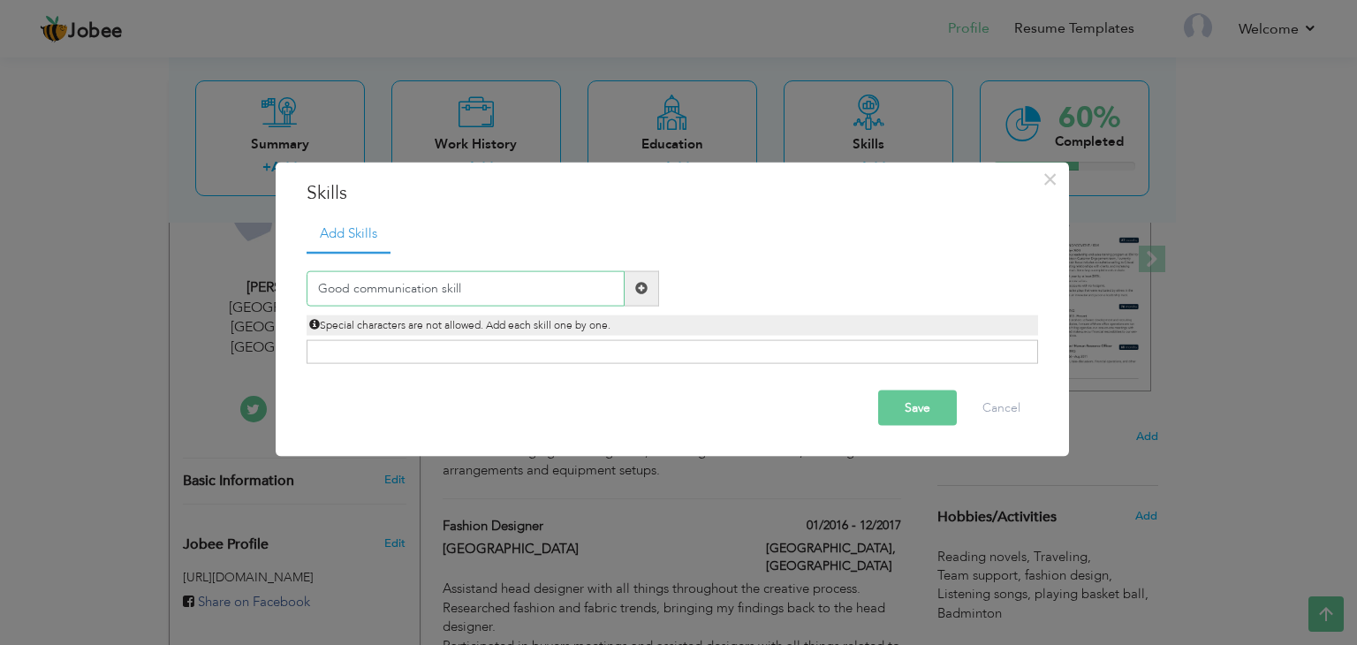
type input "Good communication skills"
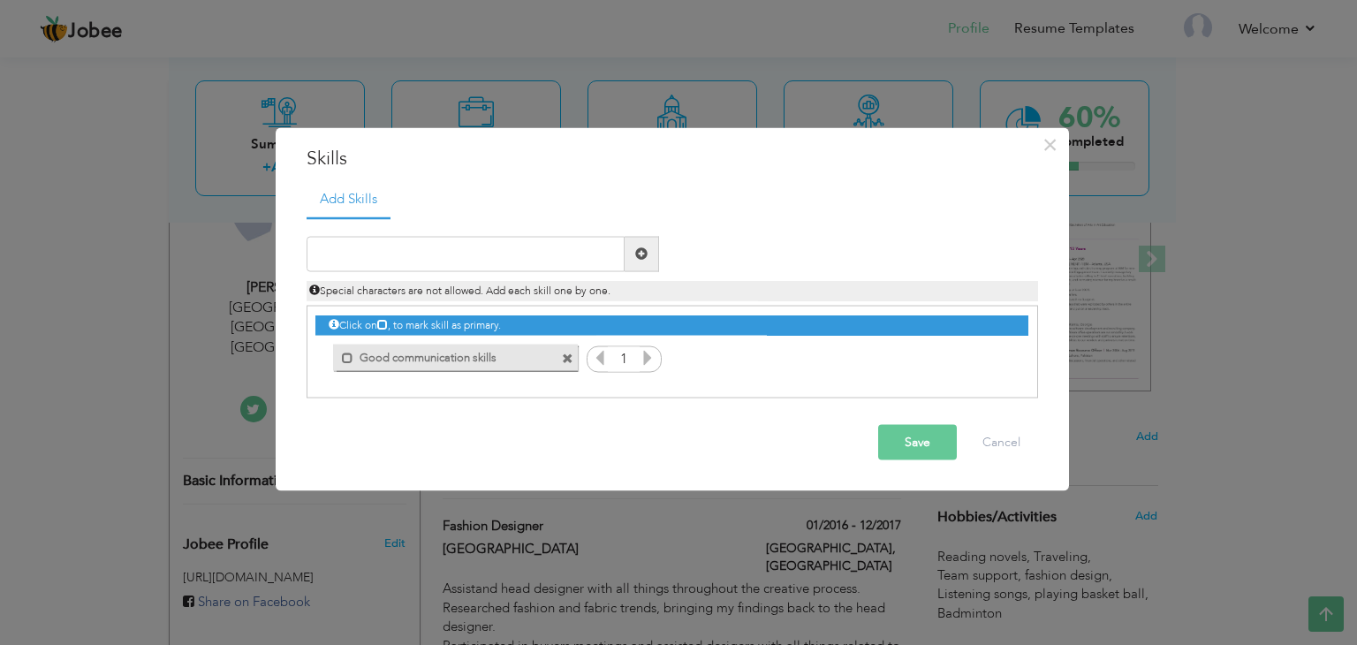
drag, startPoint x: 452, startPoint y: 281, endPoint x: 491, endPoint y: 265, distance: 42.0
click at [491, 265] on div "Duplicate entry Special characters are not allowed. Add each skill one by one." at bounding box center [672, 268] width 758 height 64
click at [491, 265] on input "text" at bounding box center [465, 253] width 318 height 35
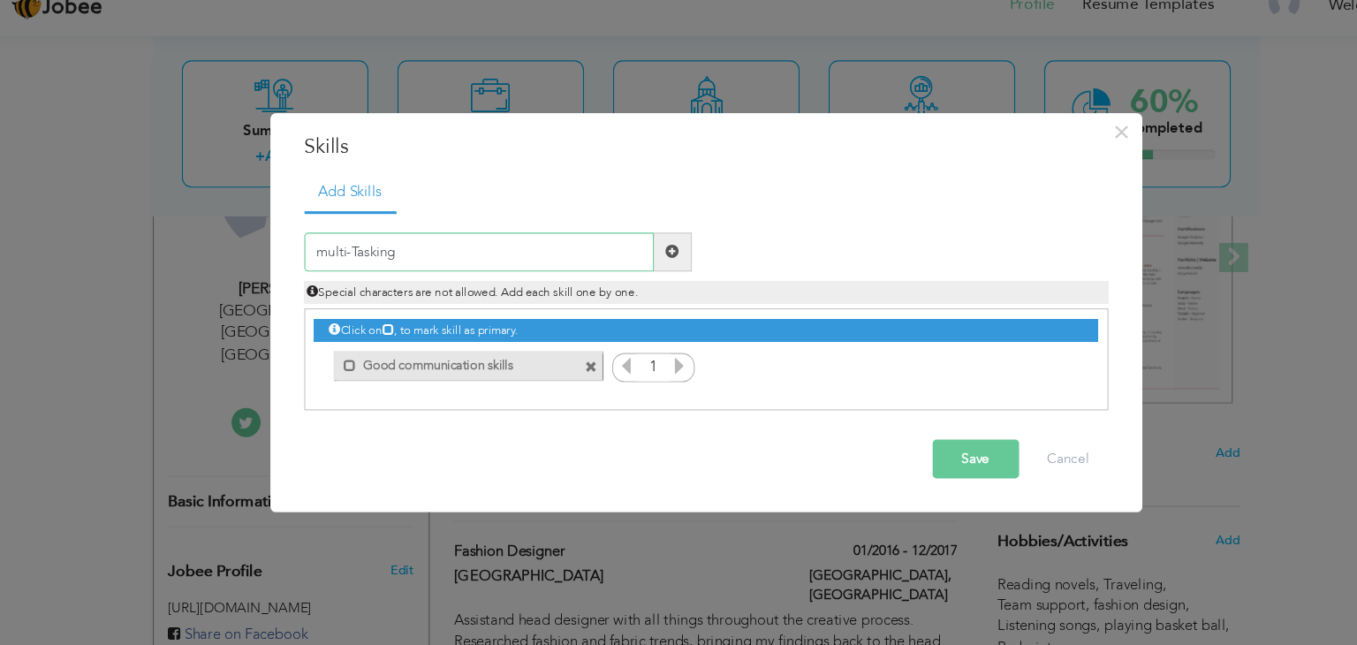
click at [325, 251] on input "multi-Tasking" at bounding box center [465, 253] width 318 height 35
type input "Multi-Tasking"
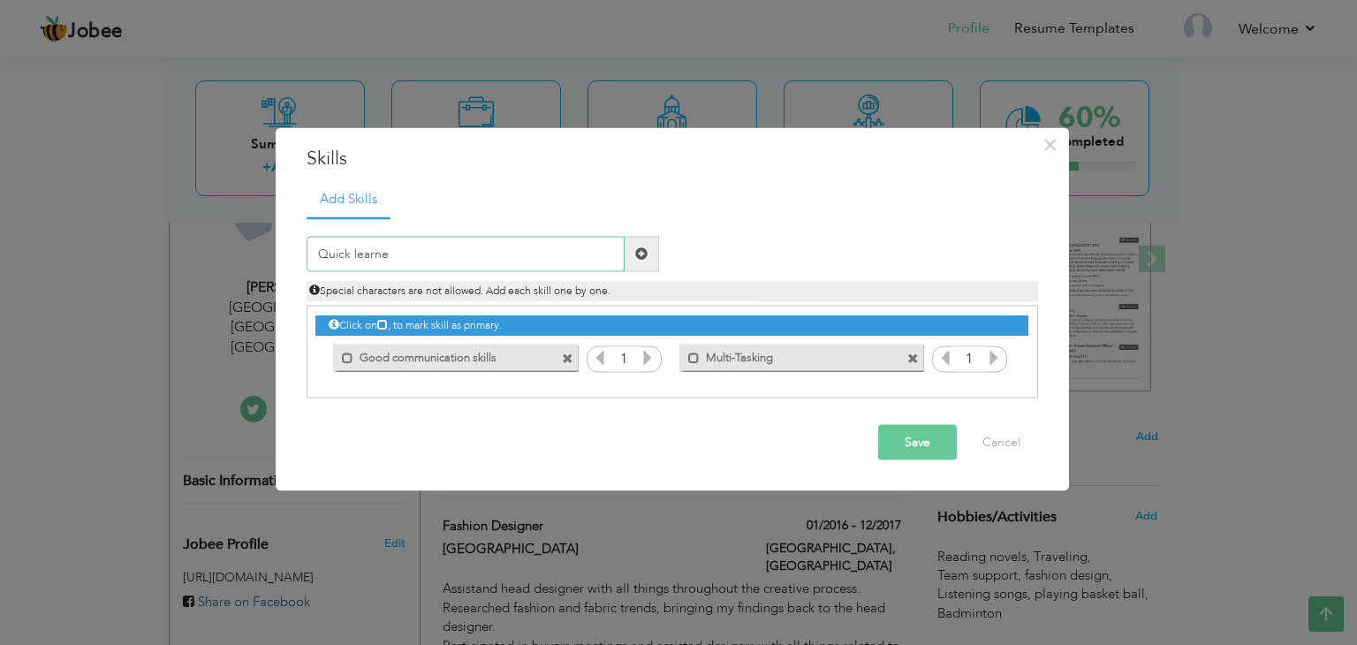
type input "Quick learner"
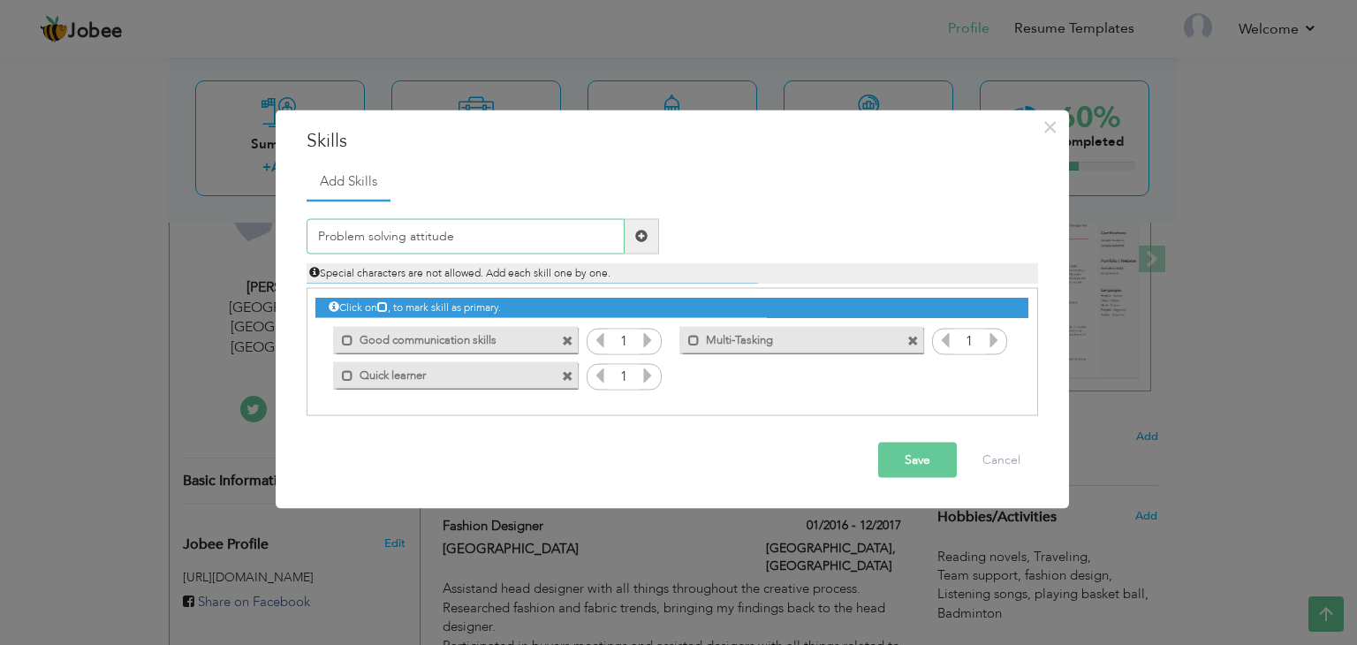
type input "Problem solving attitude"
type input "c"
type input "Critical thinking"
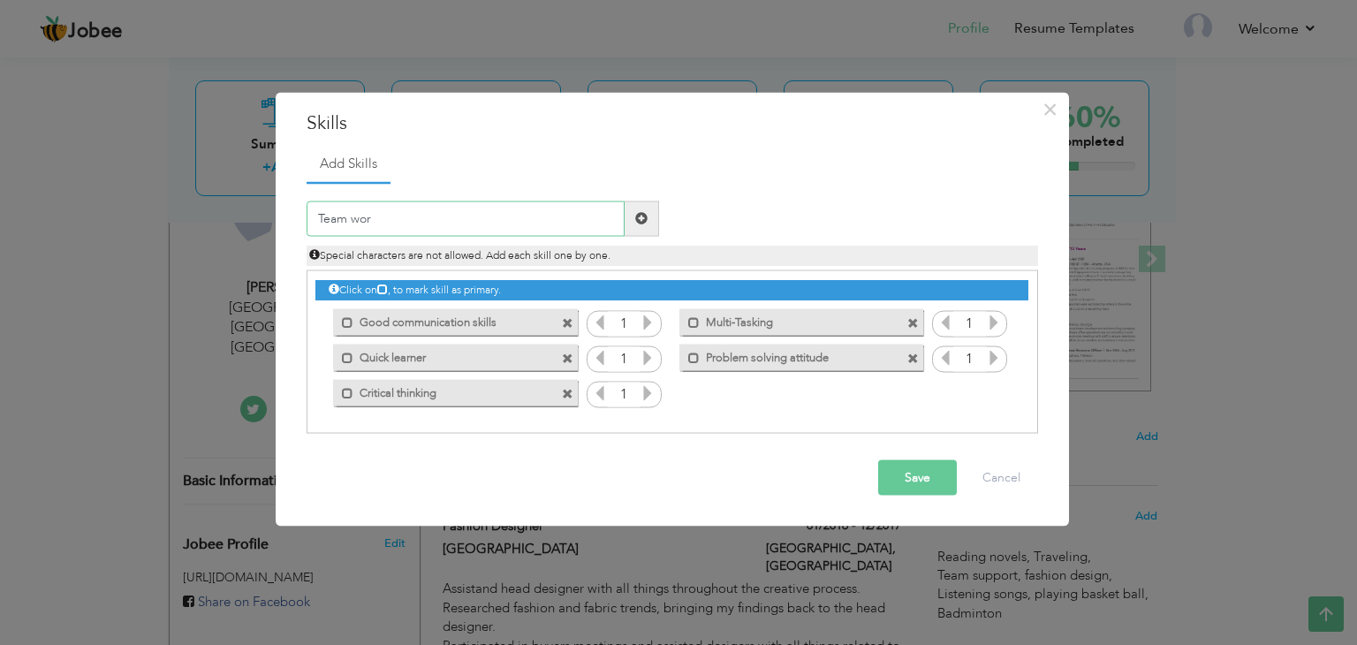
type input "Team work"
click at [646, 316] on icon at bounding box center [647, 322] width 16 height 16
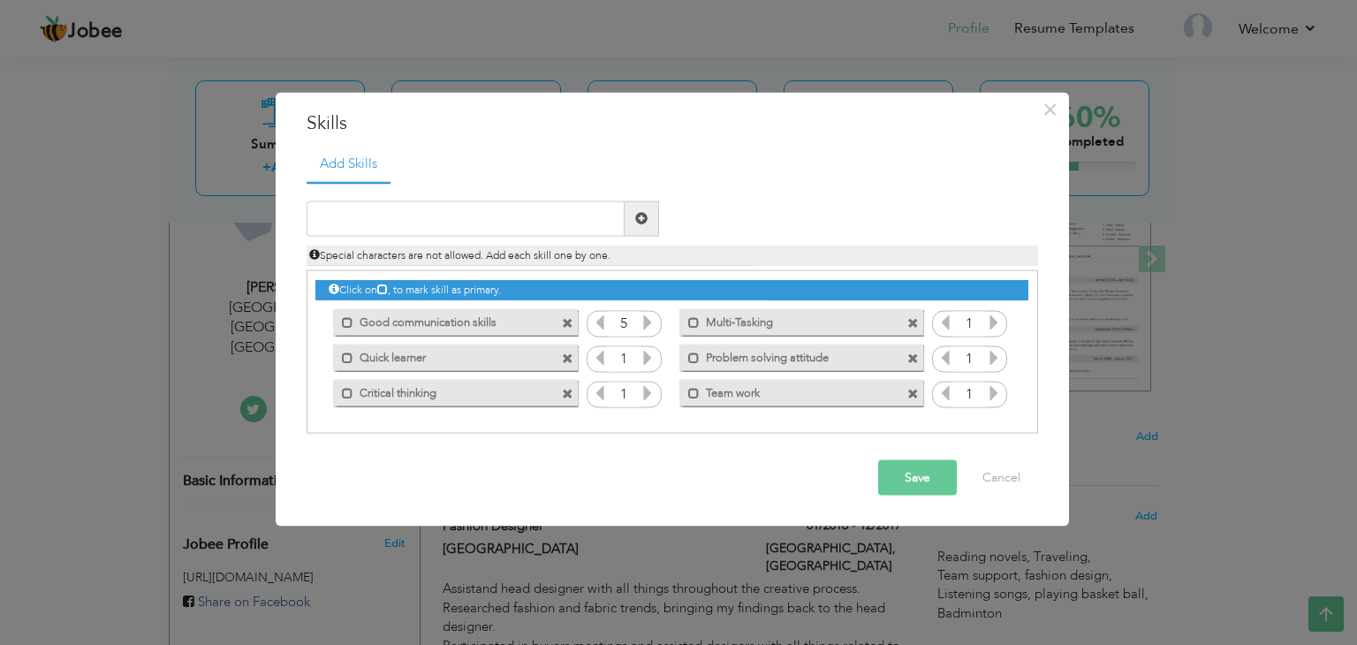
click at [646, 316] on icon at bounding box center [647, 322] width 16 height 16
click at [648, 365] on icon at bounding box center [647, 357] width 16 height 16
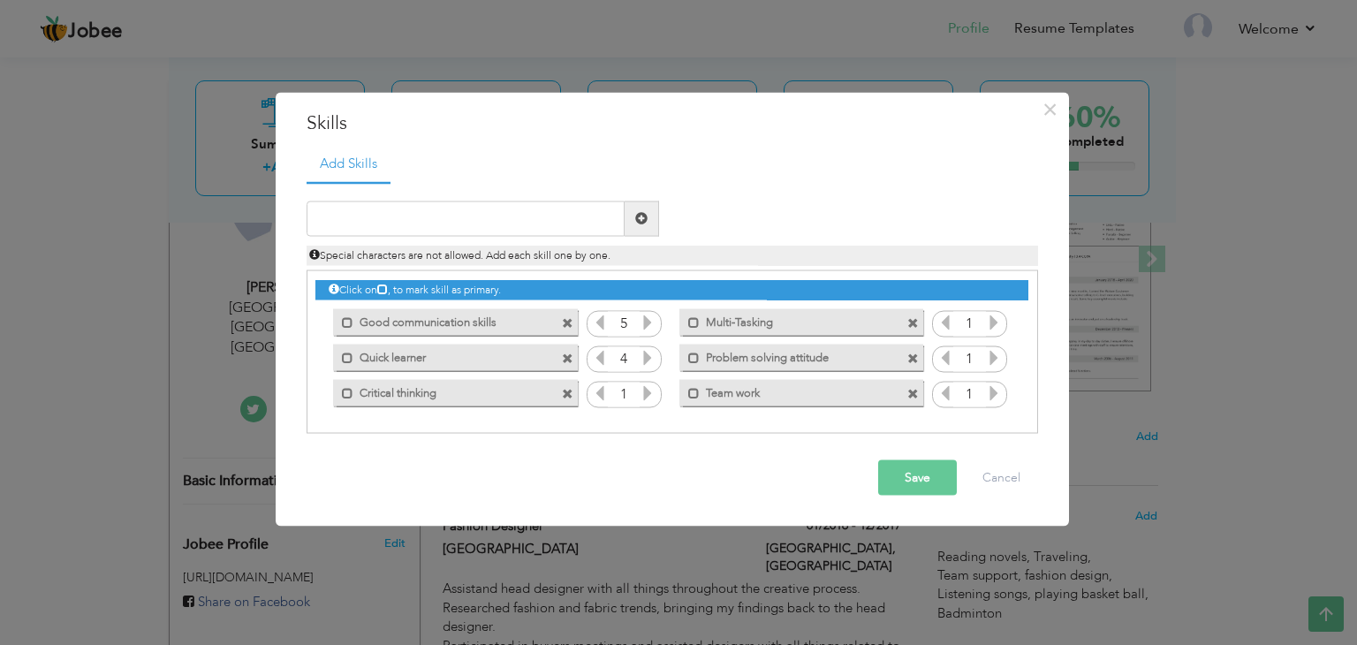
click at [648, 365] on icon at bounding box center [647, 357] width 16 height 16
click at [644, 400] on icon at bounding box center [647, 392] width 16 height 16
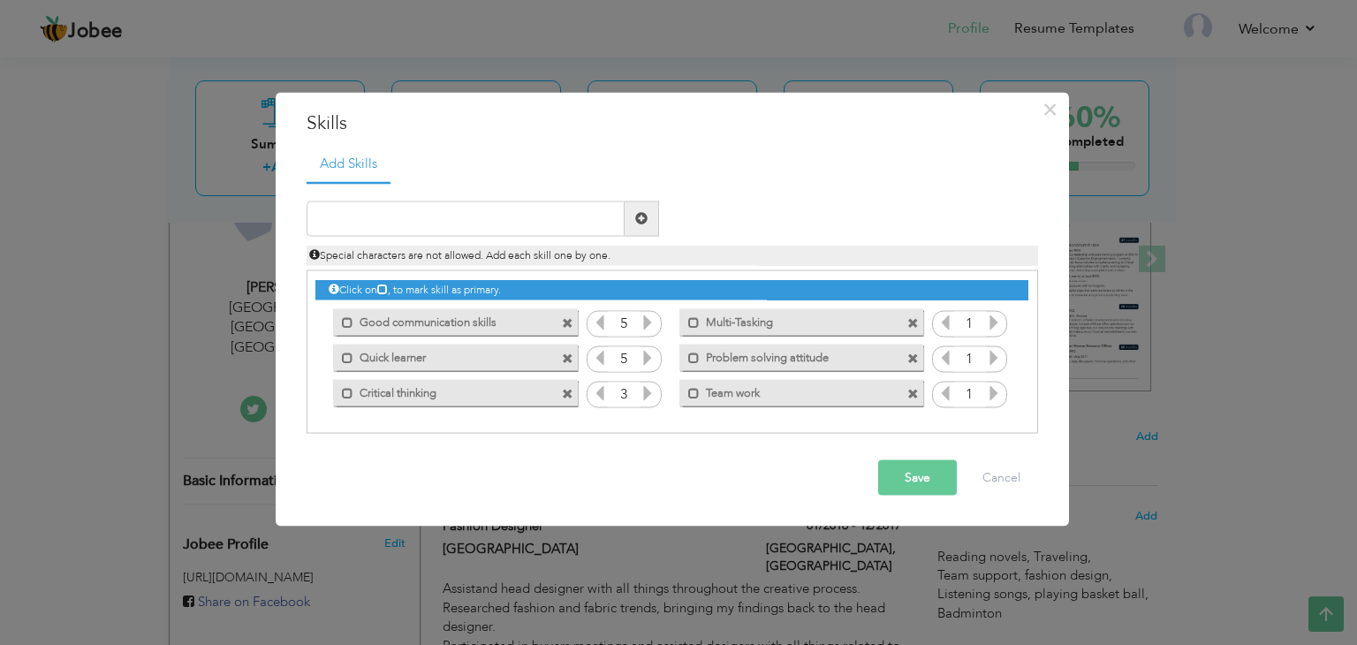
click at [644, 400] on icon at bounding box center [647, 392] width 16 height 16
click at [997, 321] on icon at bounding box center [994, 322] width 16 height 16
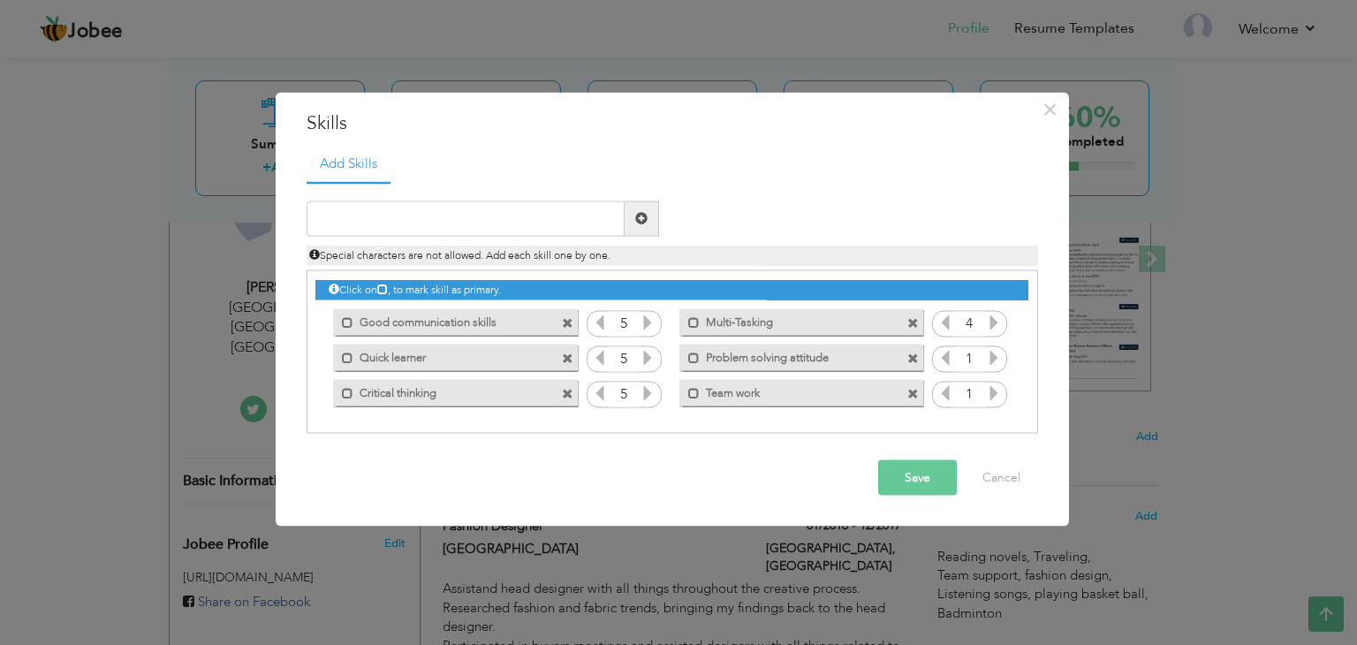
click at [997, 321] on icon at bounding box center [994, 322] width 16 height 16
click at [993, 358] on icon at bounding box center [994, 357] width 16 height 16
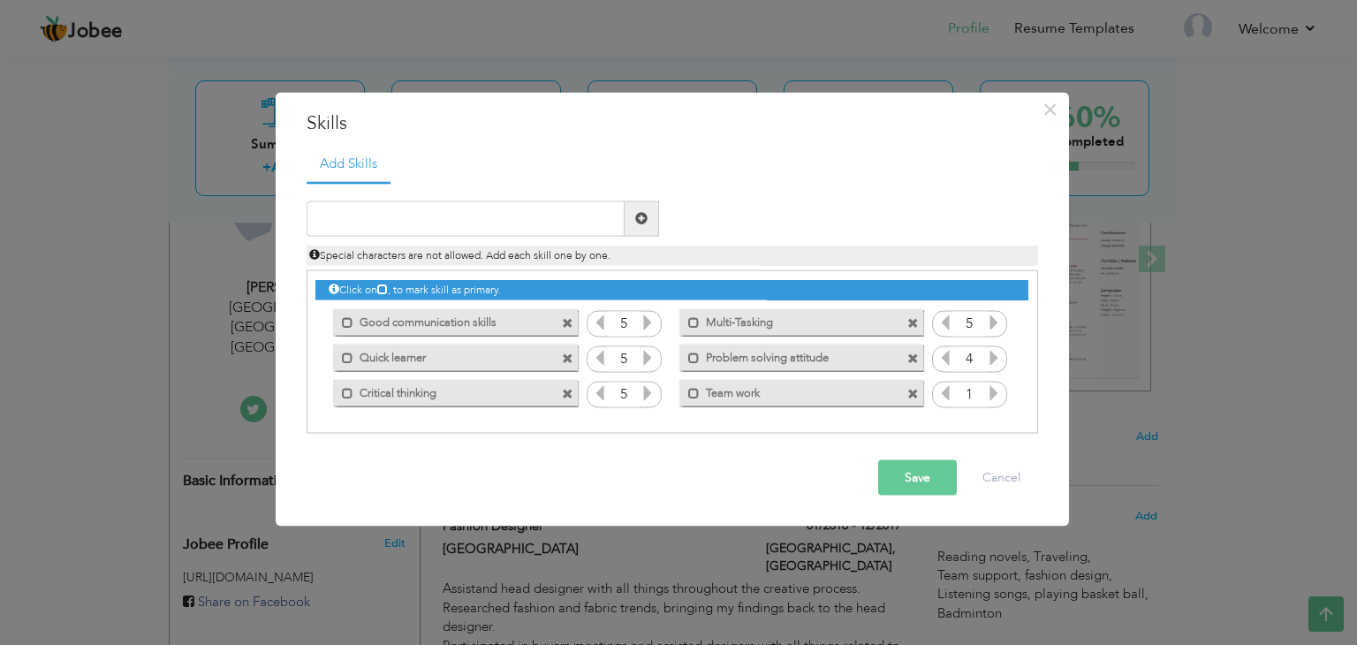
click at [993, 358] on icon at bounding box center [994, 357] width 16 height 16
click at [993, 387] on icon at bounding box center [994, 392] width 16 height 16
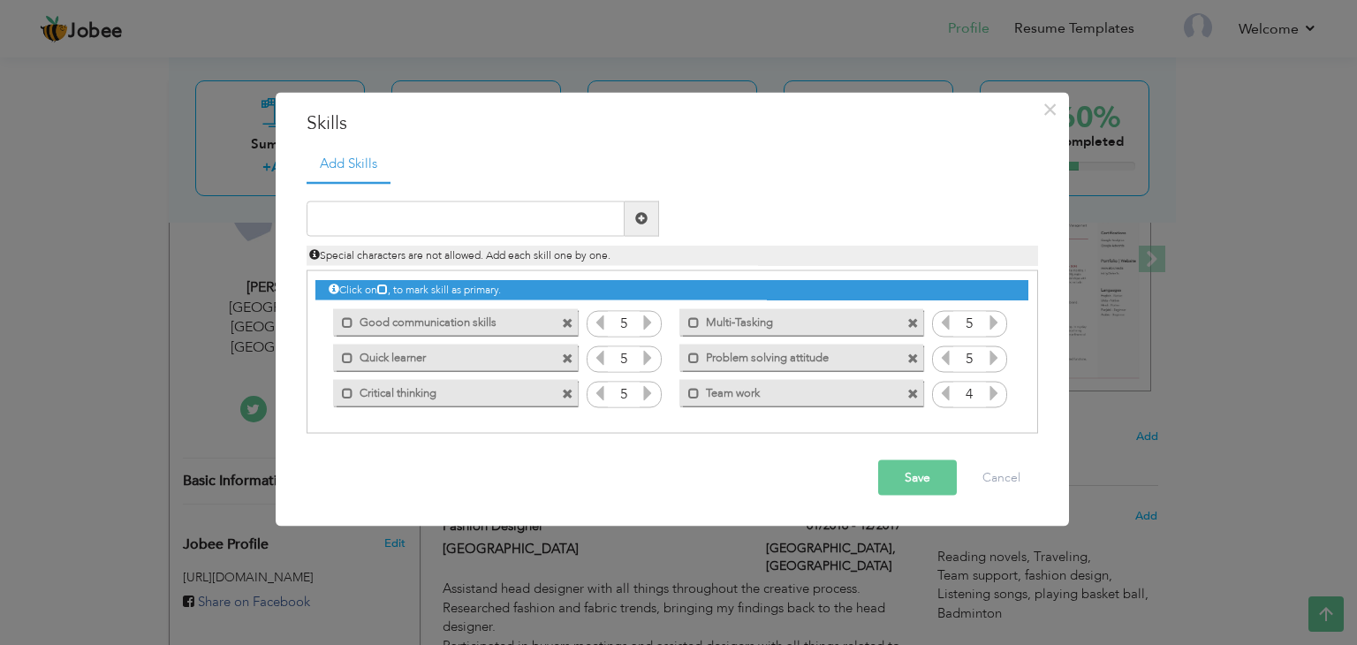
click at [993, 387] on icon at bounding box center [994, 392] width 16 height 16
click at [540, 223] on input "text" at bounding box center [465, 217] width 318 height 35
type input "V"
type input "Creativity"
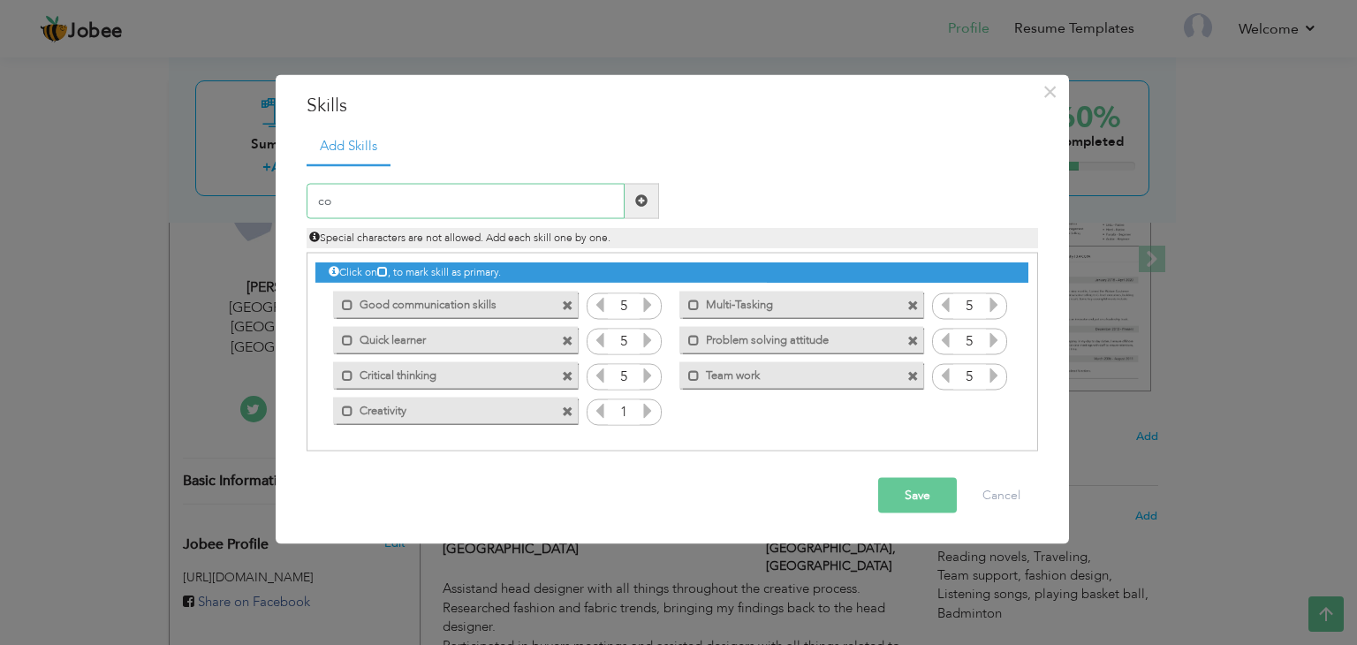
type input "c"
type input "Conflict resolution"
type input "Interpersonal skills"
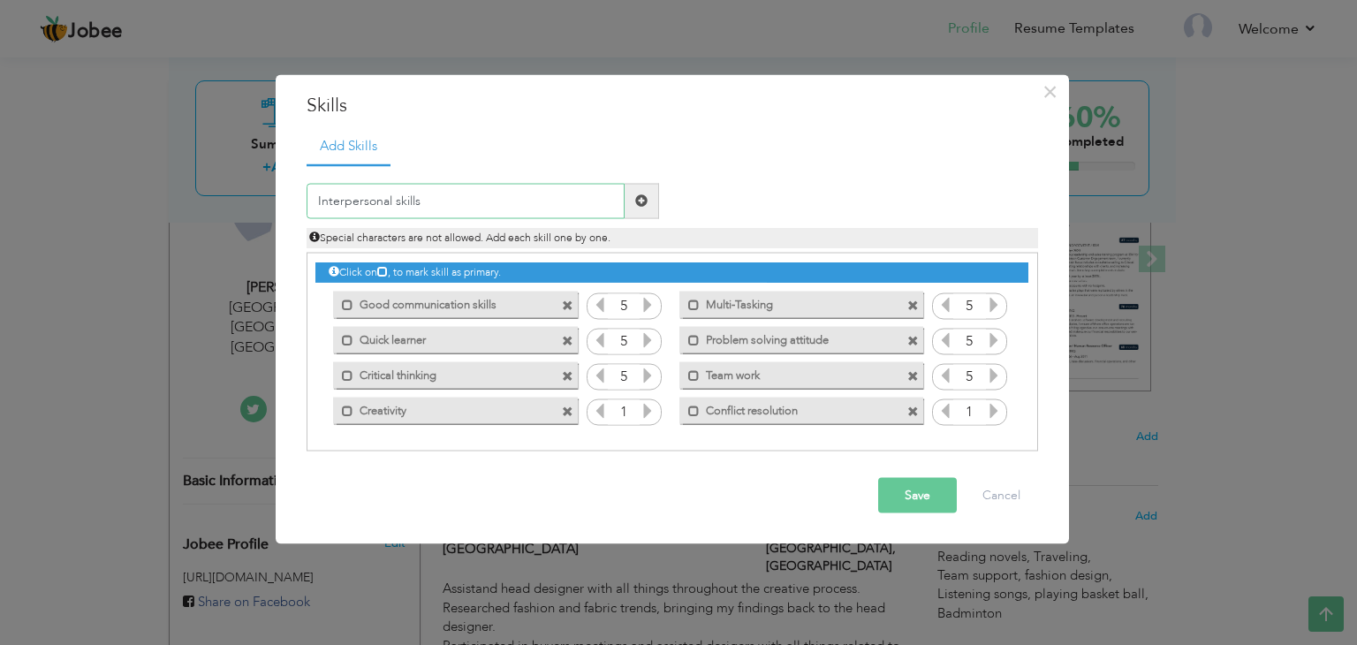
click at [449, 209] on input "Interpersonal skills" at bounding box center [465, 200] width 318 height 35
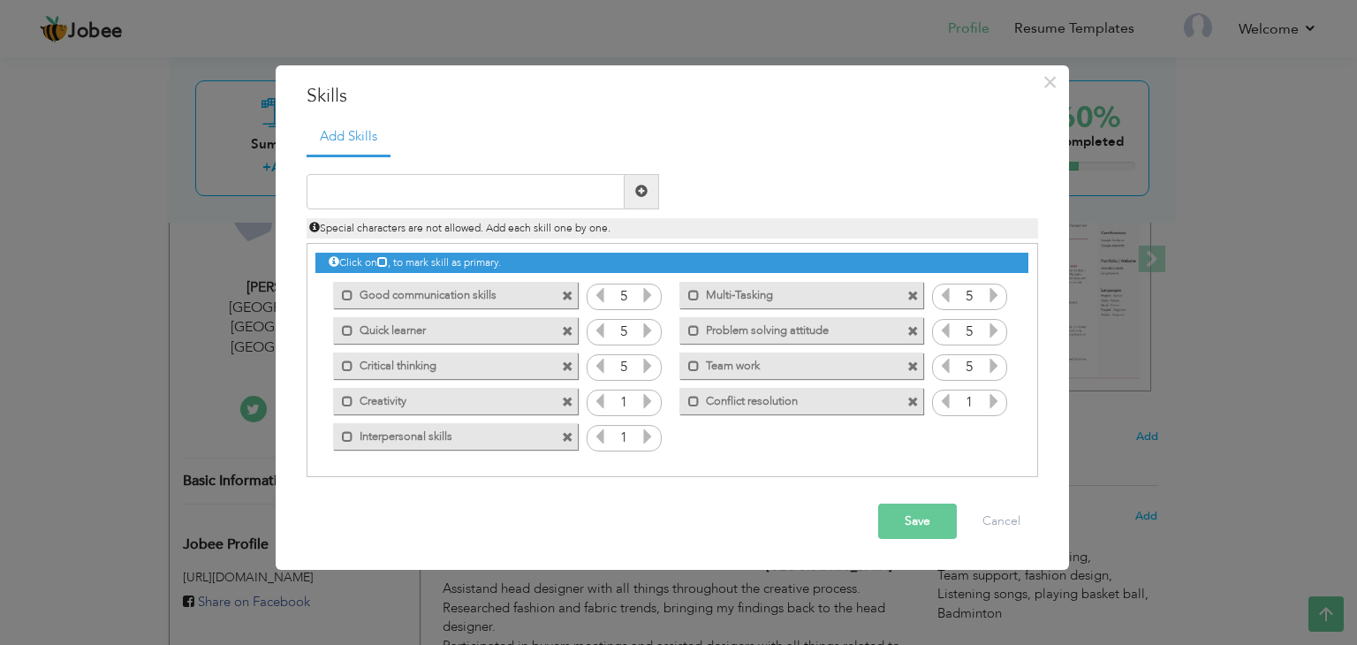
click at [648, 399] on icon at bounding box center [647, 401] width 16 height 16
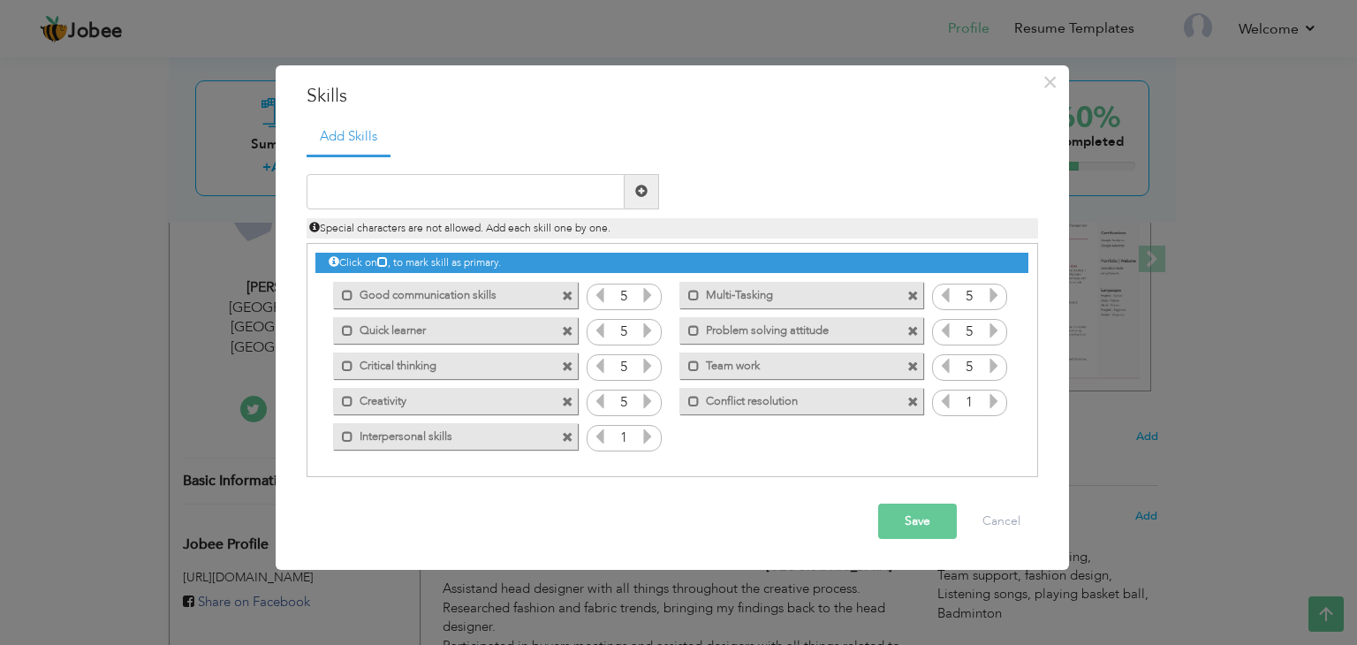
click at [648, 435] on icon at bounding box center [647, 436] width 16 height 16
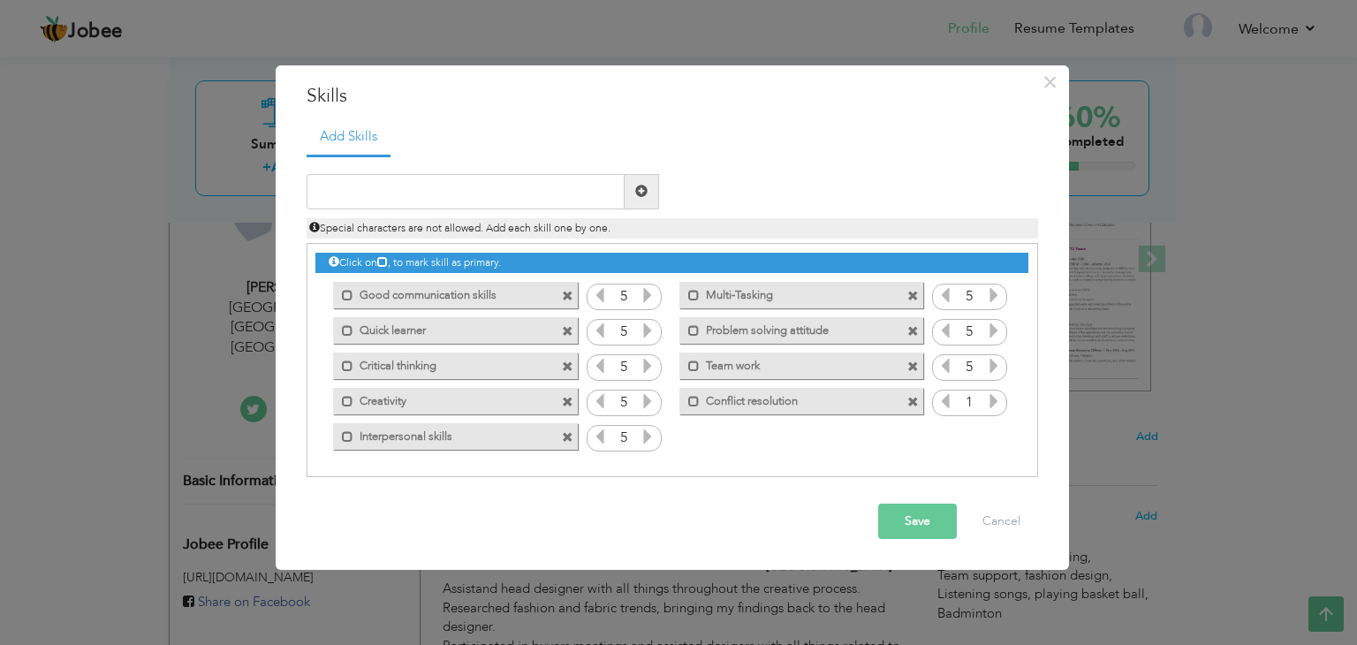
click at [994, 401] on icon at bounding box center [994, 401] width 16 height 16
click at [452, 188] on input "text" at bounding box center [465, 191] width 318 height 35
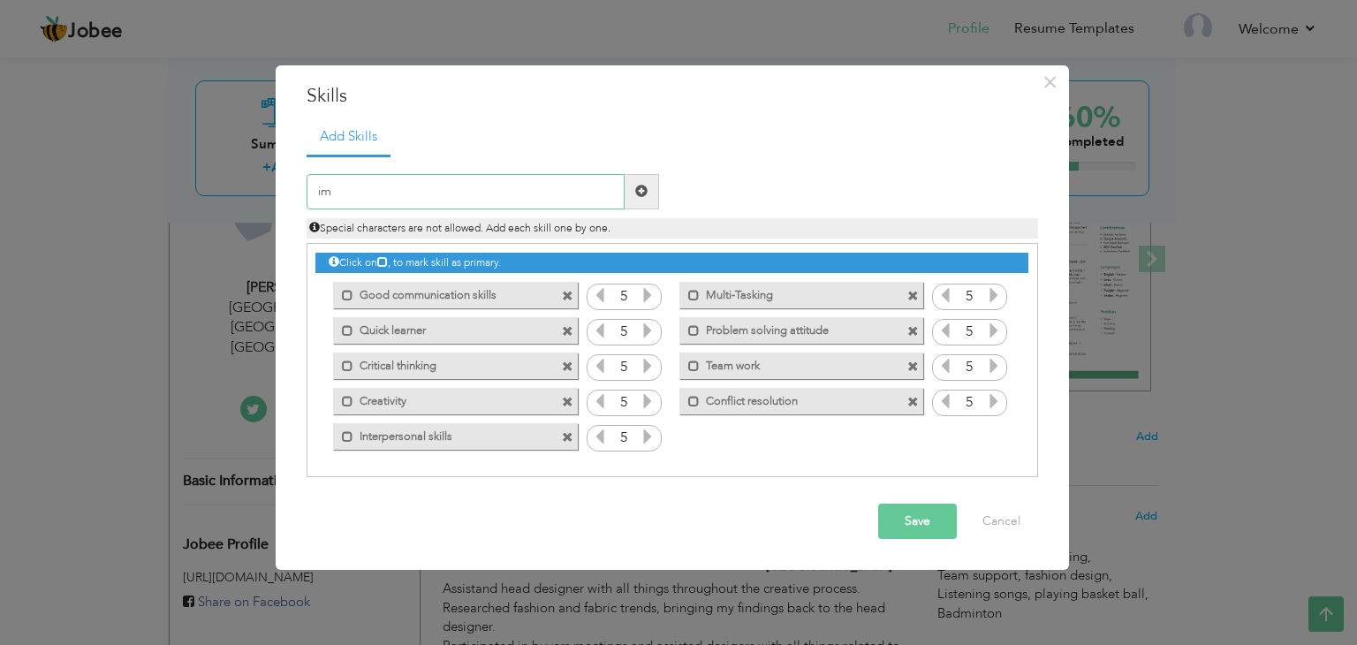
type input "i"
type input "Emotional intelligence"
type input "s"
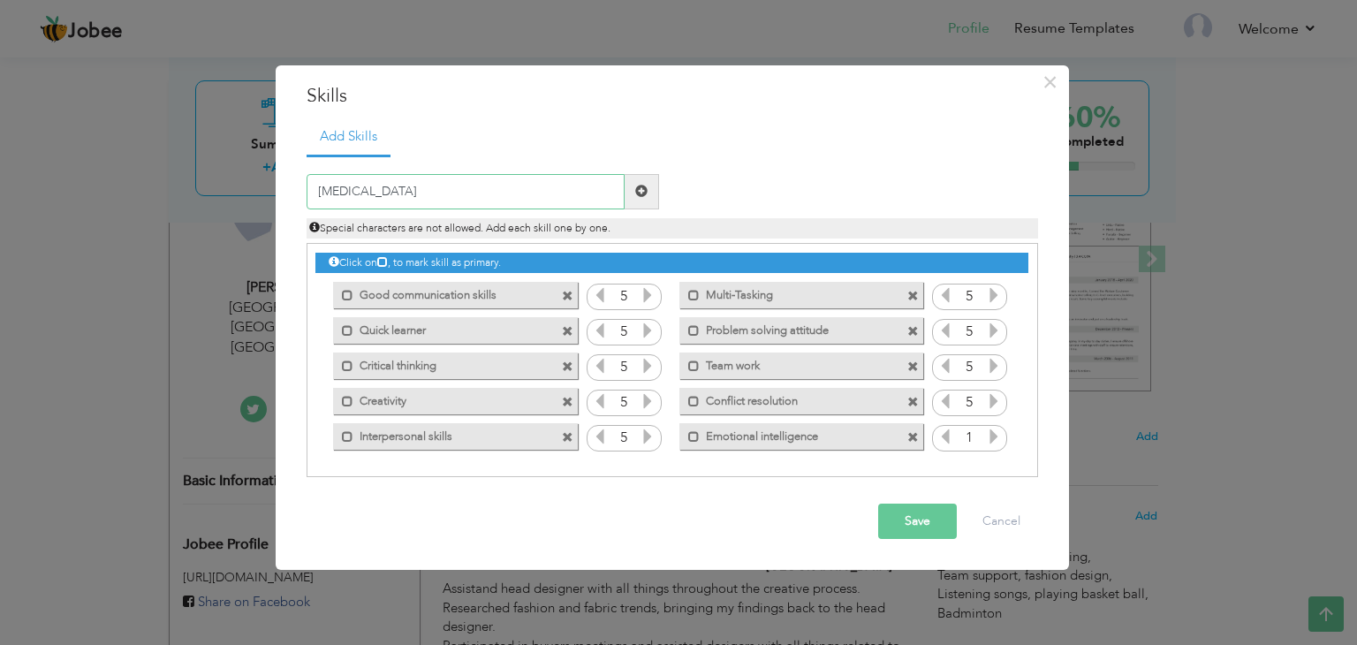
type input "[MEDICAL_DATA]"
click at [907, 517] on button "Save" at bounding box center [917, 520] width 79 height 35
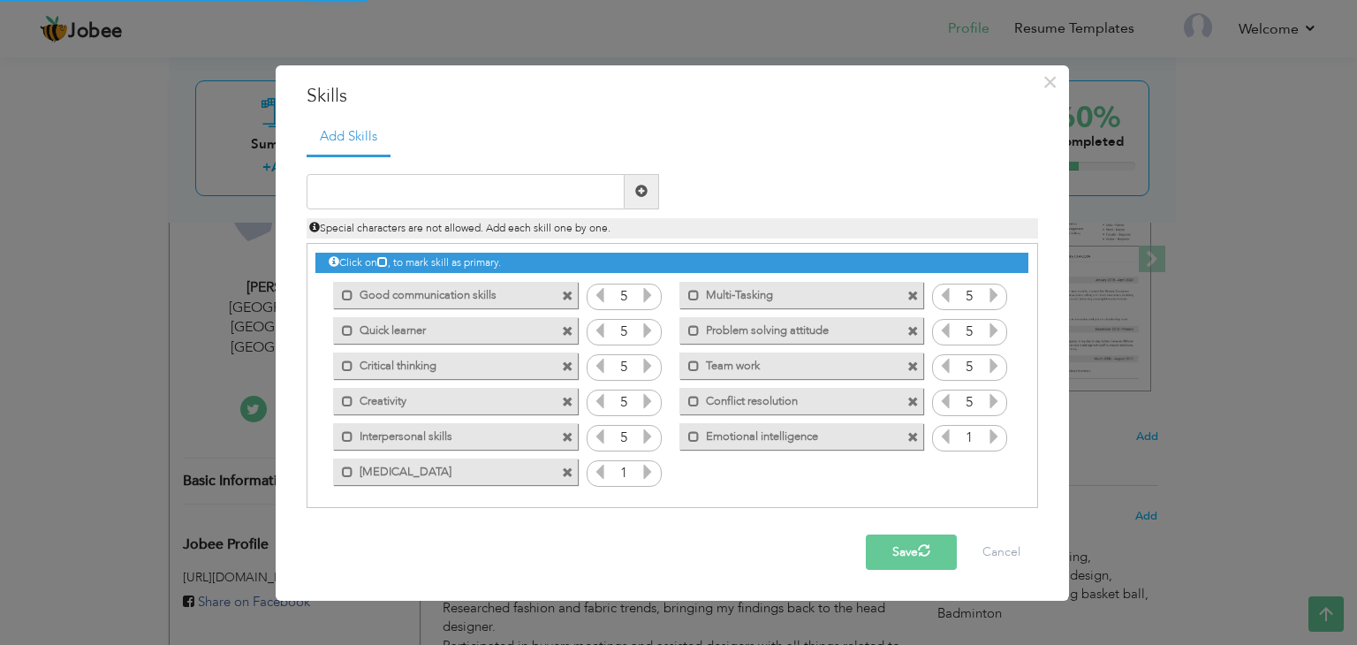
click at [993, 453] on div "Click on , to mark skill as primary. Mark as primary skill. Good communication …" at bounding box center [671, 367] width 712 height 246
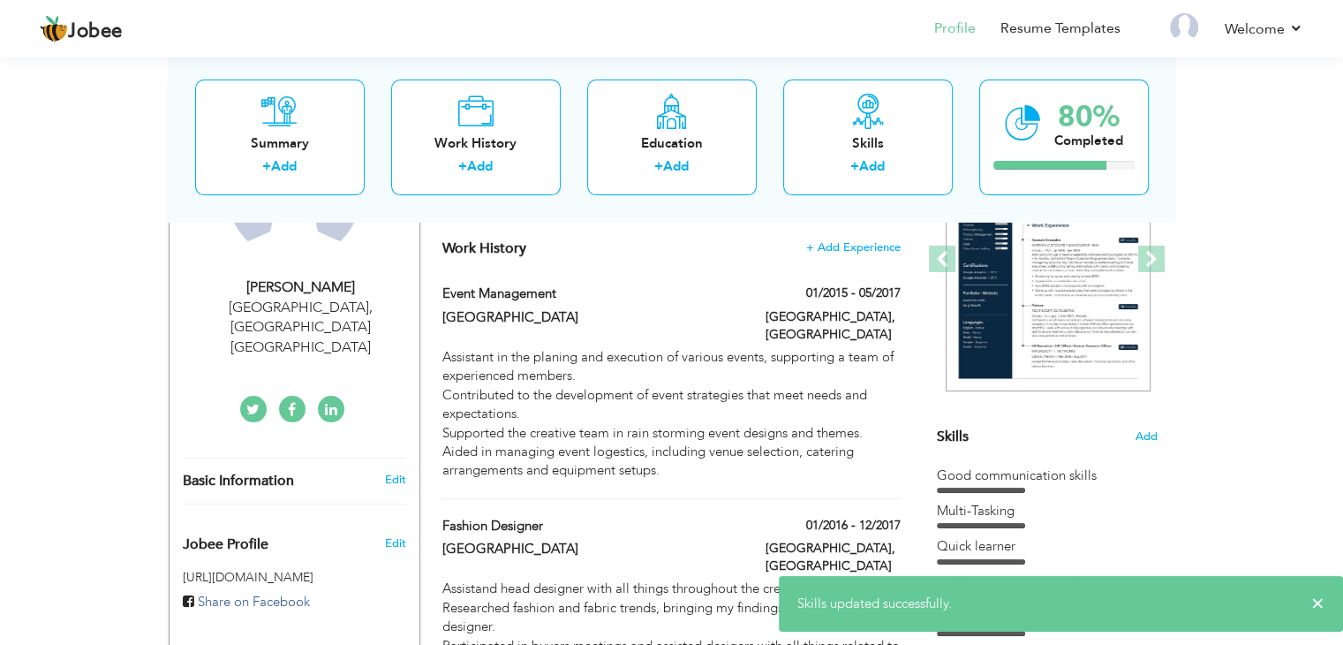
click at [1087, 428] on div "Skills Add" at bounding box center [1047, 263] width 221 height 367
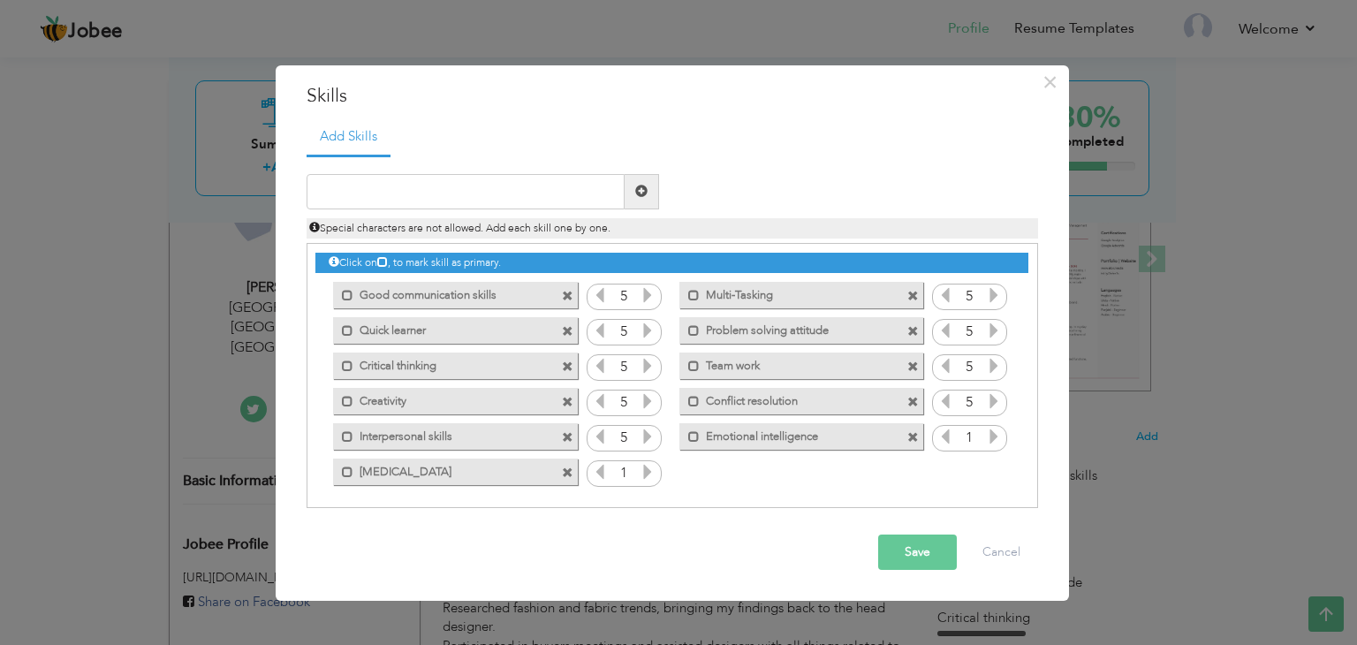
click at [639, 473] on icon at bounding box center [647, 472] width 16 height 16
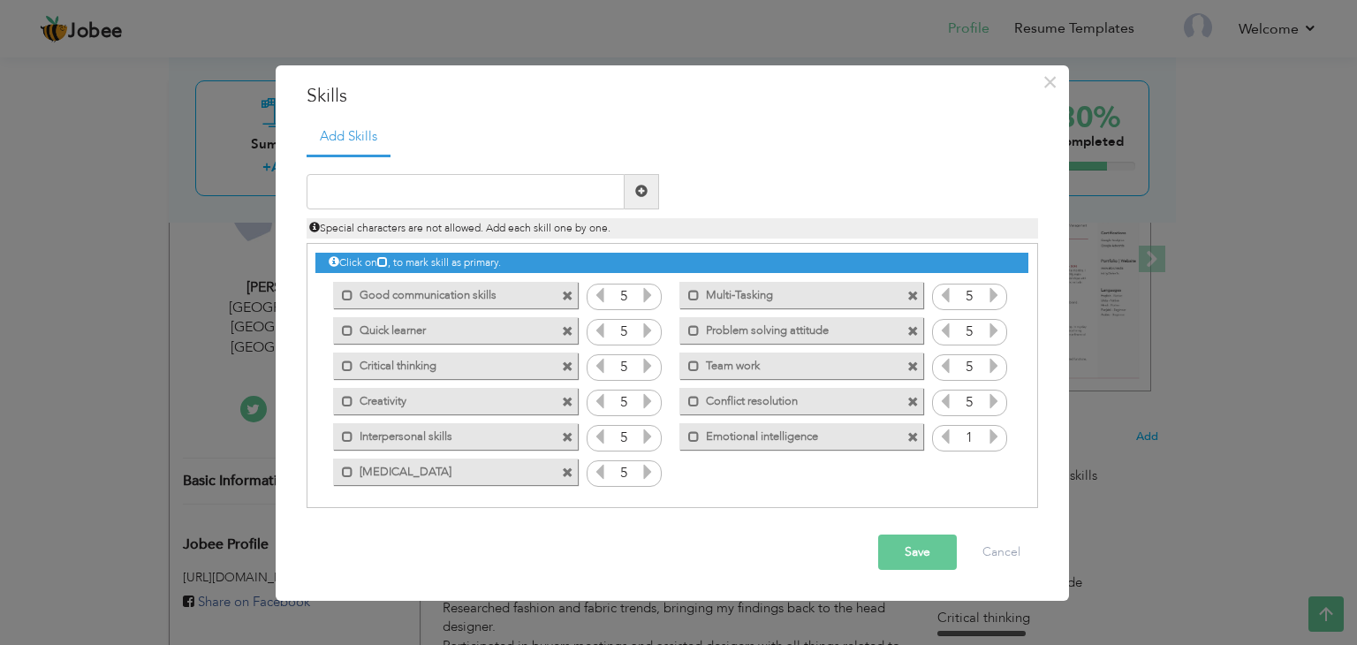
click at [992, 433] on icon at bounding box center [994, 436] width 16 height 16
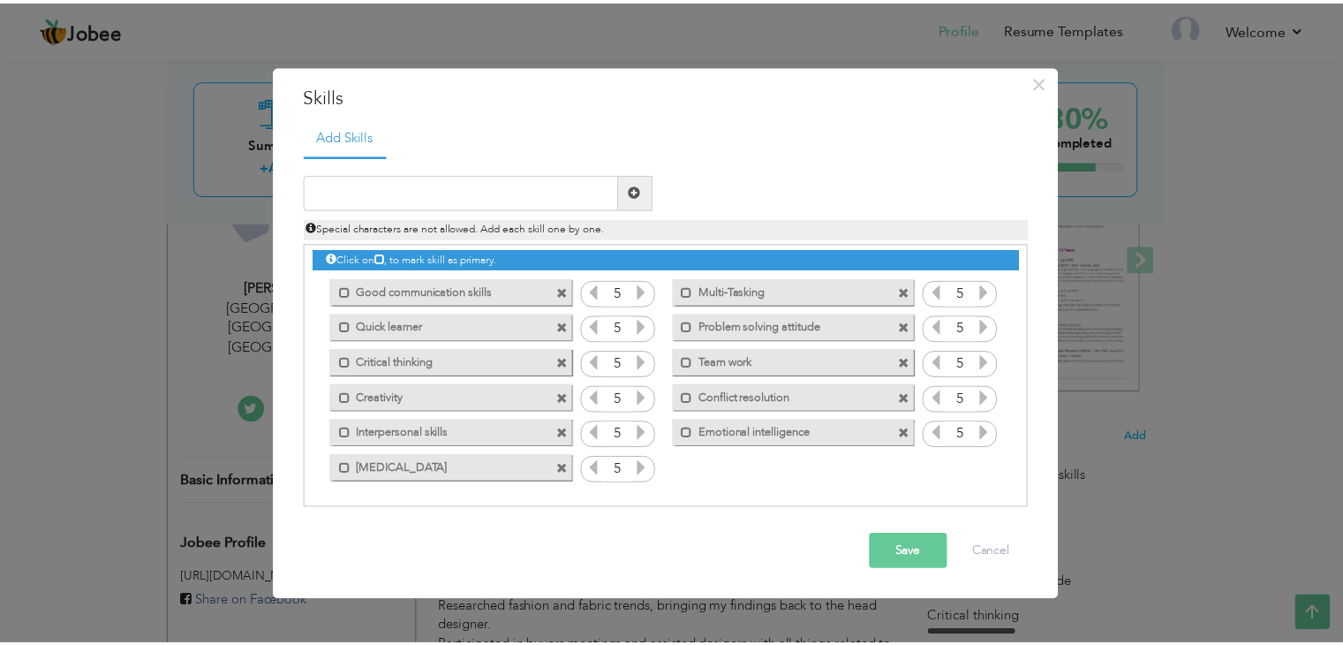
scroll to position [0, 0]
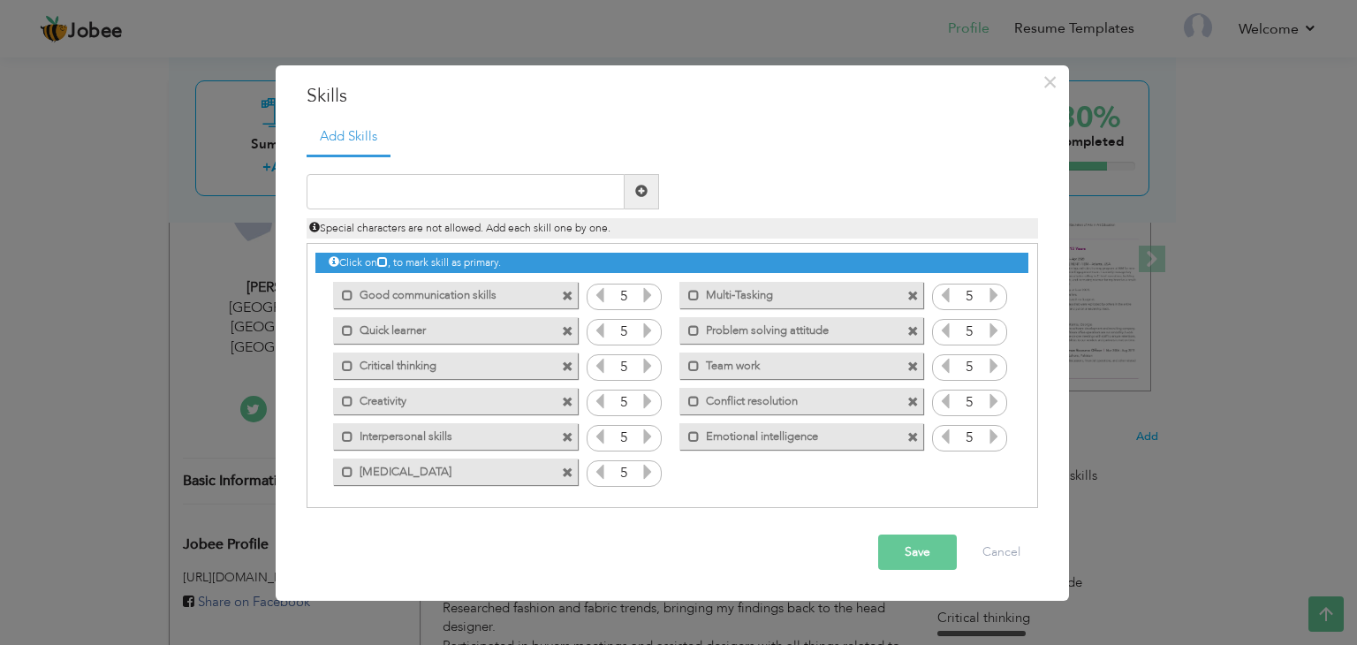
click at [911, 544] on button "Save" at bounding box center [917, 551] width 79 height 35
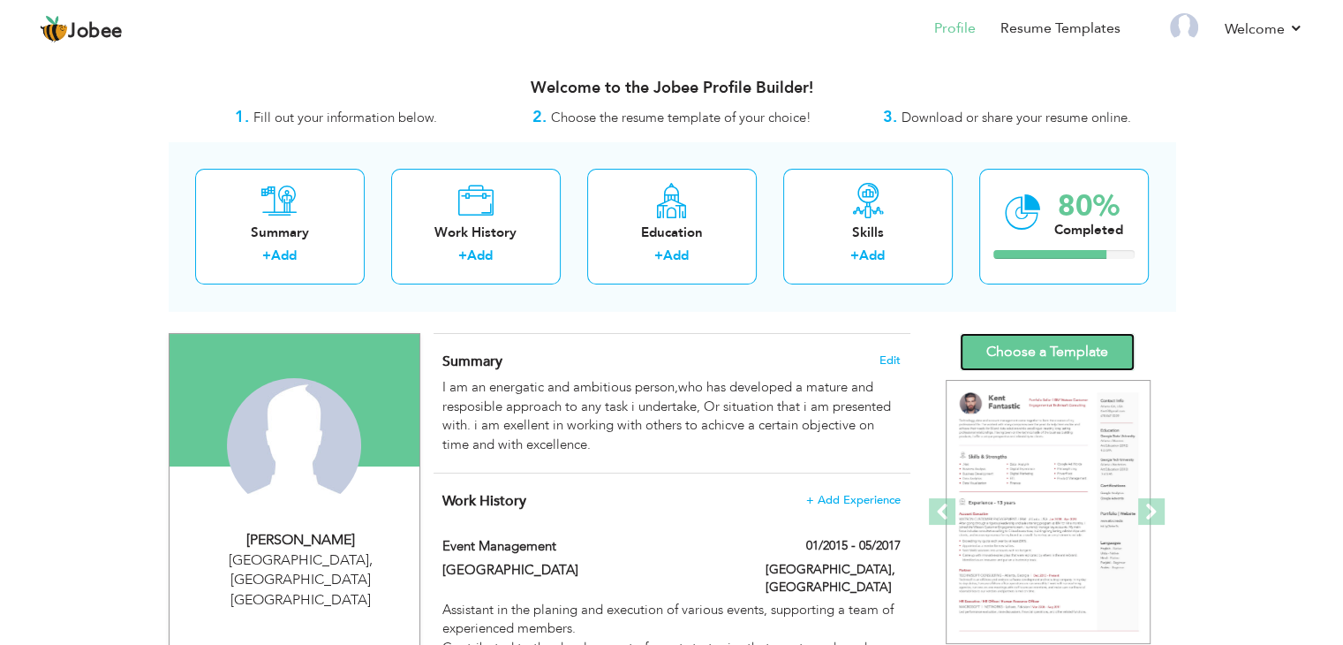
click at [1070, 343] on link "Choose a Template" at bounding box center [1047, 352] width 175 height 38
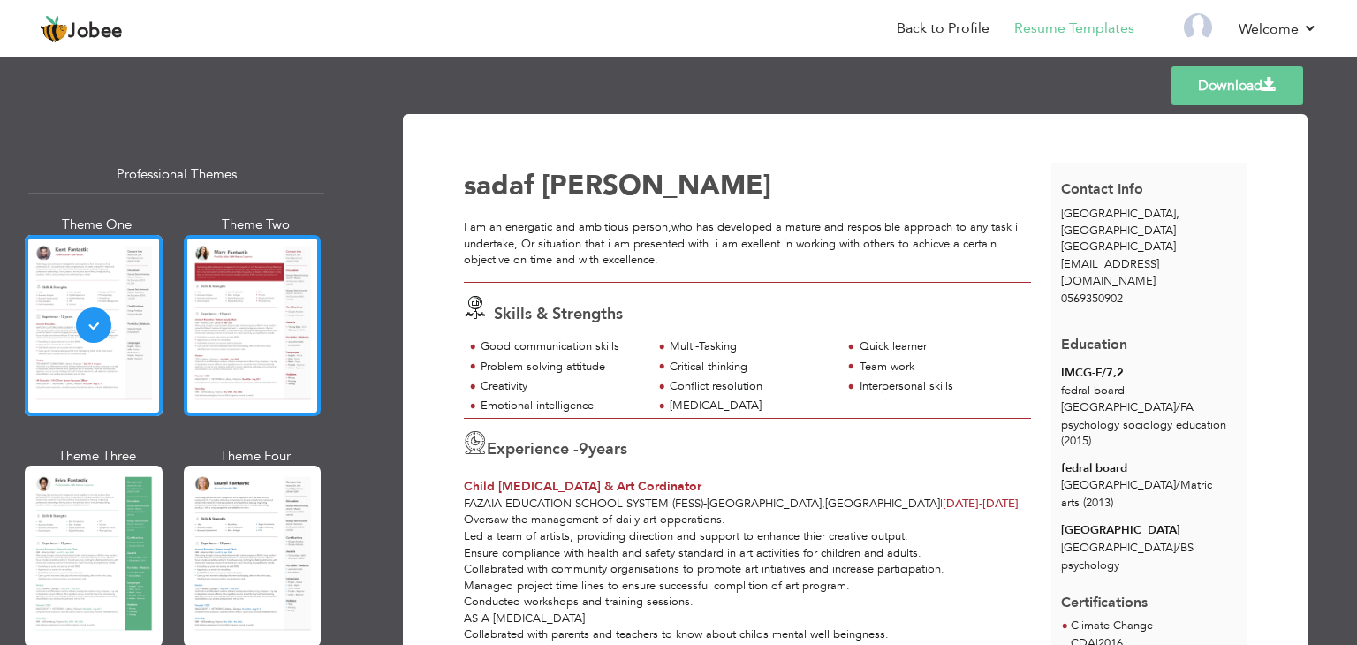
click at [295, 301] on div at bounding box center [253, 325] width 138 height 181
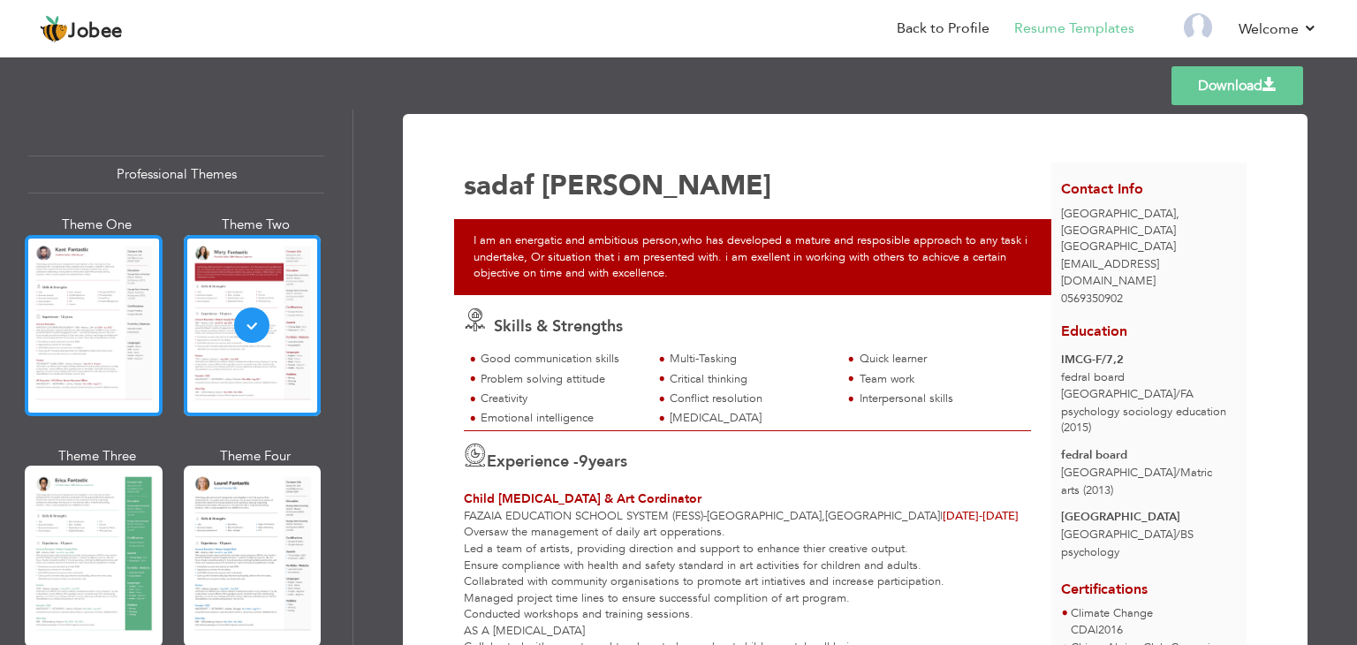
click at [64, 310] on div at bounding box center [94, 325] width 138 height 181
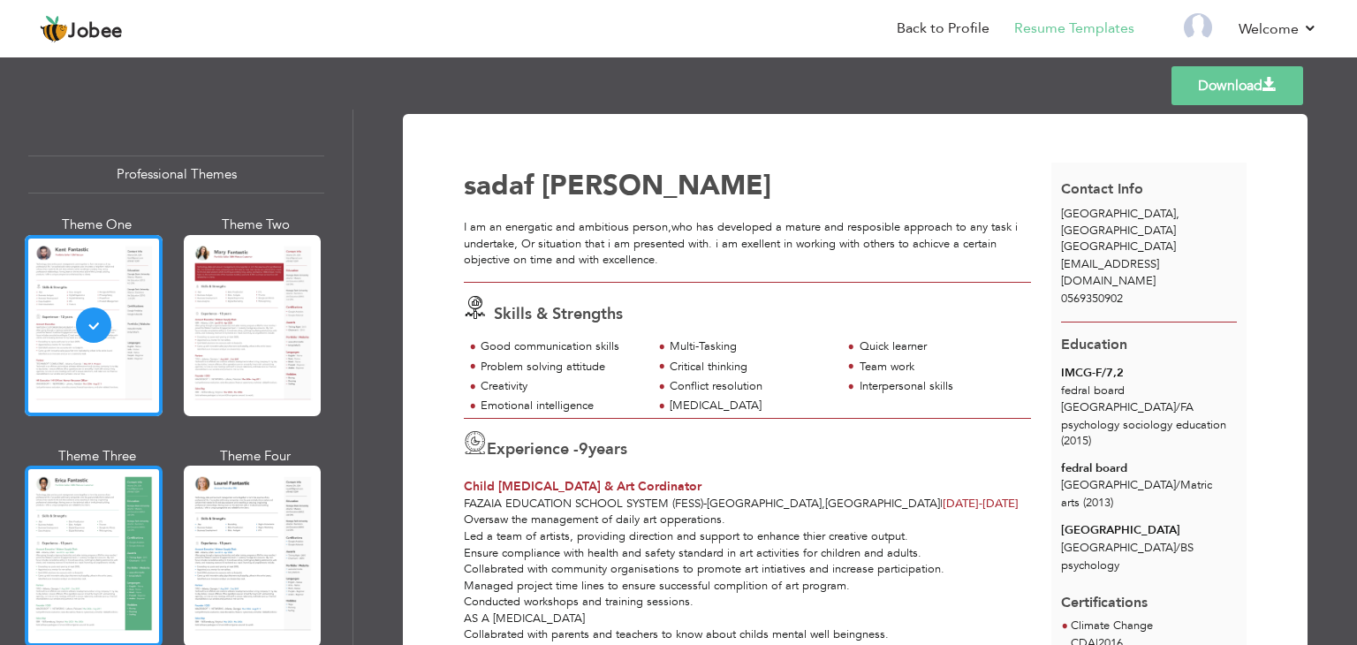
click at [132, 523] on div at bounding box center [94, 555] width 138 height 181
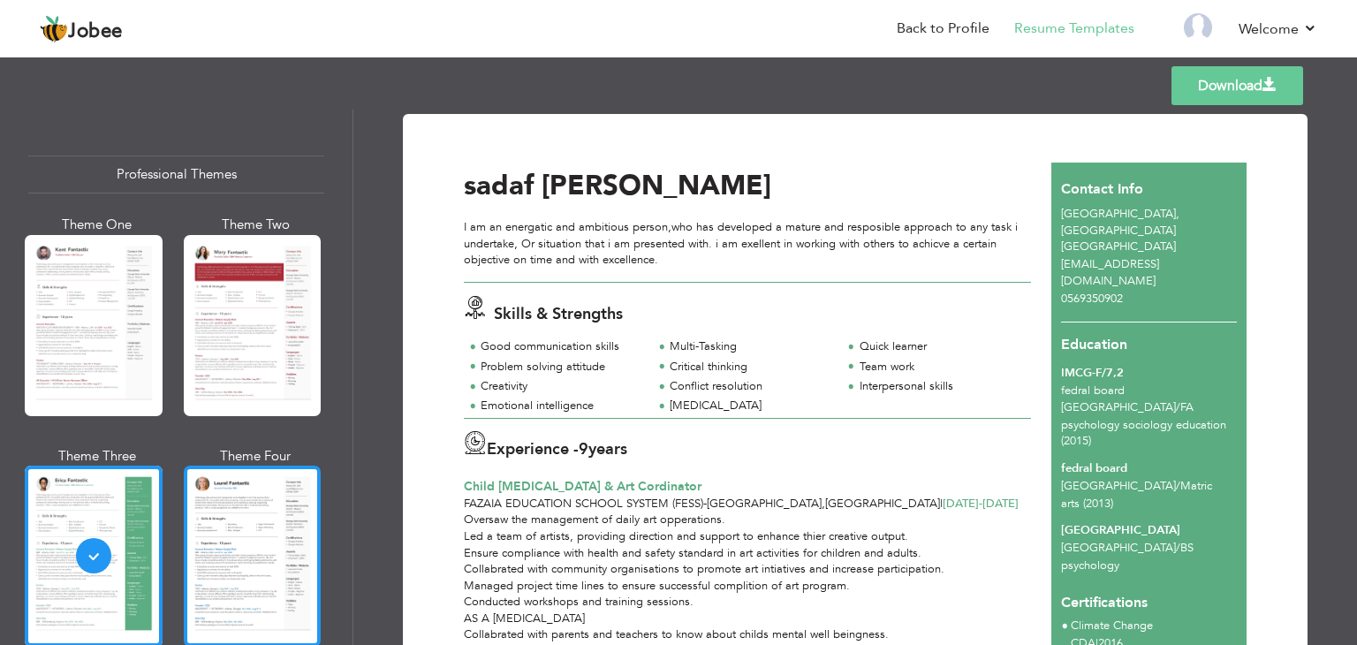
click at [246, 506] on div at bounding box center [253, 555] width 138 height 181
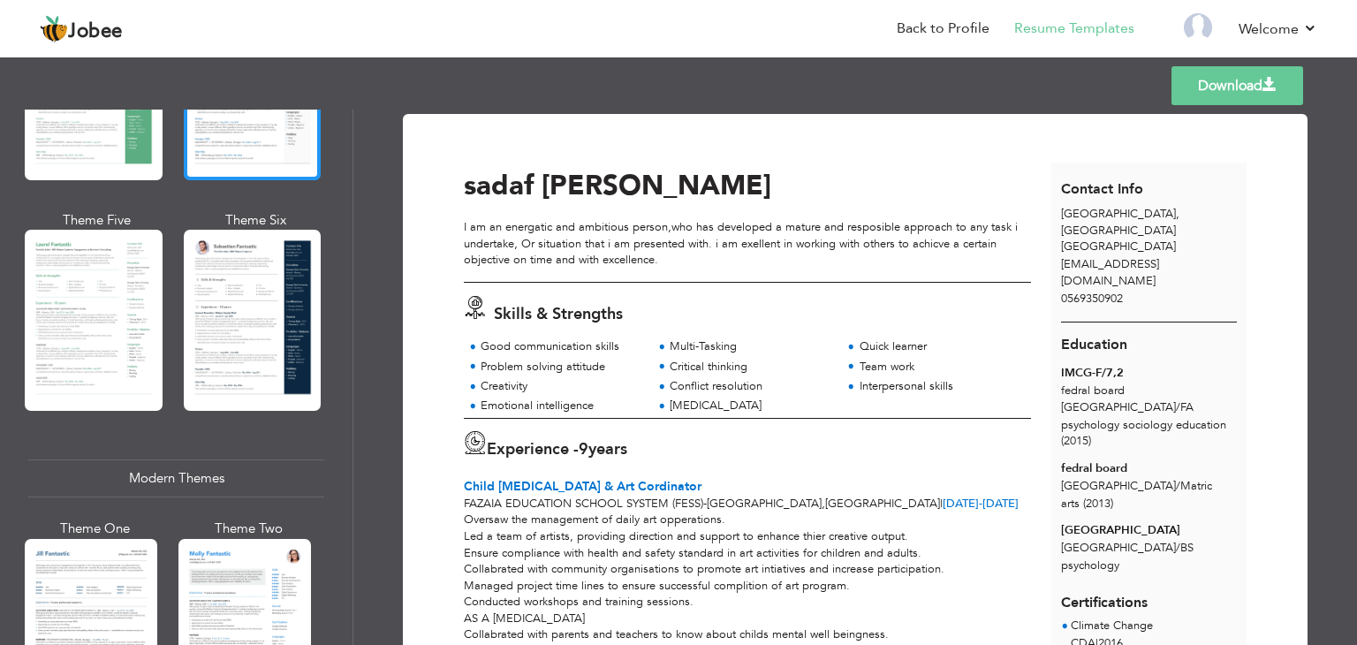
scroll to position [466, 0]
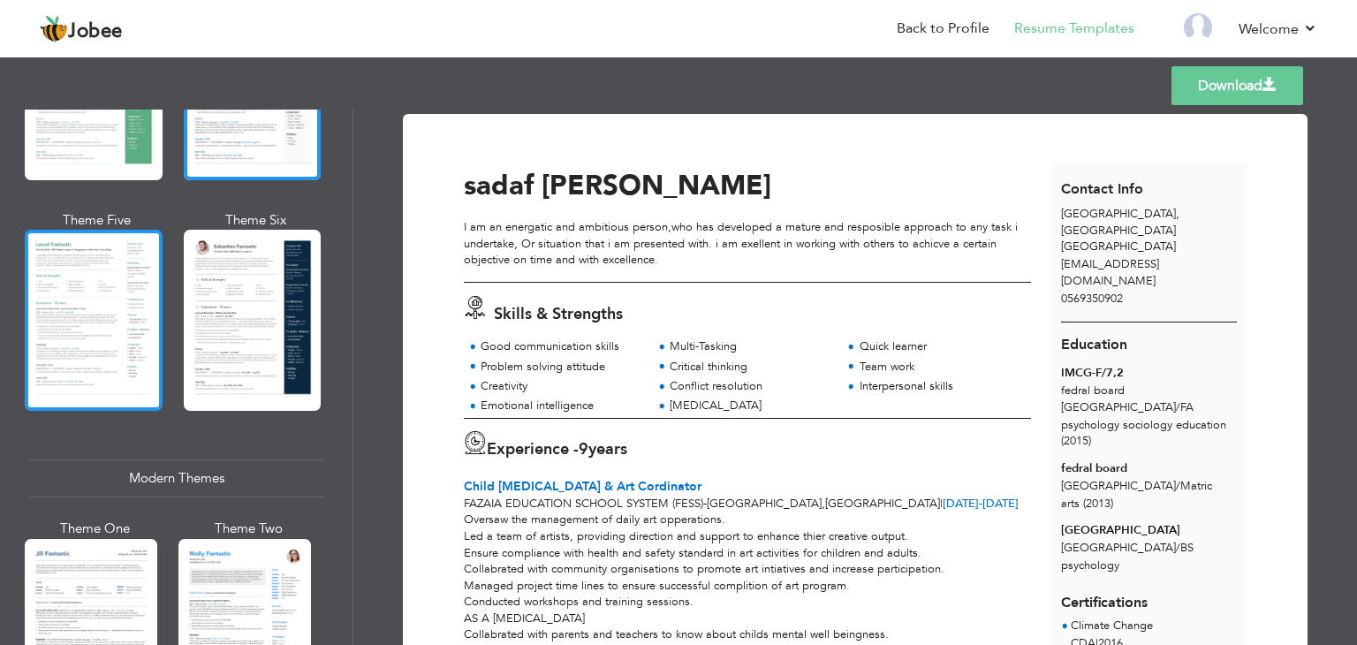
click at [98, 309] on div at bounding box center [94, 320] width 138 height 181
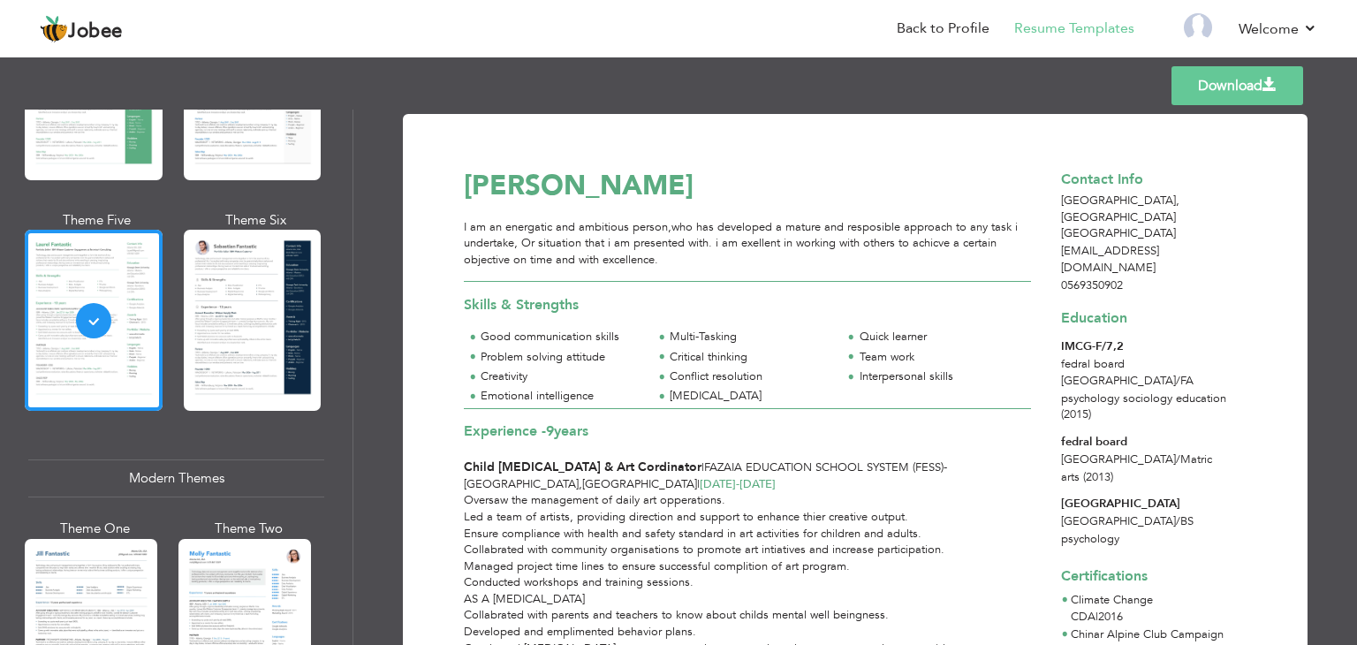
click at [269, 322] on div at bounding box center [253, 320] width 138 height 181
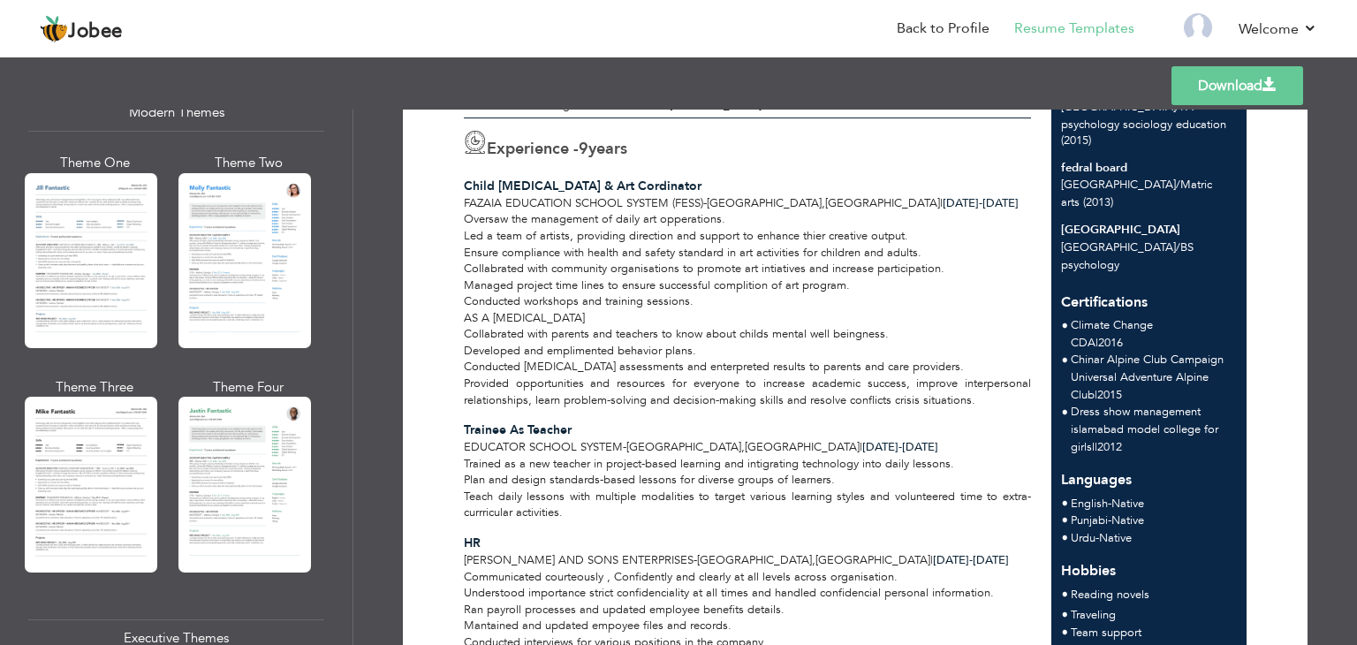
scroll to position [841, 0]
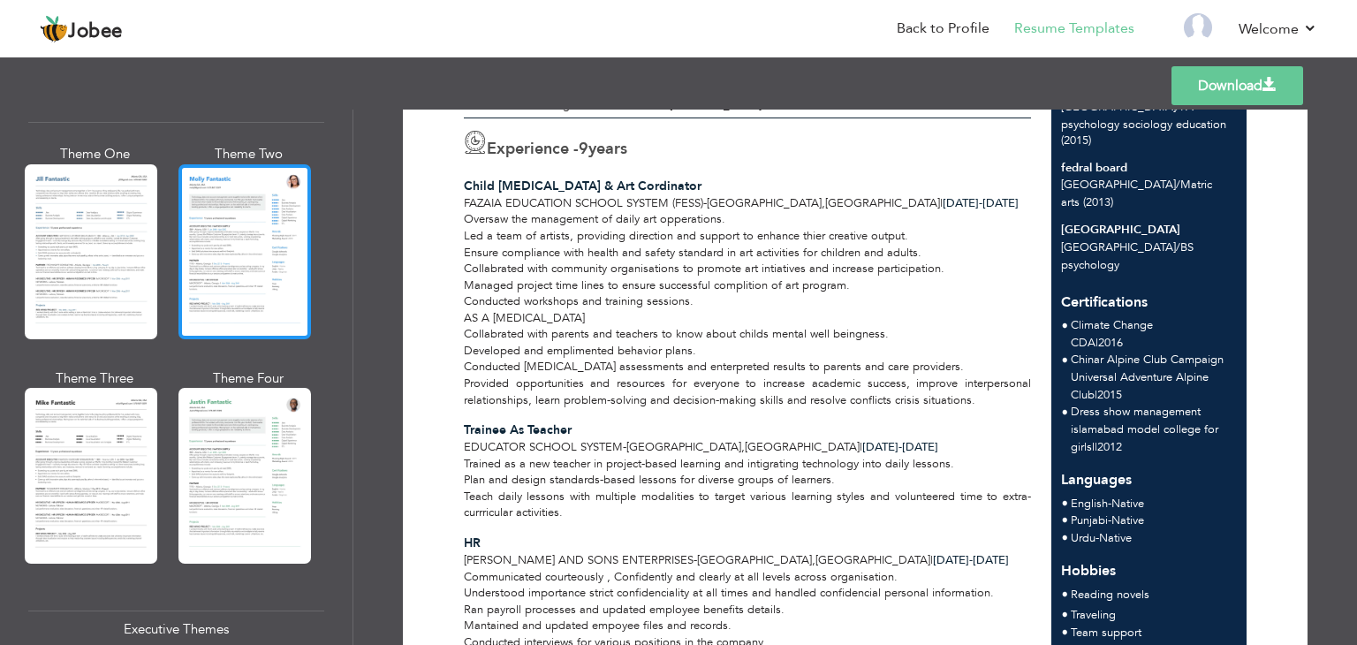
click at [229, 192] on div at bounding box center [244, 251] width 132 height 175
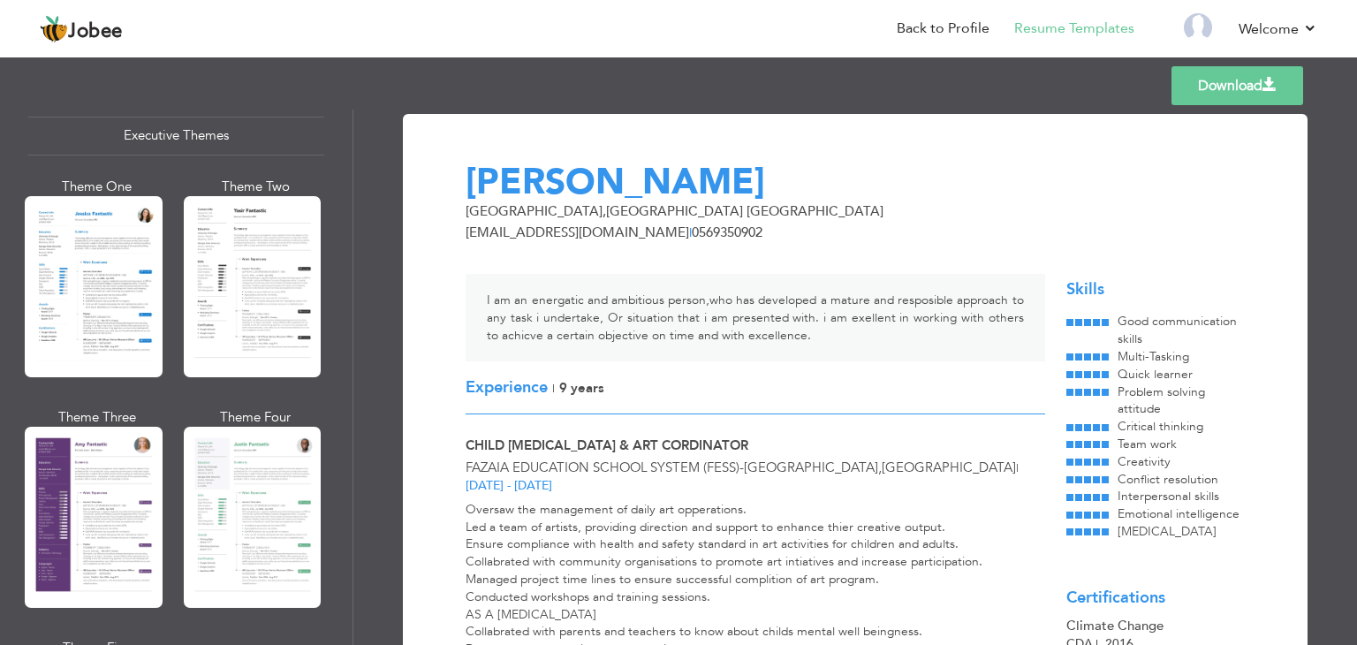
scroll to position [1346, 0]
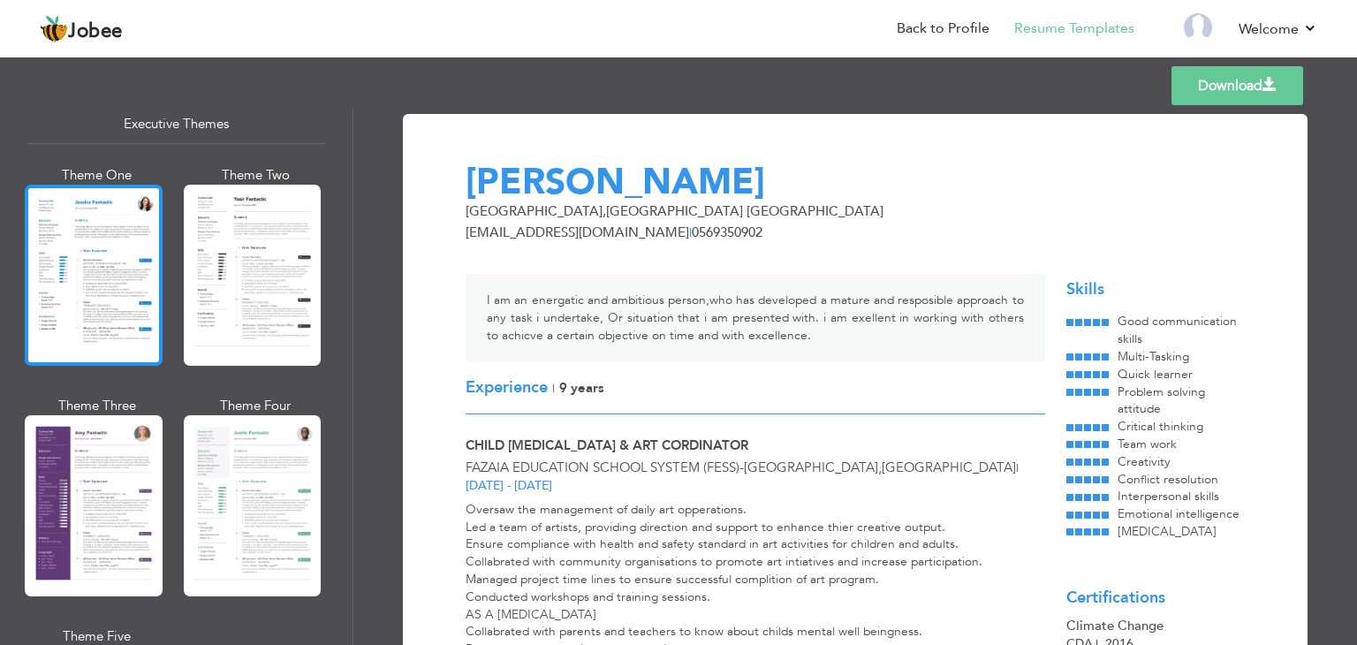
click at [81, 269] on div at bounding box center [94, 275] width 138 height 181
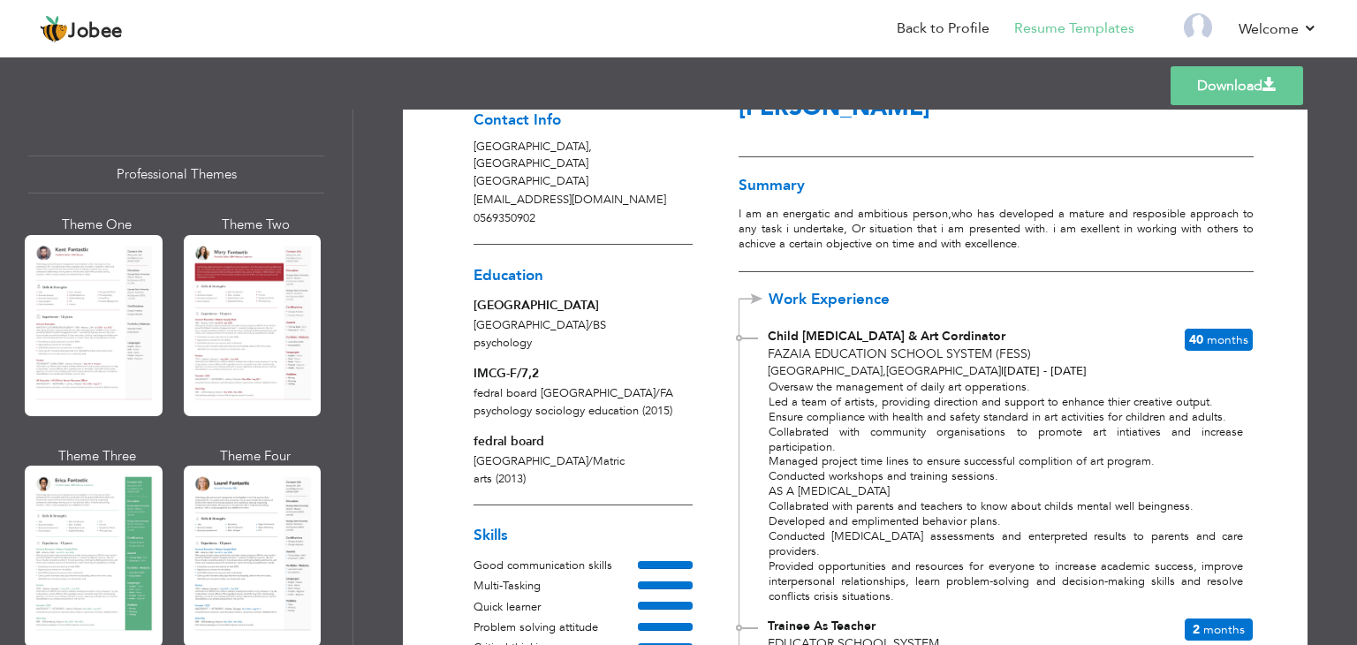
scroll to position [0, 0]
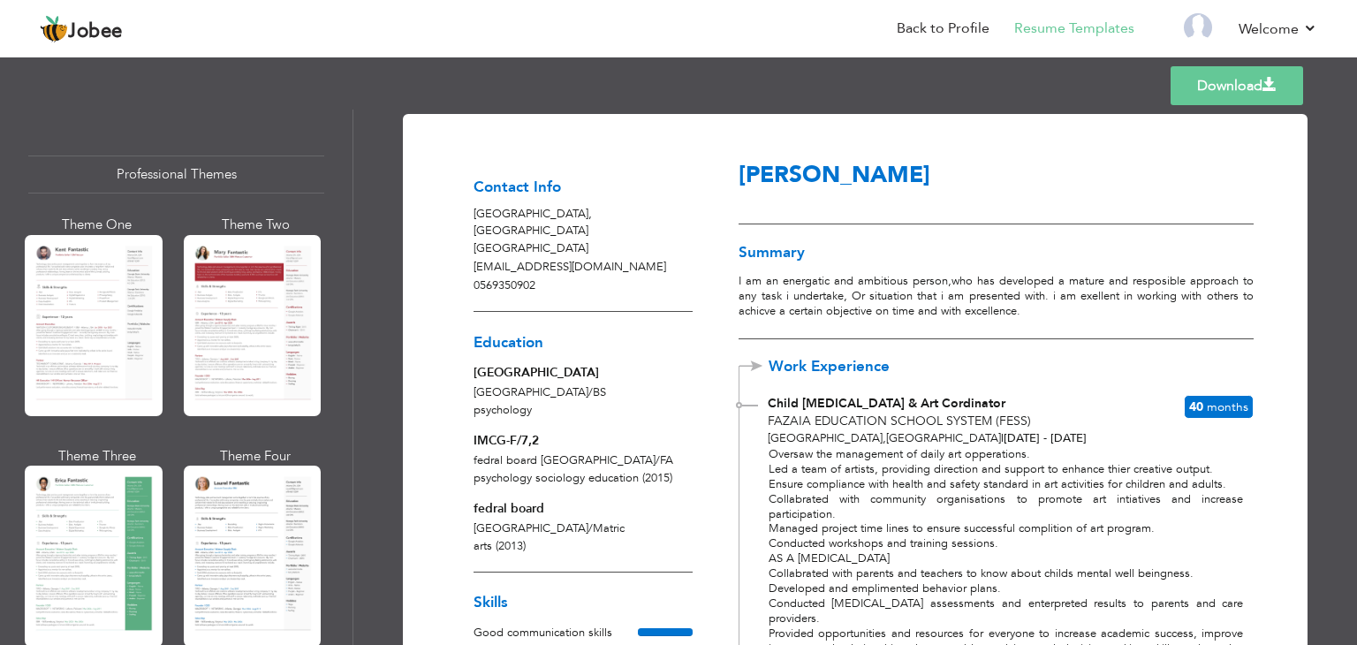
click at [1237, 79] on link "Download" at bounding box center [1236, 85] width 132 height 39
